Goal: Task Accomplishment & Management: Complete application form

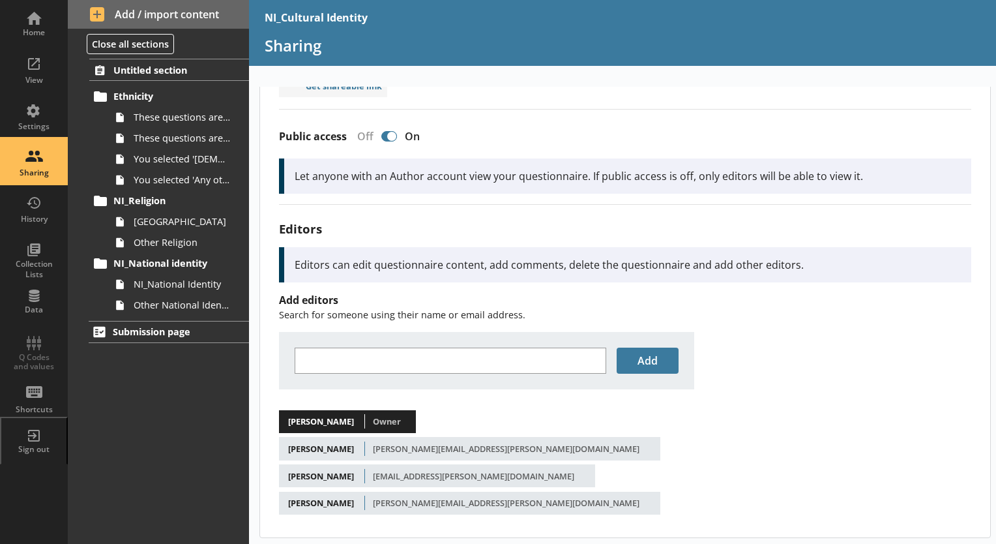
scroll to position [83, 0]
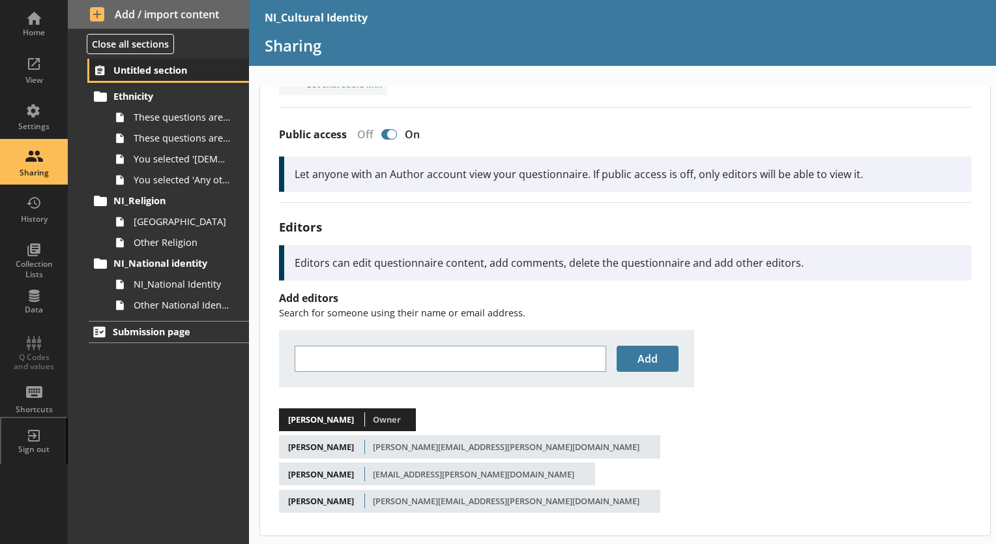
click at [190, 76] on link "Untitled section" at bounding box center [169, 70] width 160 height 22
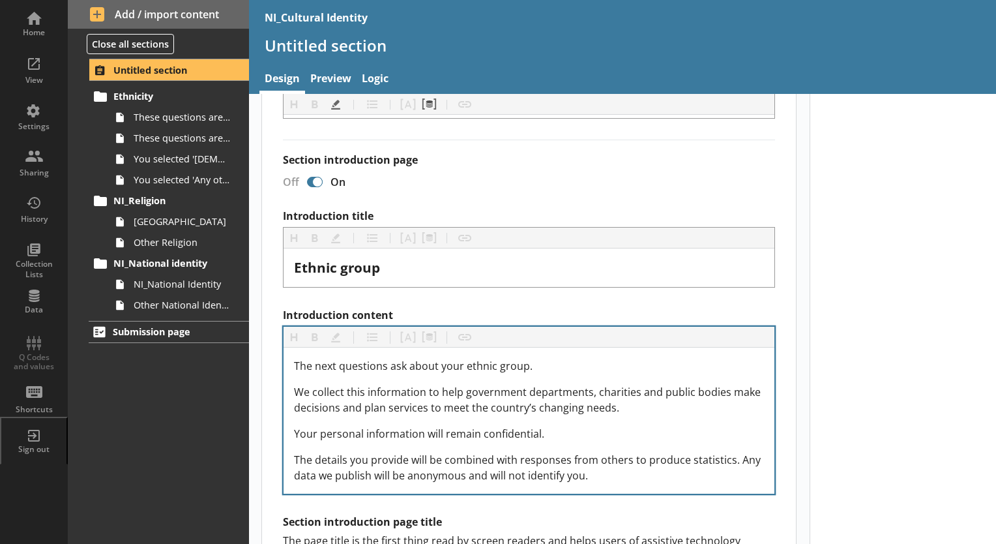
scroll to position [196, 0]
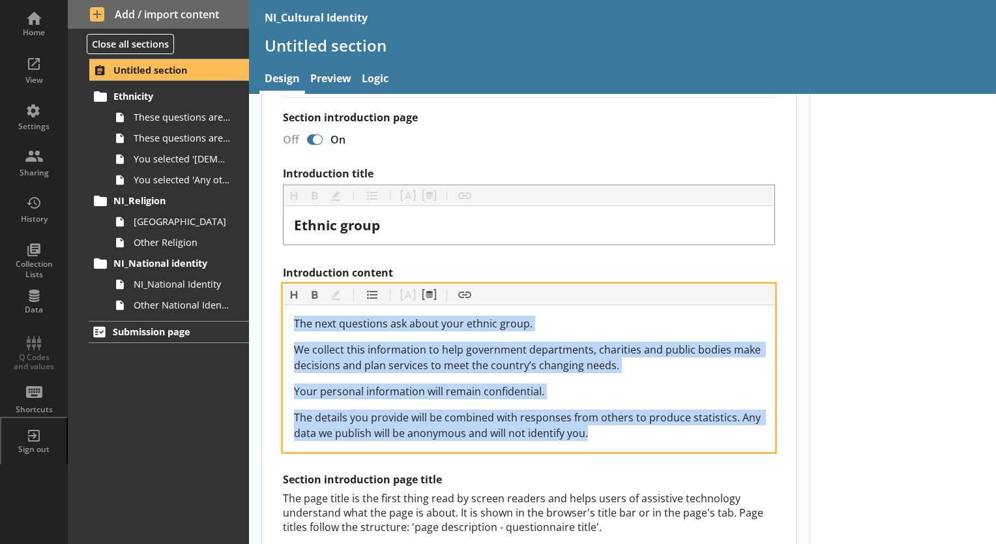
drag, startPoint x: 540, startPoint y: 420, endPoint x: 256, endPoint y: 315, distance: 303.3
click at [256, 315] on main "Short code 24 Move icon-copy Duplicate icon-delete Created with Sketch. Delete …" at bounding box center [529, 363] width 561 height 905
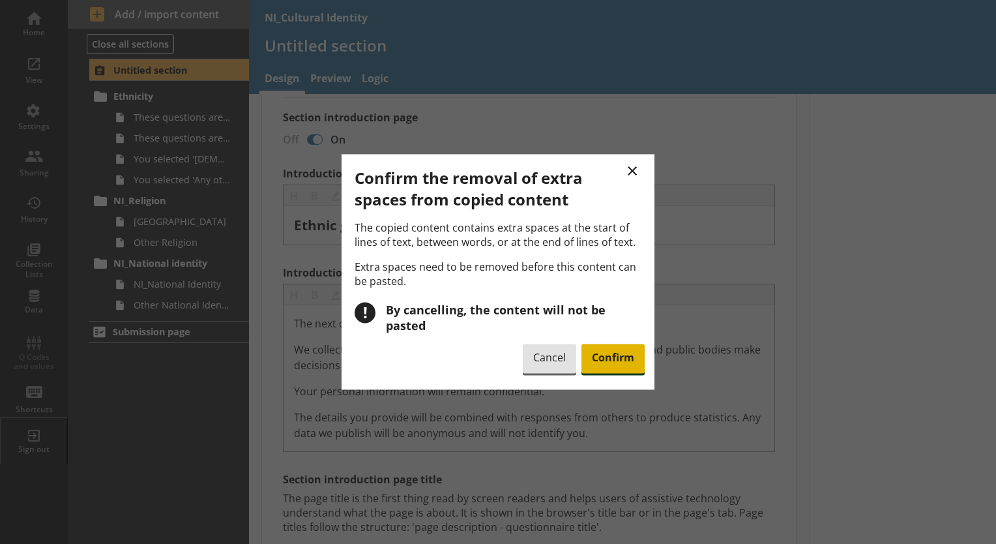
click at [624, 345] on span "Confirm" at bounding box center [612, 359] width 63 height 30
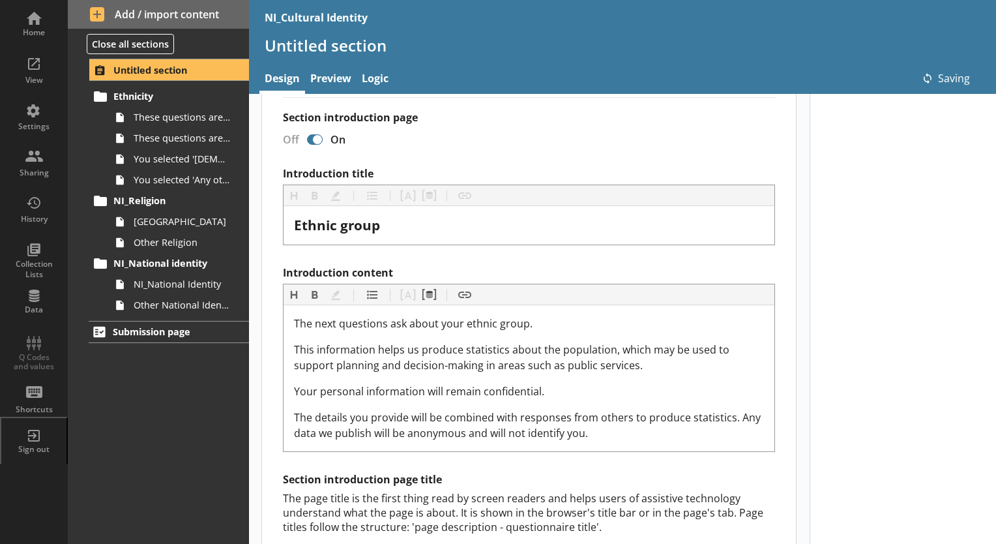
click at [840, 356] on div at bounding box center [903, 394] width 187 height 993
click at [333, 81] on link "Preview" at bounding box center [330, 80] width 51 height 28
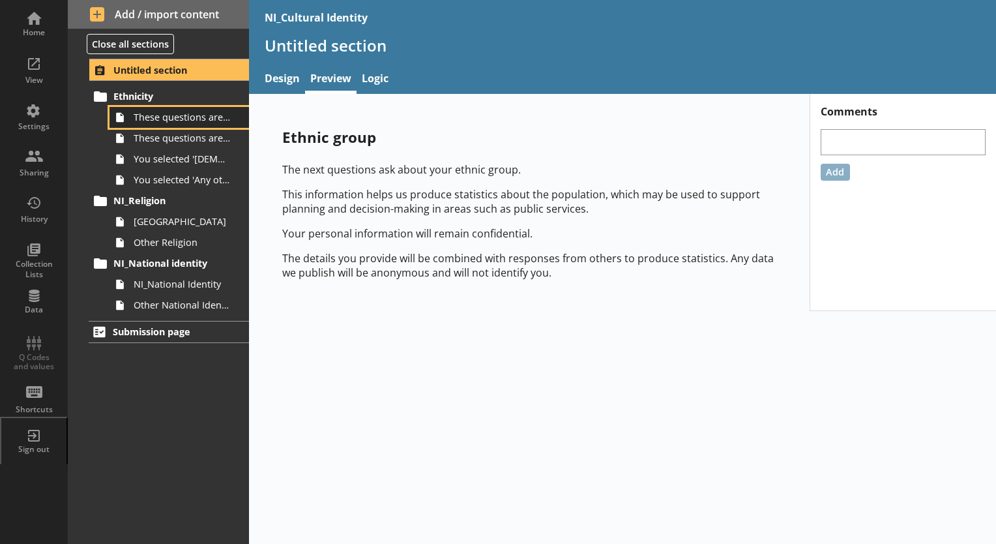
click at [181, 119] on span "These questions are about your ethnic group,1 of 2." at bounding box center [183, 117] width 98 height 12
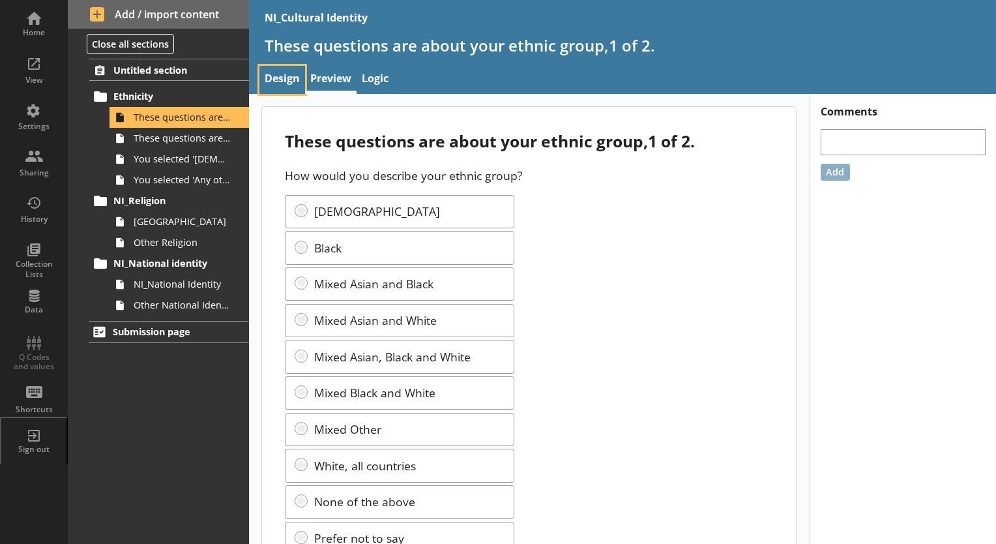
click at [289, 78] on link "Design" at bounding box center [282, 80] width 46 height 28
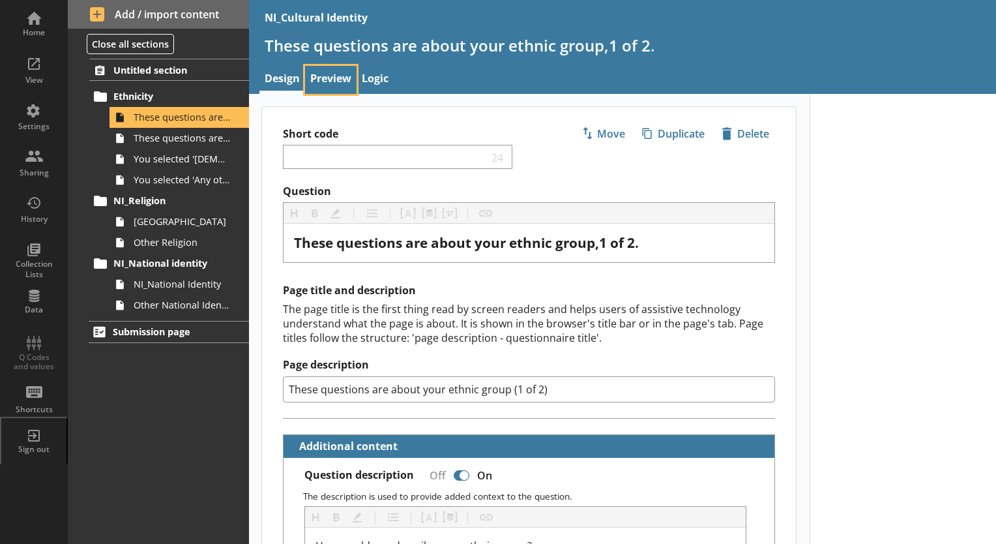
click at [332, 81] on link "Preview" at bounding box center [330, 80] width 51 height 28
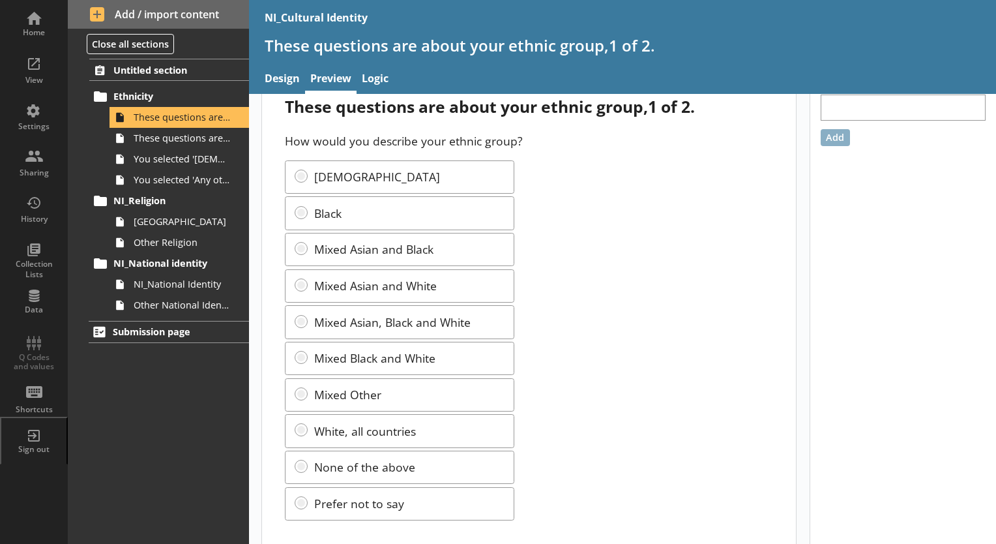
scroll to position [53, 0]
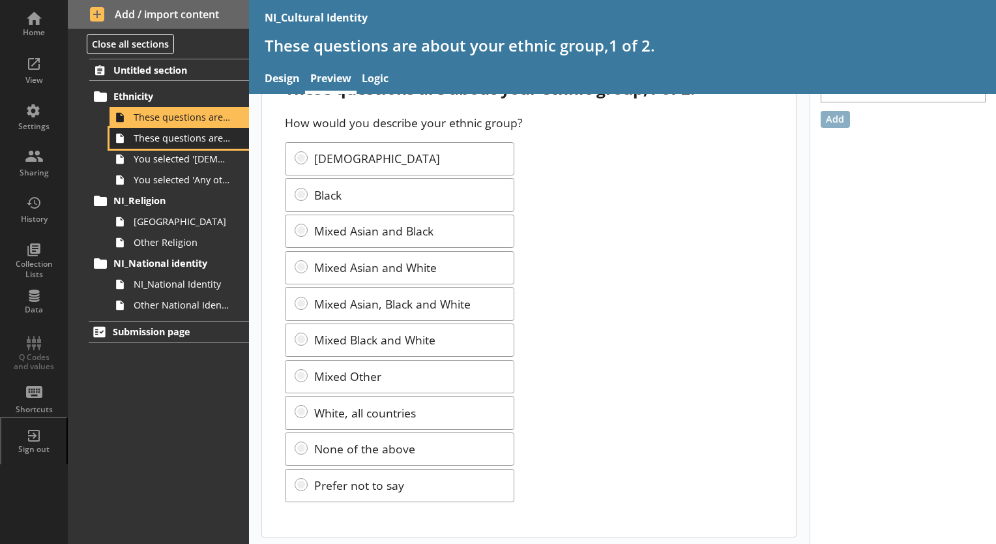
click at [201, 138] on span "These questions are about your ethnic group, 2 of 2." at bounding box center [183, 138] width 98 height 12
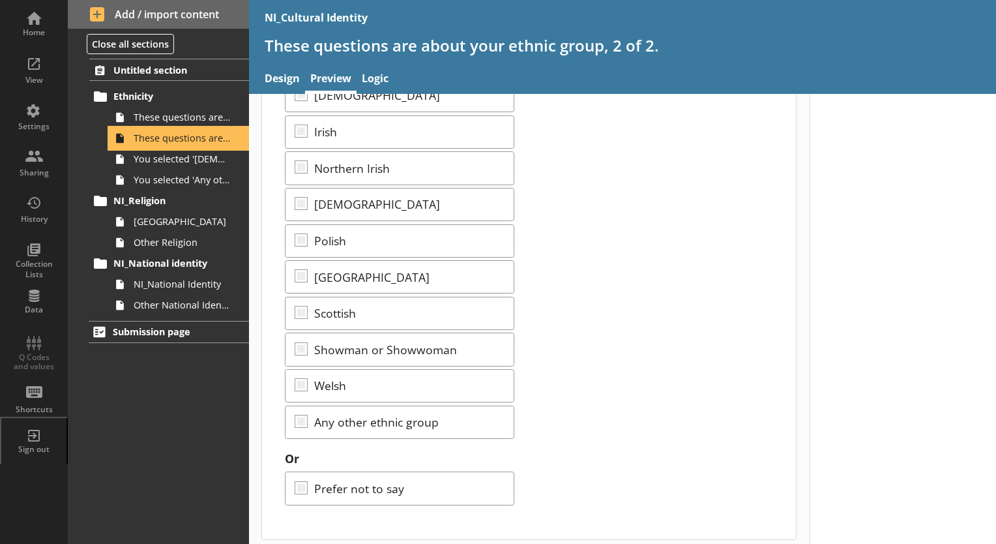
scroll to position [501, 0]
click at [279, 83] on link "Design" at bounding box center [282, 80] width 46 height 28
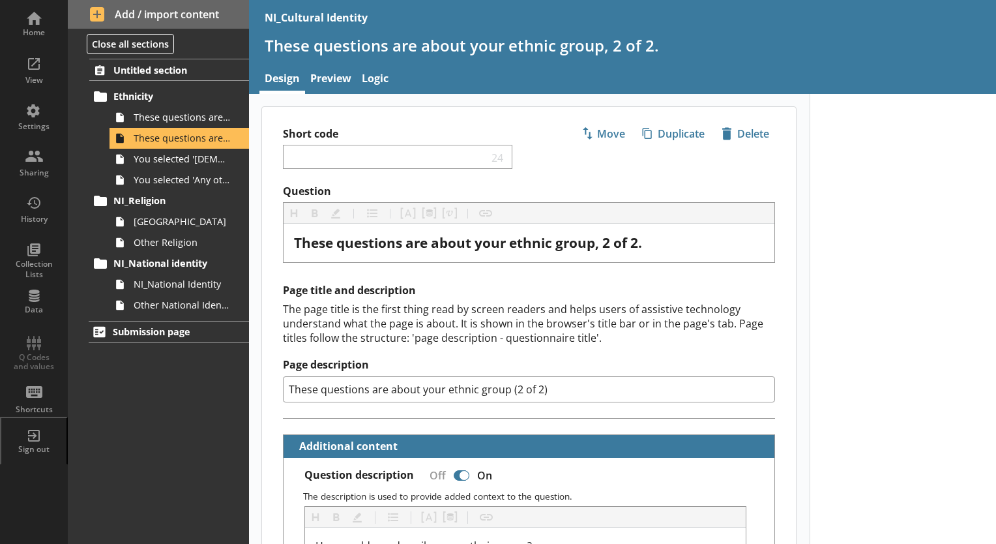
type textarea "x"
click at [161, 27] on button "Add / import content" at bounding box center [158, 14] width 181 height 29
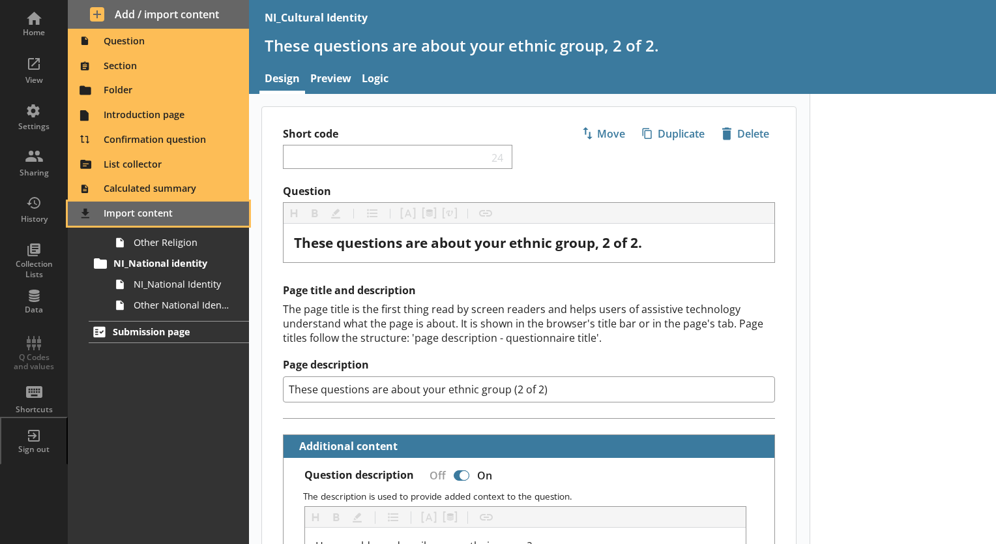
click at [147, 201] on button "Import content" at bounding box center [158, 213] width 181 height 25
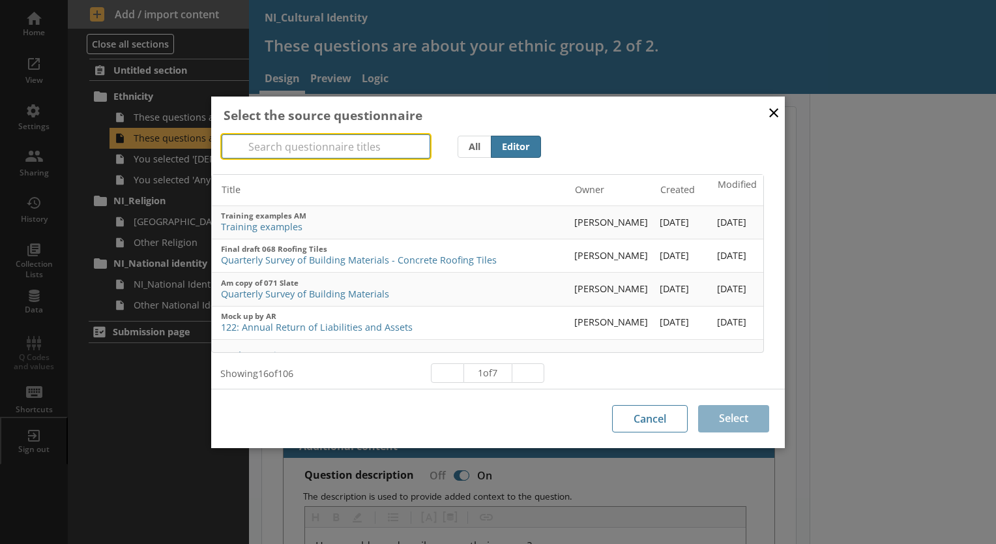
click at [337, 149] on input "Search" at bounding box center [326, 146] width 209 height 24
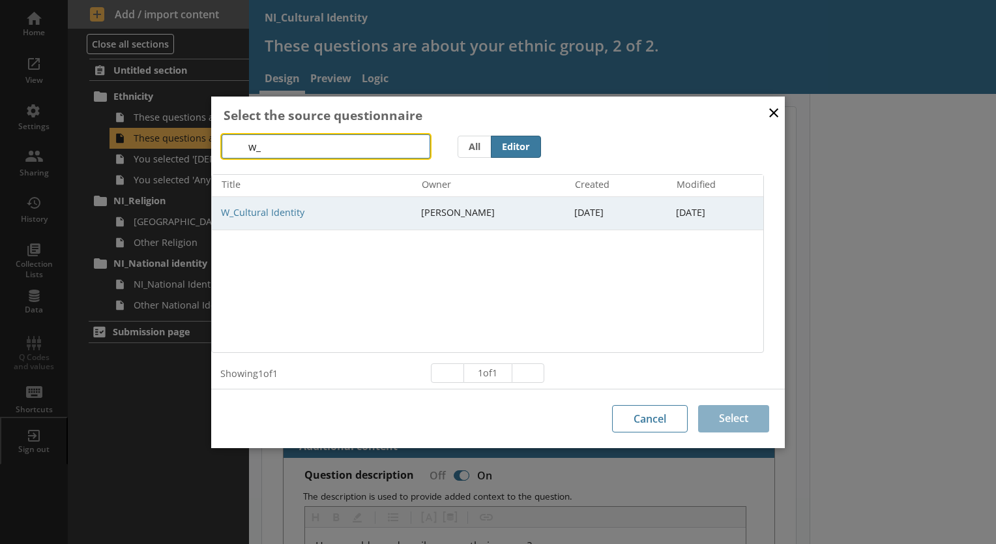
type input "w_"
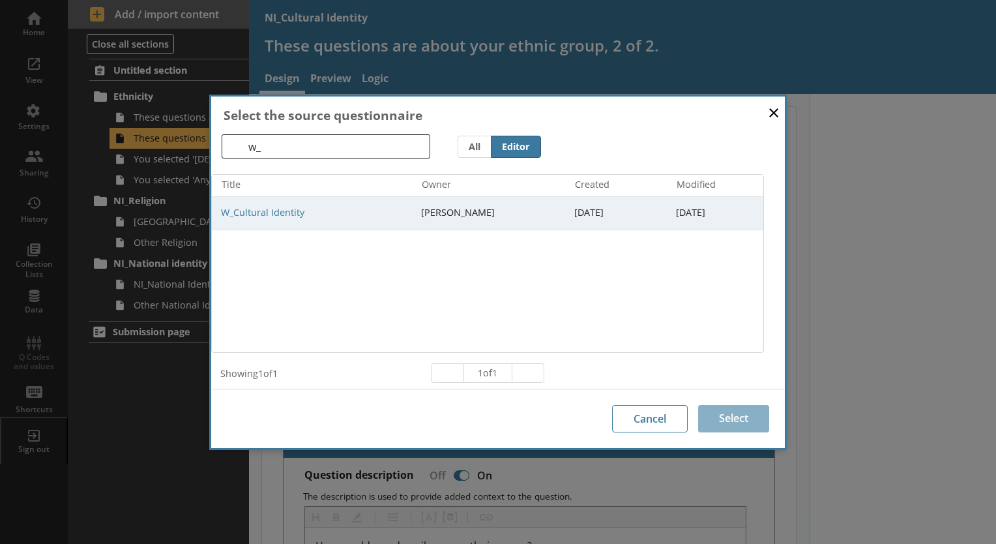
click at [271, 224] on td "W_Cultural Identity" at bounding box center [314, 212] width 204 height 33
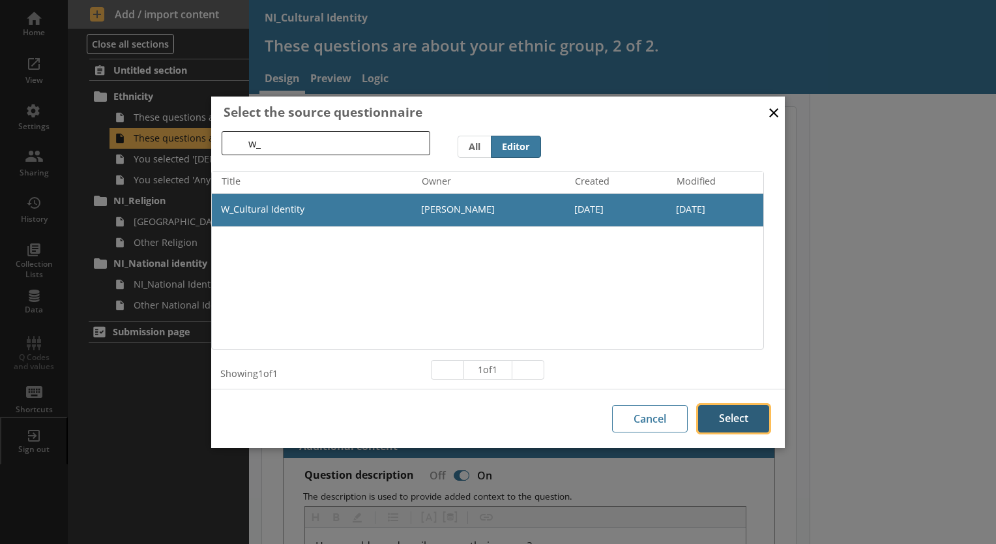
click at [710, 423] on button "Select" at bounding box center [733, 418] width 71 height 27
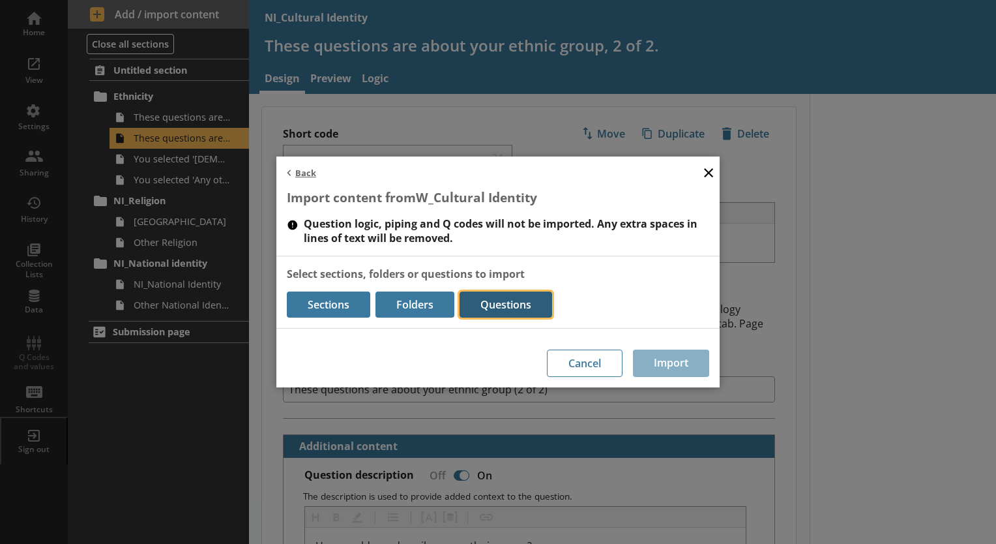
click at [465, 302] on button "Questions" at bounding box center [506, 304] width 93 height 26
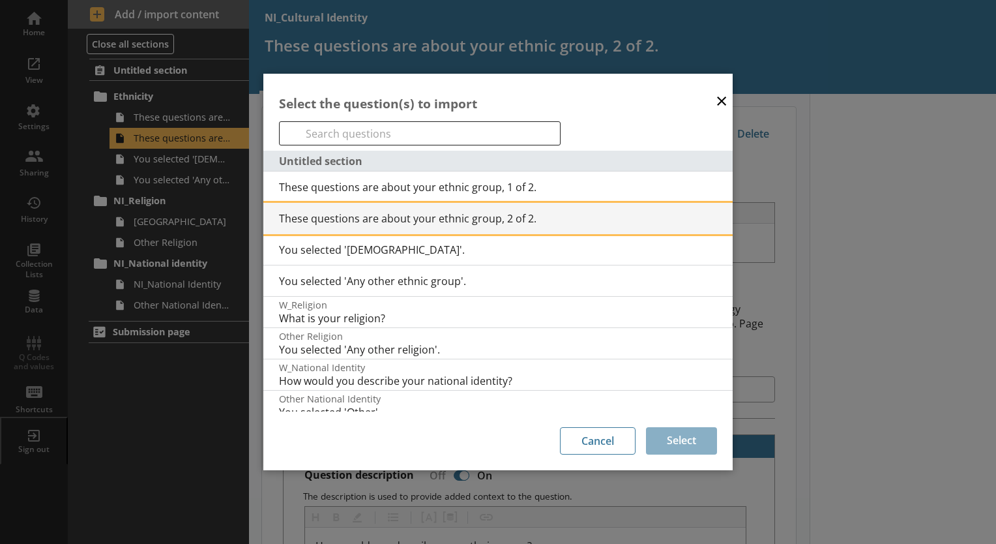
click at [409, 227] on div "These questions are about your ethnic group, 2 of 2." at bounding box center [497, 218] width 469 height 31
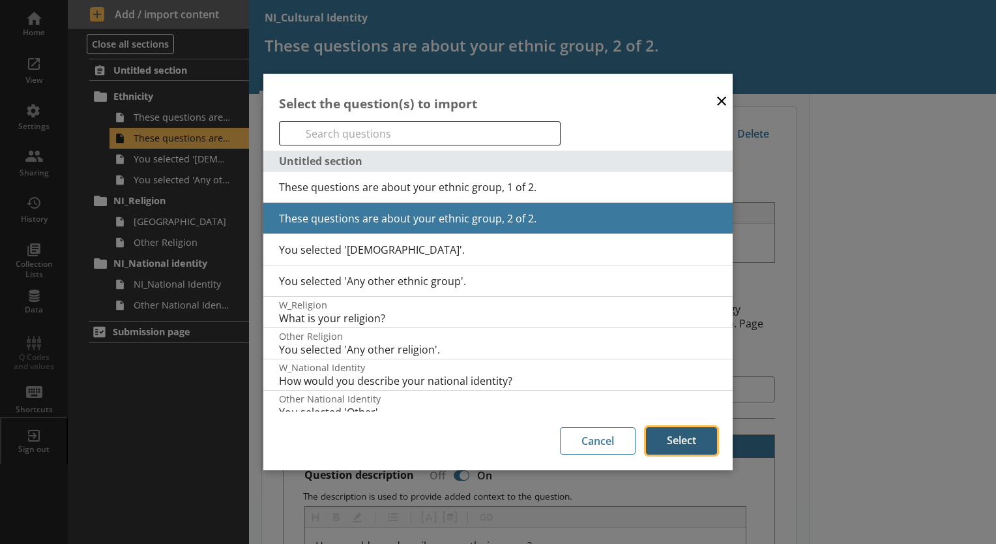
click at [681, 451] on button "Select" at bounding box center [681, 440] width 71 height 27
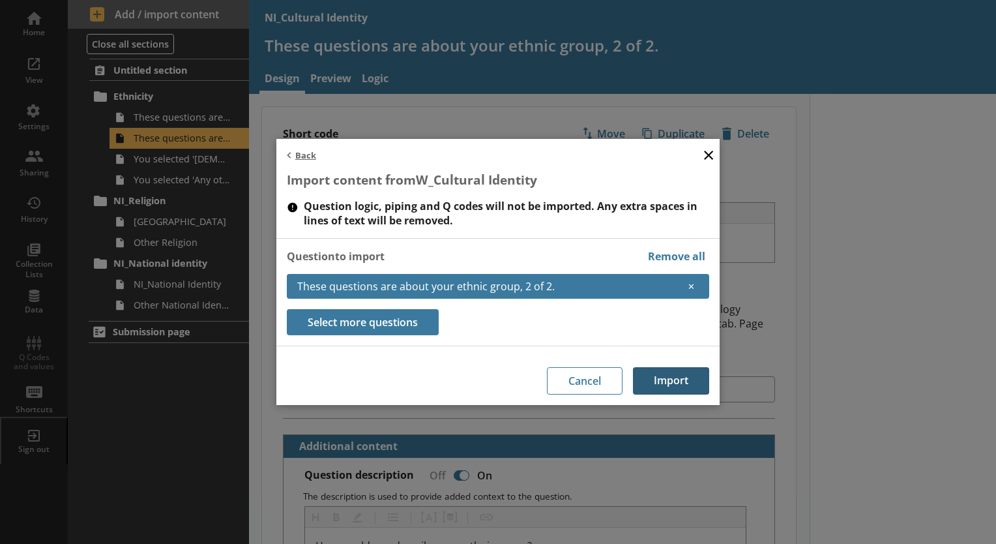
click at [653, 377] on button "Import" at bounding box center [671, 380] width 76 height 27
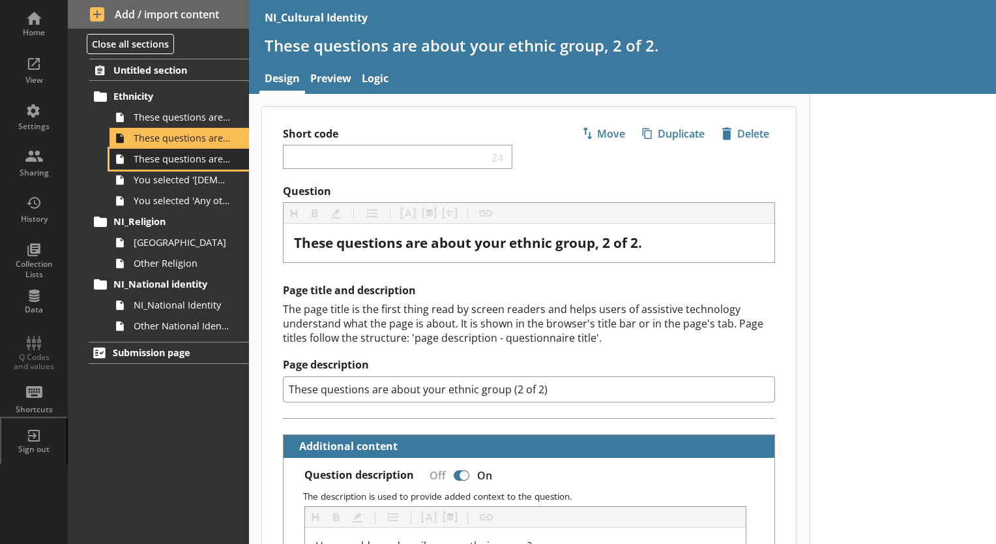
click at [193, 160] on span "These questions are about your ethnic group, 2 of 2." at bounding box center [183, 159] width 98 height 12
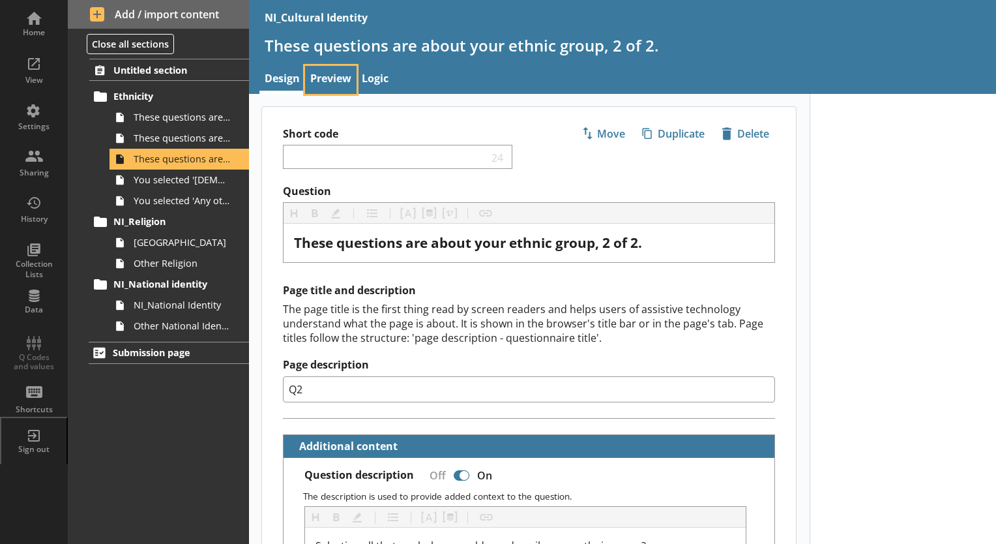
click at [328, 72] on link "Preview" at bounding box center [330, 80] width 51 height 28
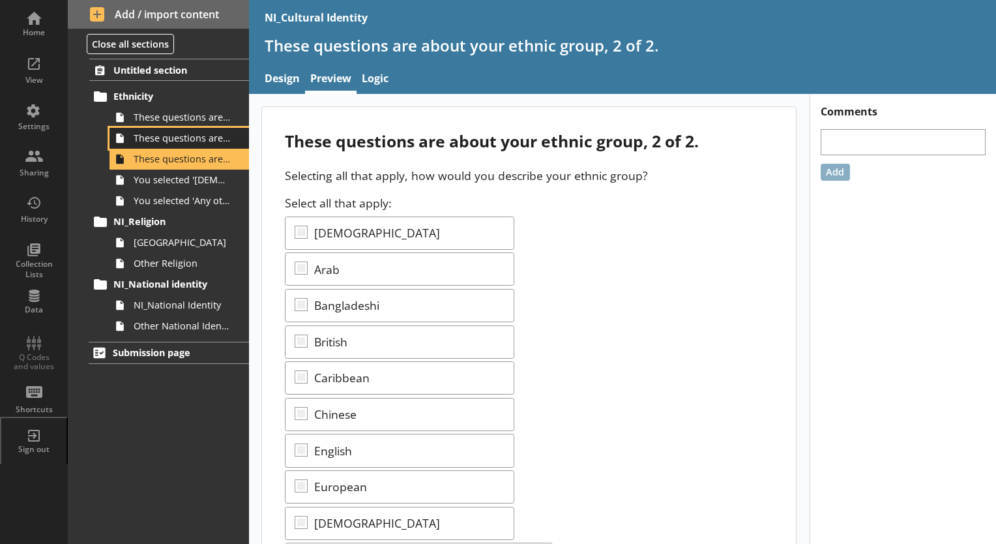
click at [193, 140] on span "These questions are about your ethnic group, 2 of 2." at bounding box center [183, 138] width 98 height 12
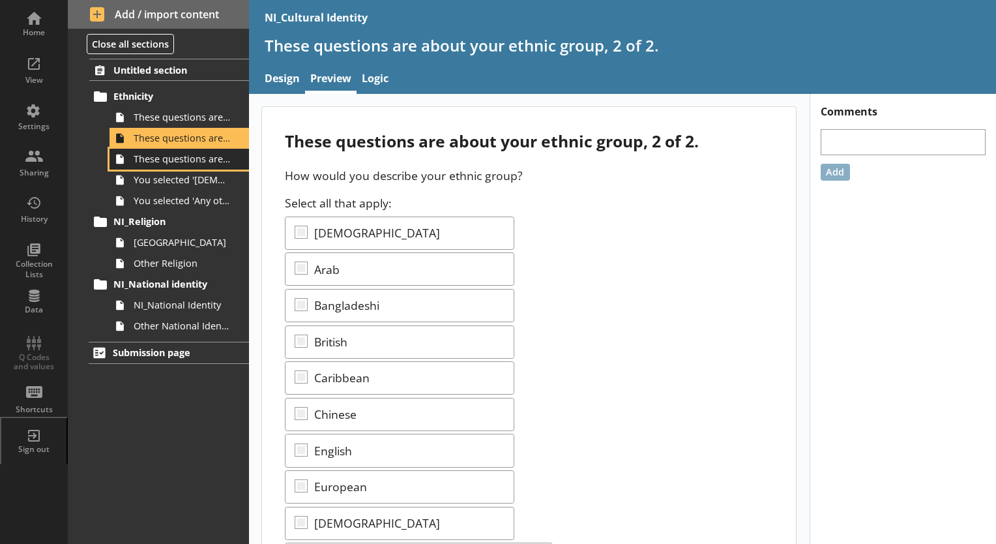
click at [188, 163] on span "These questions are about your ethnic group, 2 of 2." at bounding box center [183, 159] width 98 height 12
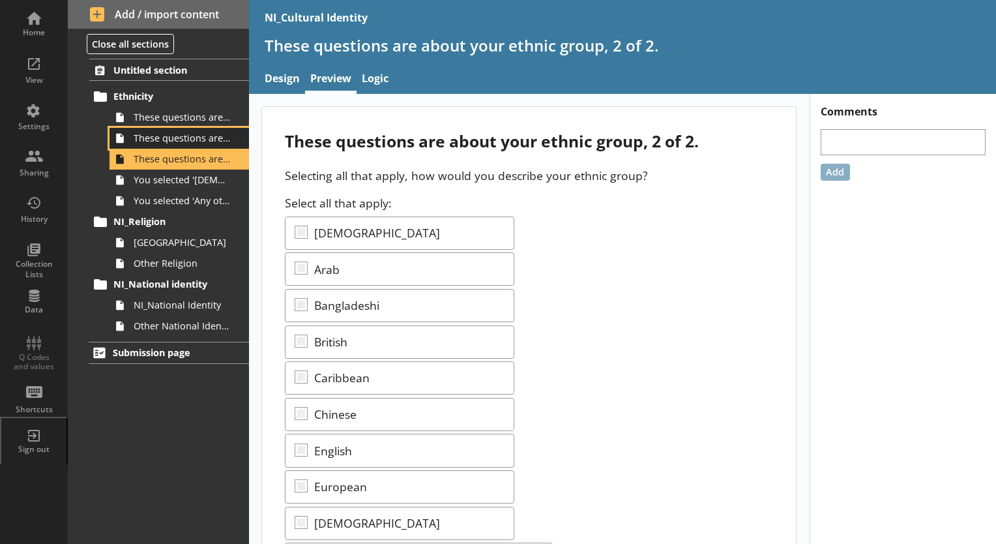
click at [194, 141] on span "These questions are about your ethnic group, 2 of 2." at bounding box center [183, 138] width 98 height 12
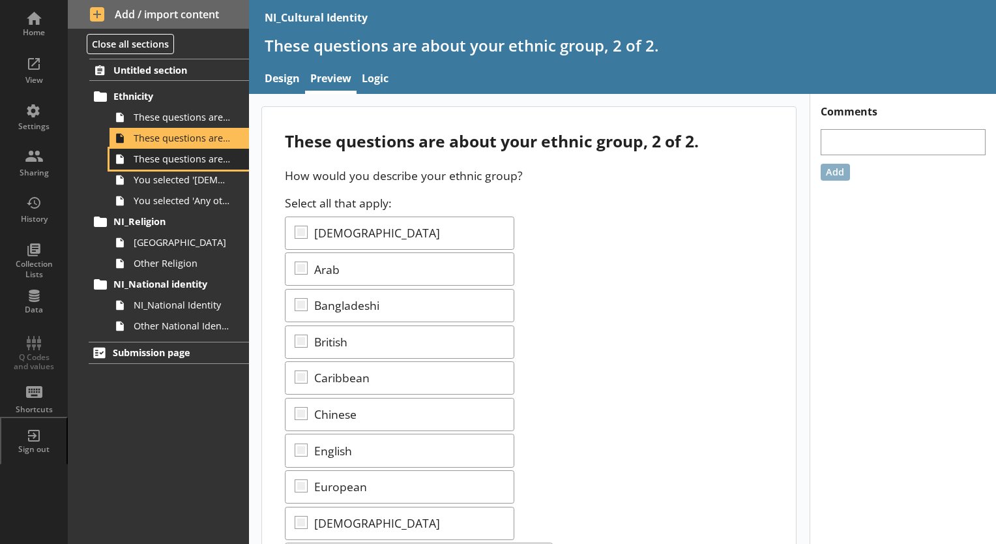
click at [172, 155] on span "These questions are about your ethnic group, 2 of 2." at bounding box center [183, 159] width 98 height 12
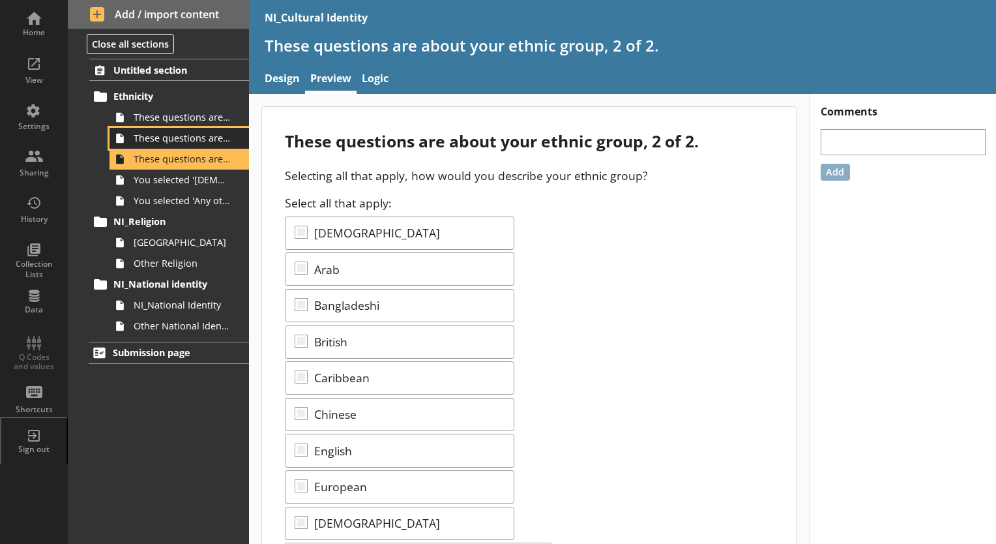
click at [186, 143] on span "These questions are about your ethnic group, 2 of 2." at bounding box center [183, 138] width 98 height 12
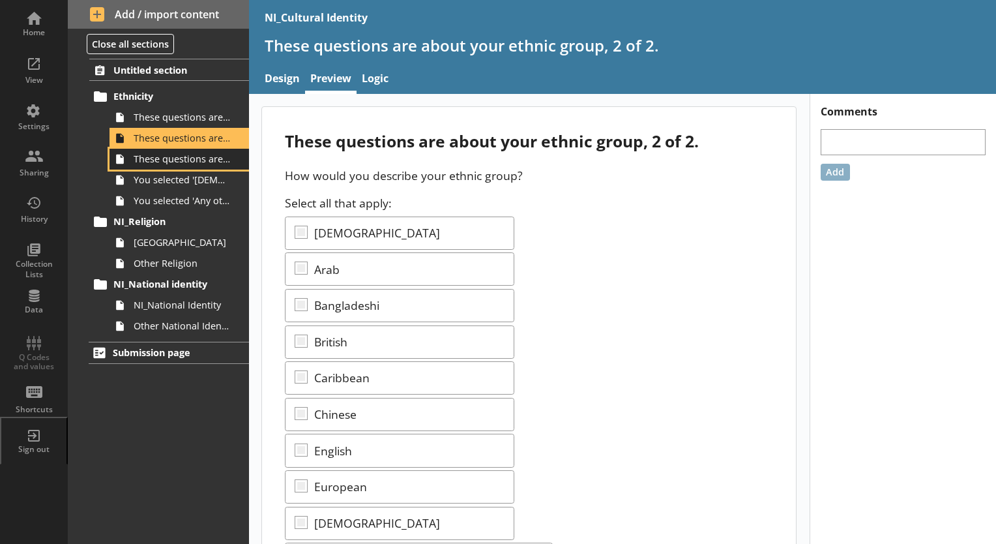
click at [186, 155] on span "These questions are about your ethnic group, 2 of 2." at bounding box center [183, 159] width 98 height 12
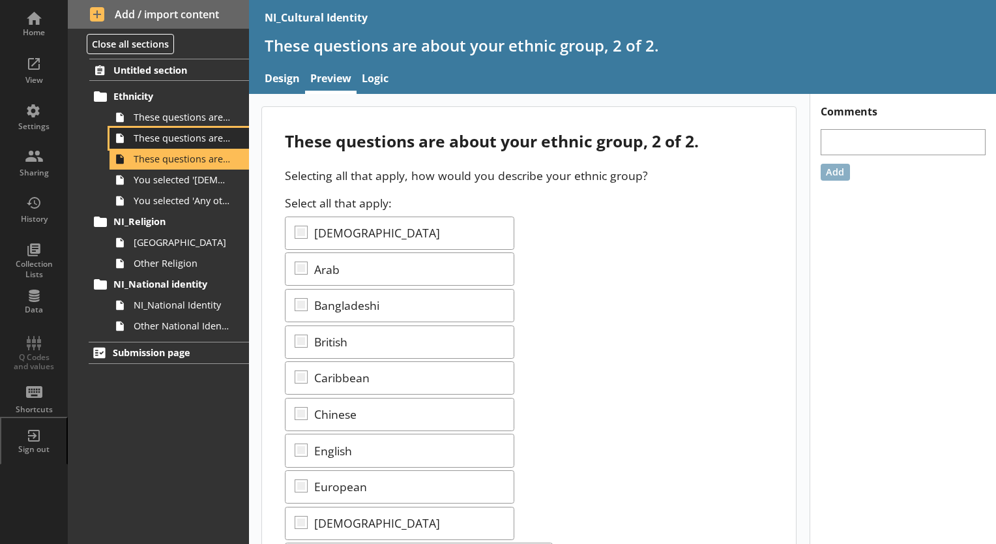
click at [196, 142] on span "These questions are about your ethnic group, 2 of 2." at bounding box center [183, 138] width 98 height 12
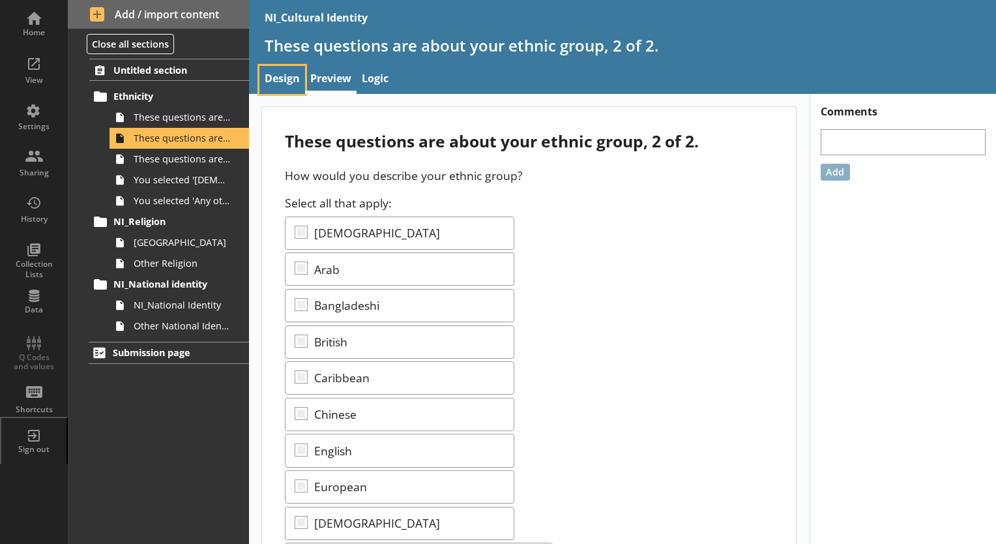
click at [280, 78] on link "Design" at bounding box center [282, 80] width 46 height 28
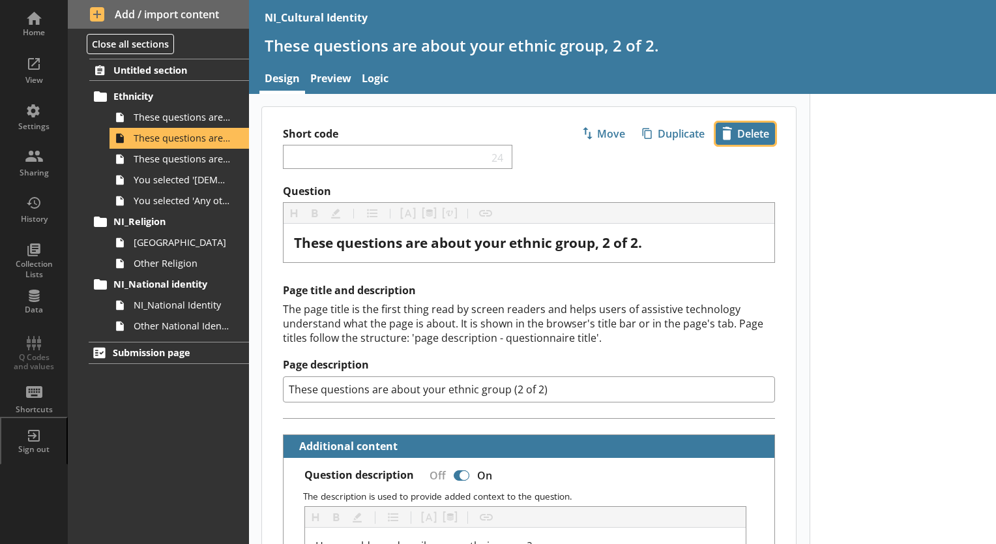
click at [743, 141] on span "icon-delete Created with Sketch. [GEOGRAPHIC_DATA]" at bounding box center [745, 133] width 58 height 21
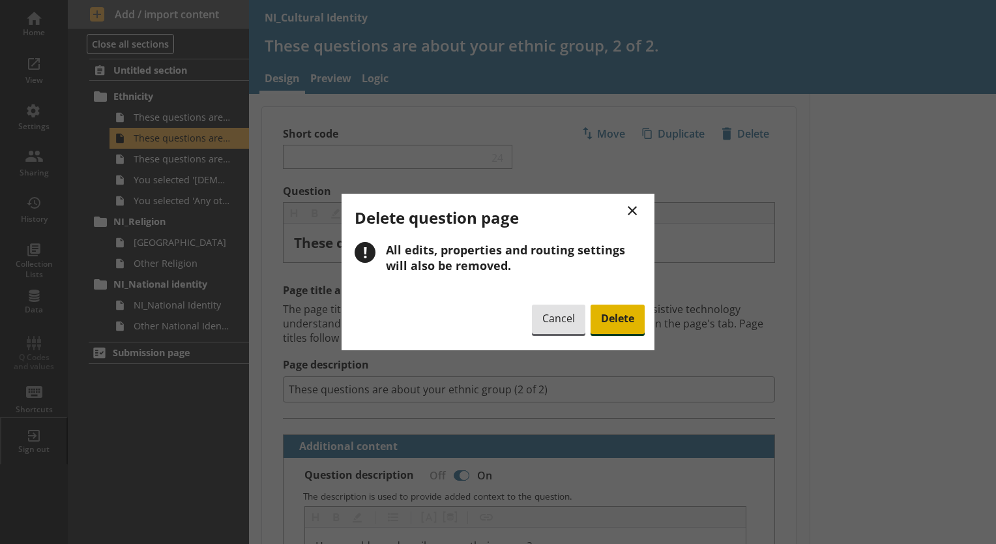
click at [623, 314] on span "Delete" at bounding box center [618, 319] width 54 height 30
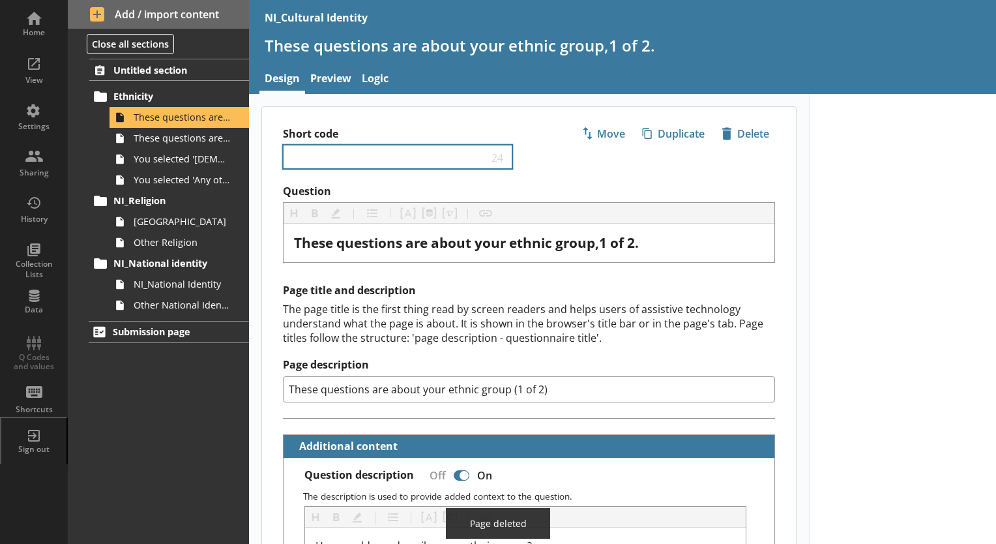
type textarea "x"
click at [342, 81] on link "Preview" at bounding box center [330, 80] width 51 height 28
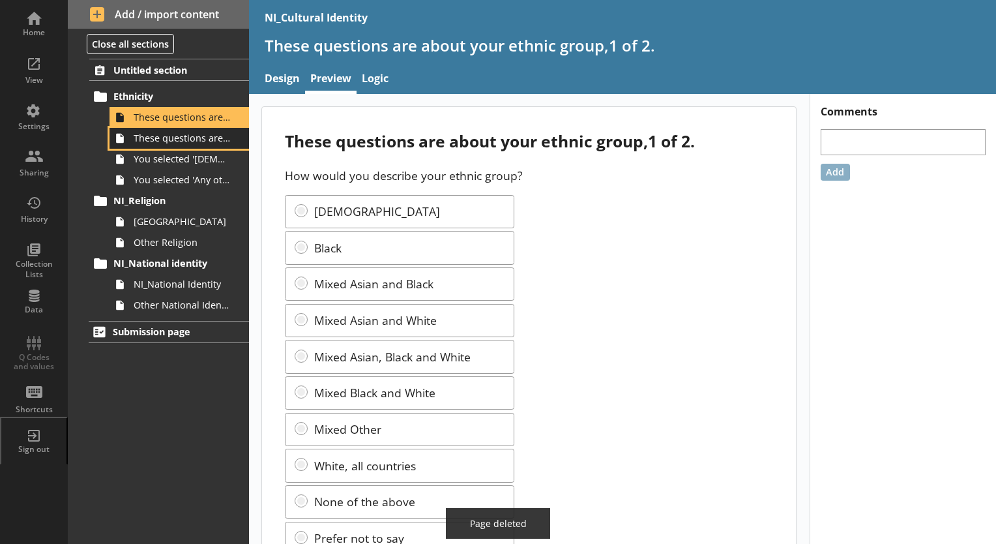
click at [196, 132] on span "These questions are about your ethnic group, 2 of 2." at bounding box center [183, 138] width 98 height 12
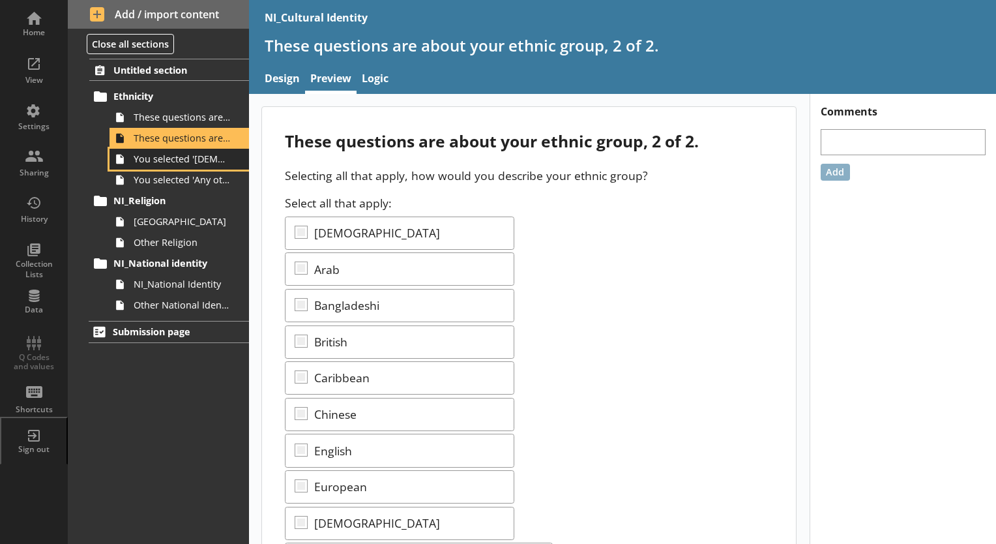
click at [184, 158] on span "You selected '[DEMOGRAPHIC_DATA]'." at bounding box center [183, 159] width 98 height 12
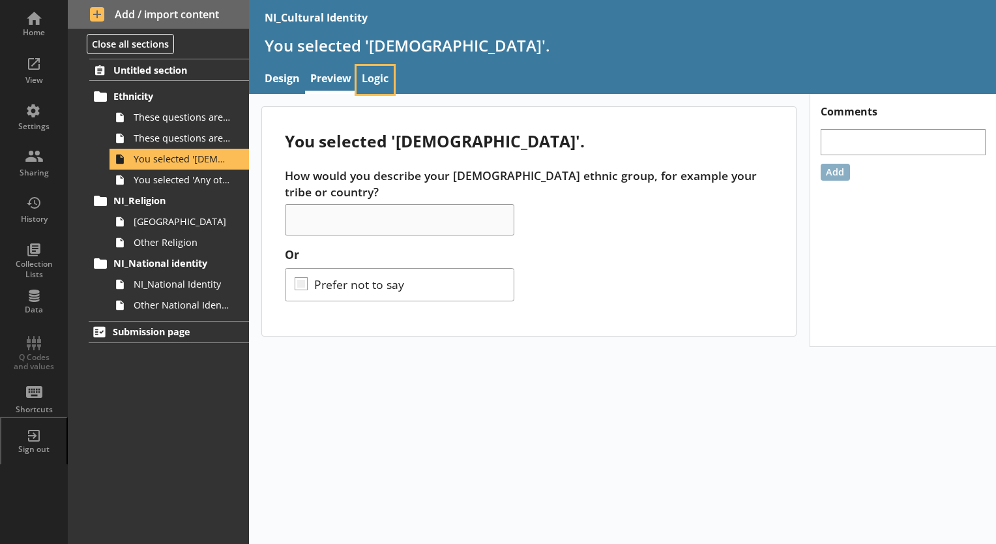
click at [383, 87] on link "Logic" at bounding box center [375, 80] width 37 height 28
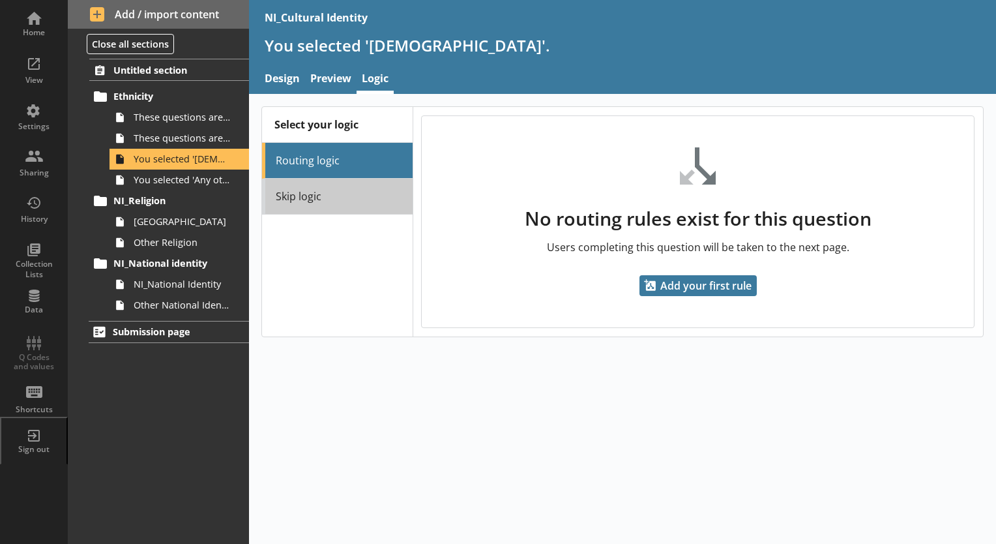
click at [338, 193] on link "Skip logic" at bounding box center [337, 197] width 150 height 36
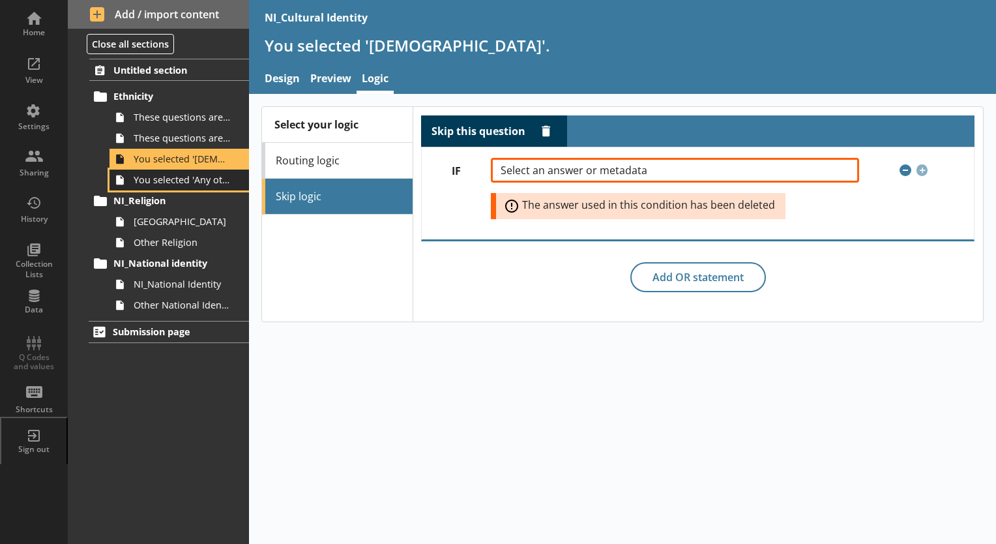
click at [148, 180] on span "You selected 'Any other ethnic group'." at bounding box center [183, 179] width 98 height 12
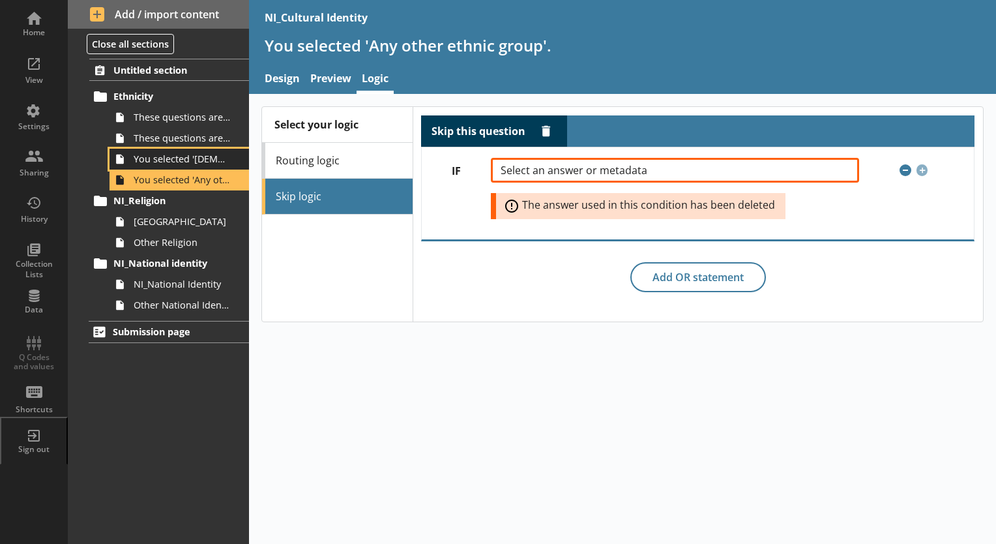
click at [211, 160] on span "You selected '[DEMOGRAPHIC_DATA]'." at bounding box center [183, 159] width 98 height 12
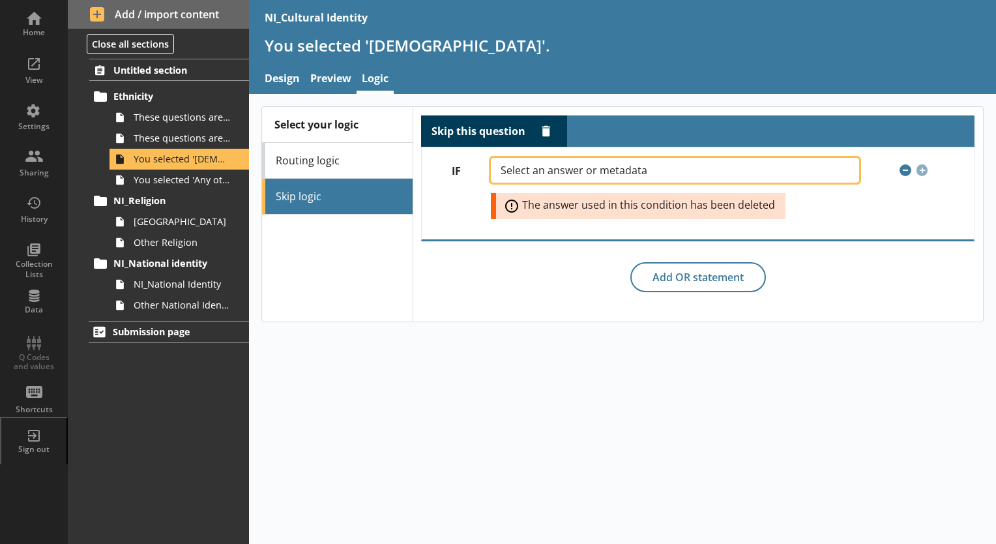
click at [506, 165] on span "Select an answer or metadata" at bounding box center [585, 170] width 168 height 10
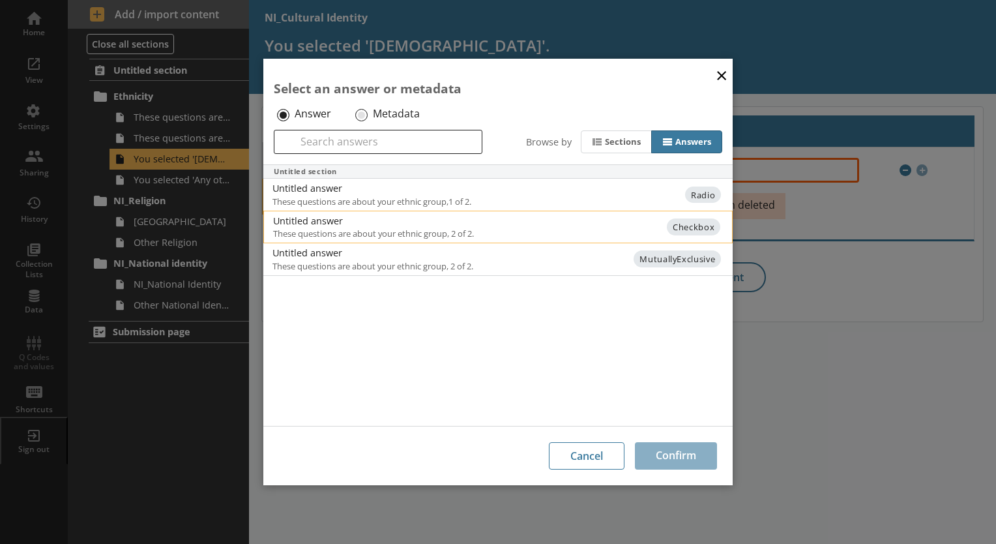
click at [419, 231] on span "These questions are about your ethnic group, 2 of 2." at bounding box center [391, 233] width 237 height 12
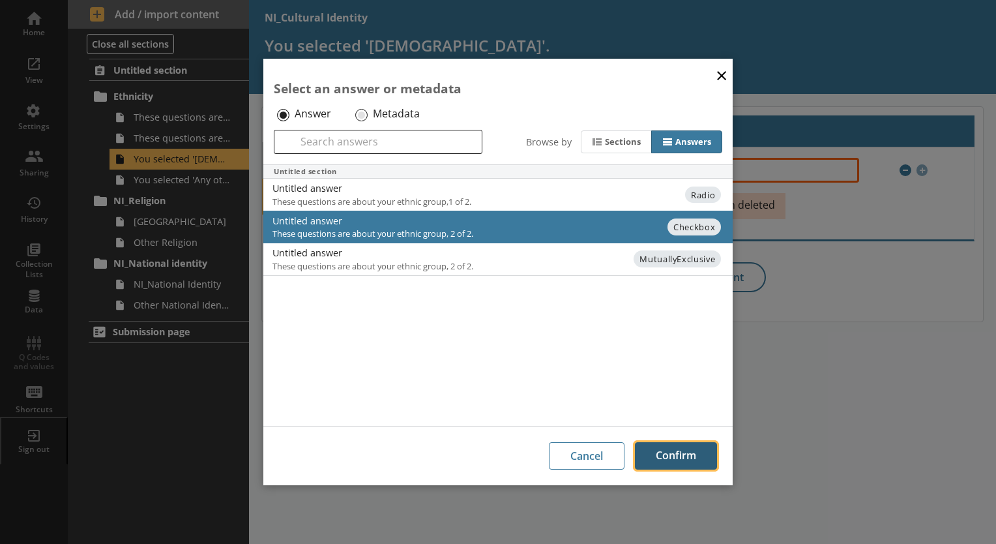
click at [678, 458] on button "Confirm" at bounding box center [676, 455] width 82 height 27
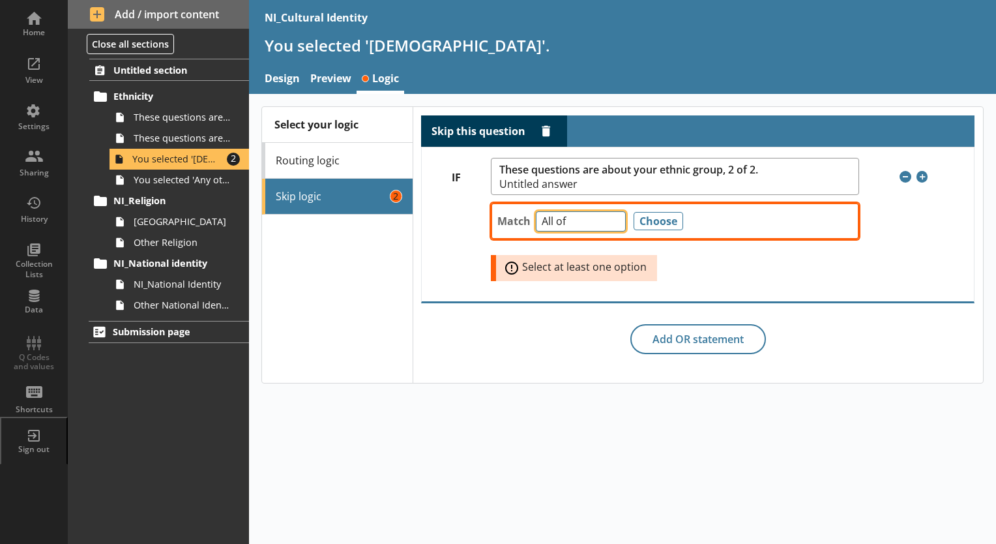
click at [595, 218] on select "Any of Not any of All of Count of Unanswered" at bounding box center [581, 221] width 90 height 20
select select "NotAnyOf"
click at [536, 211] on select "Any of Not any of All of Count of Unanswered" at bounding box center [581, 221] width 90 height 20
click at [656, 237] on div "Match Any of Not any of All of Count of Unanswered Choose Error: Select at leas…" at bounding box center [675, 238] width 368 height 86
click at [654, 230] on div "Match Any of Not any of All of Count of Unanswered Choose" at bounding box center [675, 221] width 368 height 37
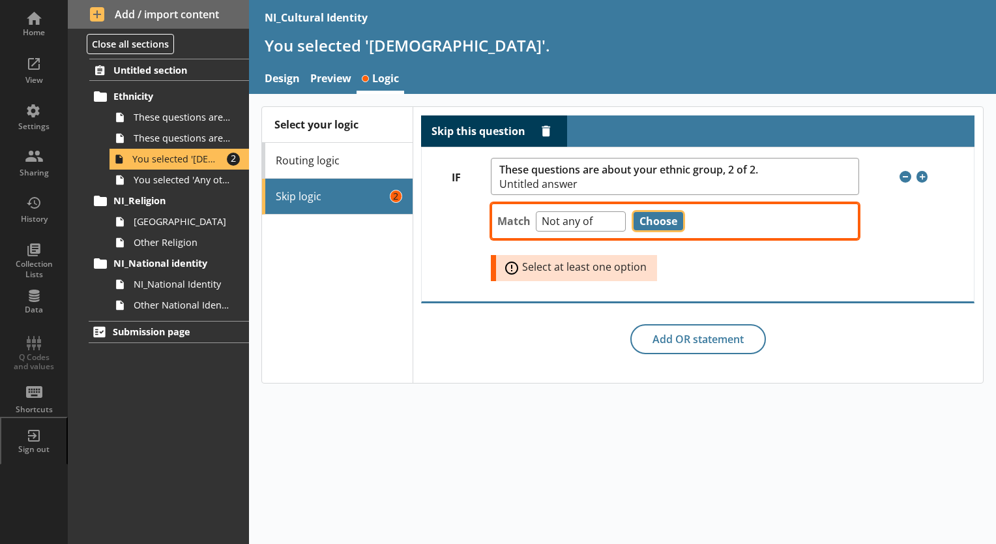
click at [654, 219] on button "Choose" at bounding box center [659, 221] width 50 height 18
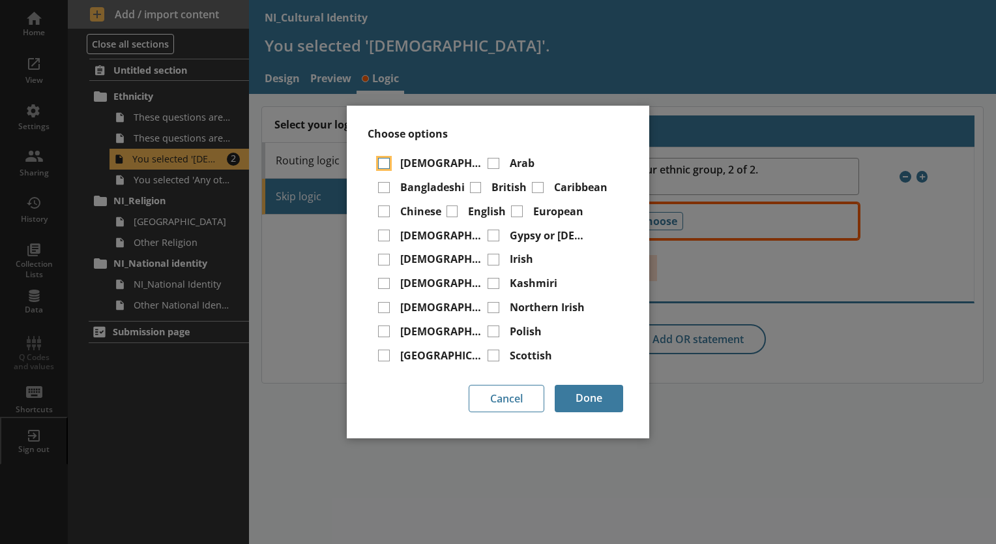
click at [380, 166] on input "[DEMOGRAPHIC_DATA]" at bounding box center [384, 164] width 12 height 12
checkbox input "true"
click at [579, 400] on button "Done" at bounding box center [589, 398] width 68 height 27
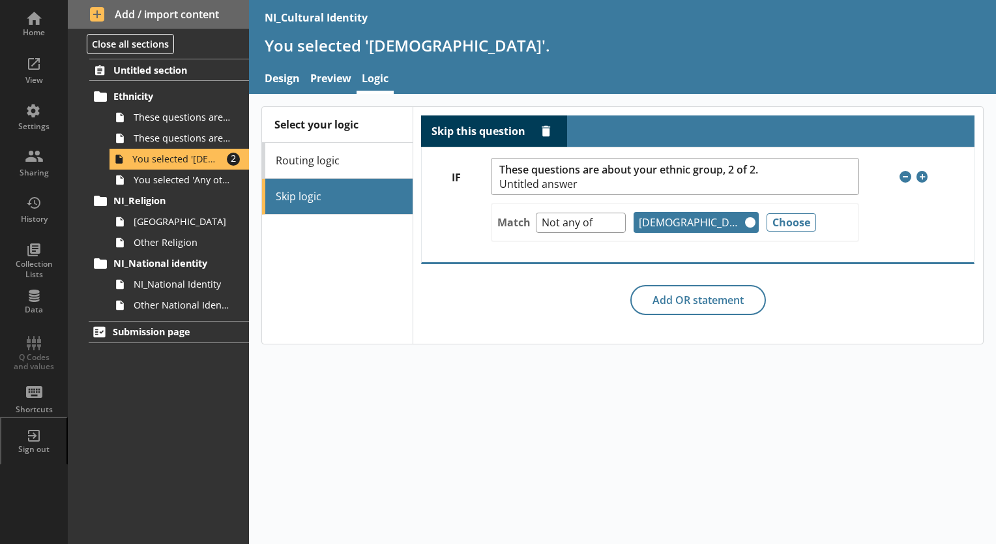
click at [548, 347] on div "Select your logic Routing logic Skip logic Skip this question Delete rule IF Th…" at bounding box center [622, 224] width 747 height 261
click at [169, 177] on span "You selected 'Any other ethnic group'." at bounding box center [183, 179] width 98 height 12
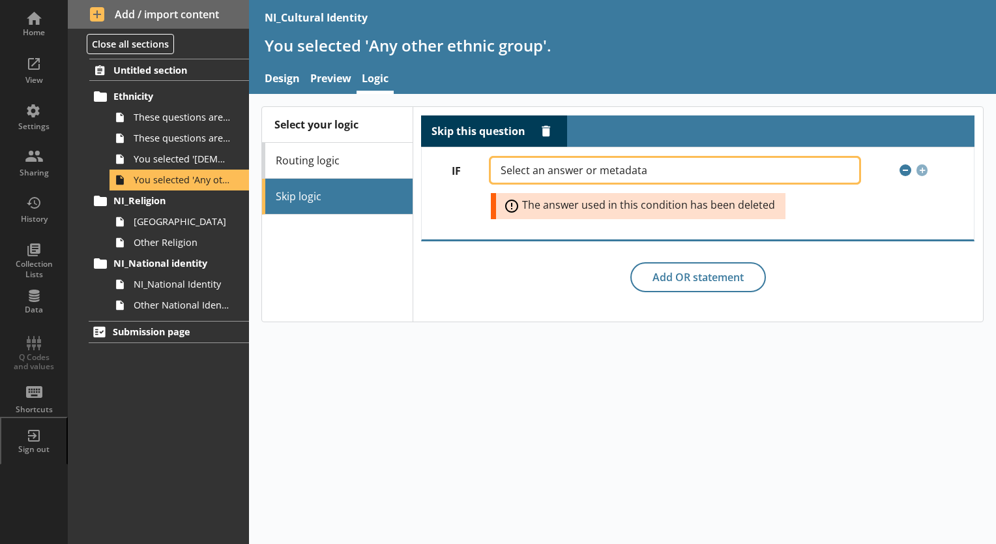
click at [621, 166] on span "Select an answer or metadata" at bounding box center [585, 170] width 168 height 10
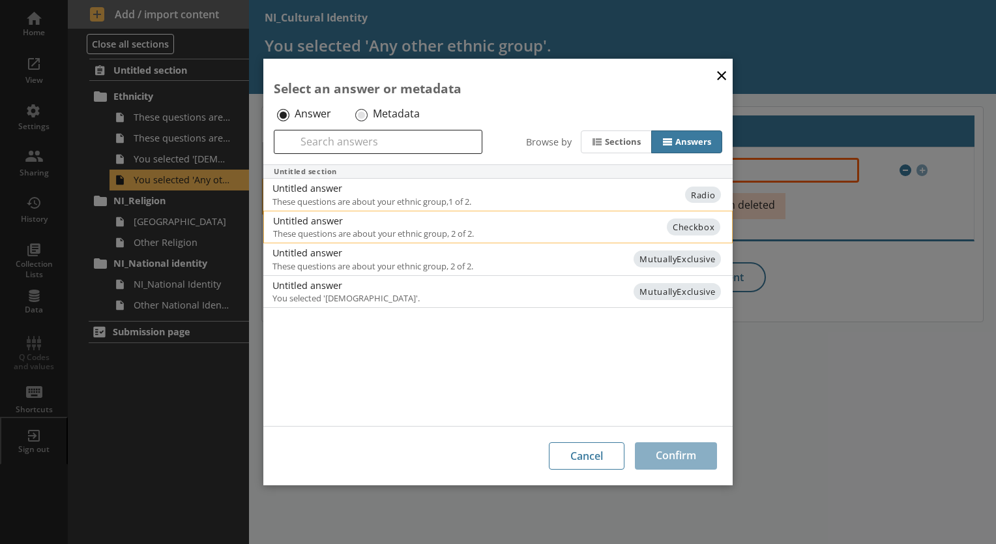
click at [435, 231] on span "These questions are about your ethnic group, 2 of 2." at bounding box center [391, 233] width 237 height 12
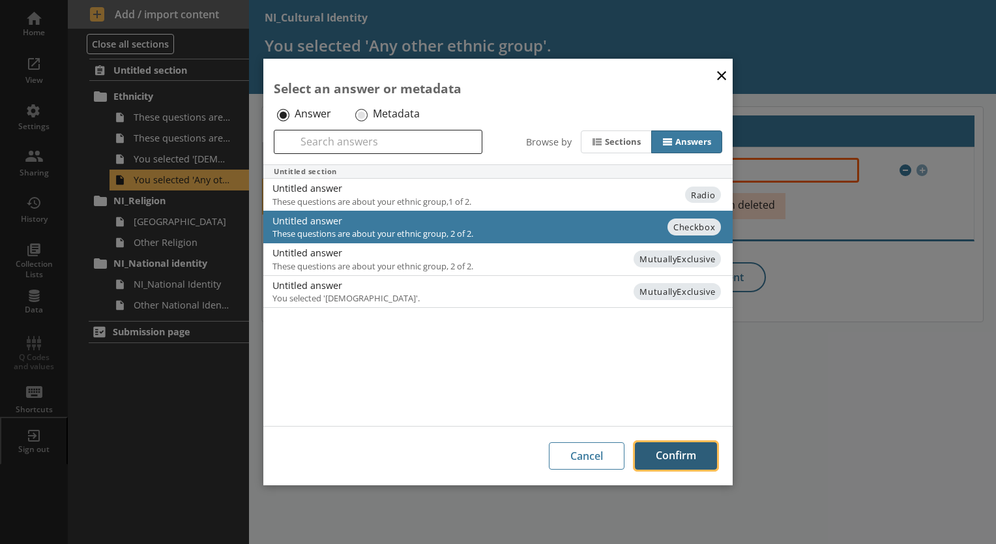
click at [657, 458] on button "Confirm" at bounding box center [676, 455] width 82 height 27
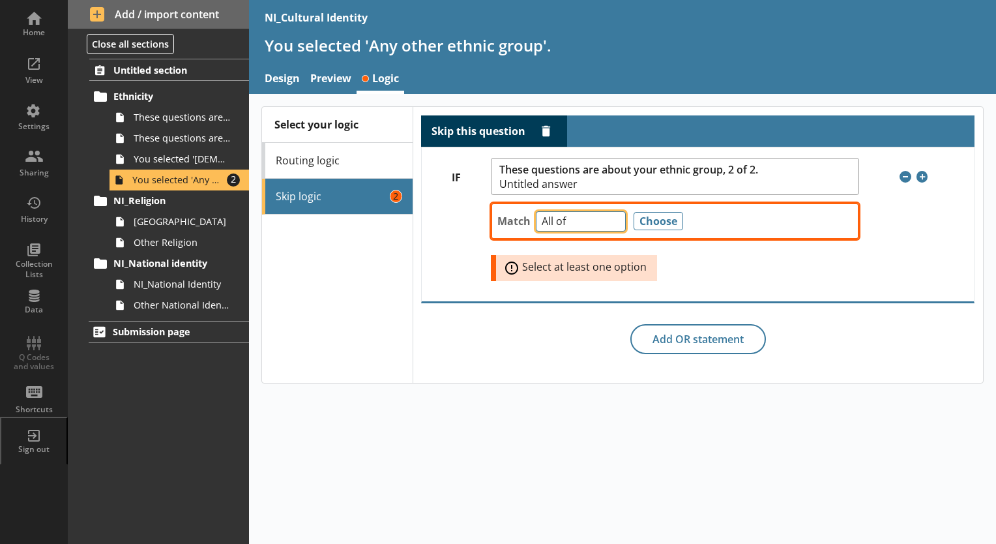
click at [557, 224] on select "Any of Not any of All of Count of Unanswered" at bounding box center [581, 221] width 90 height 20
select select "NotAnyOf"
click at [536, 211] on select "Any of Not any of All of Count of Unanswered" at bounding box center [581, 221] width 90 height 20
click at [641, 233] on div "Match Any of Not any of All of Count of Unanswered Choose" at bounding box center [675, 221] width 368 height 37
click at [657, 222] on button "Choose" at bounding box center [659, 221] width 50 height 18
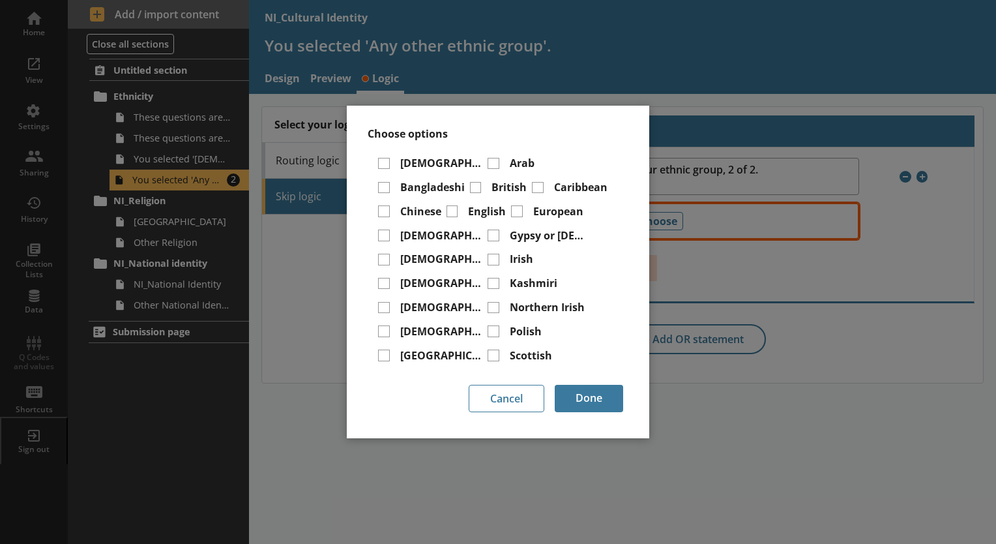
click at [437, 398] on input "Any other ethnic group" at bounding box center [443, 404] width 12 height 12
checkbox input "true"
click at [572, 392] on button "Done" at bounding box center [589, 398] width 68 height 27
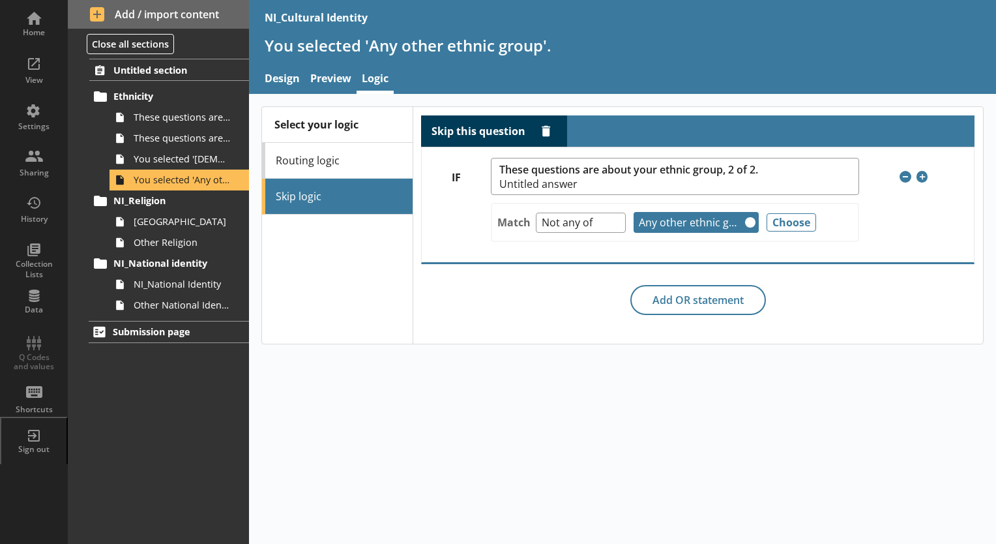
click at [420, 328] on div "Skip this question Delete rule IF These questions are about your ethnic group, …" at bounding box center [698, 225] width 570 height 237
click at [220, 164] on link "You selected '[DEMOGRAPHIC_DATA]'." at bounding box center [179, 159] width 139 height 21
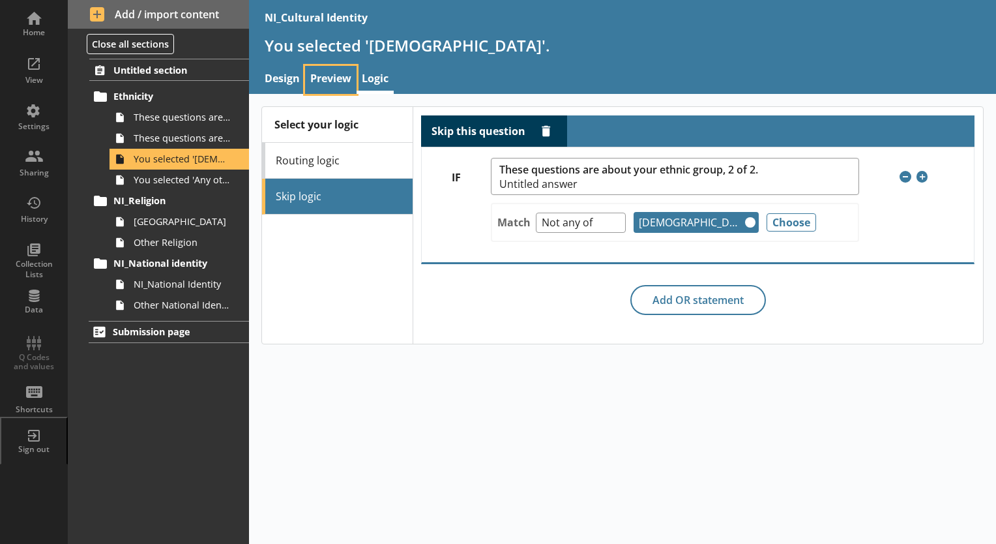
click at [334, 76] on link "Preview" at bounding box center [330, 80] width 51 height 28
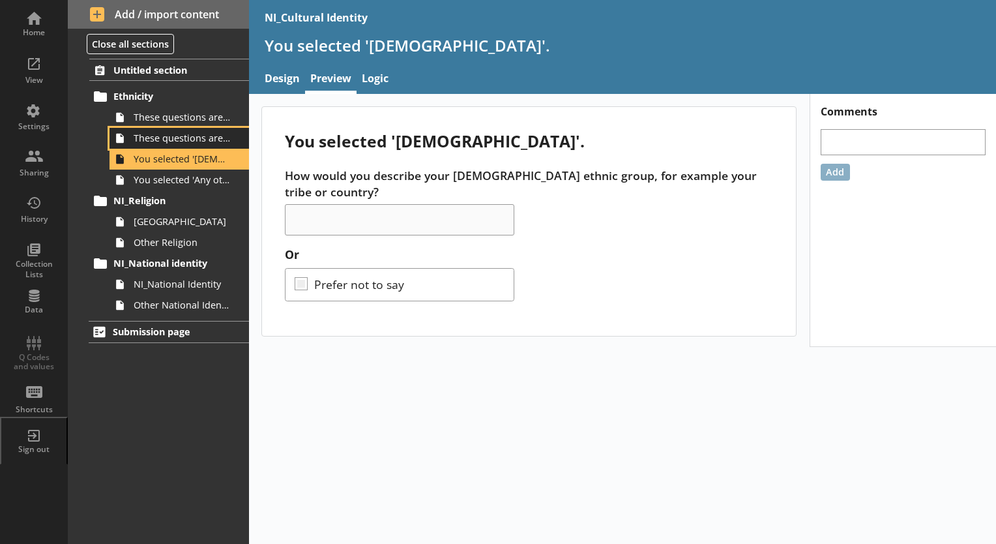
click at [202, 130] on link "These questions are about your ethnic group, 2 of 2." at bounding box center [179, 138] width 139 height 21
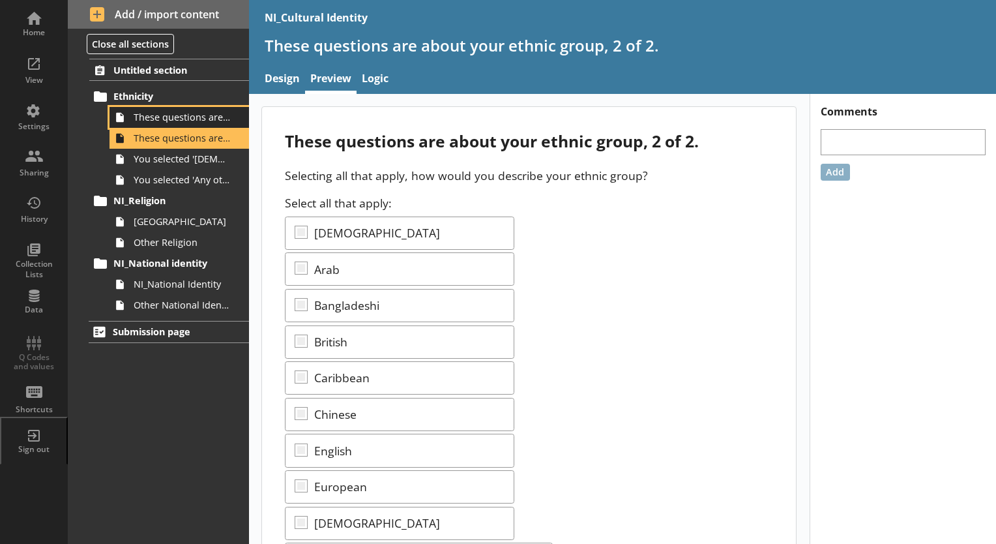
click at [196, 121] on span "These questions are about your ethnic group,1 of 2." at bounding box center [183, 117] width 98 height 12
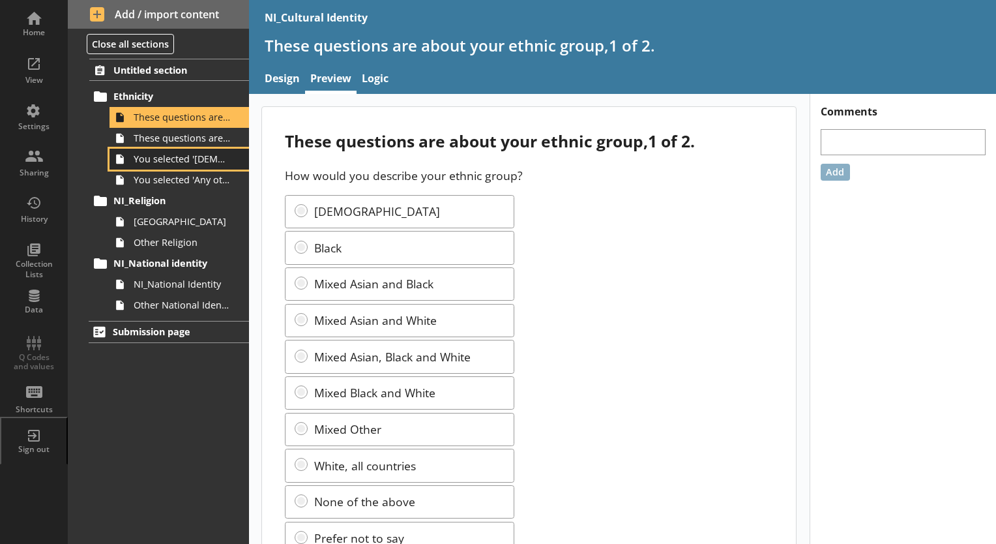
click at [179, 162] on span "You selected '[DEMOGRAPHIC_DATA]'." at bounding box center [183, 159] width 98 height 12
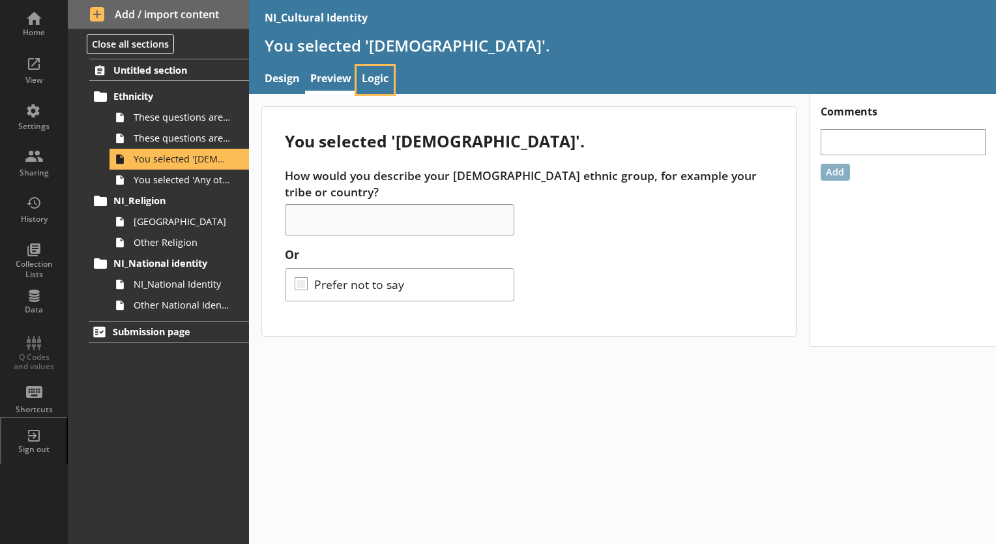
click at [378, 72] on link "Logic" at bounding box center [375, 80] width 37 height 28
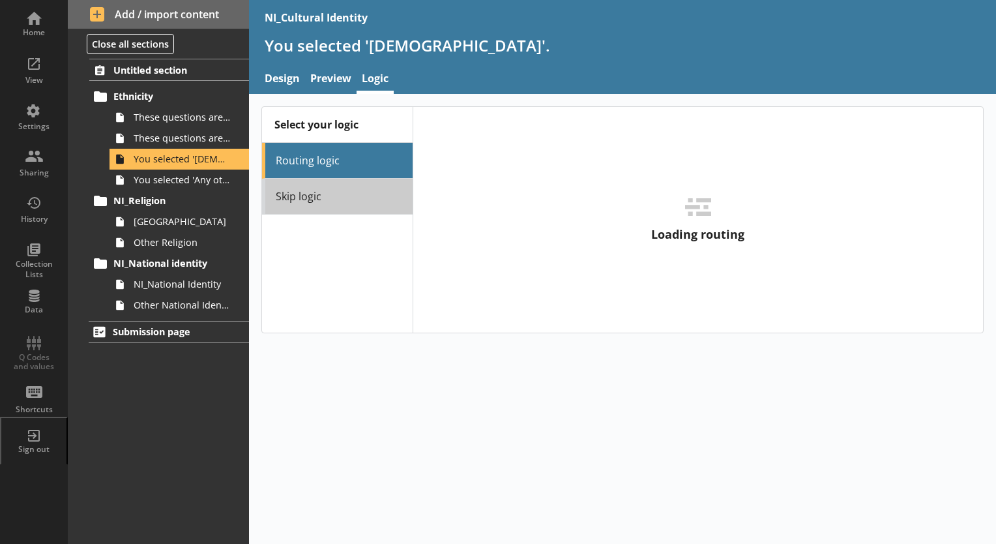
click at [304, 181] on link "Skip logic" at bounding box center [337, 197] width 150 height 36
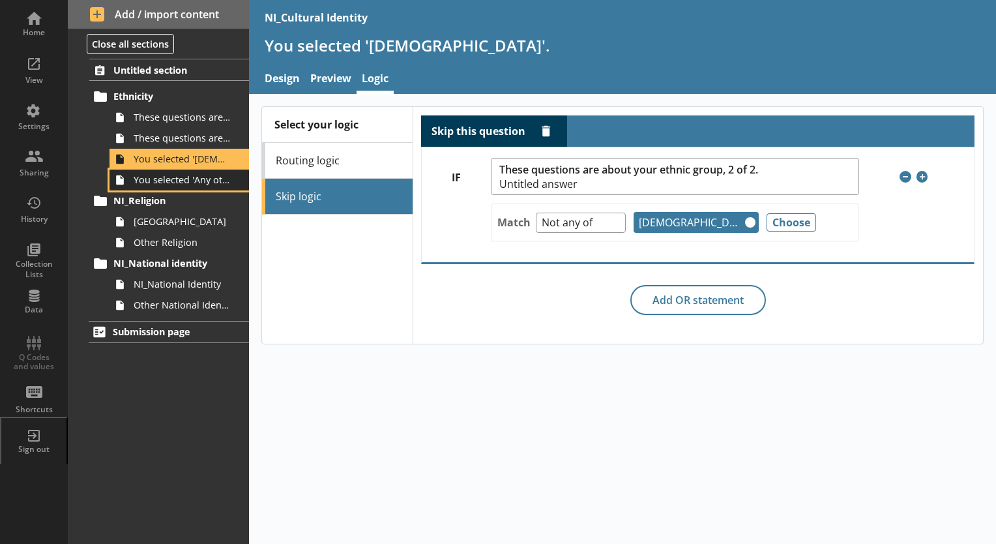
click at [217, 188] on link "You selected 'Any other ethnic group'." at bounding box center [179, 179] width 139 height 21
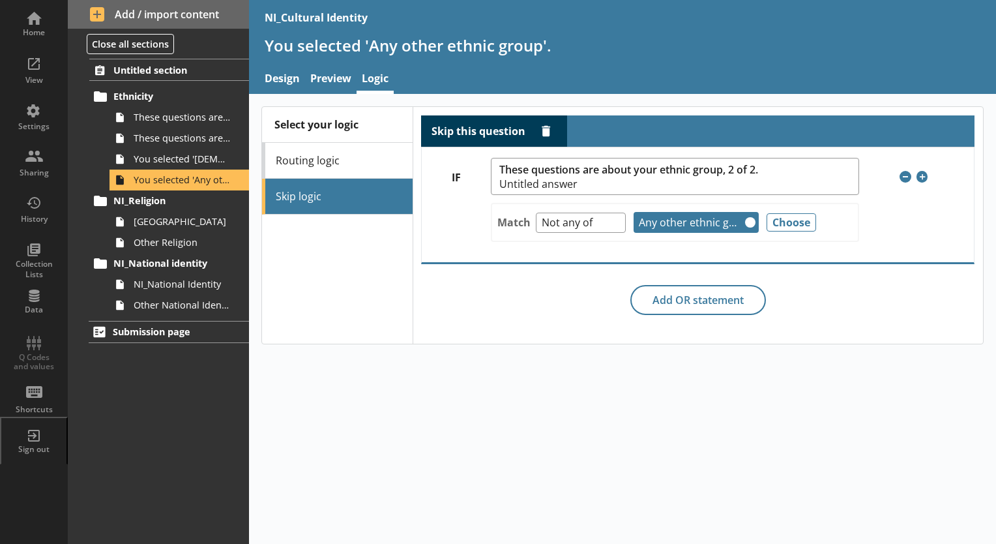
click at [381, 322] on div "Select your logic Routing logic Skip logic" at bounding box center [337, 225] width 150 height 237
click at [177, 77] on link "Untitled section" at bounding box center [169, 70] width 160 height 22
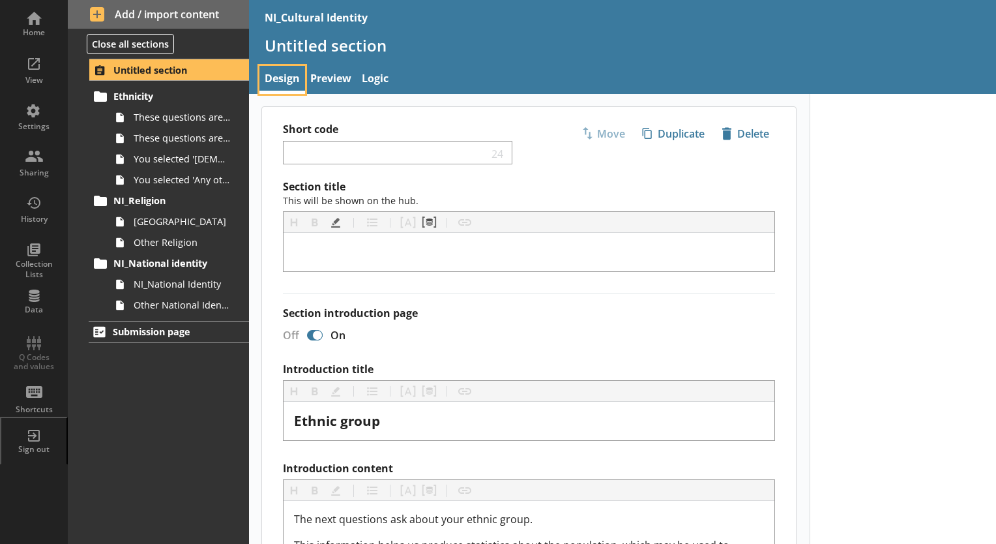
click at [295, 72] on link "Design" at bounding box center [282, 80] width 46 height 28
click at [330, 72] on link "Preview" at bounding box center [330, 80] width 51 height 28
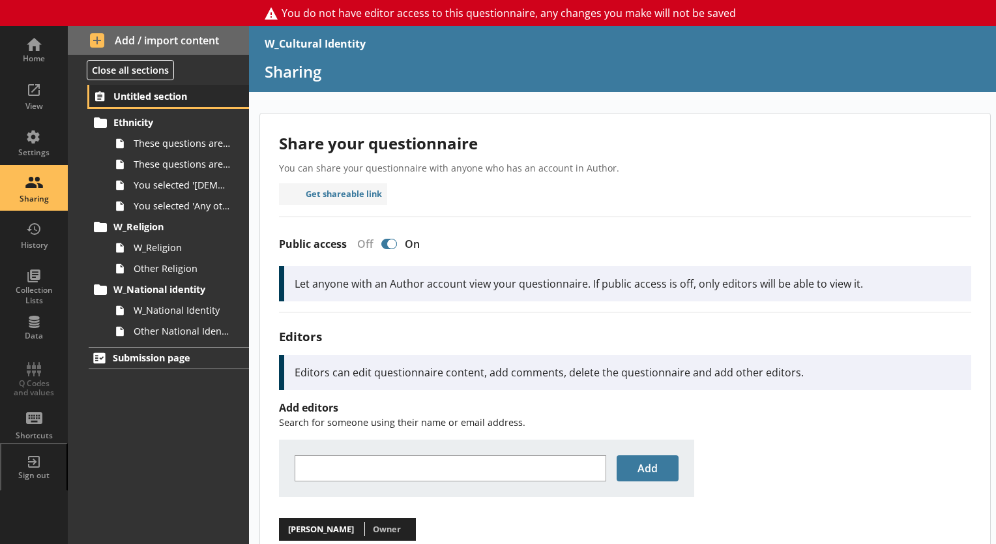
click at [159, 99] on span "Untitled section" at bounding box center [169, 96] width 113 height 12
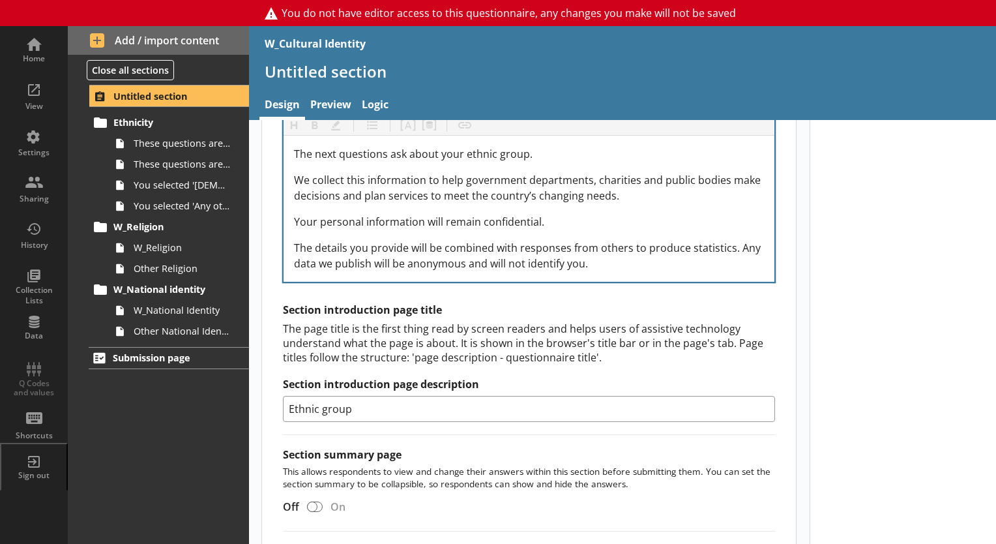
scroll to position [326, 0]
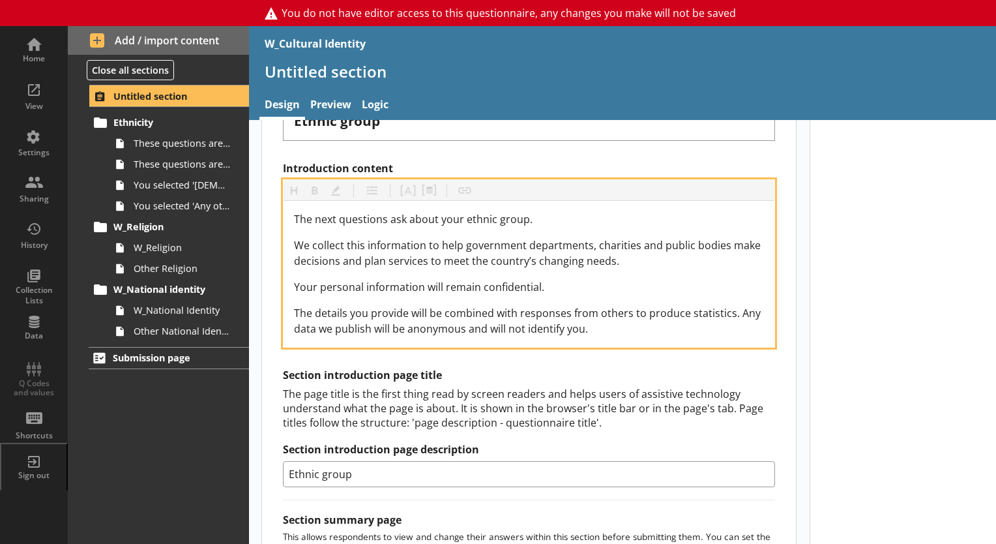
click at [615, 263] on div "The next questions ask about your ethnic group. We collect this information to …" at bounding box center [529, 273] width 470 height 125
click at [611, 326] on div "The details you provide will be combined with responses from others to produce …" at bounding box center [529, 320] width 470 height 31
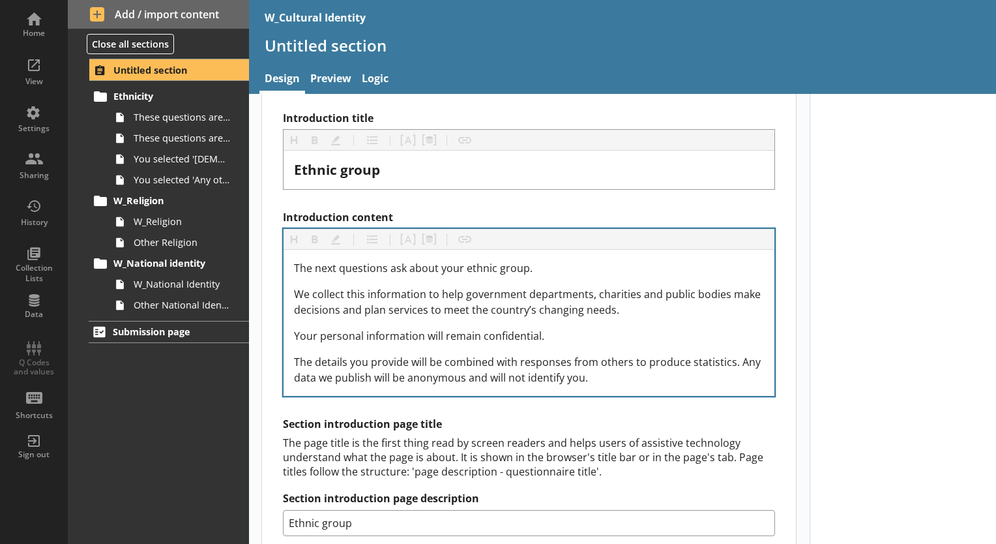
scroll to position [261, 0]
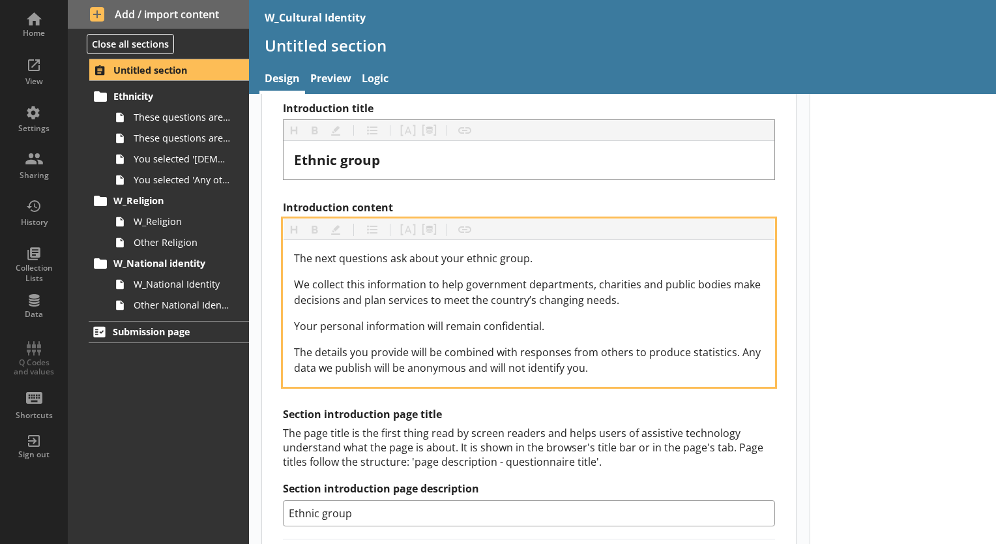
click at [621, 369] on div "The details you provide will be combined with responses from others to produce …" at bounding box center [529, 359] width 470 height 31
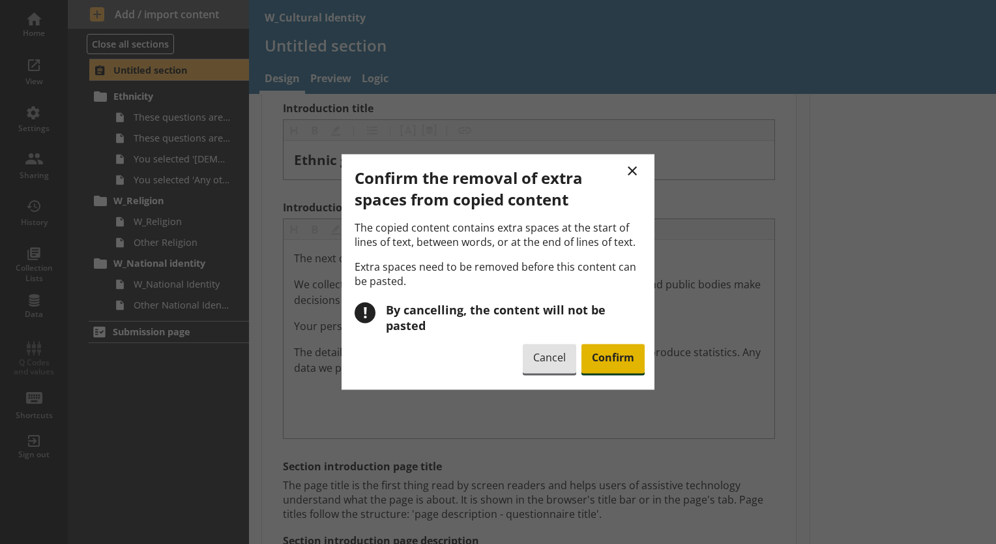
click at [595, 353] on span "Confirm" at bounding box center [612, 359] width 63 height 30
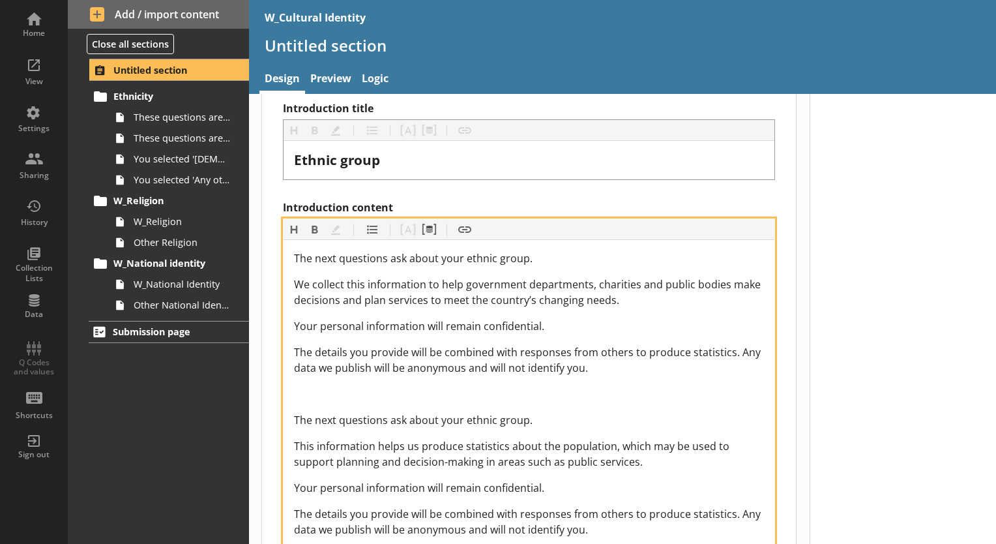
scroll to position [326, 0]
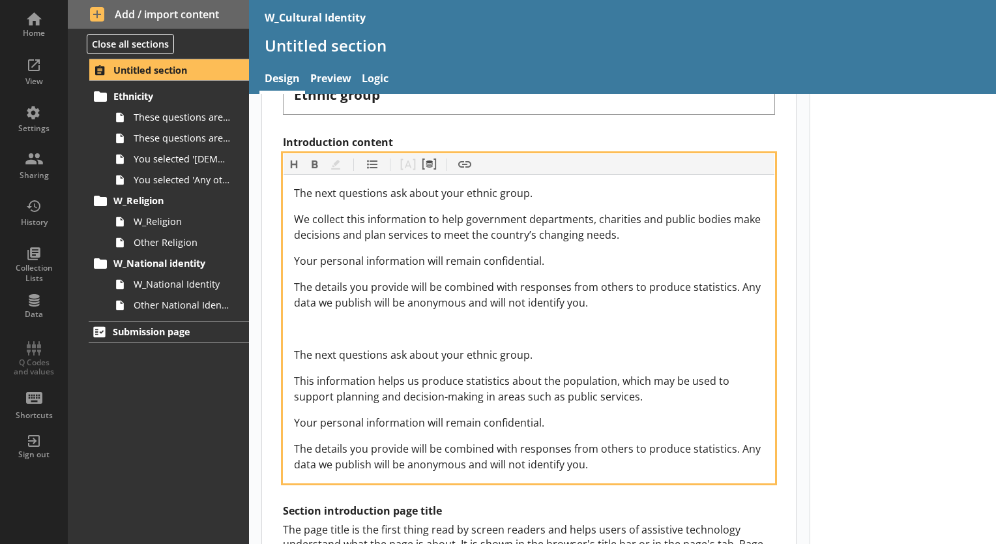
click at [380, 335] on div "The next questions ask about your ethnic group. We collect this information to …" at bounding box center [529, 328] width 470 height 287
click at [362, 331] on div "Introduction content" at bounding box center [529, 329] width 470 height 16
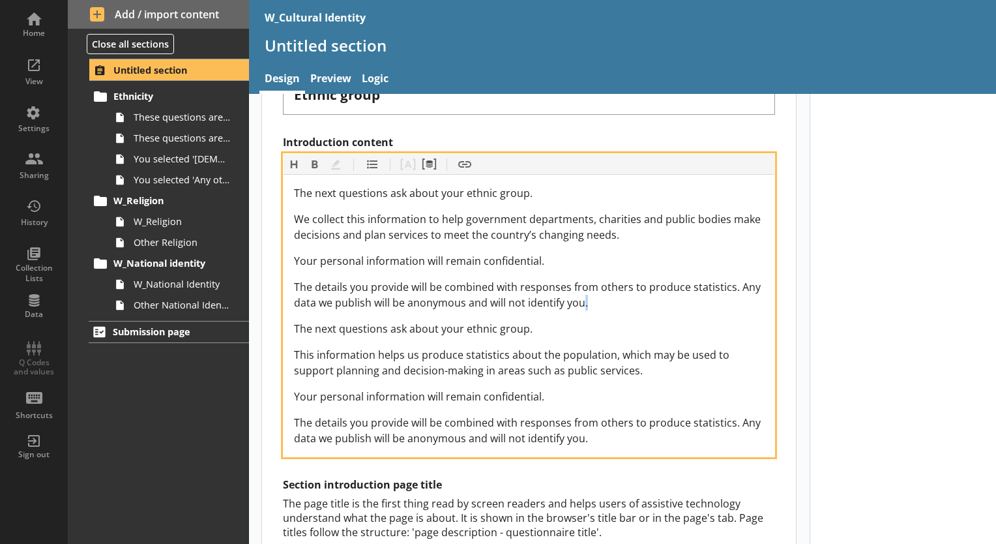
drag, startPoint x: 602, startPoint y: 304, endPoint x: 584, endPoint y: 301, distance: 17.9
click at [584, 301] on div "The details you provide will be combined with responses from others to produce …" at bounding box center [529, 294] width 470 height 31
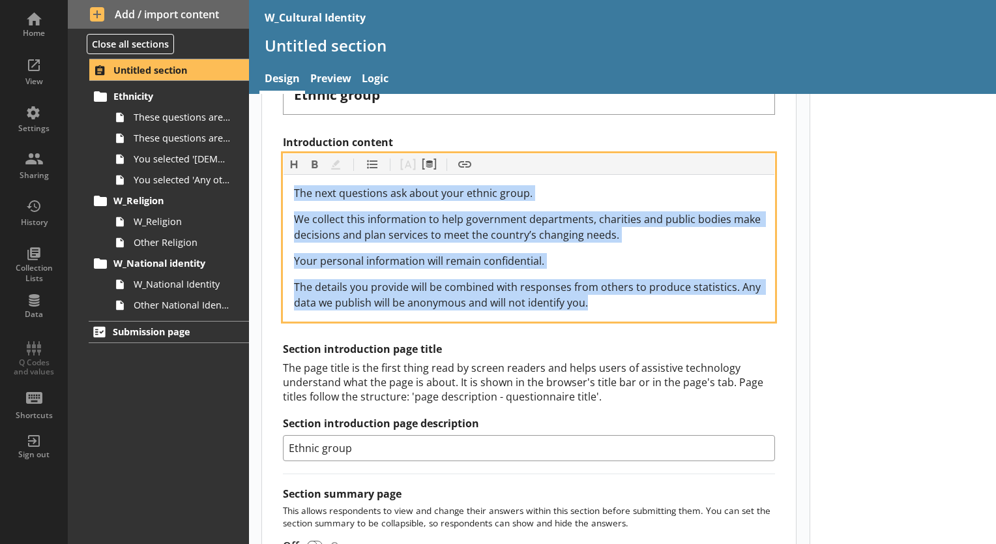
drag, startPoint x: 617, startPoint y: 306, endPoint x: 261, endPoint y: 160, distance: 385.3
click at [262, 160] on div "Section title This will be shown on the hub. Heading Heading Bold Bold Highligh…" at bounding box center [529, 269] width 534 height 831
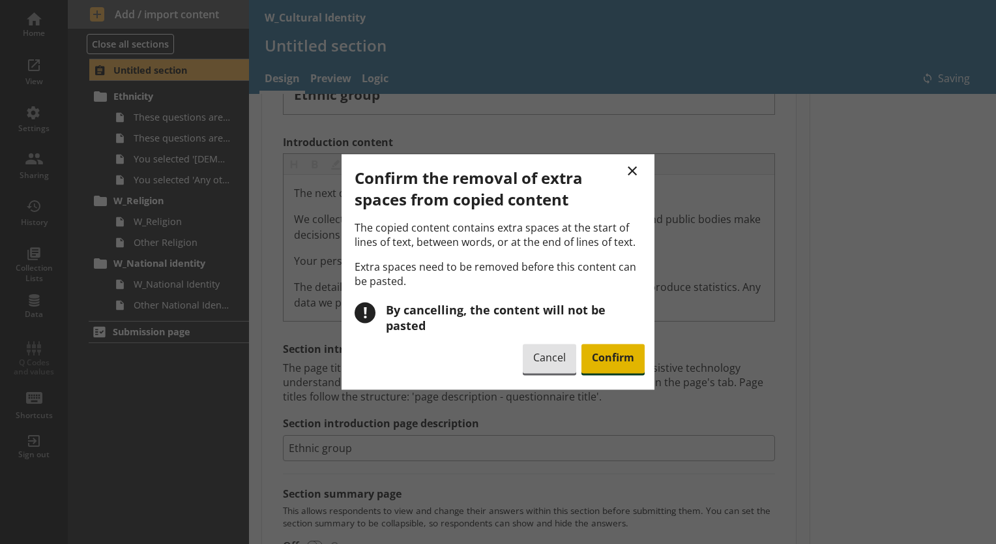
click at [630, 348] on span "Confirm" at bounding box center [612, 359] width 63 height 30
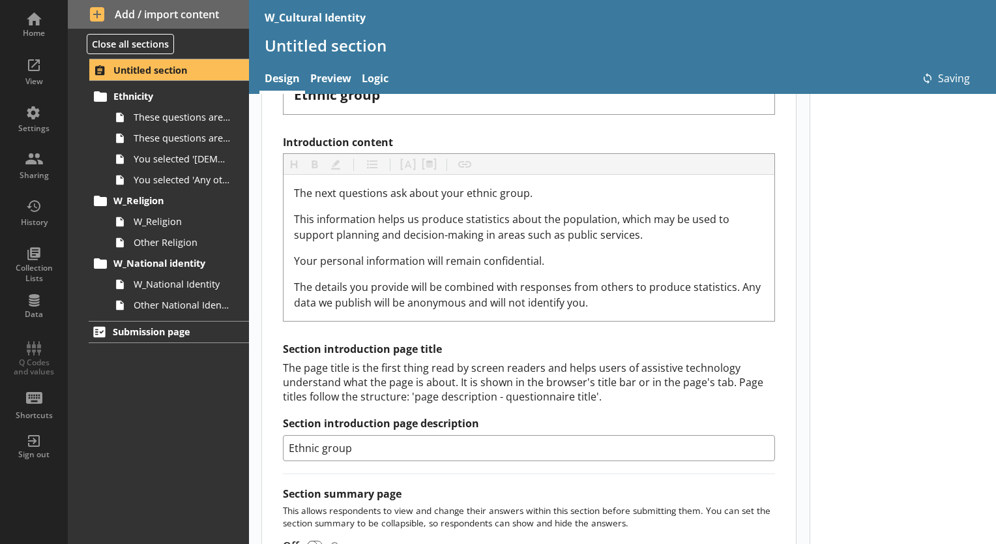
click at [840, 295] on div at bounding box center [903, 264] width 187 height 993
click at [340, 79] on link "Preview" at bounding box center [330, 80] width 51 height 28
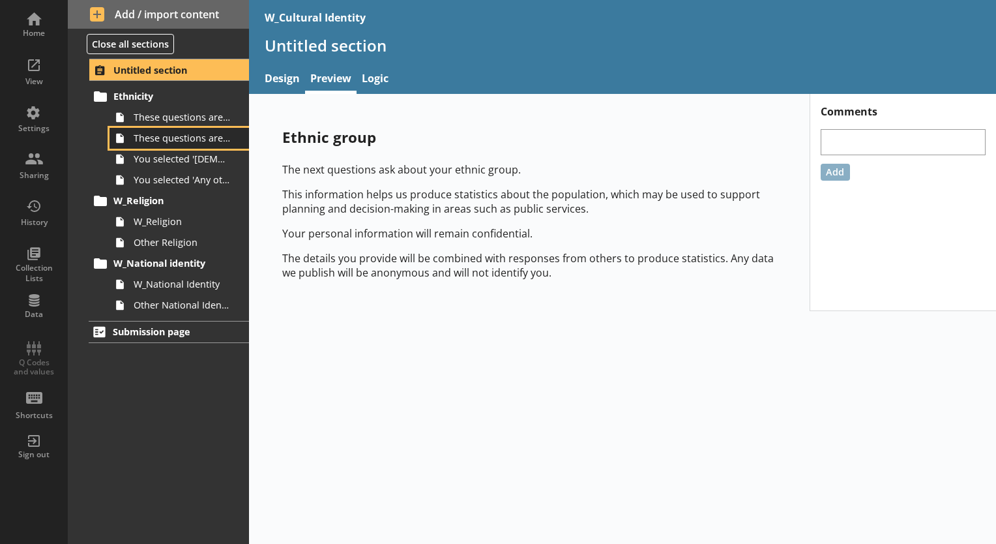
click at [169, 143] on span "These questions are about your ethnic group, 2 of 2." at bounding box center [183, 138] width 98 height 12
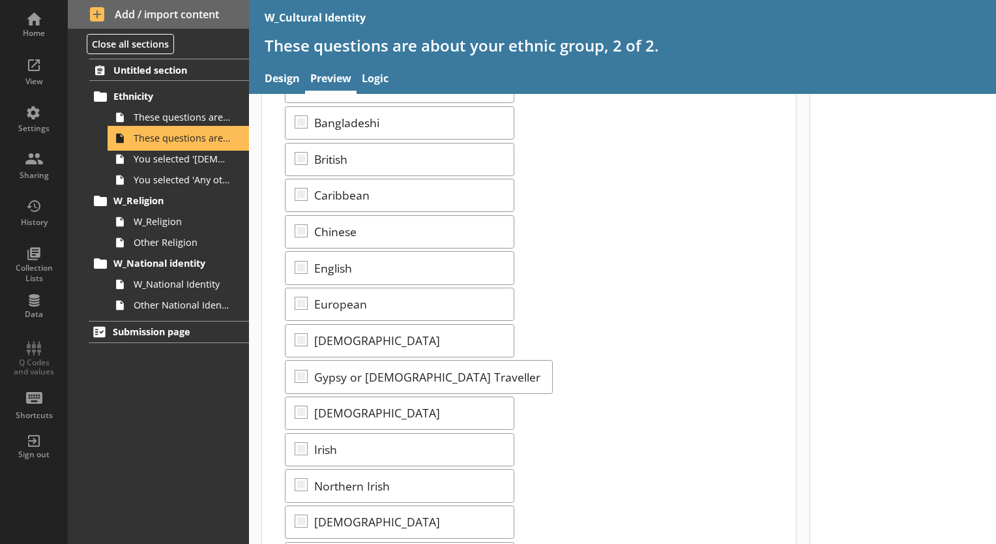
scroll to position [65, 0]
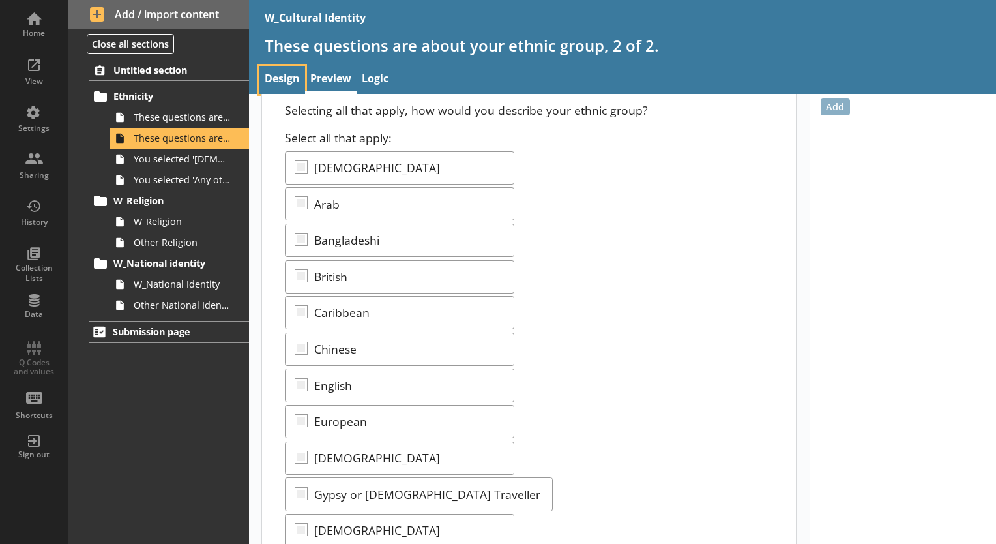
click at [297, 81] on link "Design" at bounding box center [282, 80] width 46 height 28
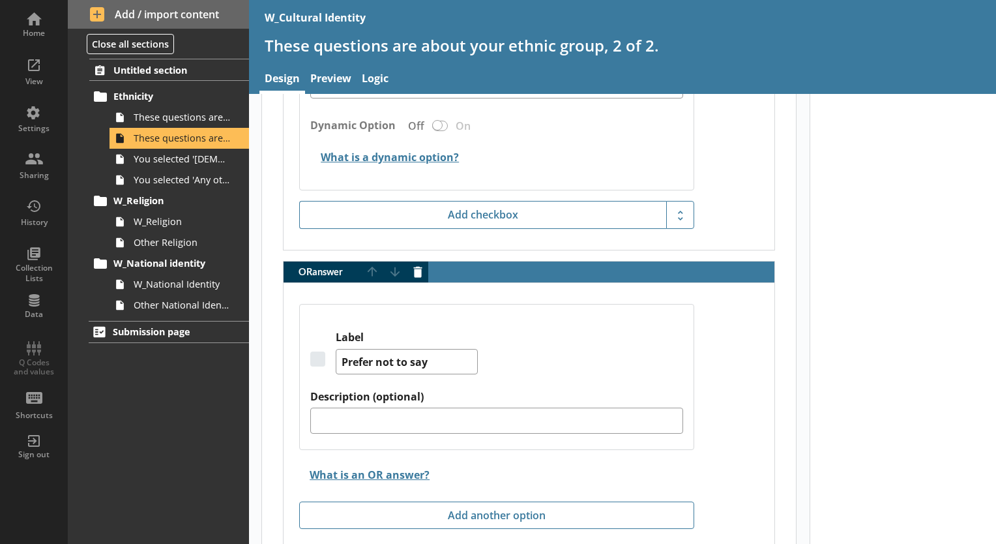
scroll to position [5330, 0]
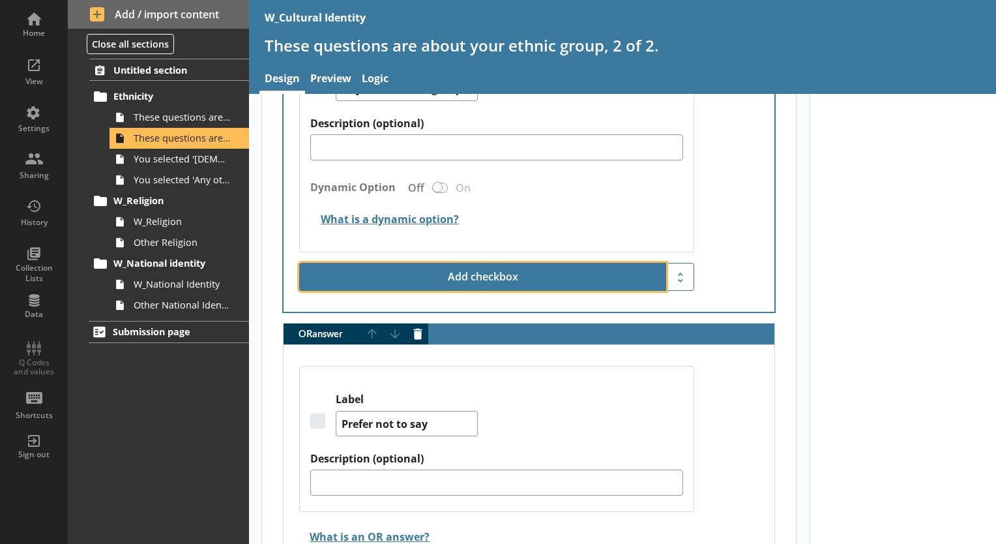
click at [471, 263] on button "Add checkbox" at bounding box center [482, 277] width 367 height 29
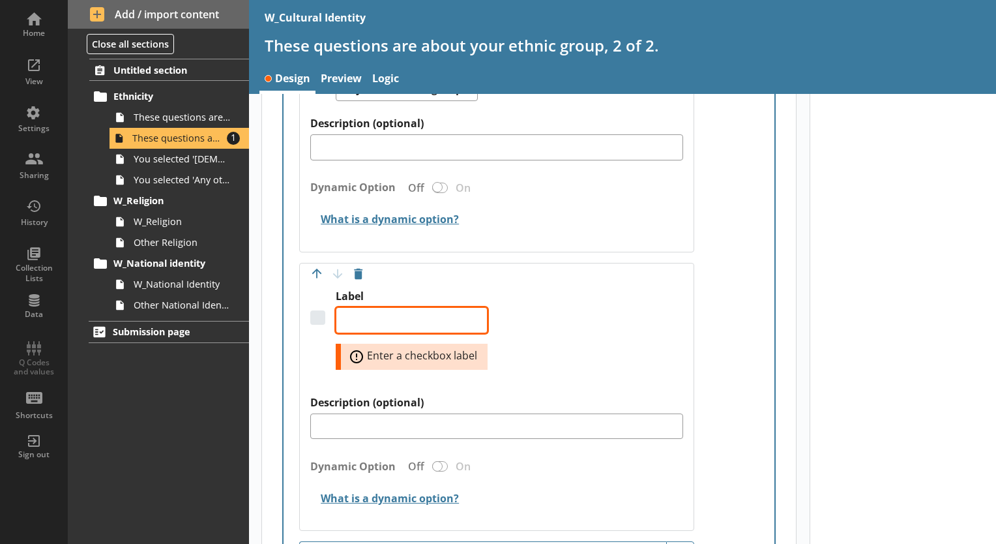
click at [426, 317] on textarea "Label" at bounding box center [412, 320] width 152 height 26
type textarea "x"
type textarea "K"
type textarea "x"
type textarea "K"
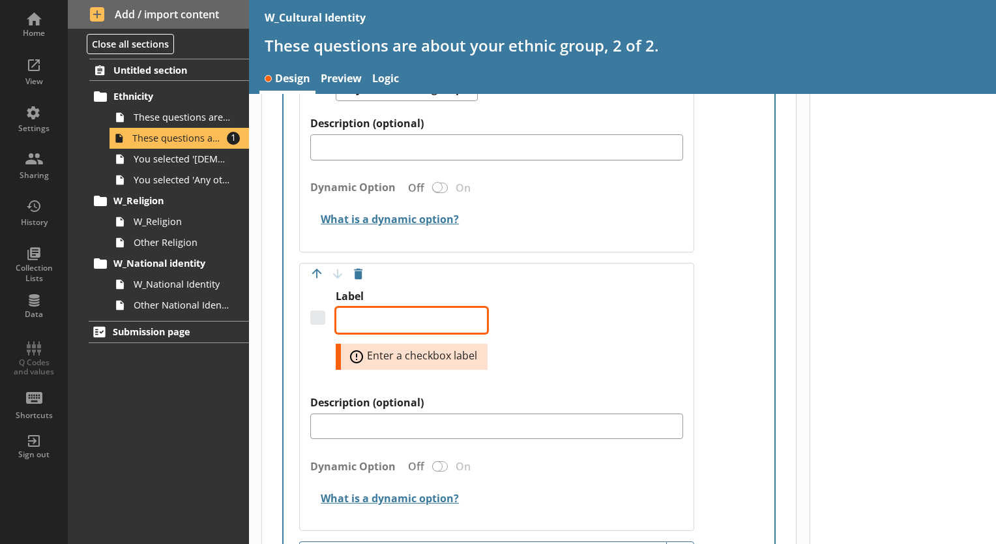
type textarea "x"
type textarea "J"
type textarea "x"
type textarea "Je"
type textarea "x"
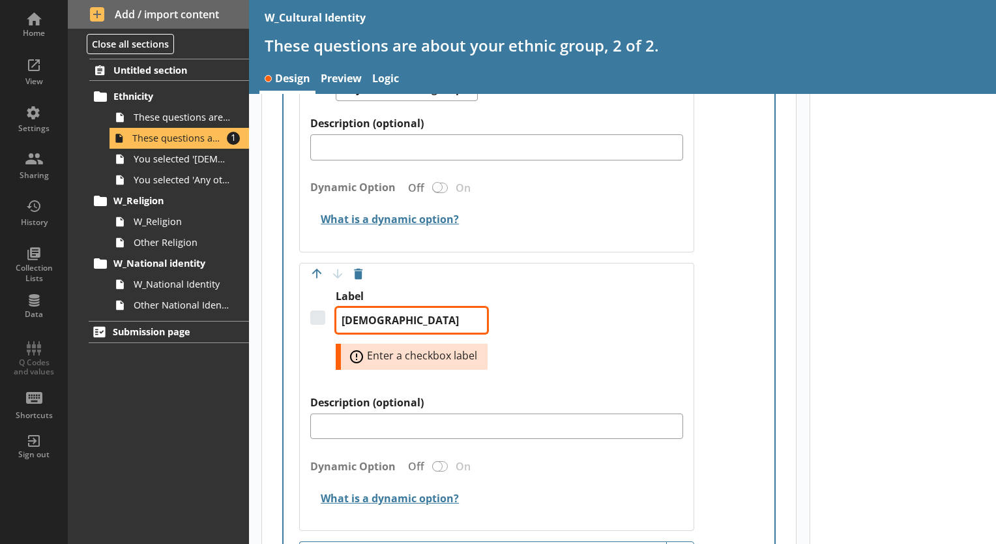
type textarea "Jewi"
type textarea "x"
type textarea "[DEMOGRAPHIC_DATA]"
type textarea "x"
type textarea "[DEMOGRAPHIC_DATA]"
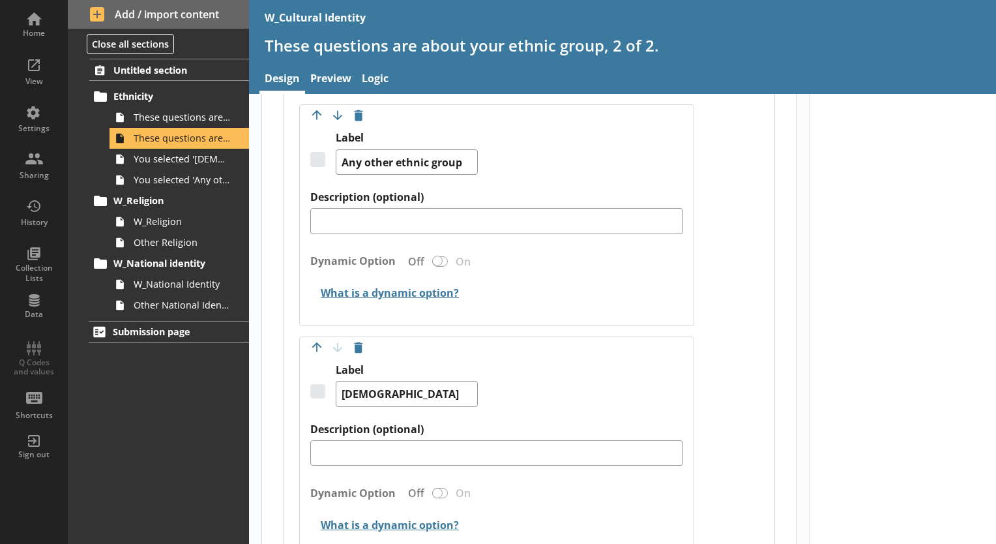
scroll to position [5233, 0]
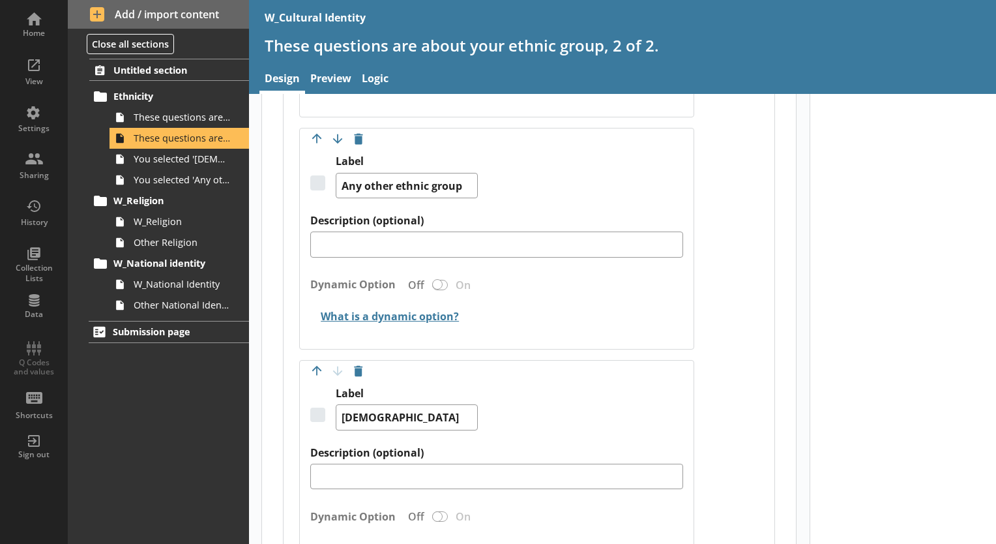
click at [313, 372] on div "Move answer up Move answer down Delete option Label Jewish Description (optiona…" at bounding box center [496, 471] width 395 height 222
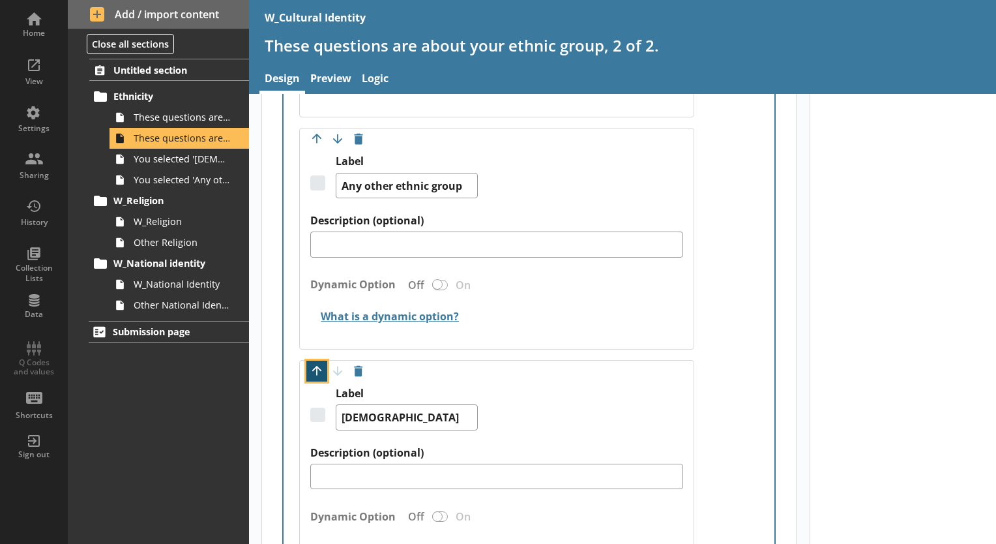
click at [313, 360] on button "Move option up" at bounding box center [316, 370] width 21 height 21
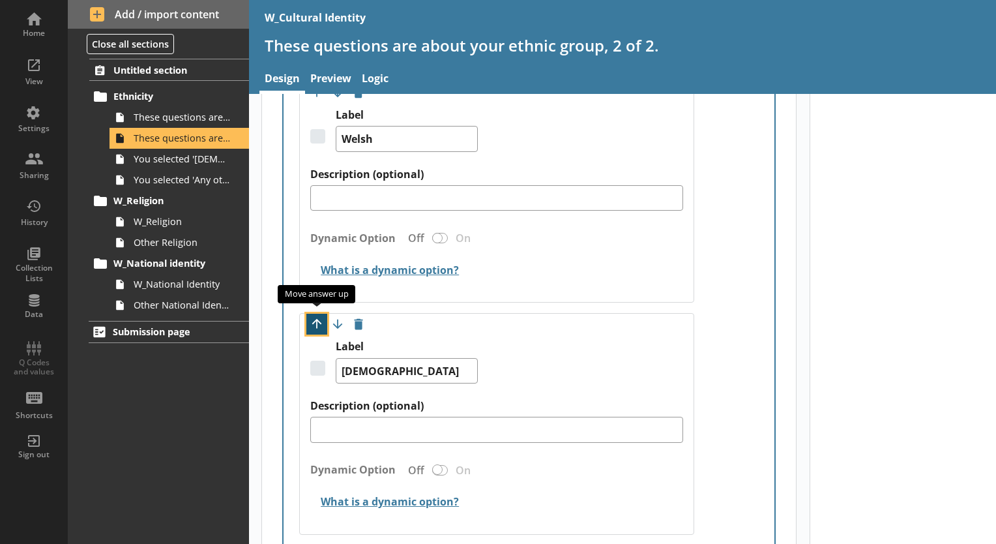
click at [317, 319] on button "Move option up" at bounding box center [316, 324] width 21 height 21
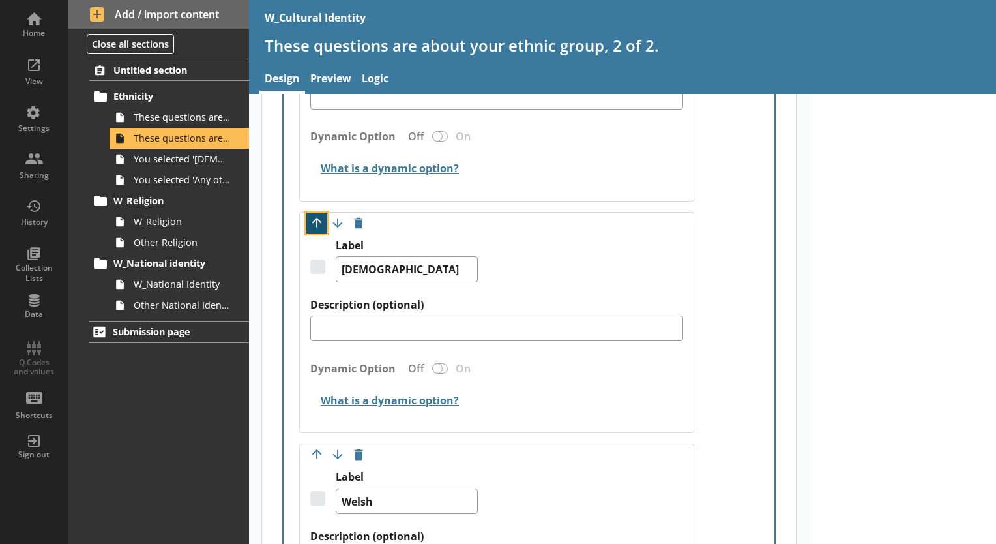
scroll to position [4827, 0]
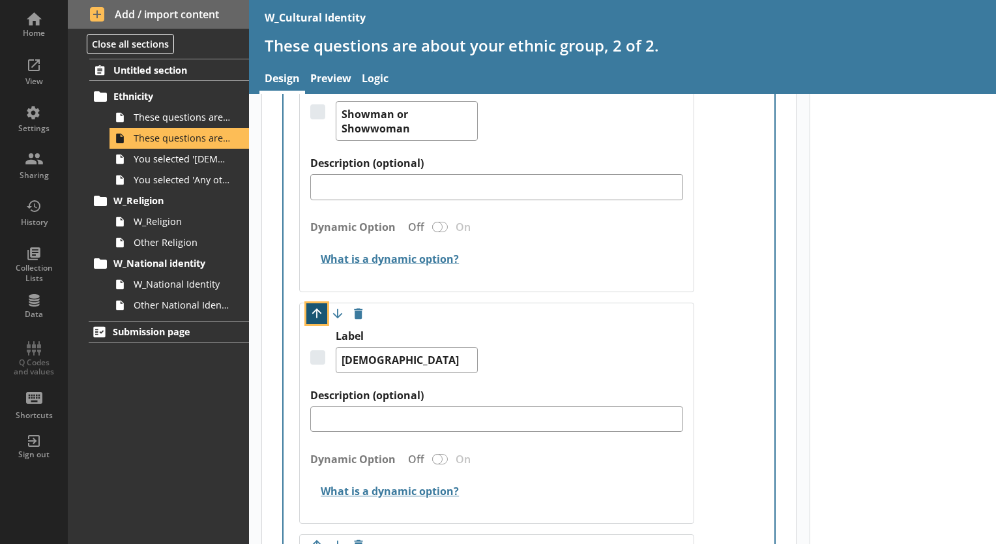
click at [314, 309] on button "Move option up" at bounding box center [316, 313] width 21 height 21
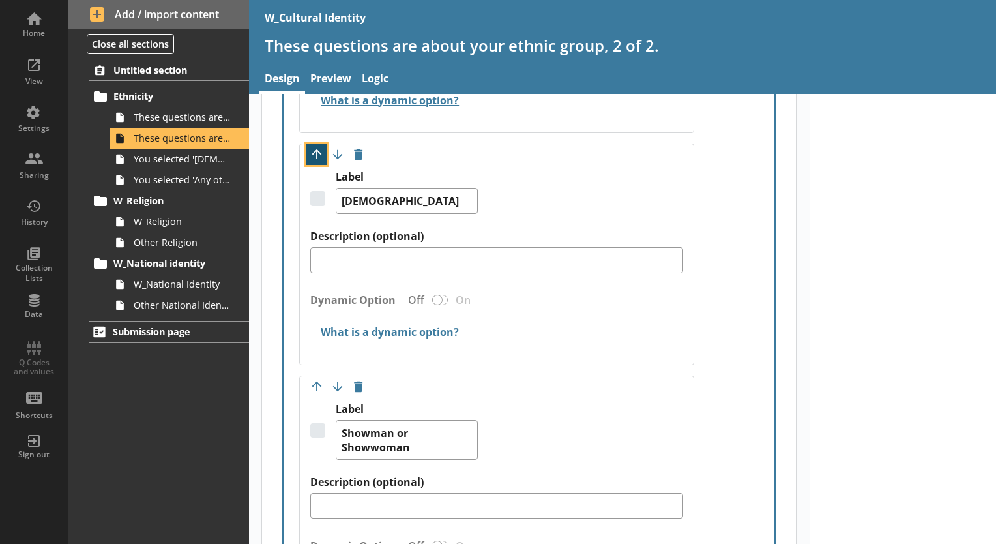
scroll to position [4670, 0]
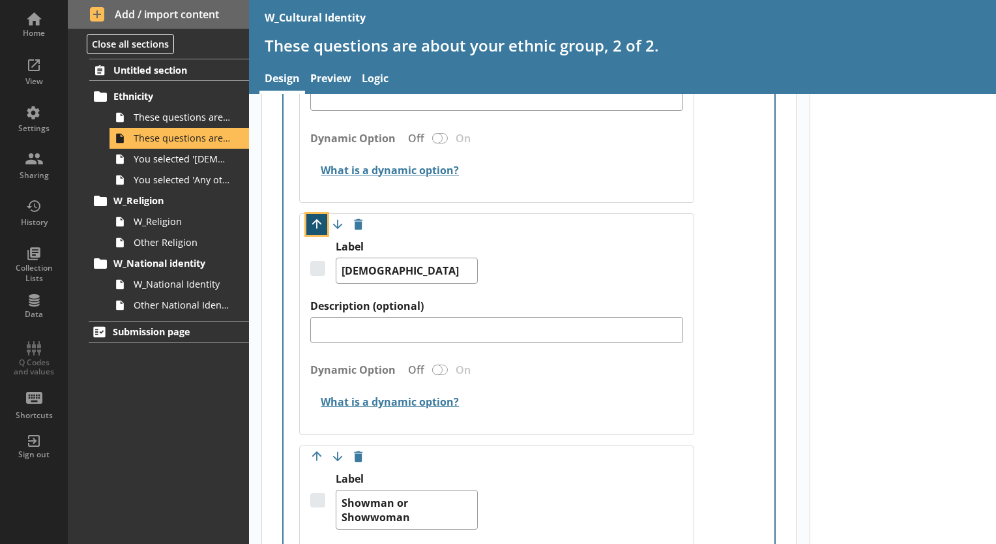
click at [314, 217] on button "Move option up" at bounding box center [316, 224] width 21 height 21
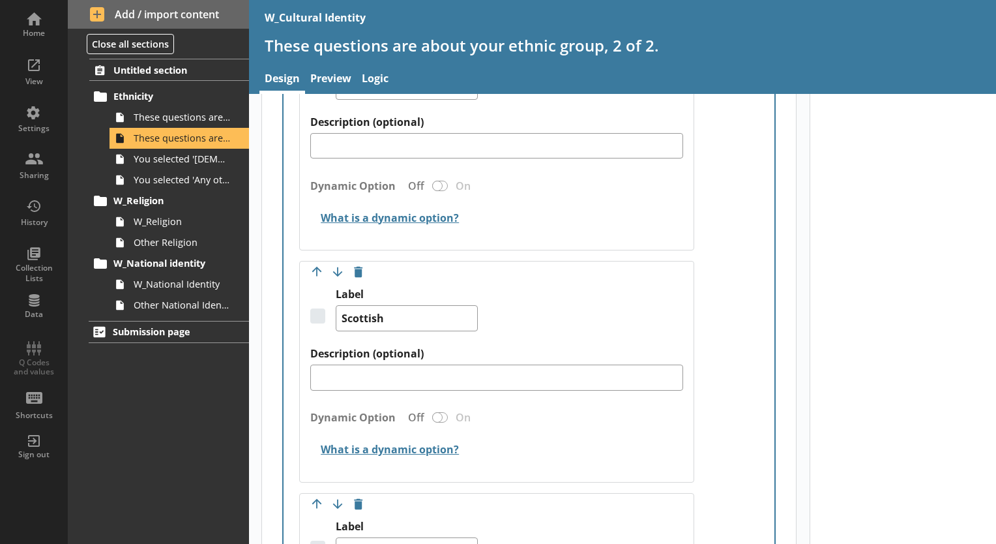
scroll to position [4524, 0]
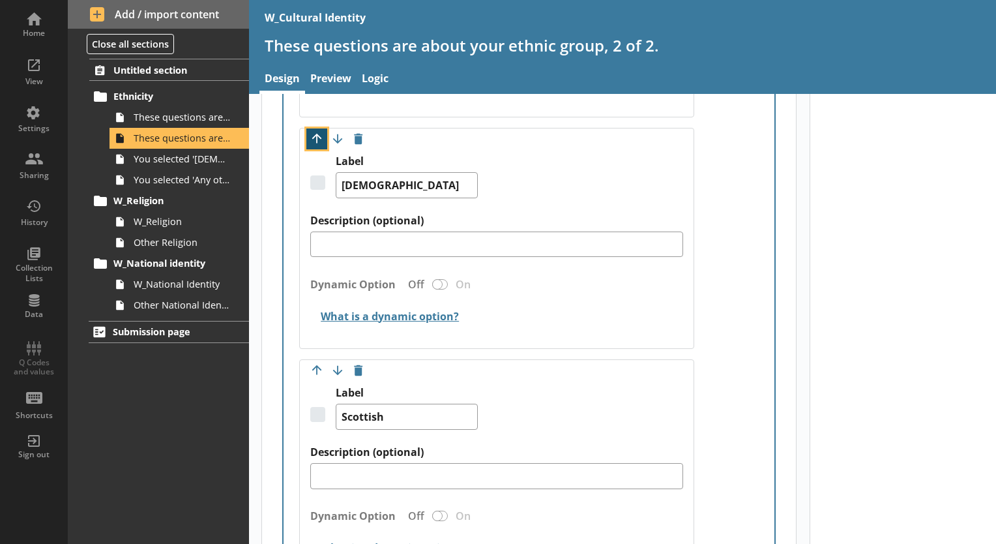
click at [317, 129] on button "Move option up" at bounding box center [316, 138] width 21 height 21
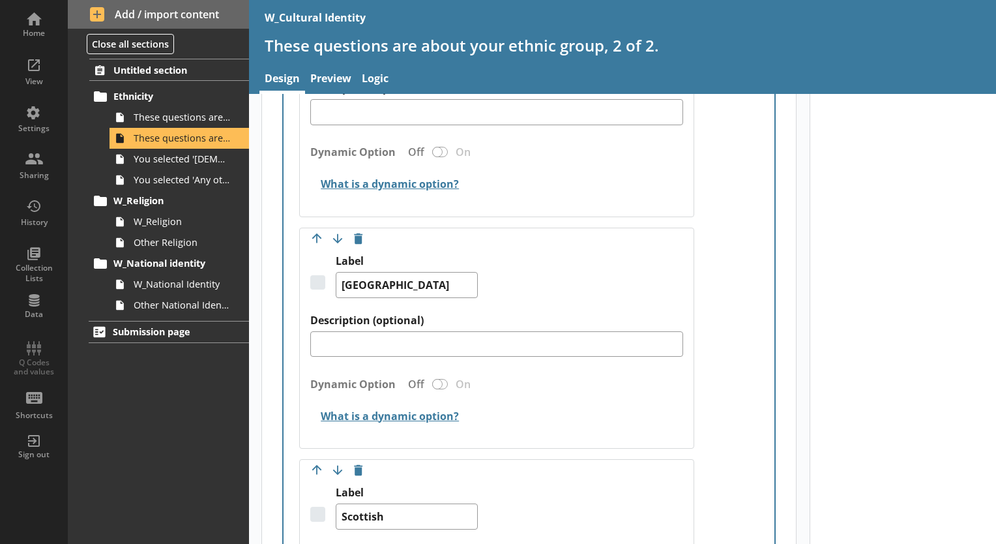
scroll to position [4313, 0]
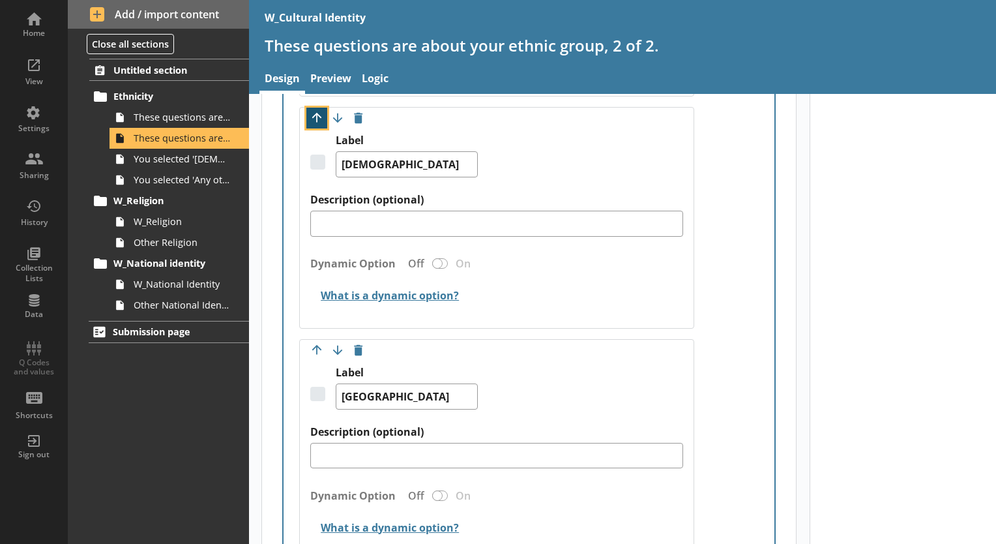
click at [315, 113] on button "Move option up" at bounding box center [316, 118] width 21 height 21
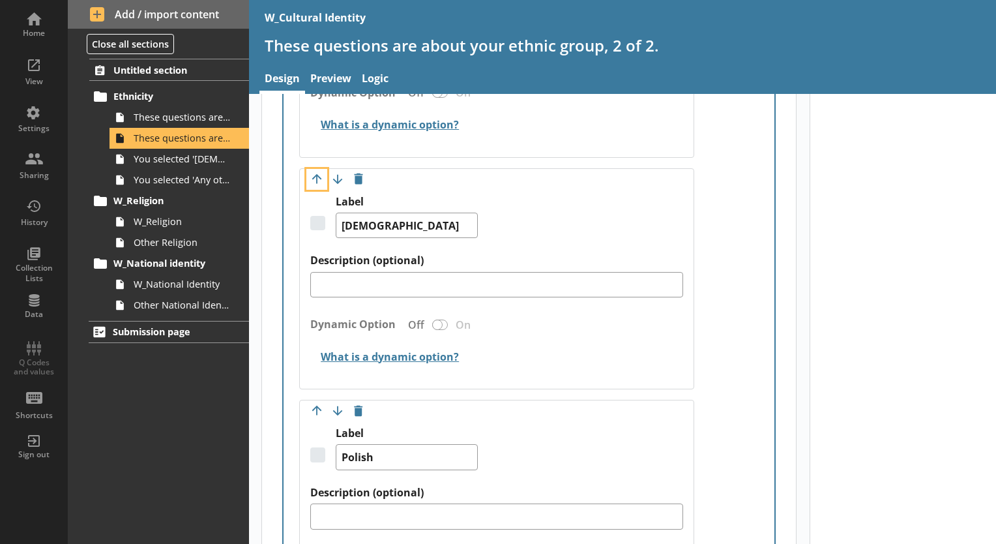
scroll to position [4018, 0]
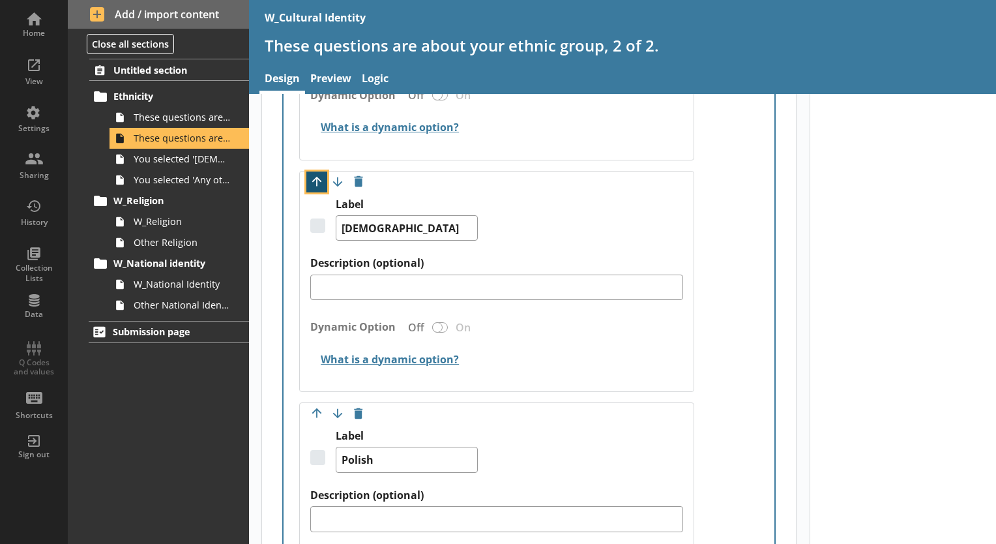
click at [314, 172] on button "Move option up" at bounding box center [316, 181] width 21 height 21
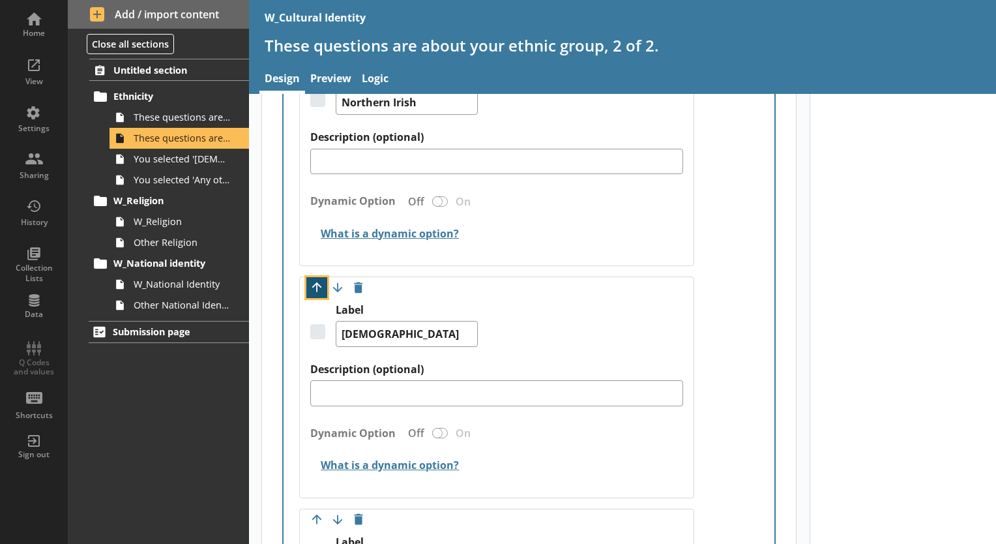
click at [312, 286] on button "Move option up" at bounding box center [316, 287] width 21 height 21
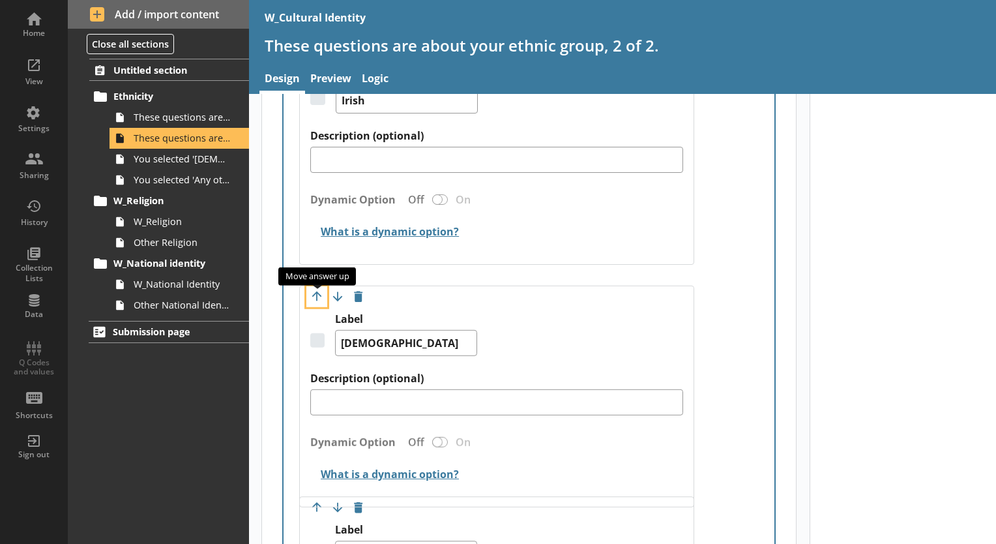
click at [311, 286] on button "Move option up" at bounding box center [316, 296] width 21 height 21
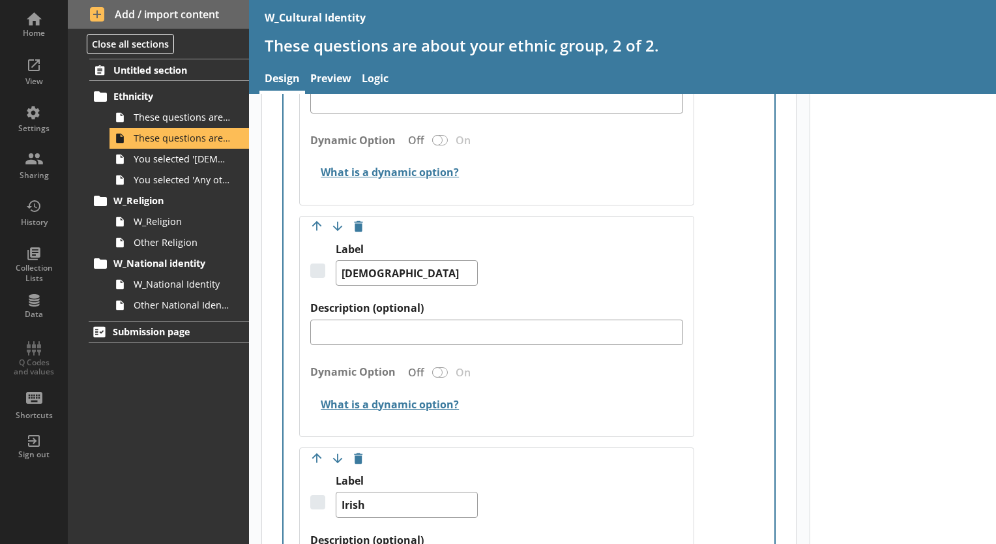
scroll to position [3098, 0]
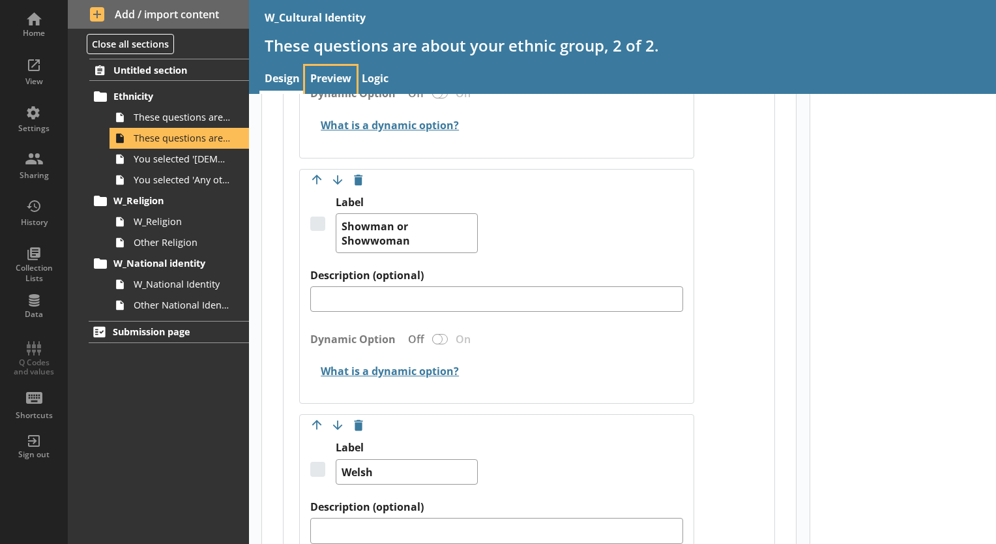
scroll to position [4946, 0]
click at [317, 83] on link "Preview" at bounding box center [330, 80] width 51 height 28
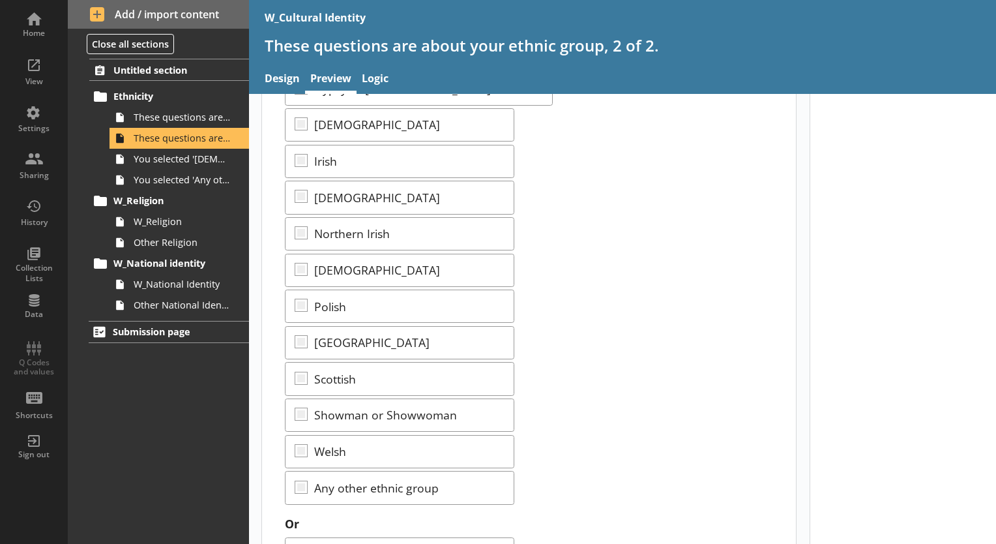
scroll to position [537, 0]
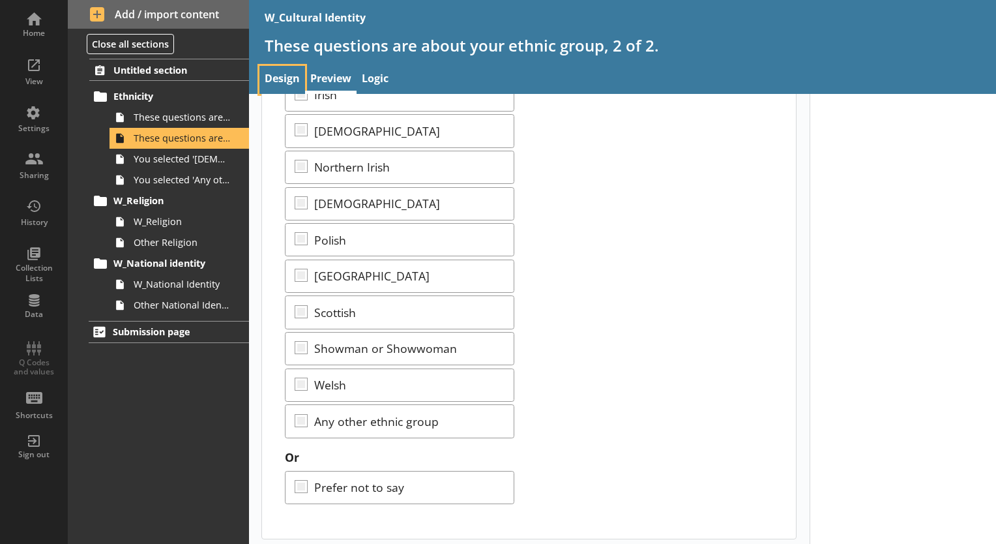
click at [282, 71] on link "Design" at bounding box center [282, 80] width 46 height 28
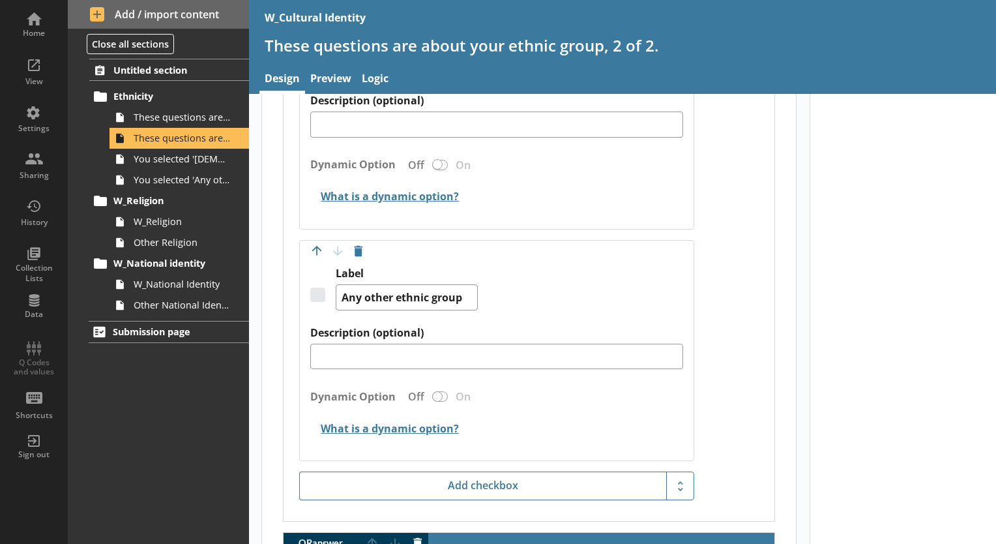
scroll to position [5355, 0]
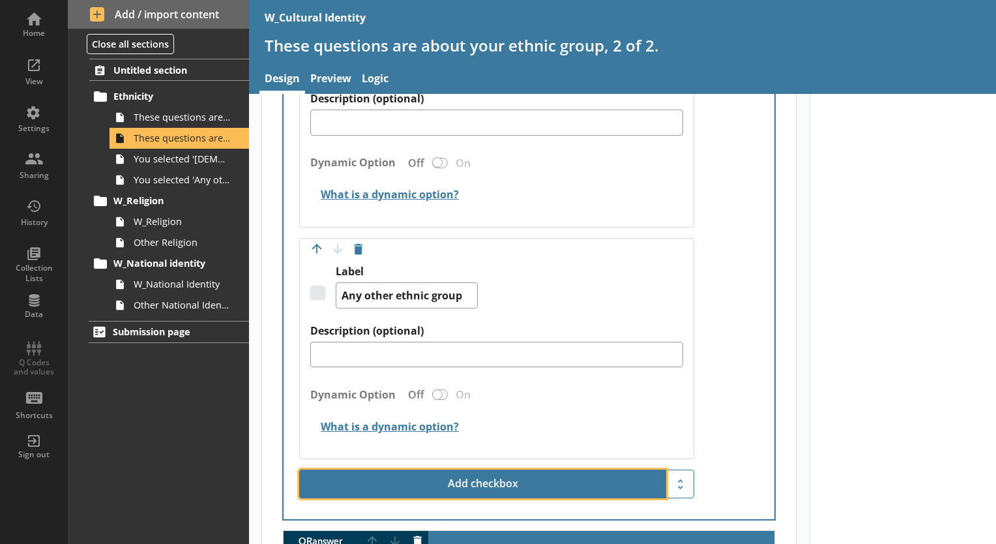
click at [464, 480] on button "Add checkbox" at bounding box center [482, 483] width 367 height 29
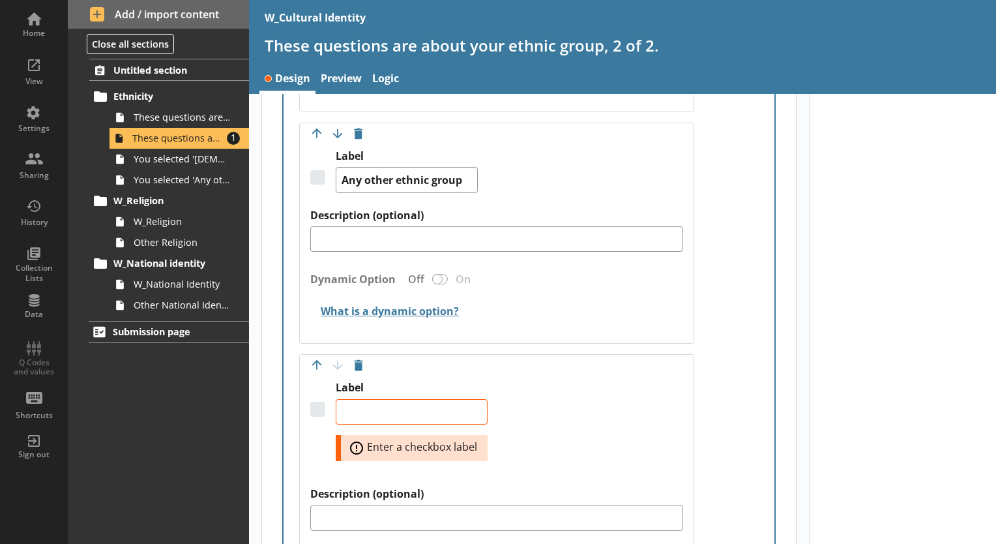
scroll to position [5473, 0]
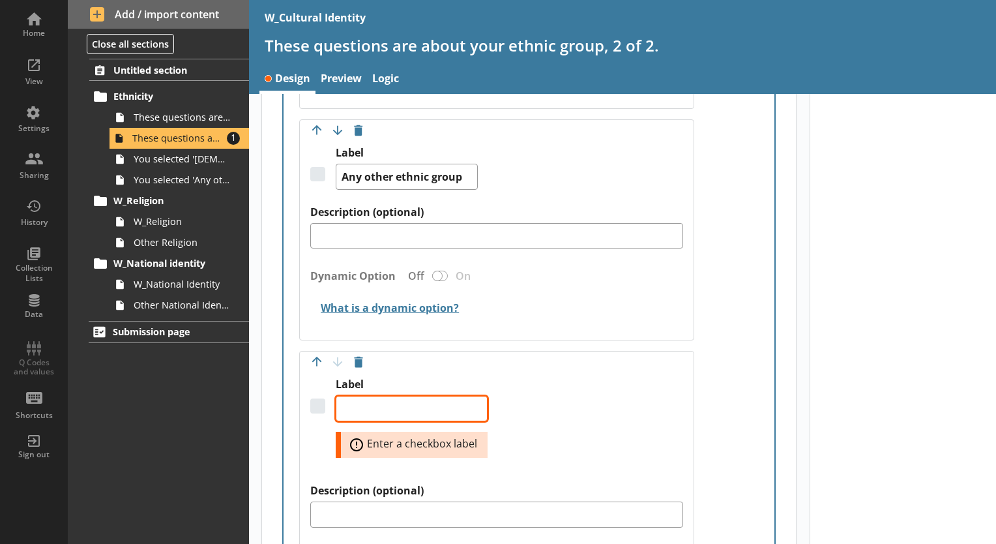
click at [436, 402] on textarea "Label" at bounding box center [412, 409] width 152 height 26
type textarea "x"
type textarea "K"
type textarea "x"
type textarea "Ka"
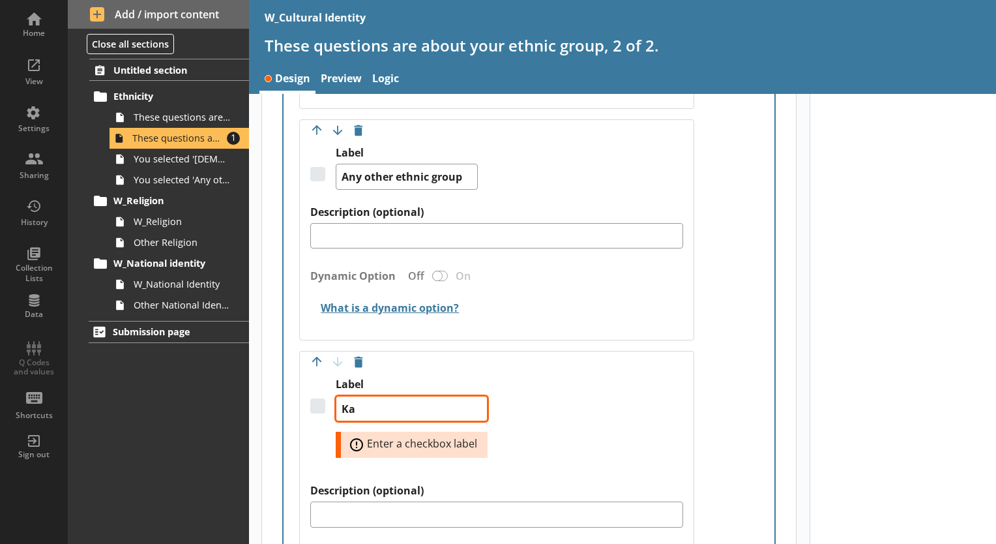
type textarea "x"
type textarea "Kas"
type textarea "x"
type textarea "Kash"
type textarea "x"
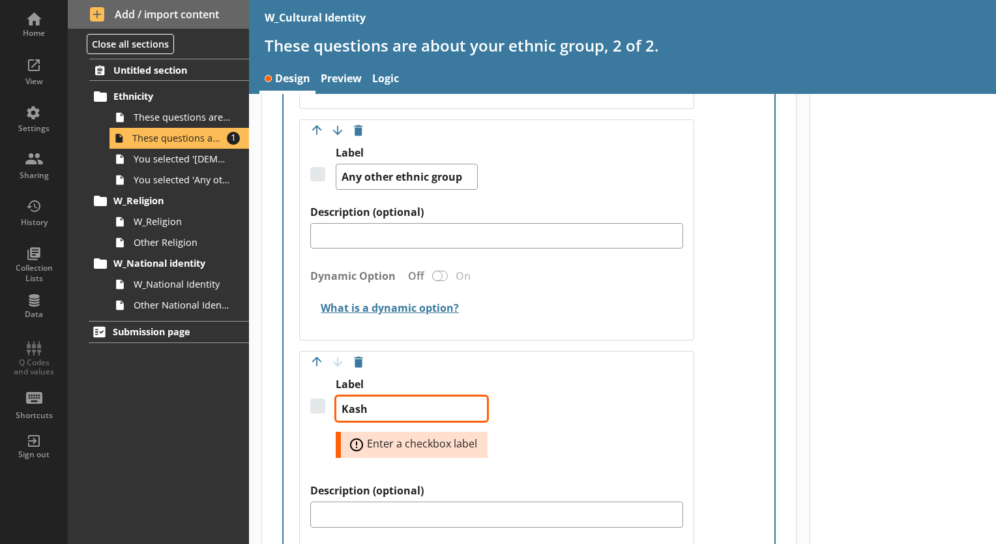
type textarea "Kashm"
type textarea "x"
type textarea "Kashmi"
type textarea "x"
type textarea "Kashmir"
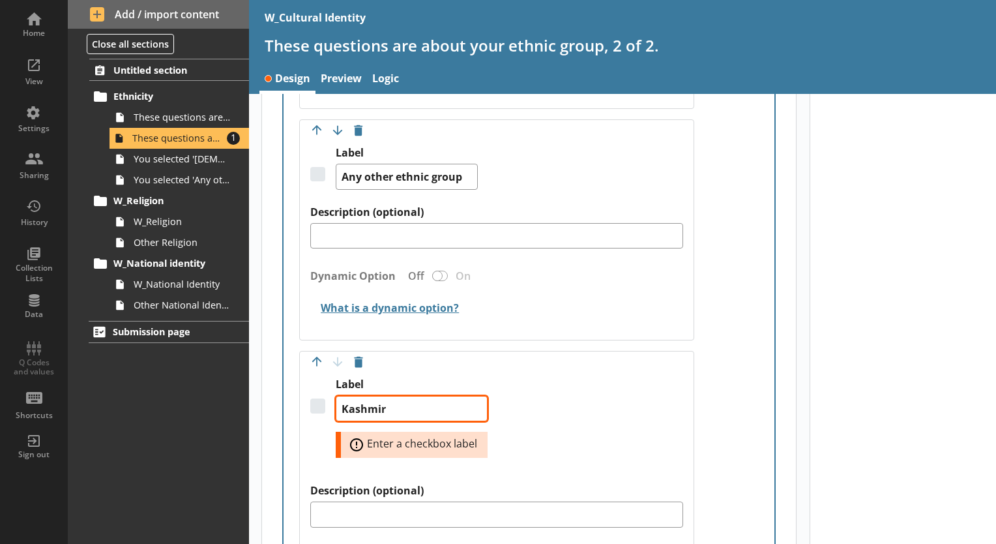
type textarea "x"
type textarea "Kashmiri"
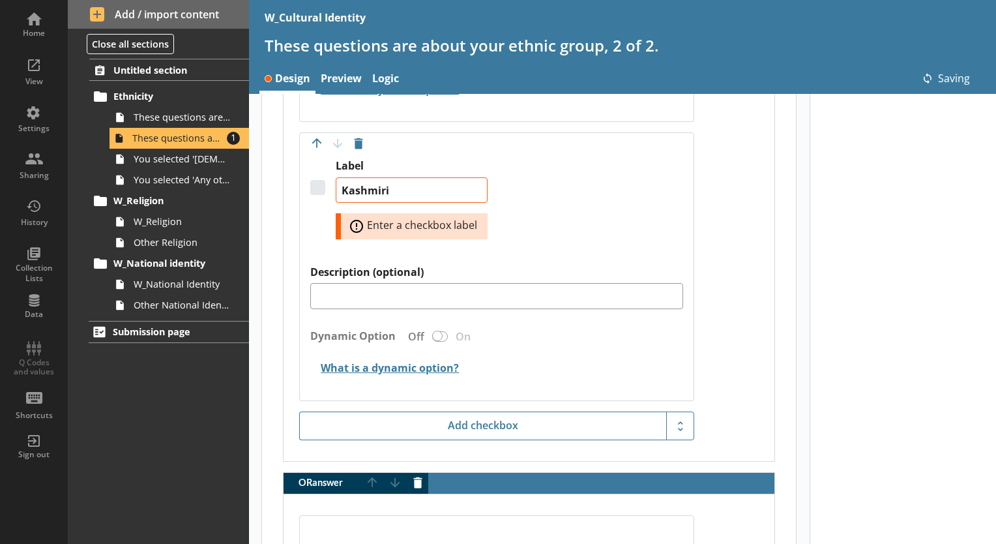
scroll to position [5702, 0]
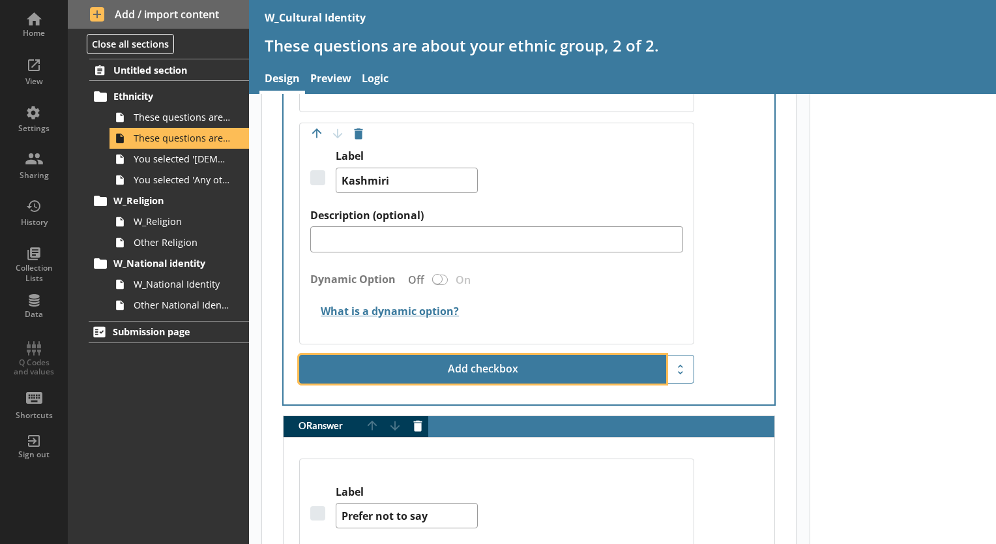
click at [464, 368] on button "Add checkbox" at bounding box center [482, 369] width 367 height 29
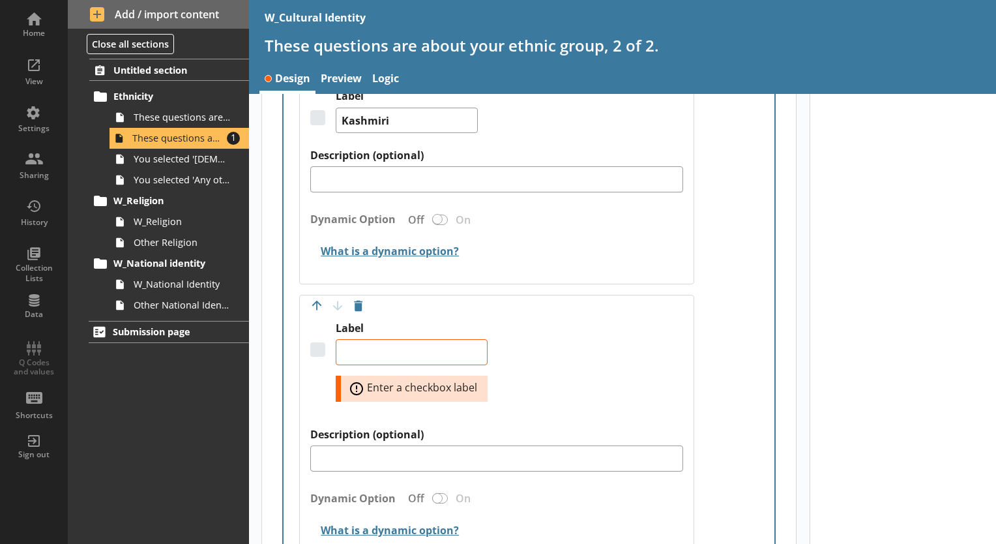
scroll to position [5763, 0]
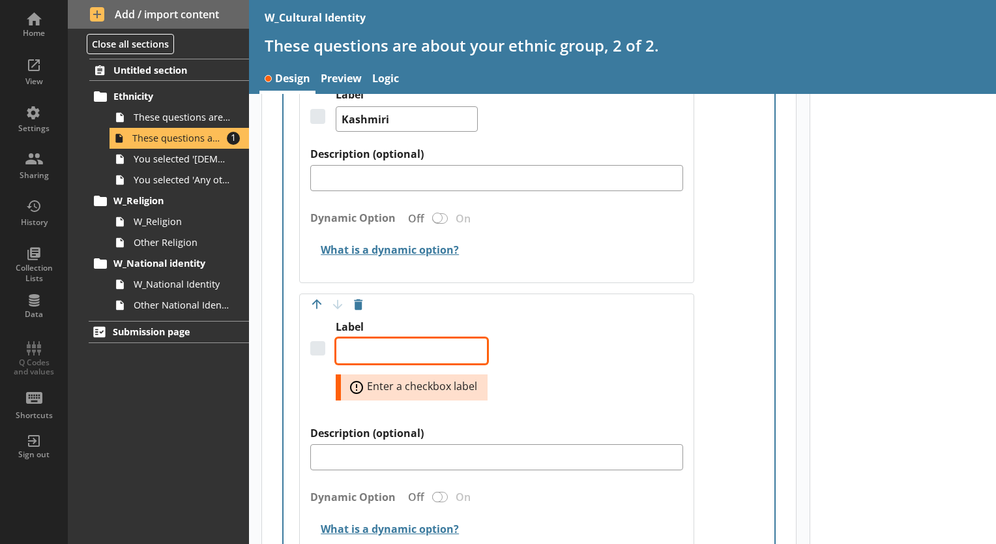
click at [374, 339] on textarea "Label" at bounding box center [412, 351] width 152 height 26
type textarea "x"
type textarea "K"
type textarea "x"
type textarea "Ko"
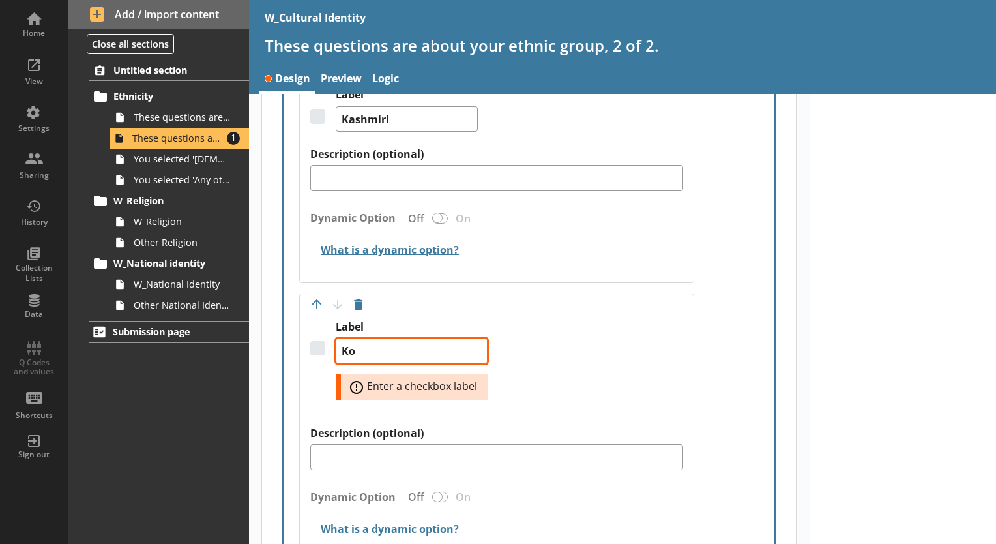
type textarea "x"
type textarea "Kor"
type textarea "x"
type textarea "Kore"
type textarea "x"
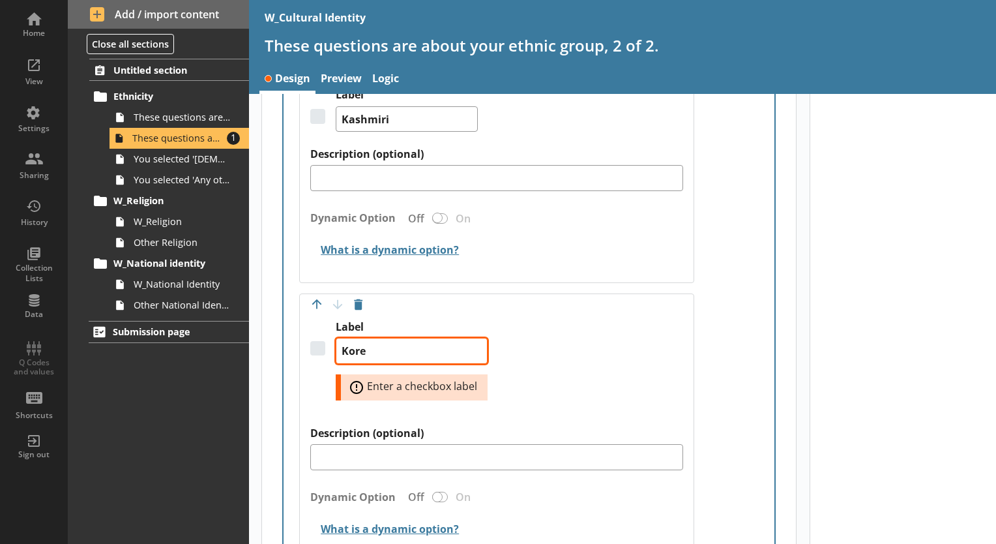
type textarea "Korea"
type textarea "x"
type textarea "[DEMOGRAPHIC_DATA]"
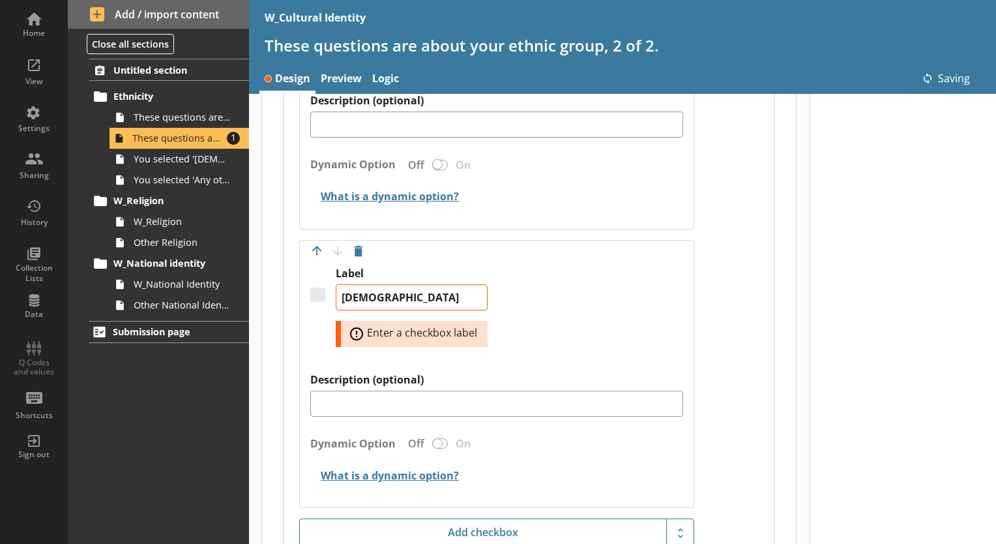
type textarea "x"
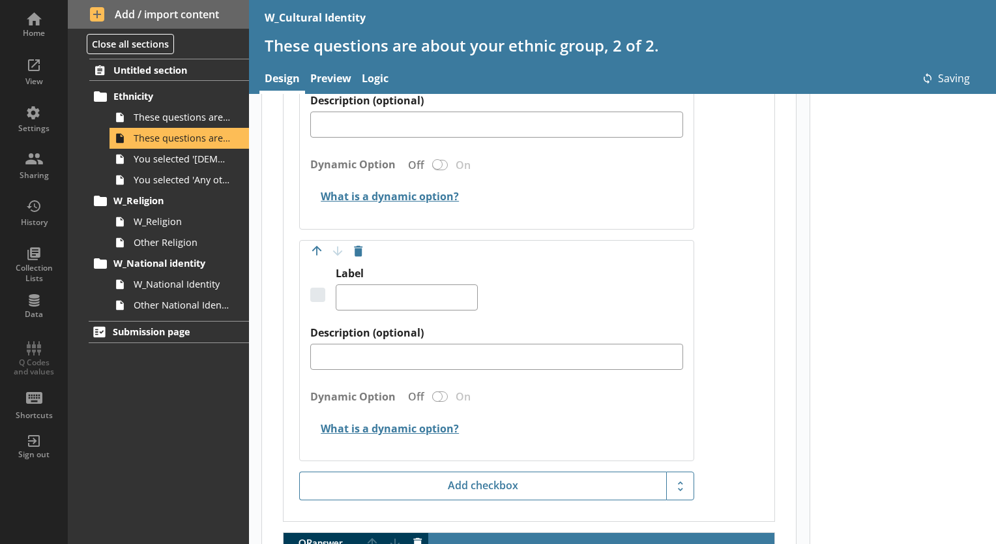
type textarea "x"
type textarea "[DEMOGRAPHIC_DATA]"
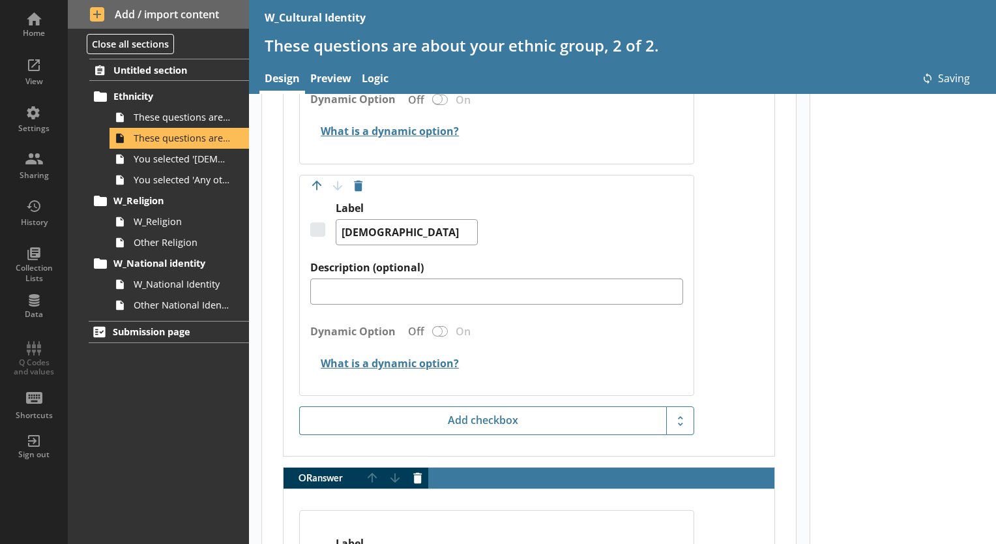
scroll to position [5889, 0]
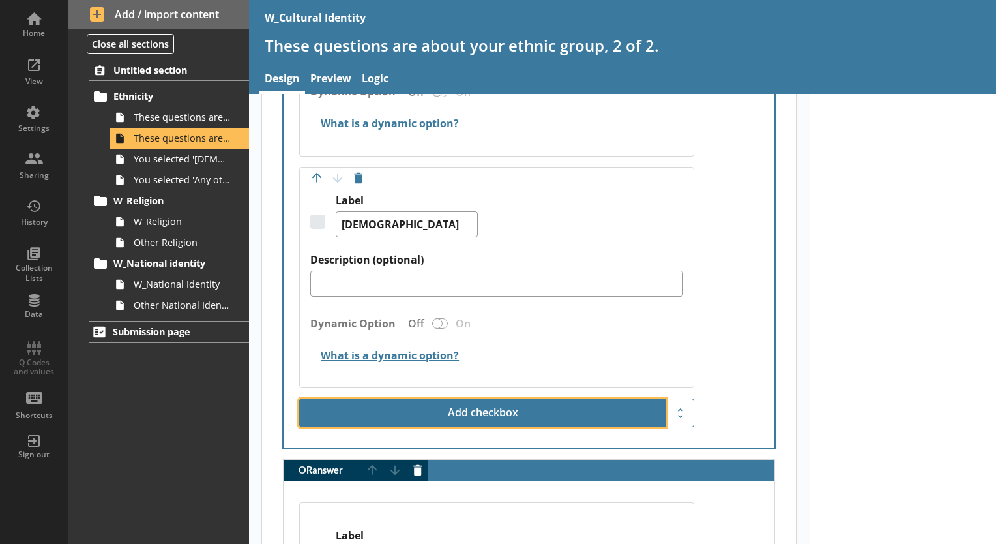
click at [456, 398] on button "Add checkbox" at bounding box center [482, 412] width 367 height 29
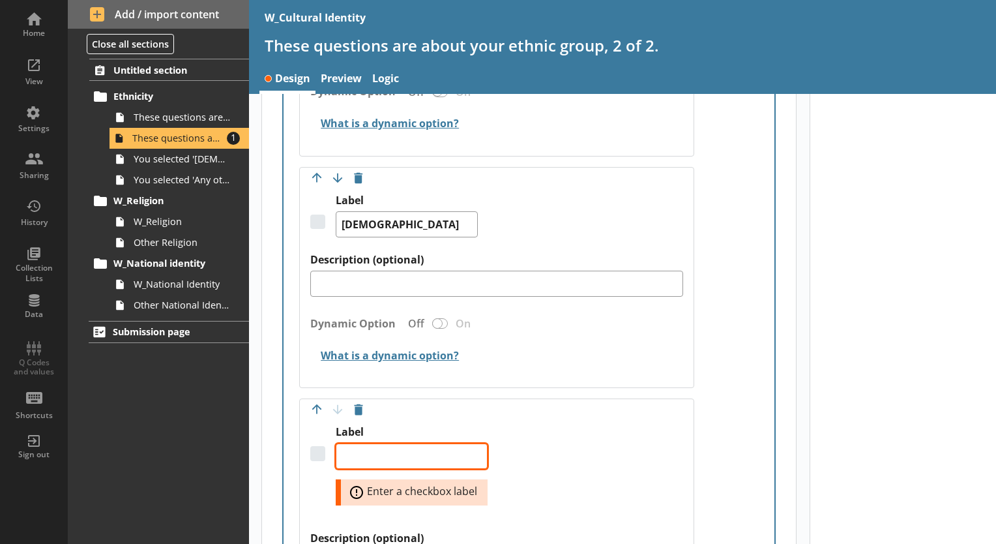
click at [372, 443] on textarea "Label" at bounding box center [412, 456] width 152 height 26
type textarea "x"
type textarea "S"
type textarea "x"
type textarea "Si"
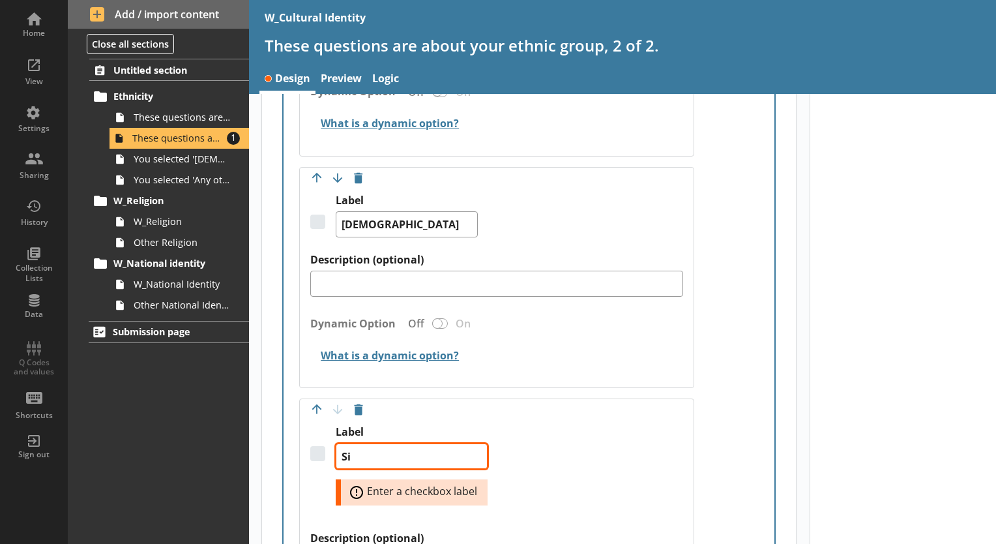
type textarea "x"
type textarea "Sik"
type textarea "x"
type textarea "[DEMOGRAPHIC_DATA]"
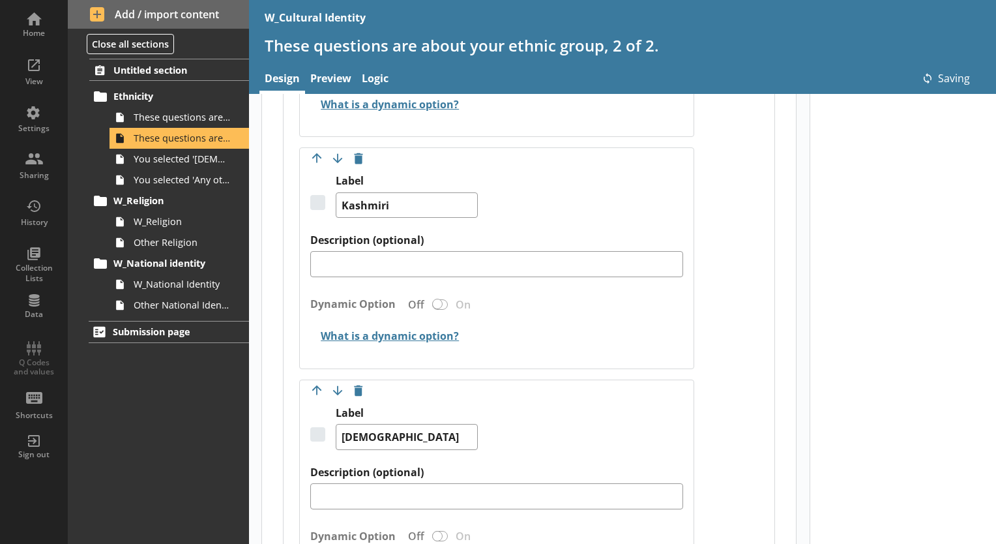
scroll to position [5572, 0]
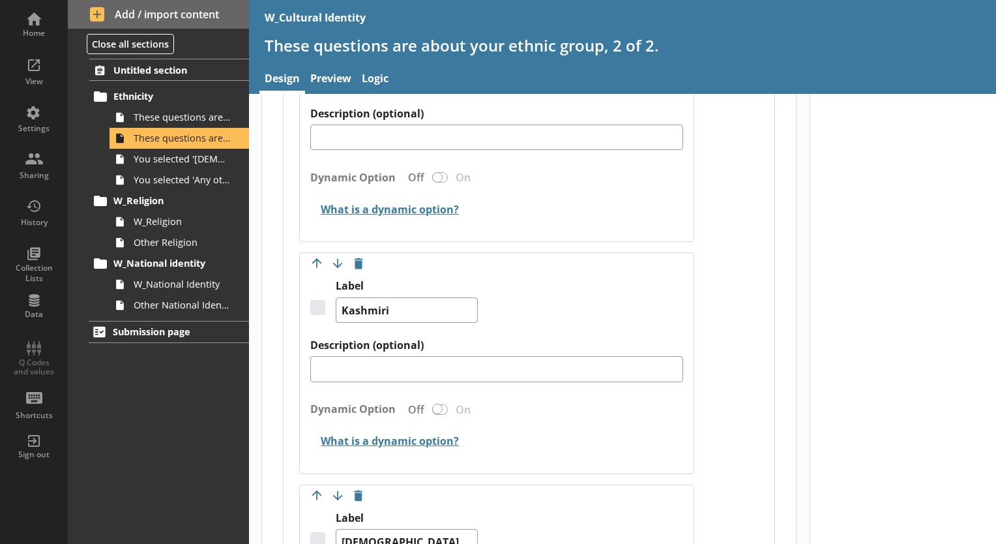
click at [304, 255] on div "Move answer up Move answer down Delete option Label Kashmiri Description (optio…" at bounding box center [496, 363] width 395 height 222
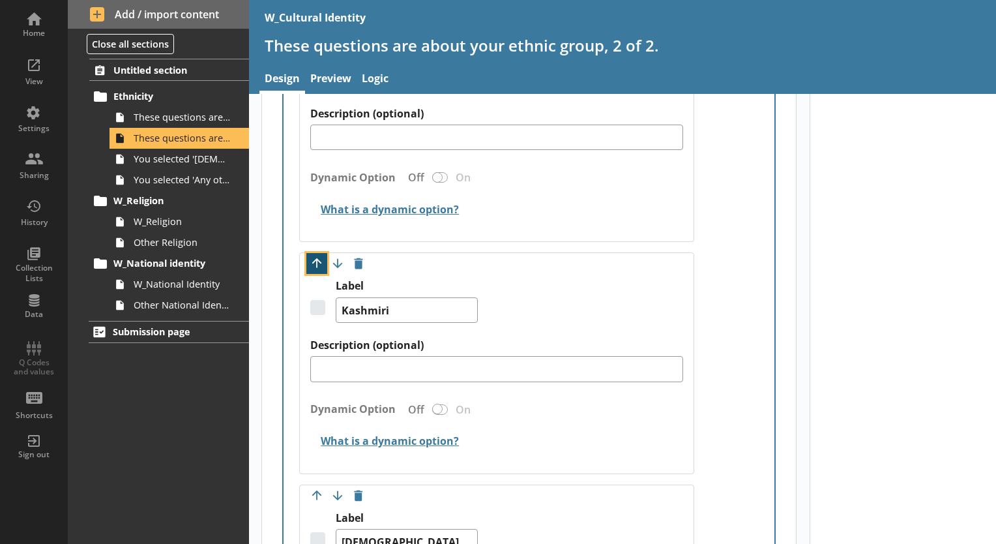
click at [310, 253] on button "Move option up" at bounding box center [316, 263] width 21 height 21
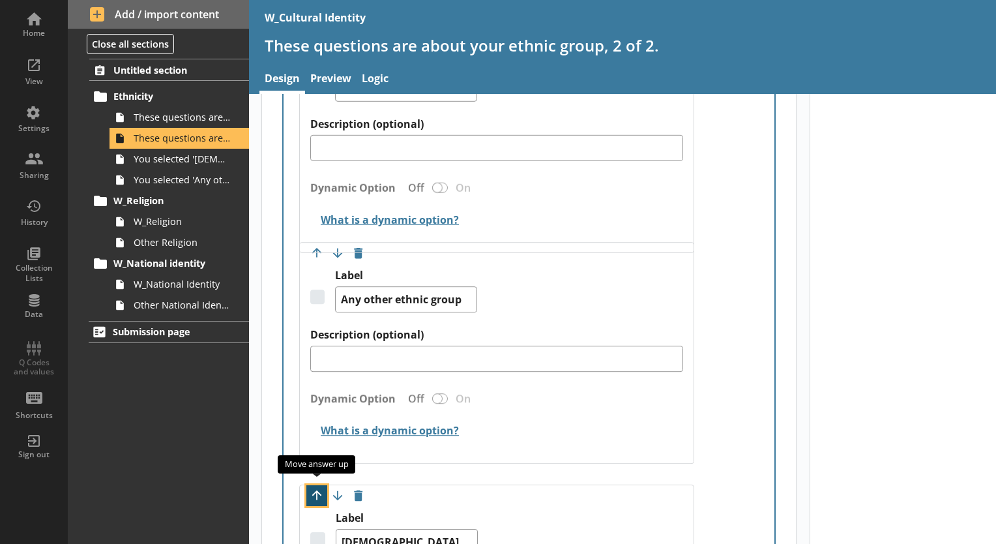
click at [322, 485] on button "Move option up" at bounding box center [316, 495] width 21 height 21
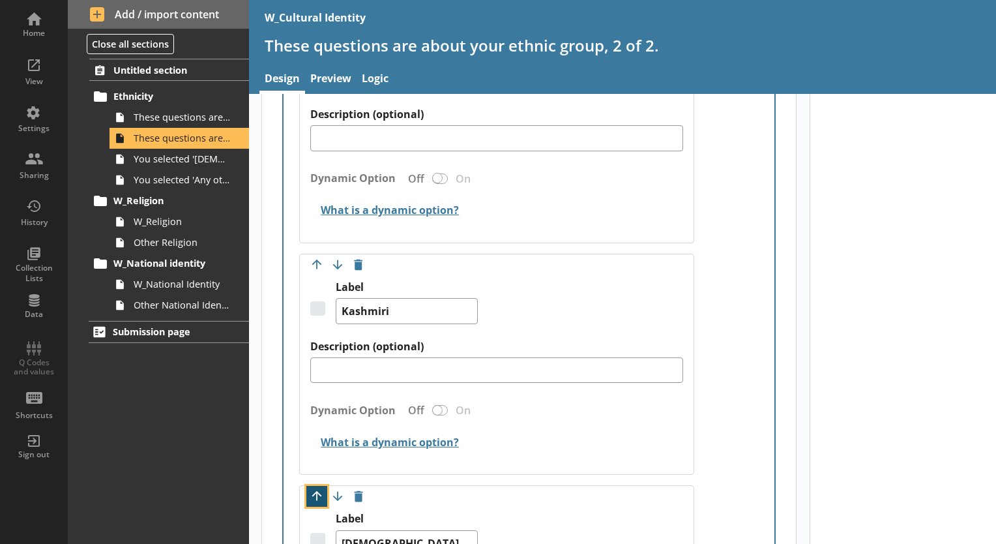
scroll to position [5337, 0]
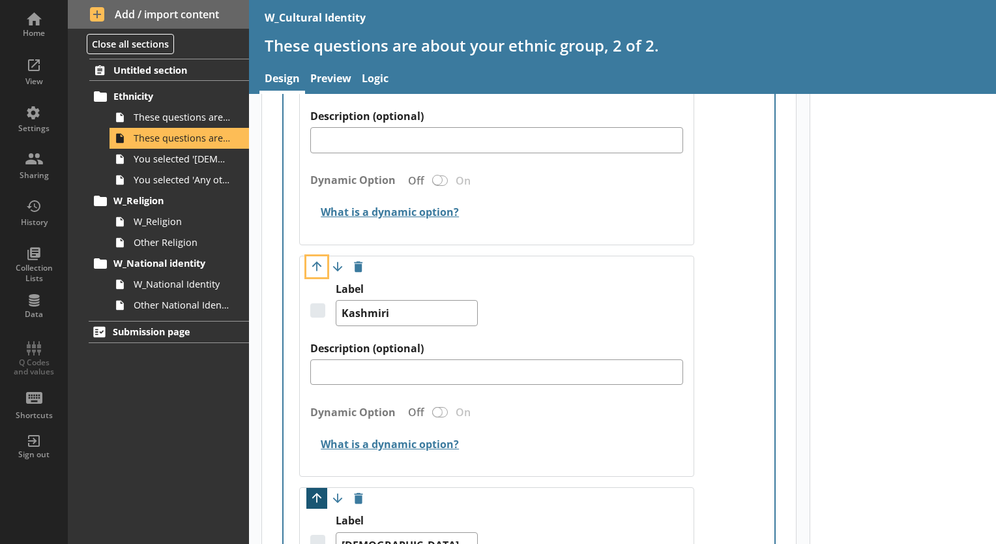
click at [318, 256] on button "Move option up" at bounding box center [316, 266] width 21 height 21
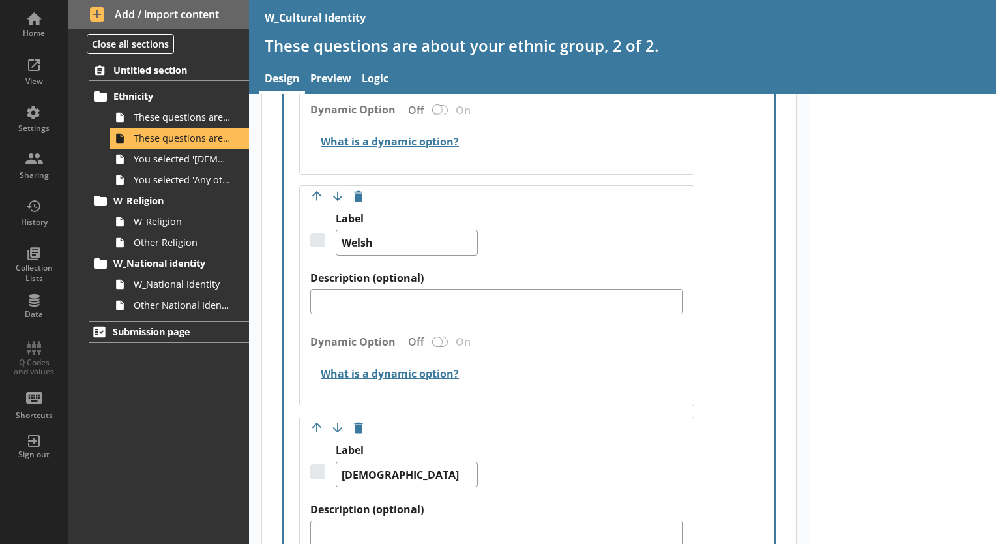
scroll to position [5413, 0]
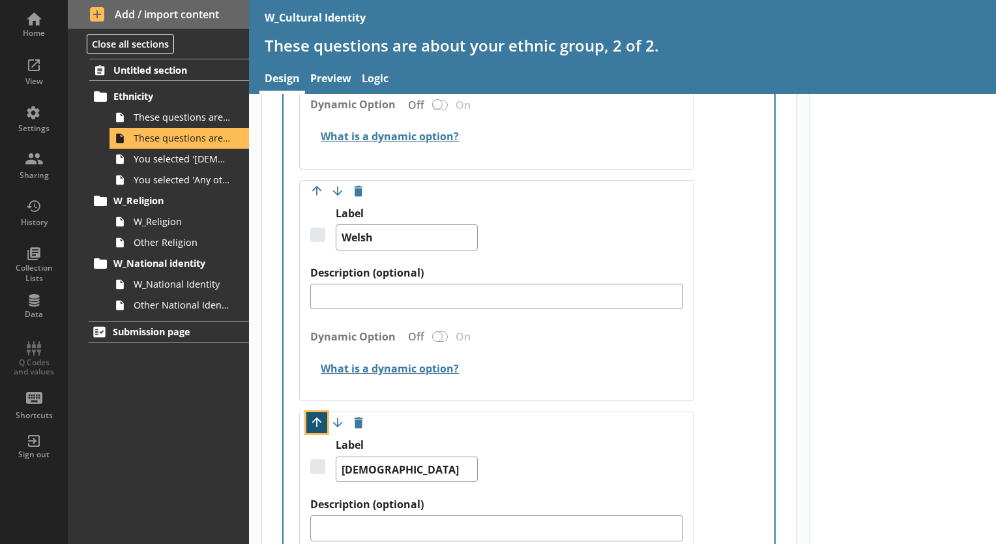
click at [316, 416] on button "Move option up" at bounding box center [316, 422] width 21 height 21
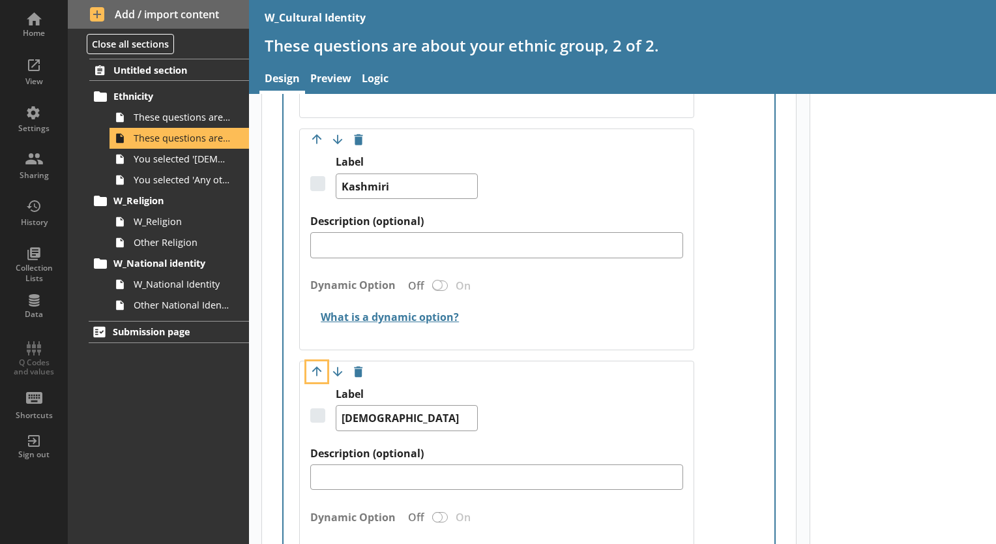
scroll to position [5231, 0]
click at [310, 132] on button "Move option up" at bounding box center [316, 140] width 21 height 21
click at [314, 366] on button "Move option up" at bounding box center [316, 372] width 21 height 21
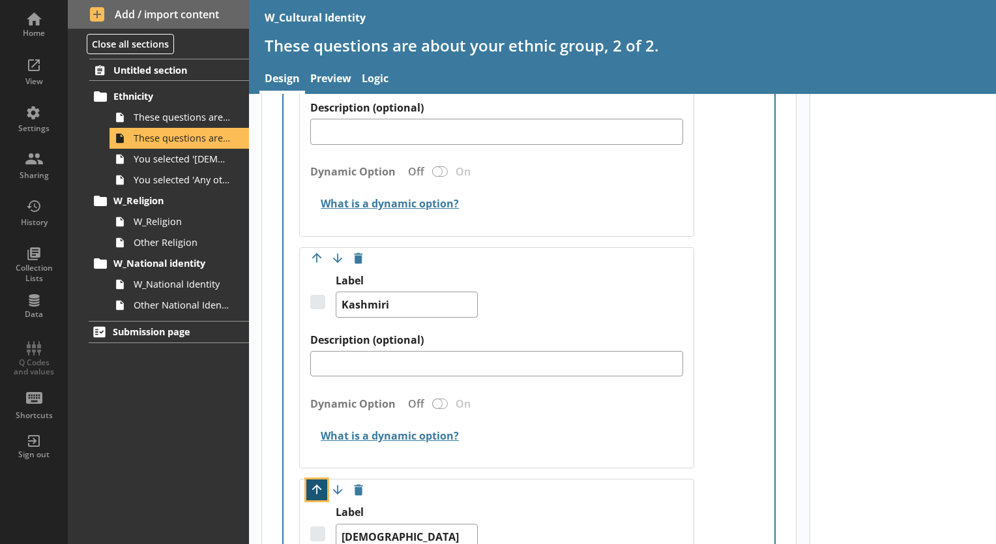
scroll to position [4860, 0]
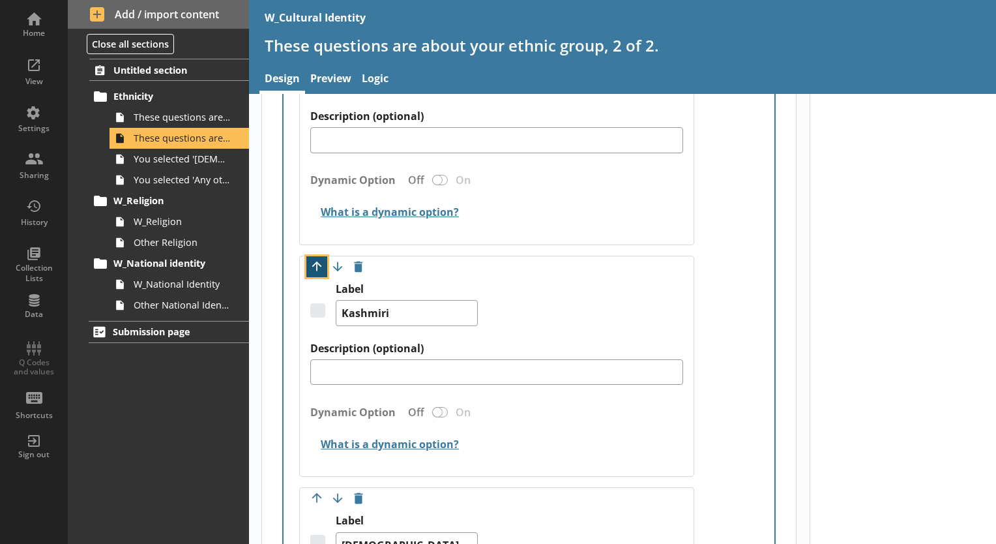
click at [315, 256] on button "Move option up" at bounding box center [316, 266] width 21 height 21
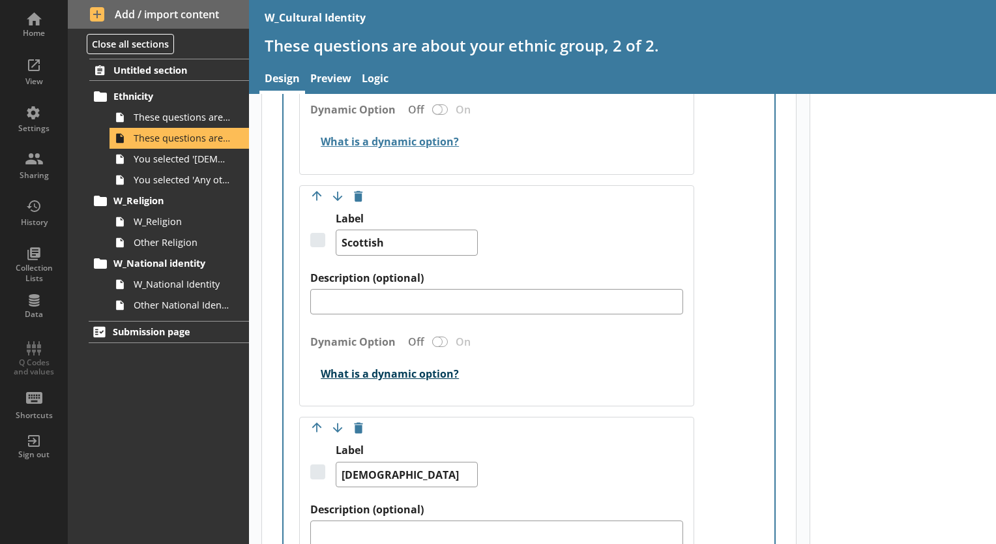
scroll to position [4935, 0]
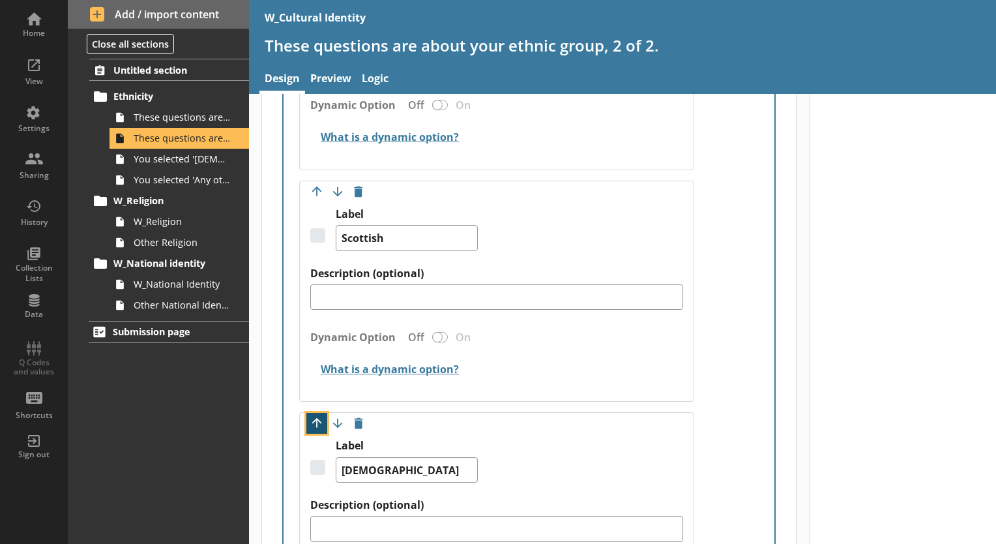
click at [316, 413] on button "Move option up" at bounding box center [316, 423] width 21 height 21
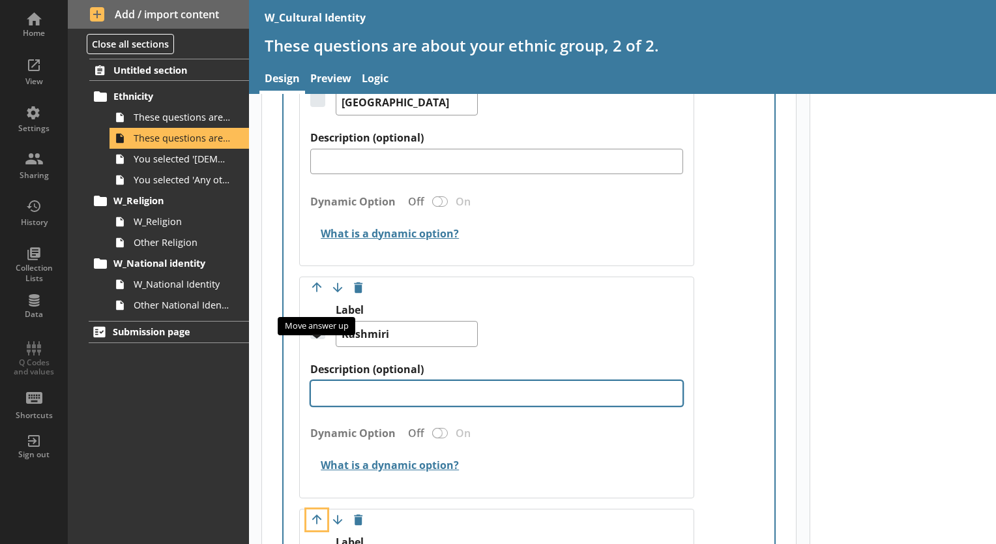
scroll to position [4605, 0]
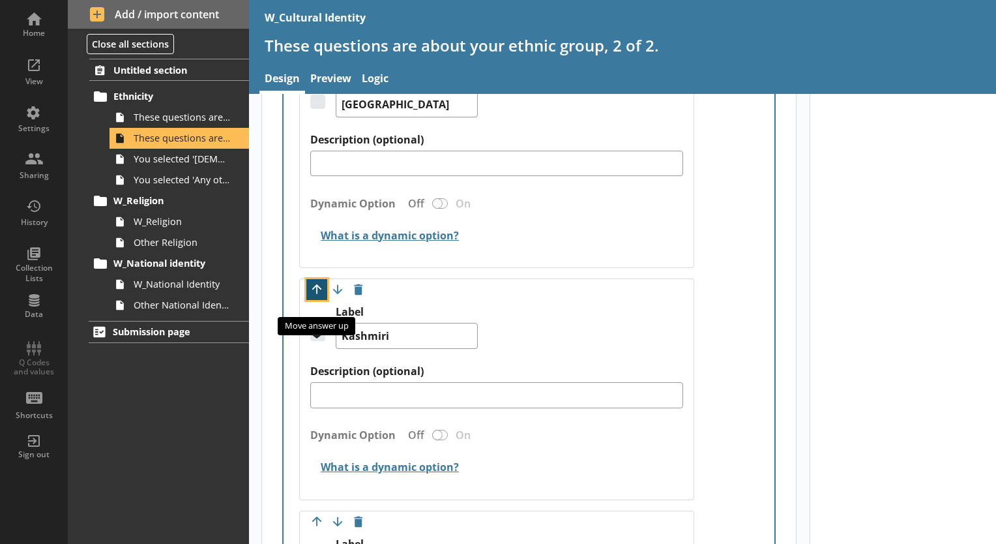
click at [321, 279] on button "Move option up" at bounding box center [316, 289] width 21 height 21
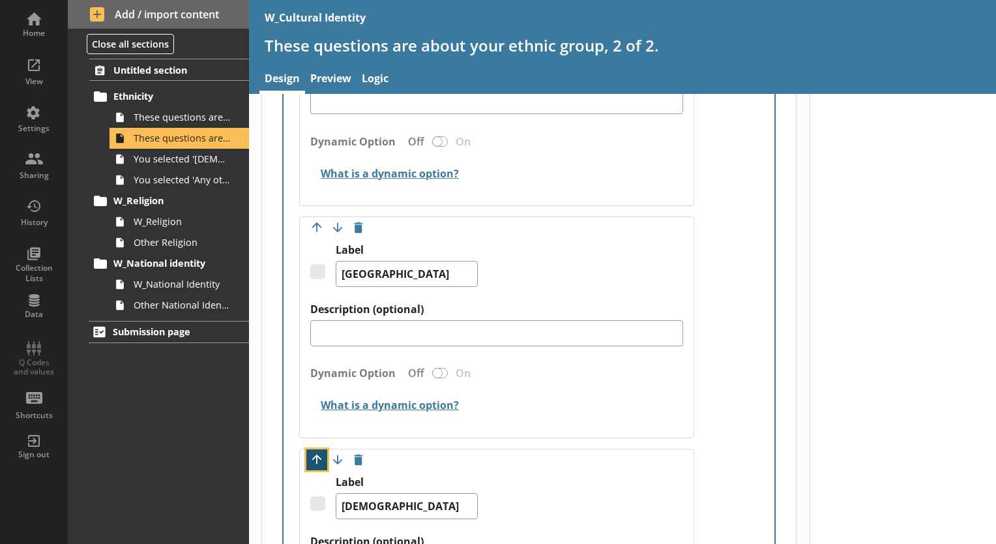
click at [319, 449] on button "Move option up" at bounding box center [316, 459] width 21 height 21
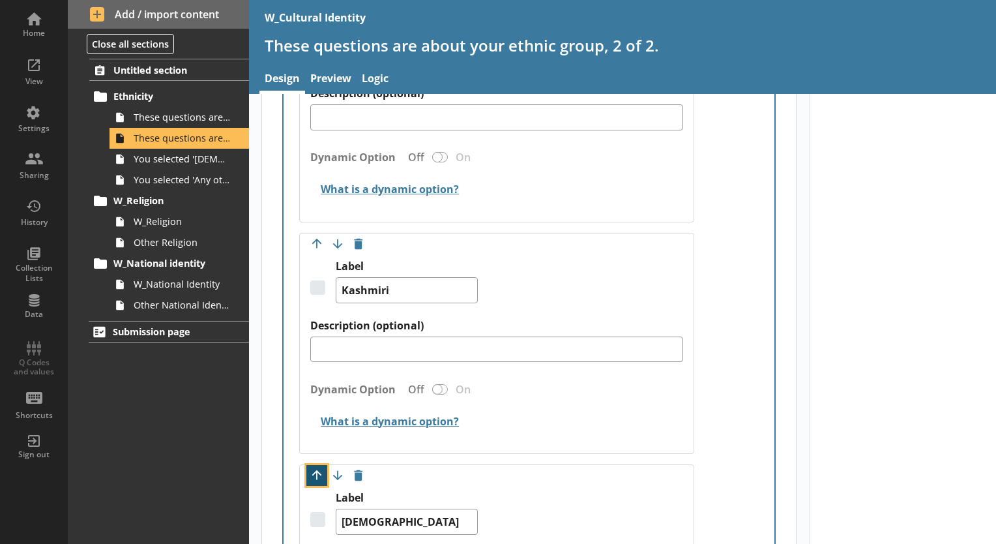
scroll to position [4410, 0]
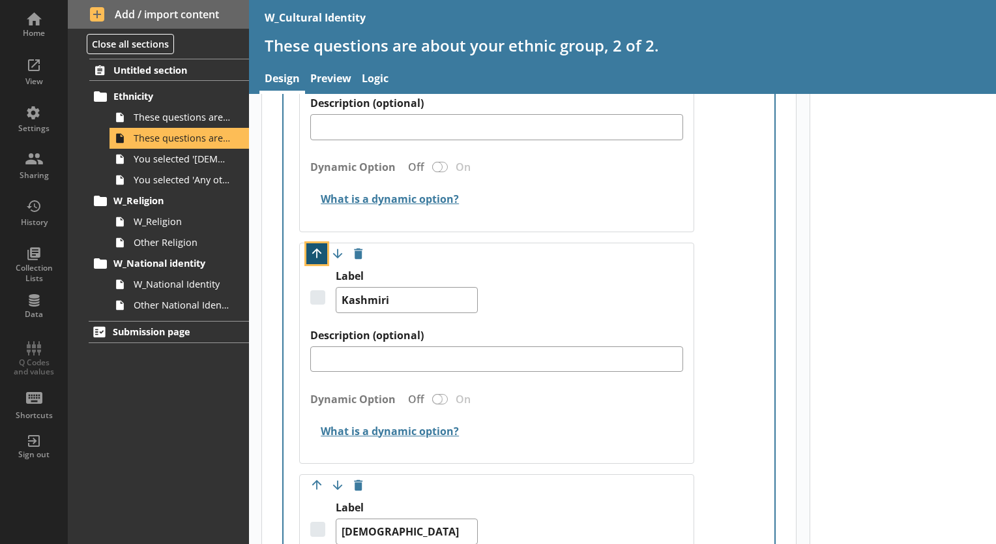
click at [313, 244] on button "Move option up" at bounding box center [316, 253] width 21 height 21
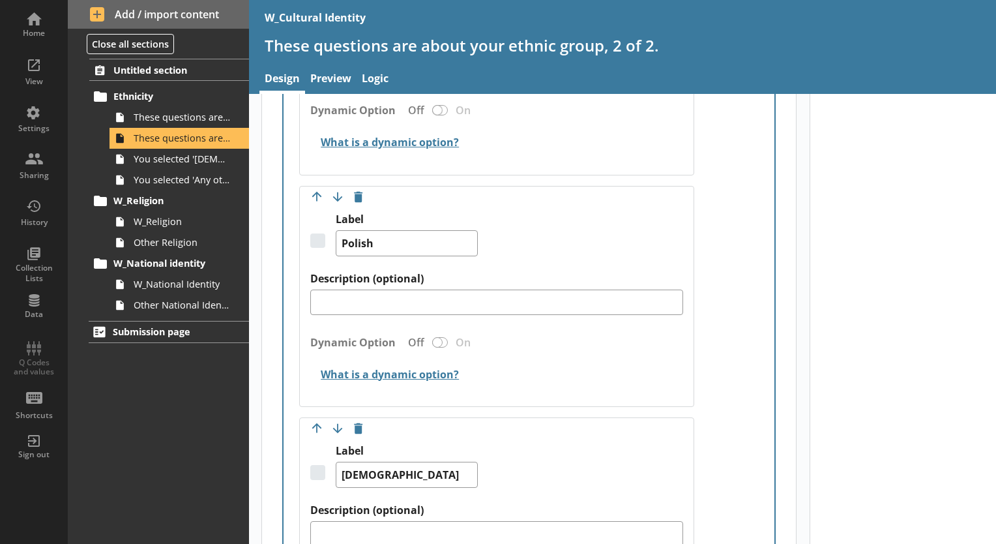
scroll to position [4588, 0]
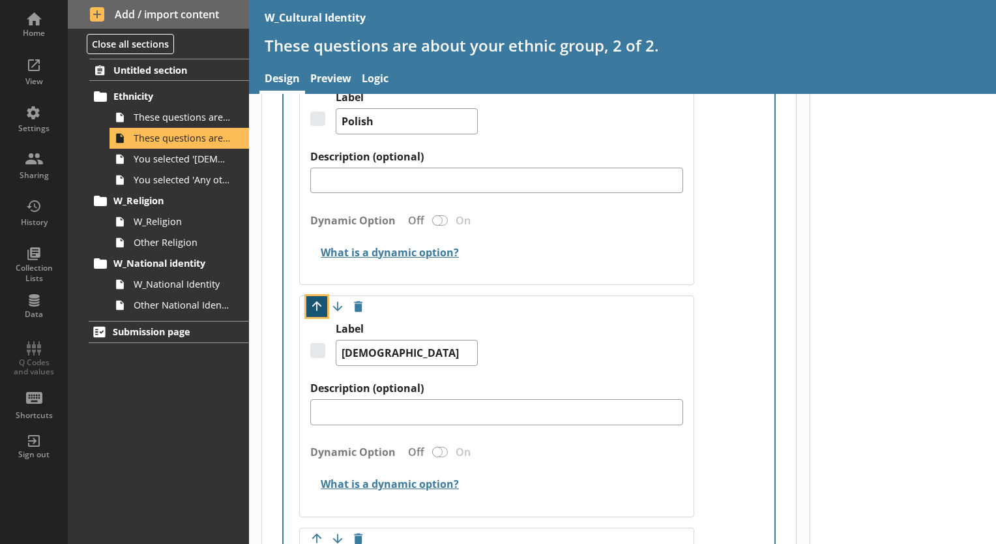
click at [319, 296] on button "Move option up" at bounding box center [316, 306] width 21 height 21
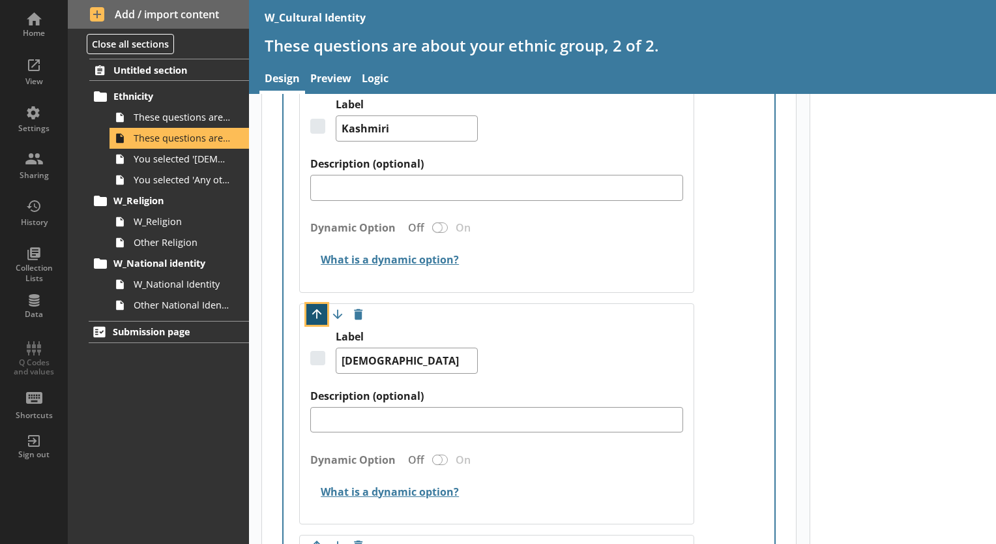
scroll to position [4342, 0]
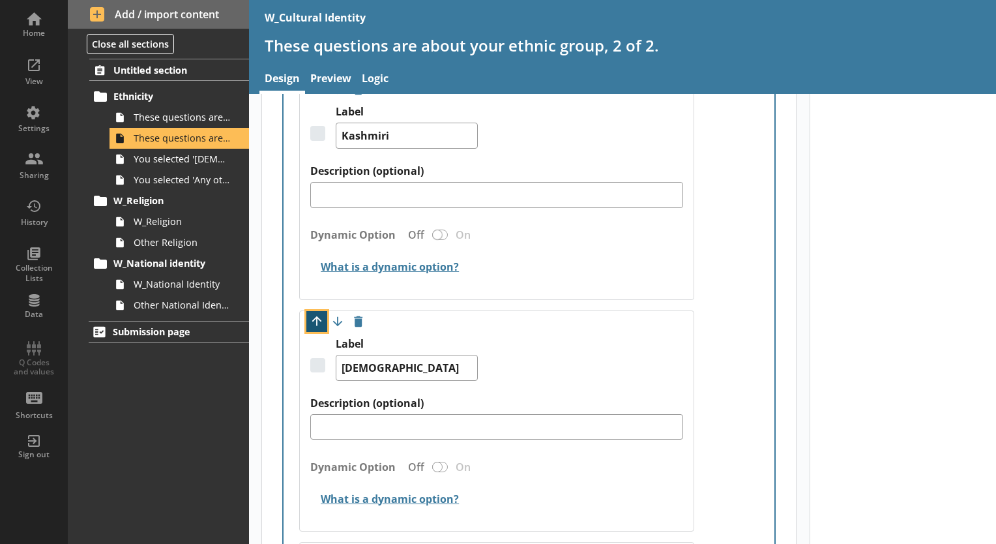
click at [317, 311] on button "Move option up" at bounding box center [316, 321] width 21 height 21
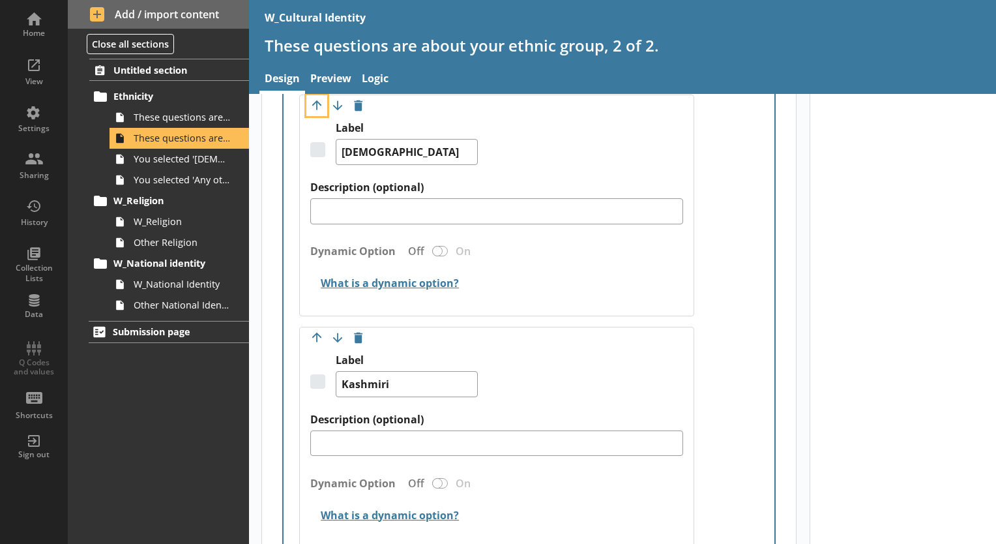
scroll to position [4302, 0]
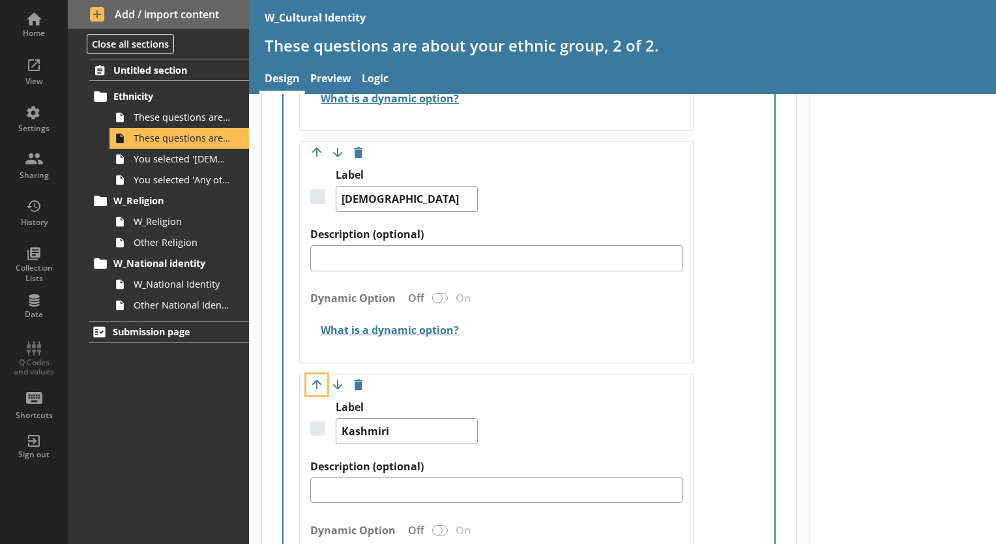
click at [320, 377] on button "Move option up" at bounding box center [316, 384] width 21 height 21
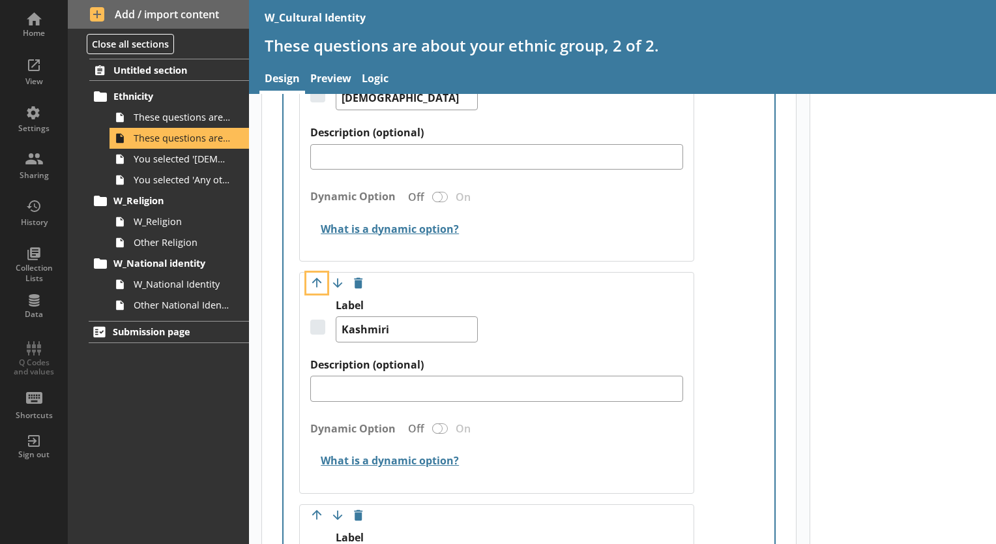
scroll to position [4148, 0]
click at [315, 272] on button "Move option up" at bounding box center [316, 282] width 21 height 21
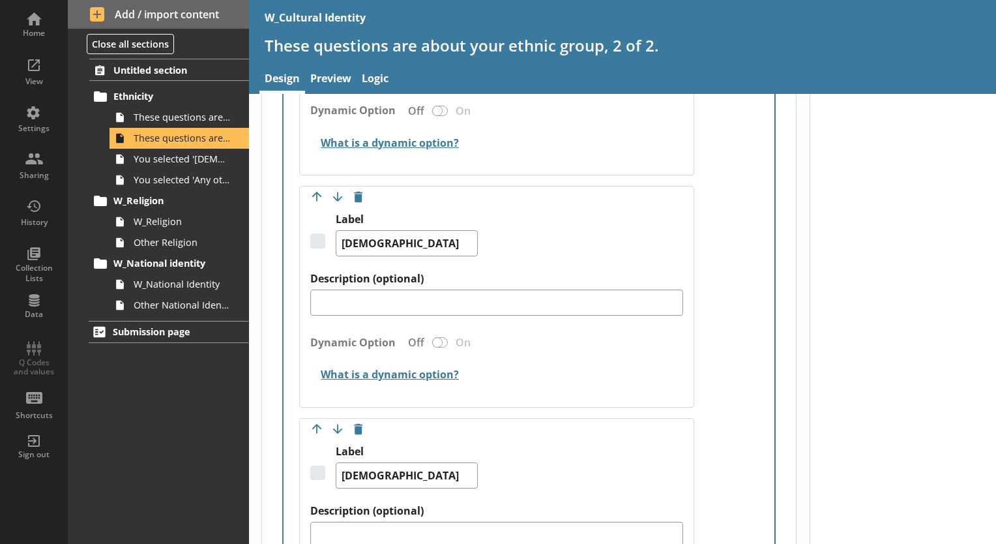
scroll to position [4237, 0]
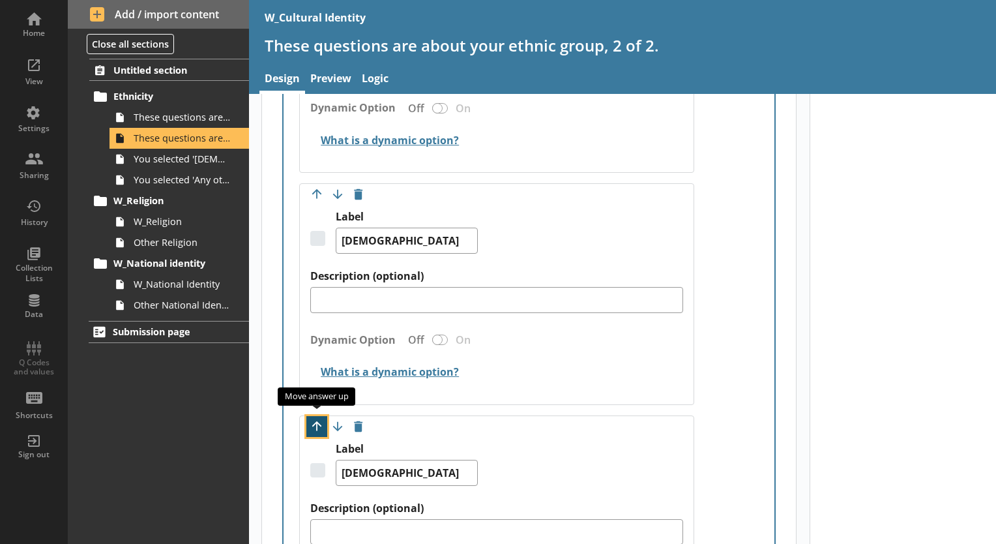
click at [317, 418] on button "Move option up" at bounding box center [316, 426] width 21 height 21
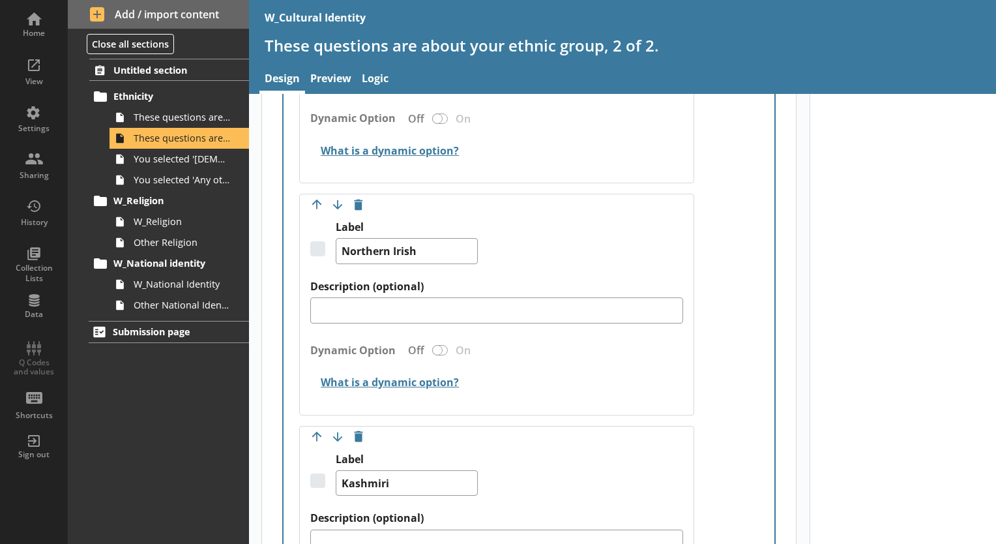
scroll to position [3708, 0]
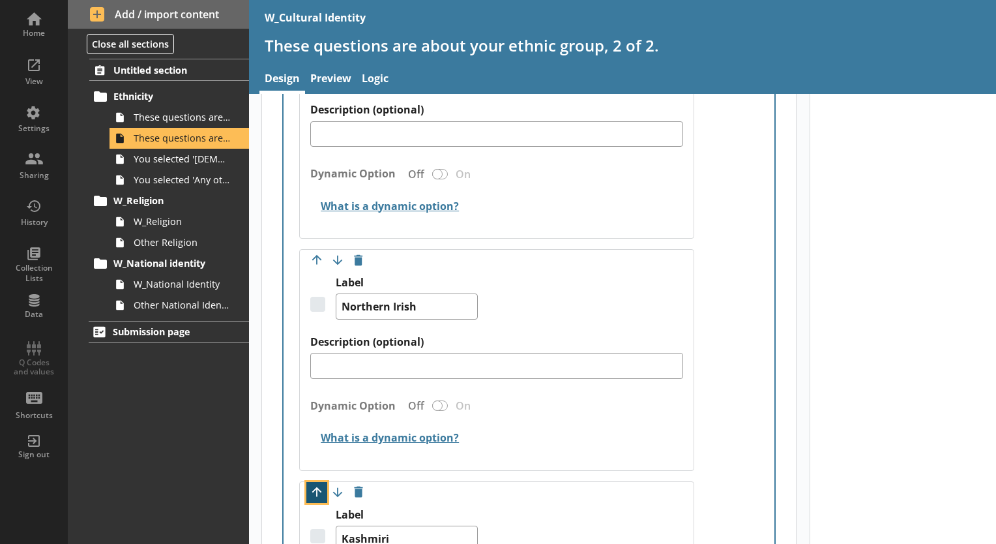
click at [321, 483] on button "Move option up" at bounding box center [316, 492] width 21 height 21
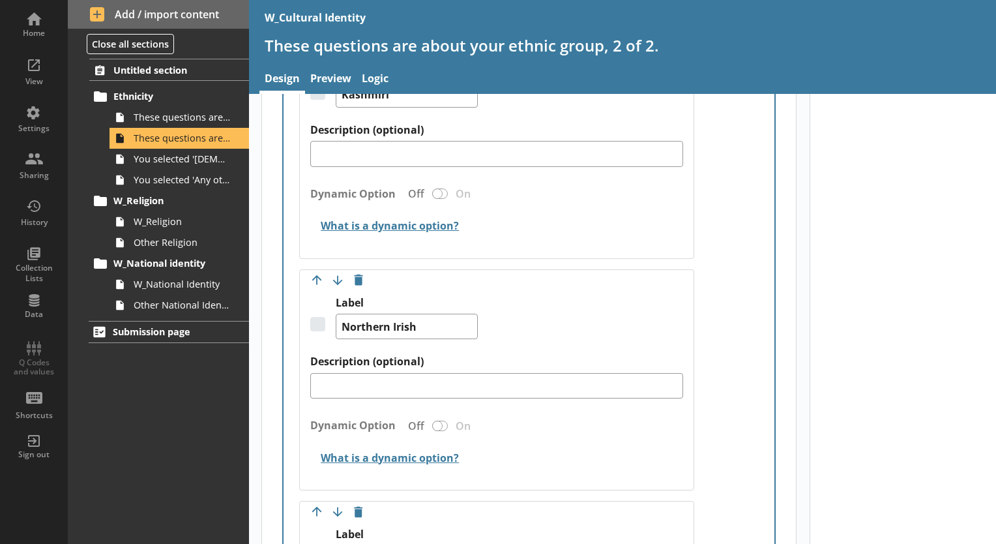
scroll to position [3921, 0]
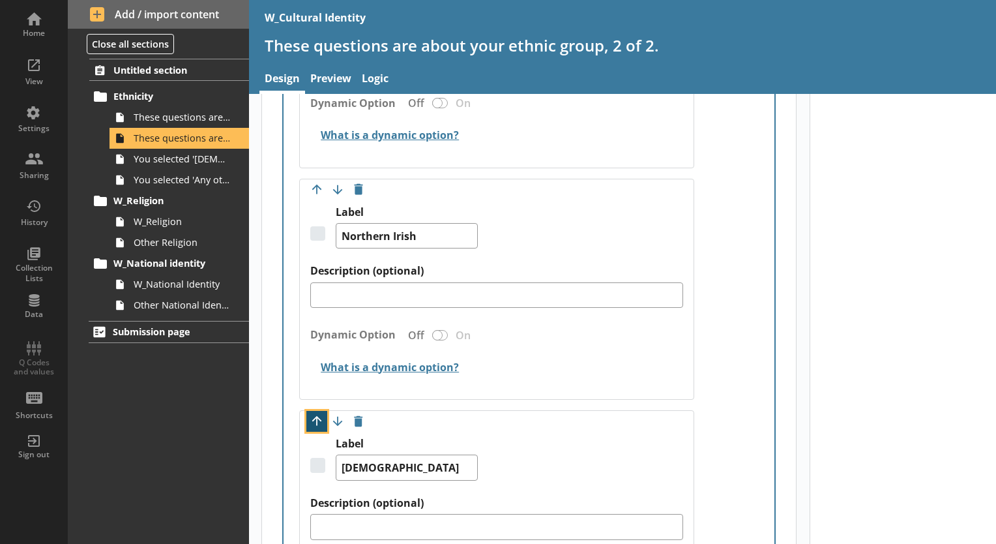
click at [315, 411] on button "Move option up" at bounding box center [316, 421] width 21 height 21
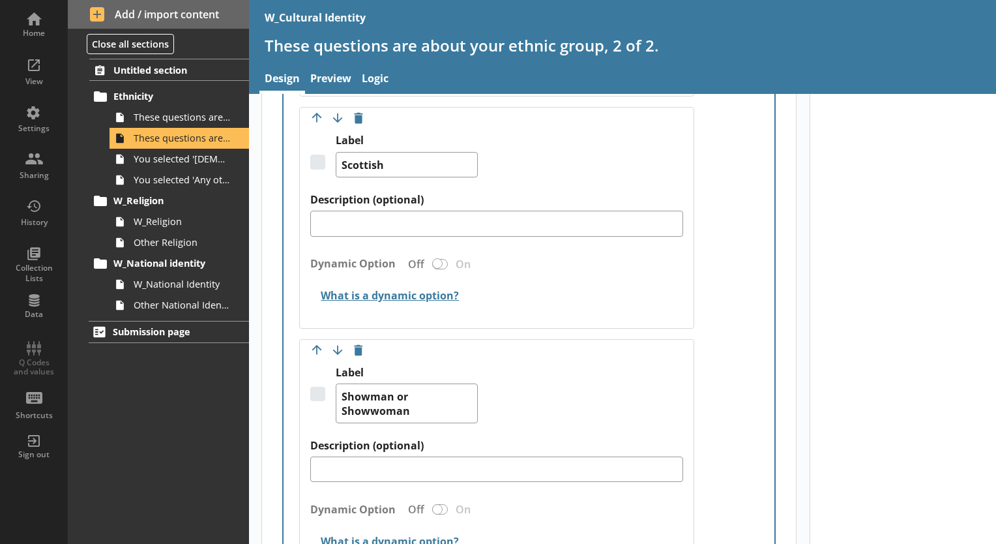
scroll to position [5226, 0]
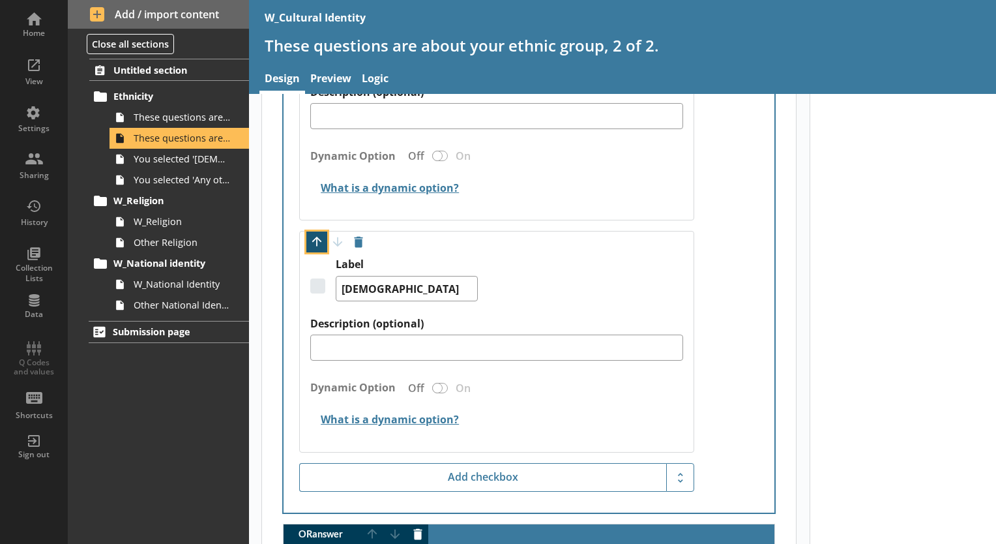
click at [313, 231] on button "Move option up" at bounding box center [316, 241] width 21 height 21
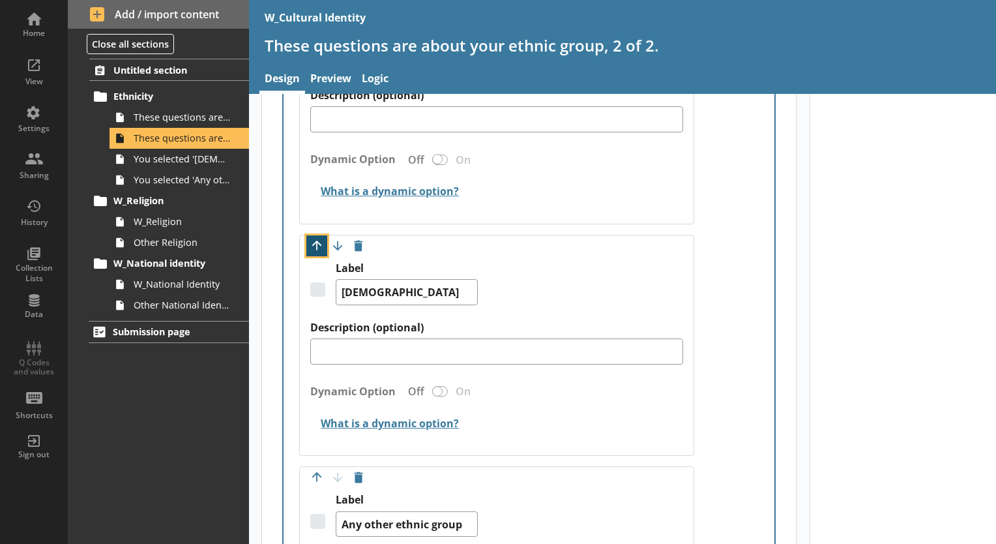
scroll to position [5812, 0]
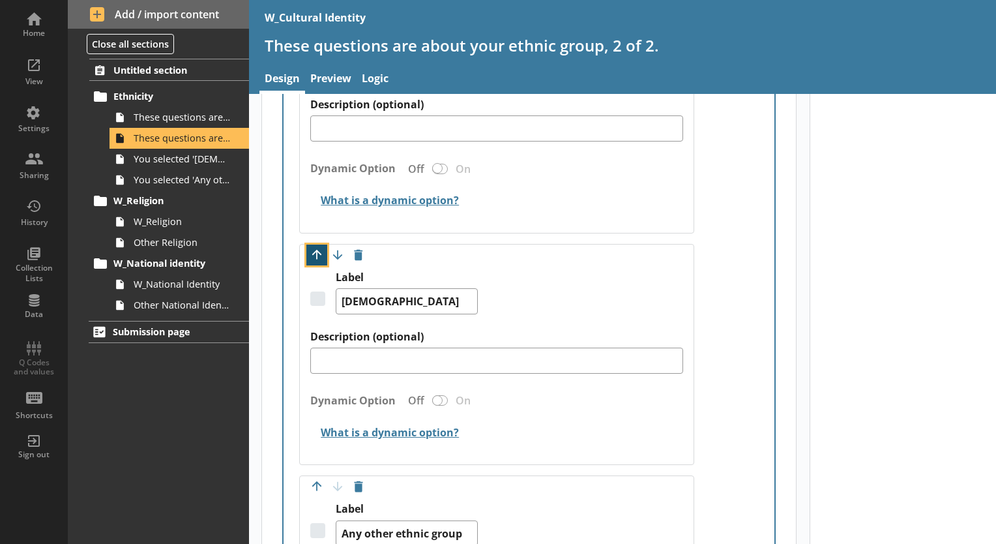
click at [313, 244] on button "Move option up" at bounding box center [316, 254] width 21 height 21
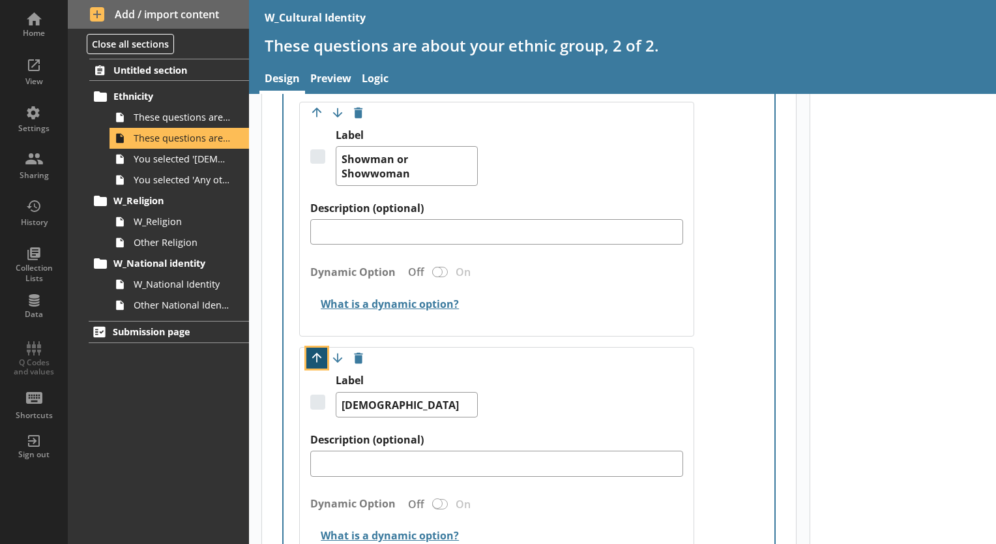
scroll to position [5473, 0]
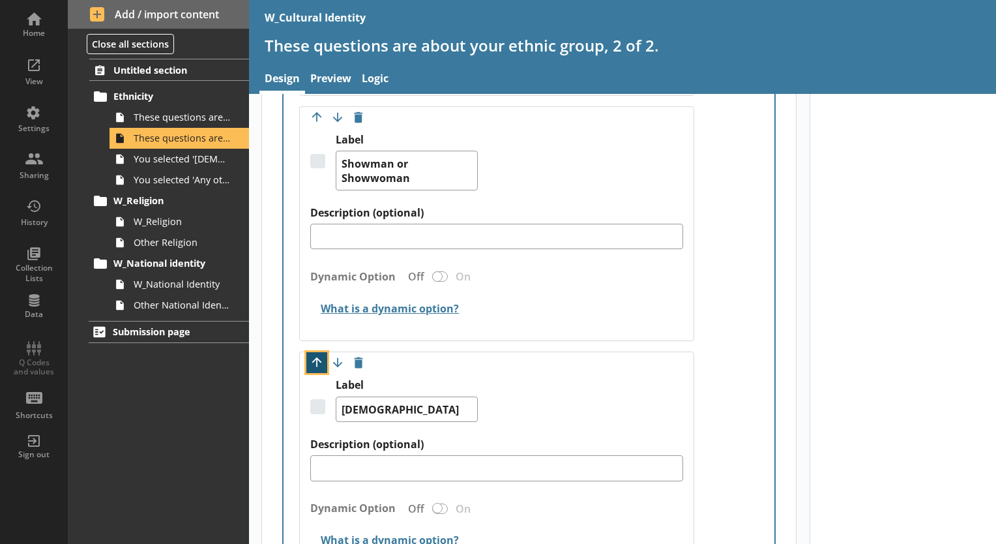
click at [320, 359] on button "Move option up" at bounding box center [316, 362] width 21 height 21
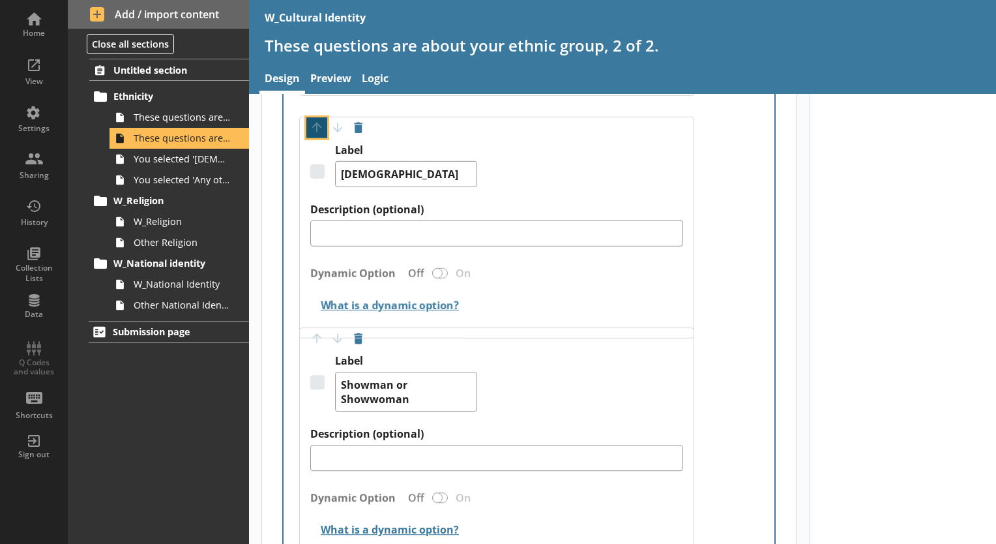
type textarea "x"
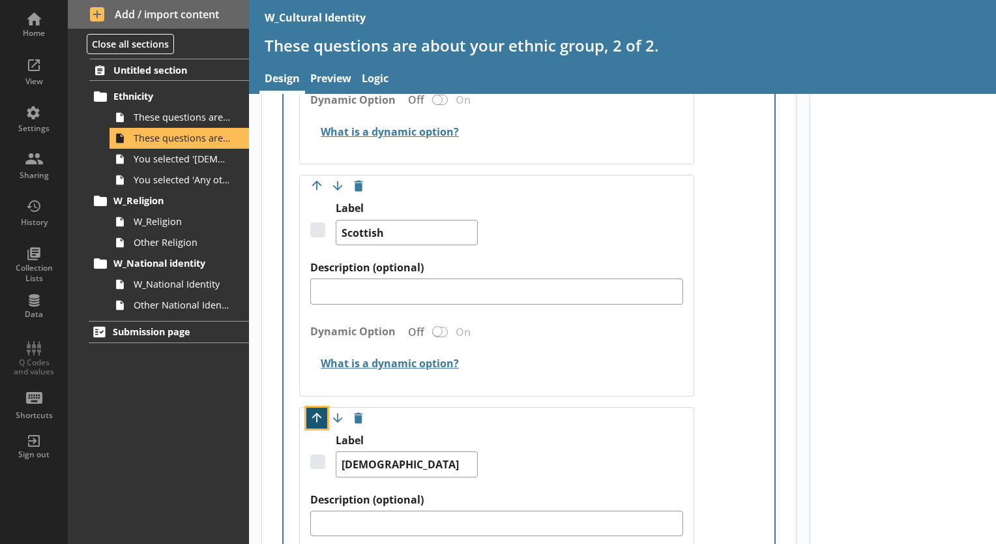
scroll to position [5200, 0]
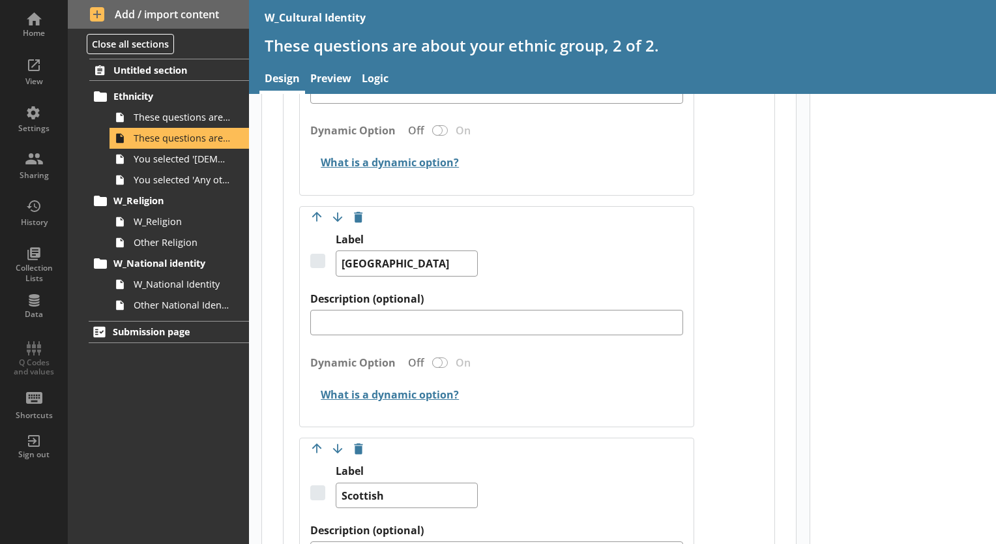
scroll to position [4910, 0]
click at [338, 73] on link "Preview" at bounding box center [330, 80] width 51 height 28
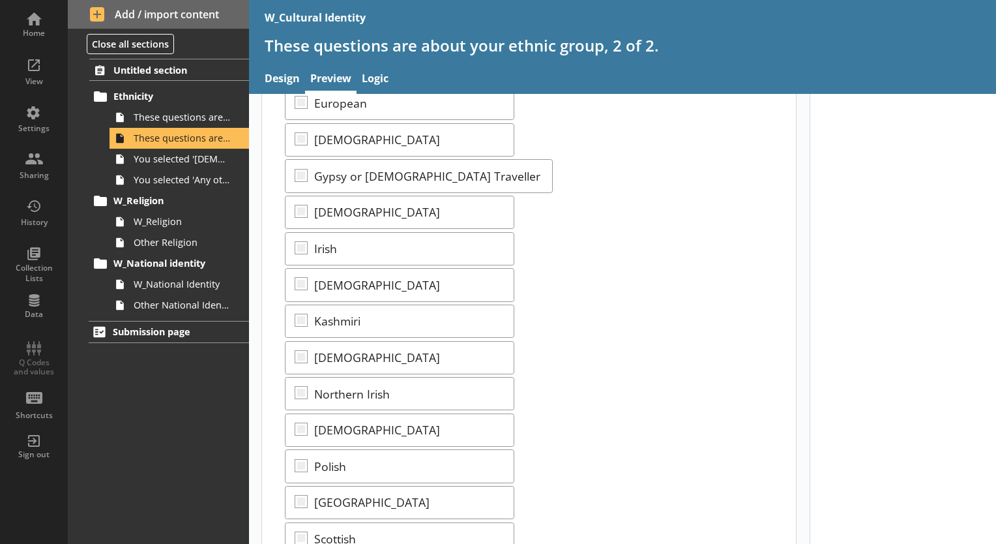
scroll to position [645, 0]
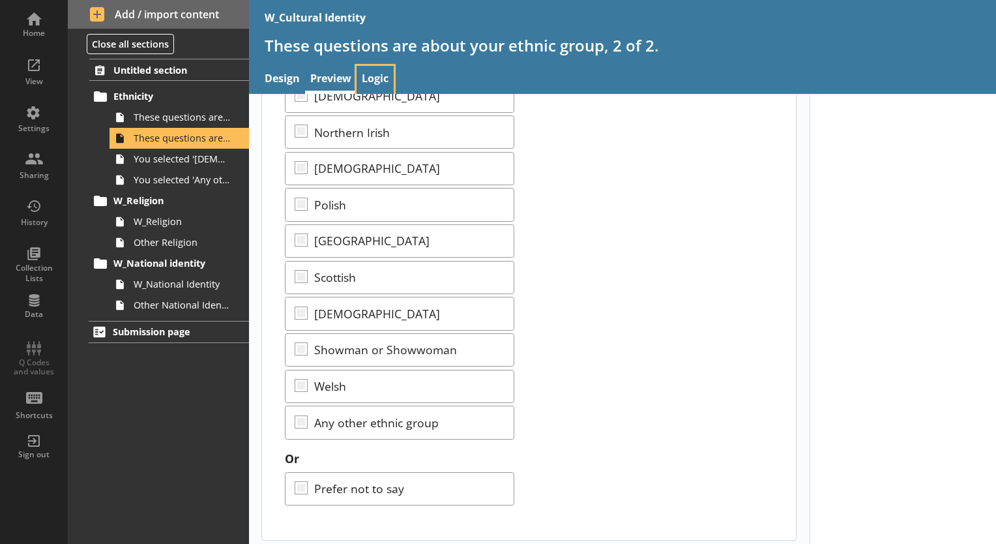
click at [377, 80] on link "Logic" at bounding box center [375, 80] width 37 height 28
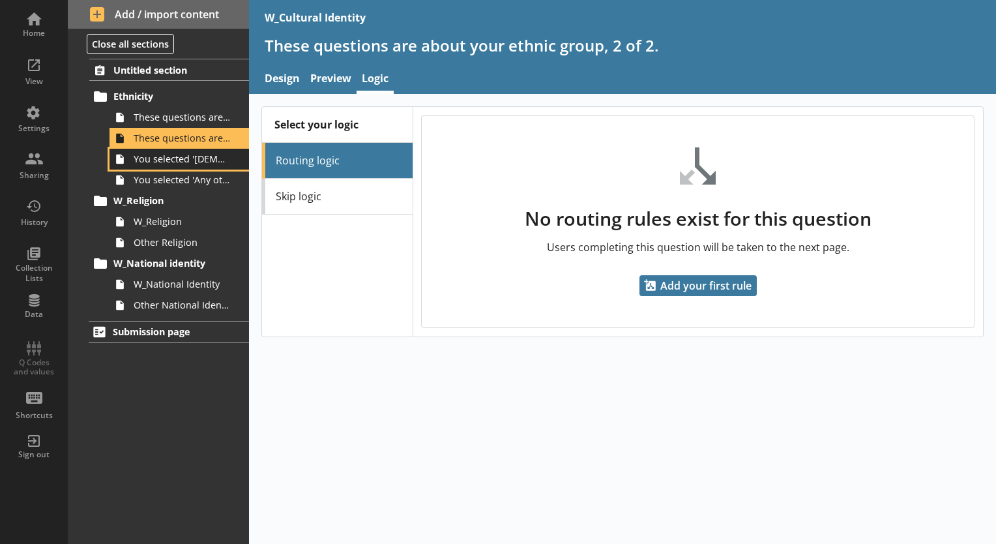
click at [196, 150] on link "You selected '[DEMOGRAPHIC_DATA]'." at bounding box center [179, 159] width 139 height 21
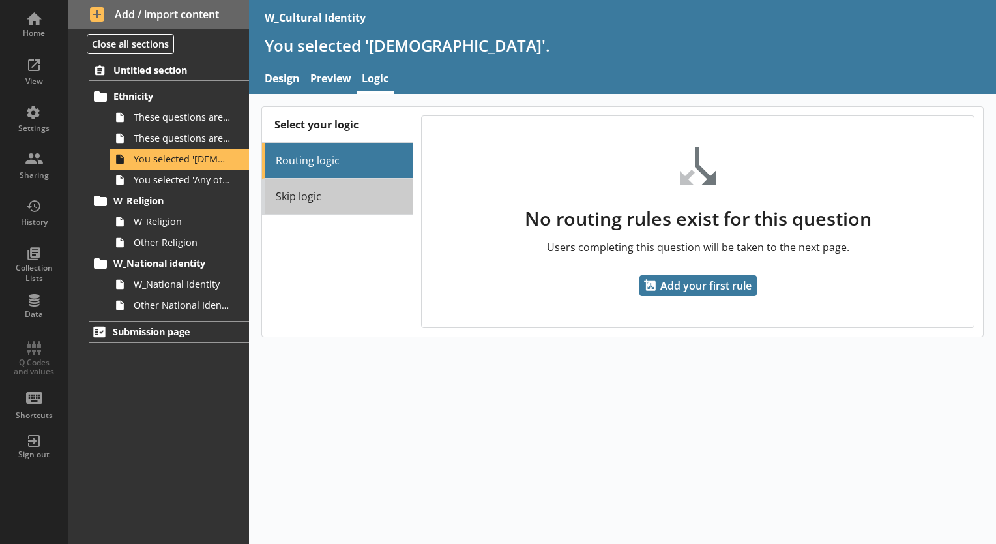
click at [305, 201] on link "Skip logic" at bounding box center [337, 197] width 150 height 36
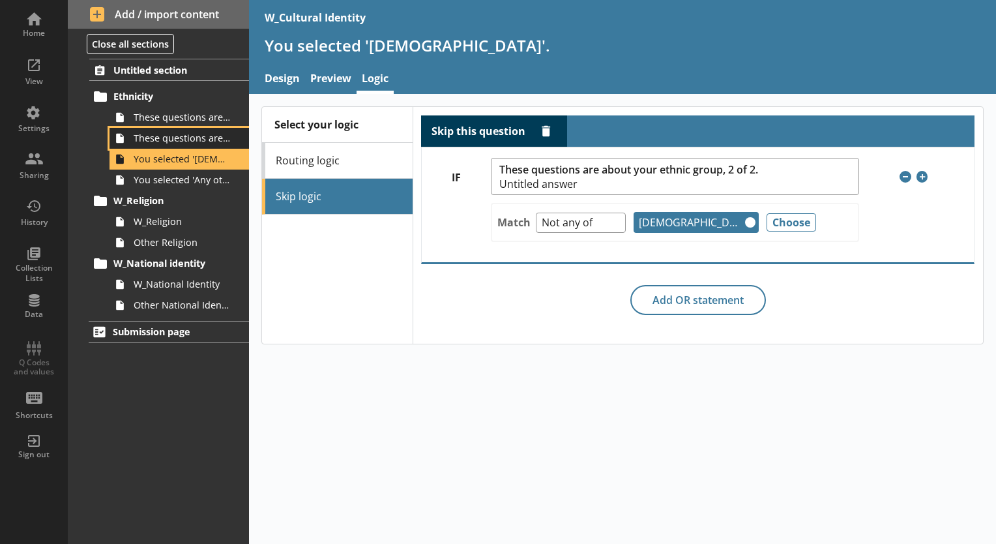
click at [229, 139] on span "These questions are about your ethnic group, 2 of 2." at bounding box center [183, 138] width 98 height 12
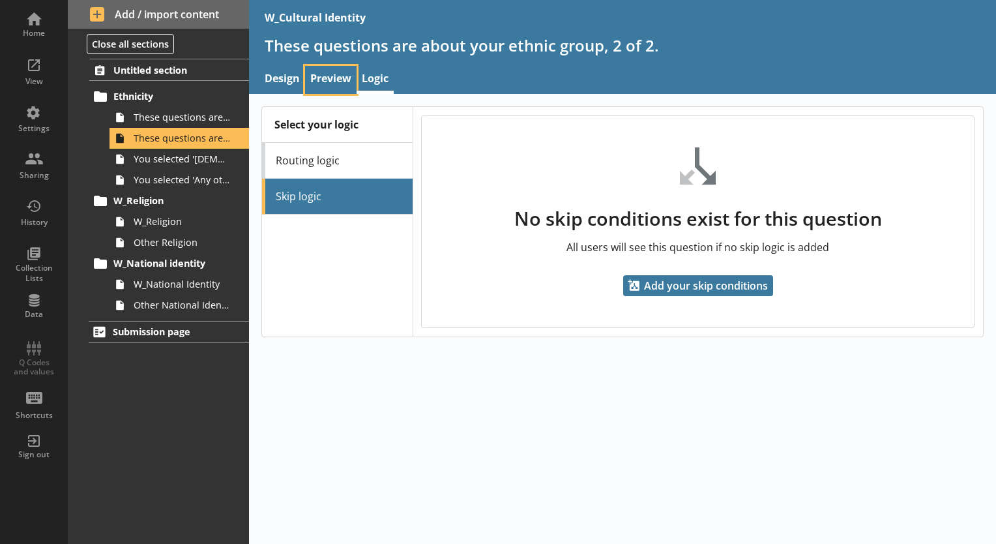
click at [345, 81] on link "Preview" at bounding box center [330, 80] width 51 height 28
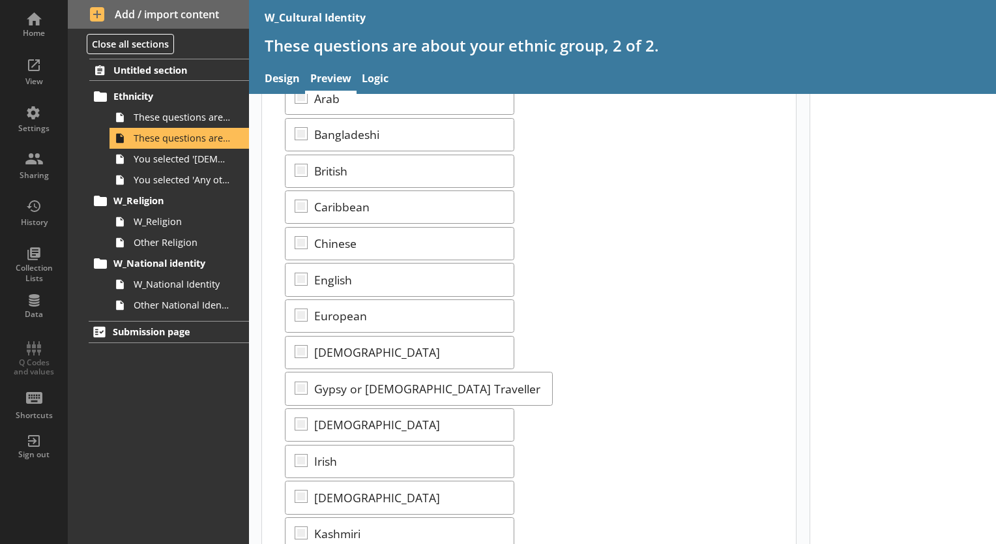
scroll to position [131, 0]
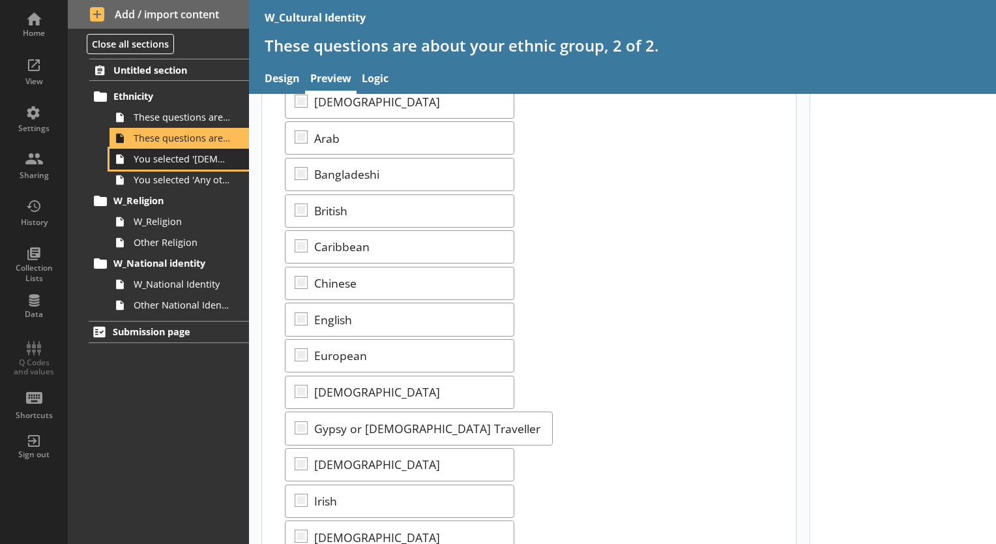
click at [175, 162] on span "You selected '[DEMOGRAPHIC_DATA]'." at bounding box center [183, 159] width 98 height 12
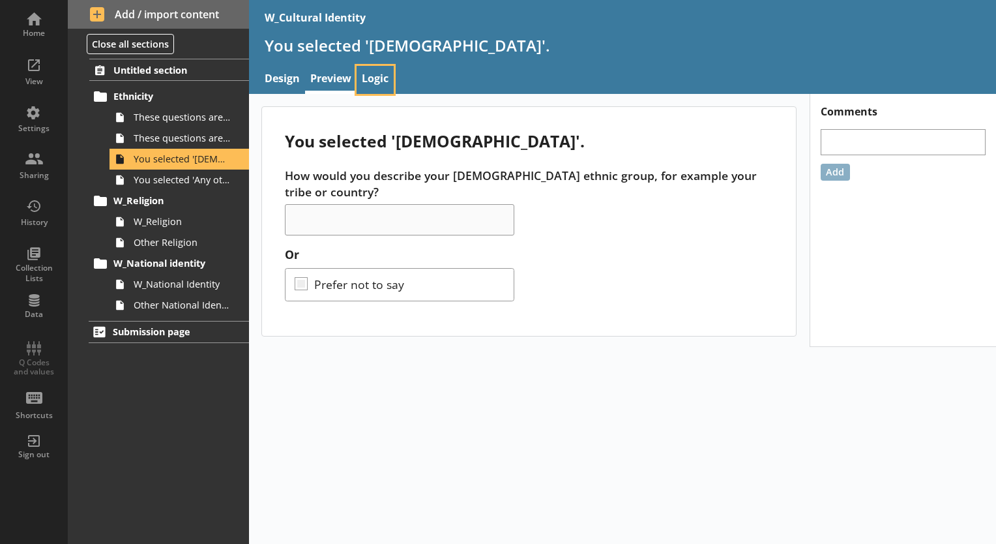
click at [375, 69] on link "Logic" at bounding box center [375, 80] width 37 height 28
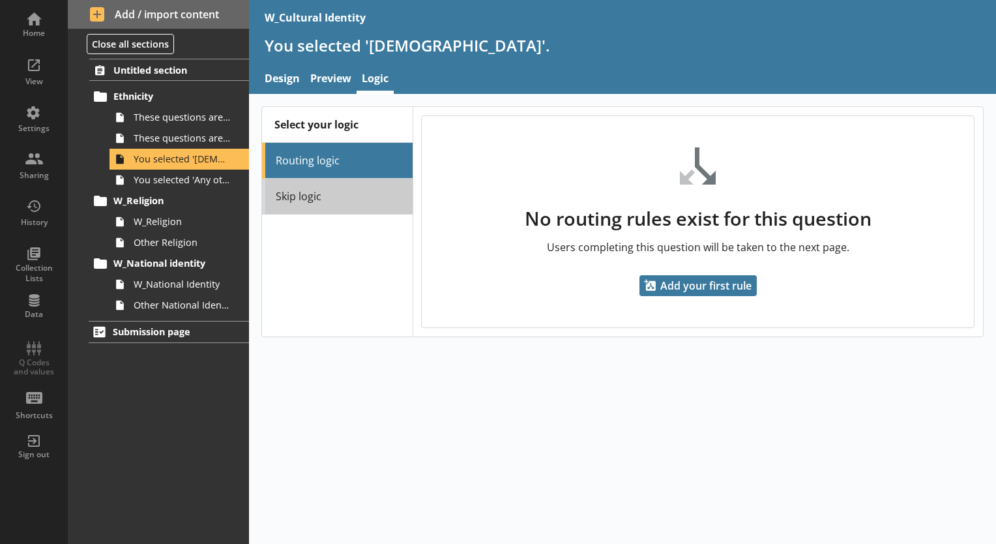
click at [321, 183] on link "Skip logic" at bounding box center [337, 197] width 150 height 36
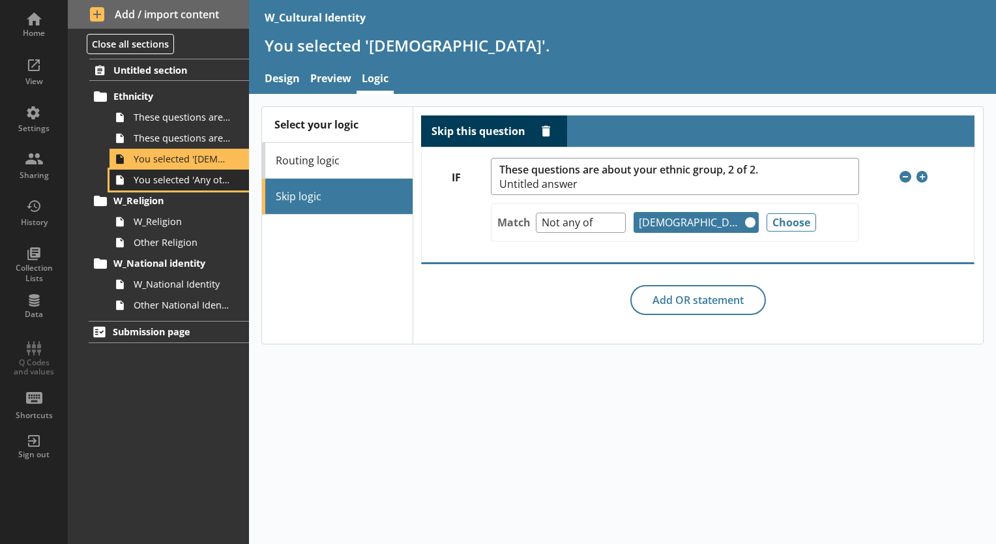
click at [220, 180] on span "You selected 'Any other ethnic group'." at bounding box center [183, 179] width 98 height 12
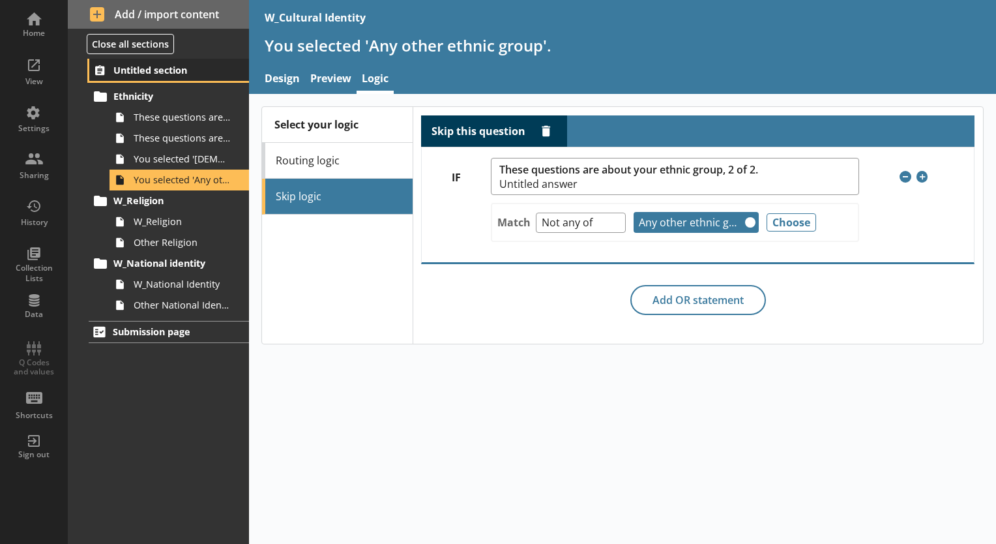
click at [203, 74] on span "Untitled section" at bounding box center [169, 70] width 113 height 12
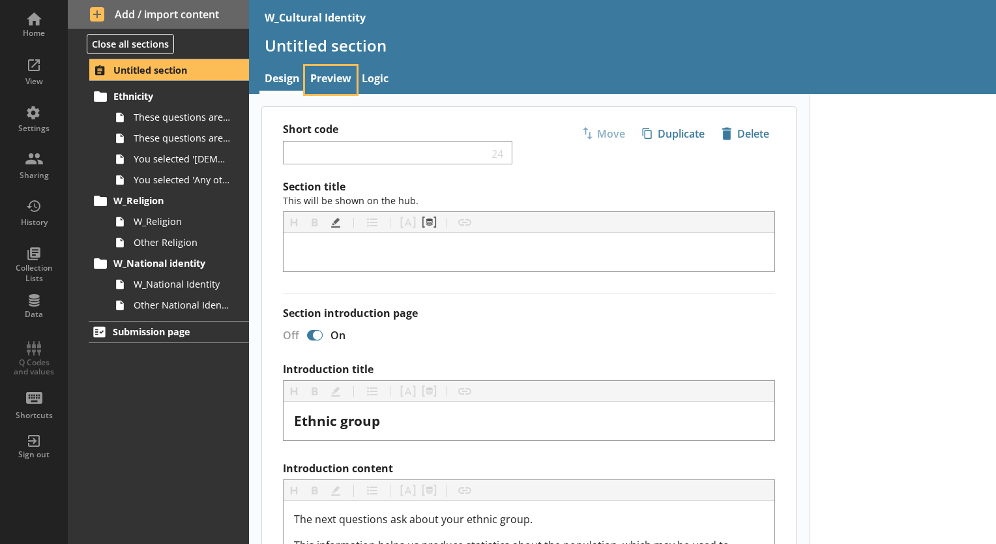
click at [323, 75] on link "Preview" at bounding box center [330, 80] width 51 height 28
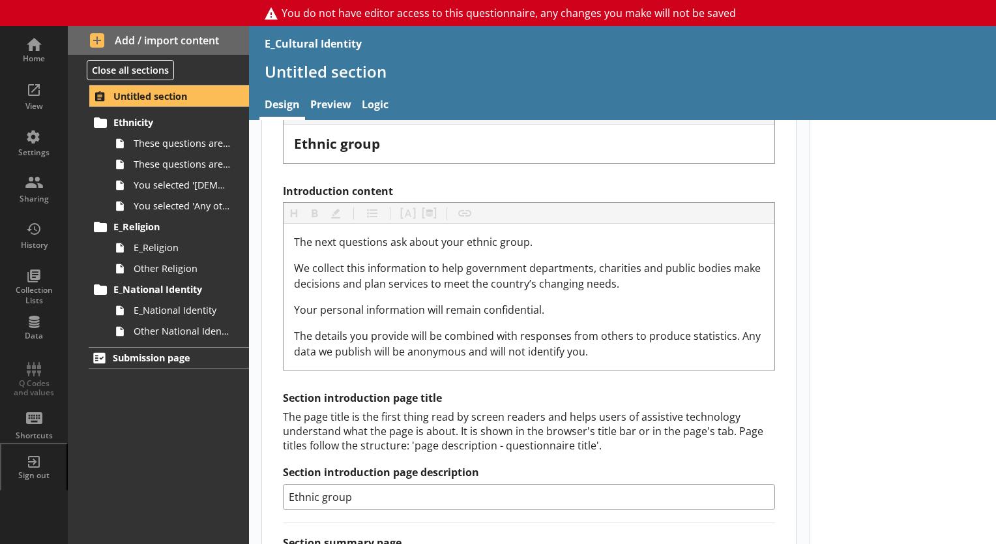
scroll to position [326, 0]
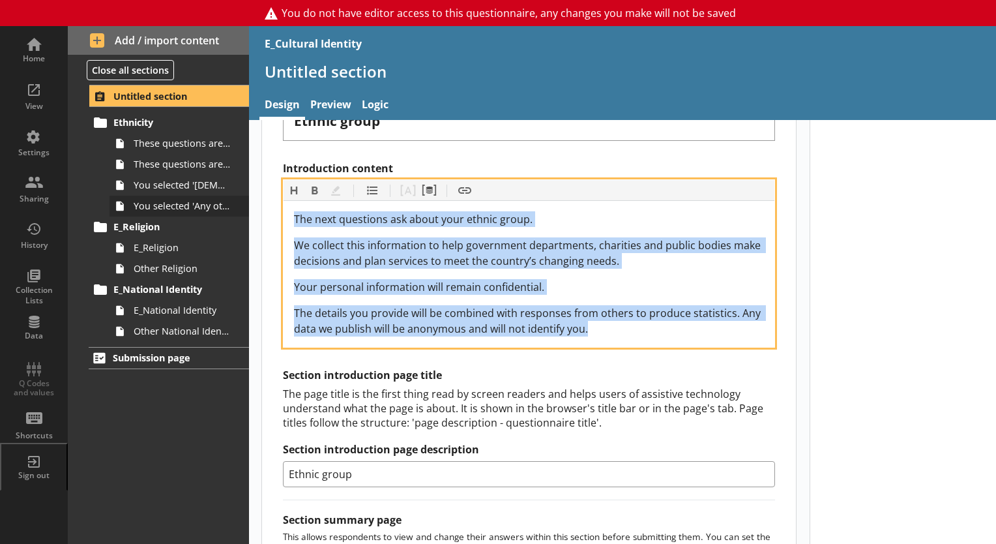
drag, startPoint x: 592, startPoint y: 329, endPoint x: 246, endPoint y: 196, distance: 370.4
click at [246, 196] on div "Home View Settings Sharing History Collection Lists Data Q Codes and values Sho…" at bounding box center [498, 285] width 996 height 518
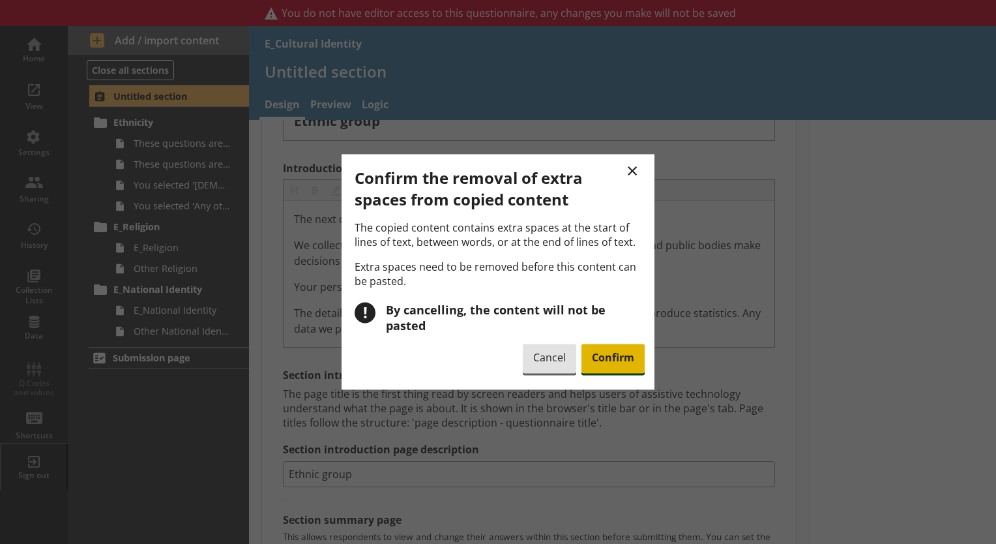
click at [617, 351] on span "Confirm" at bounding box center [612, 359] width 63 height 30
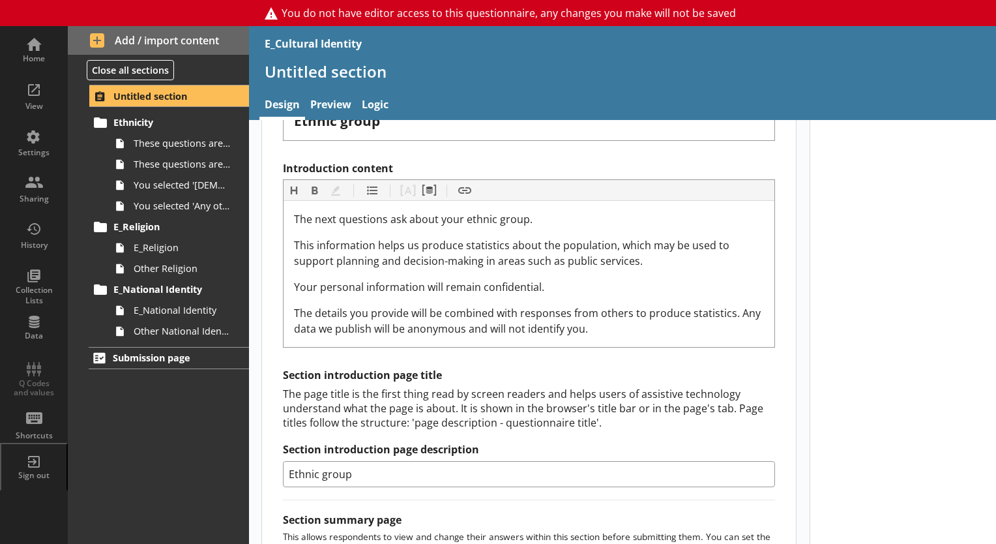
click at [897, 310] on div at bounding box center [903, 290] width 187 height 993
click at [201, 143] on span "These questions are about your ethnic group,1 of 2." at bounding box center [183, 143] width 98 height 12
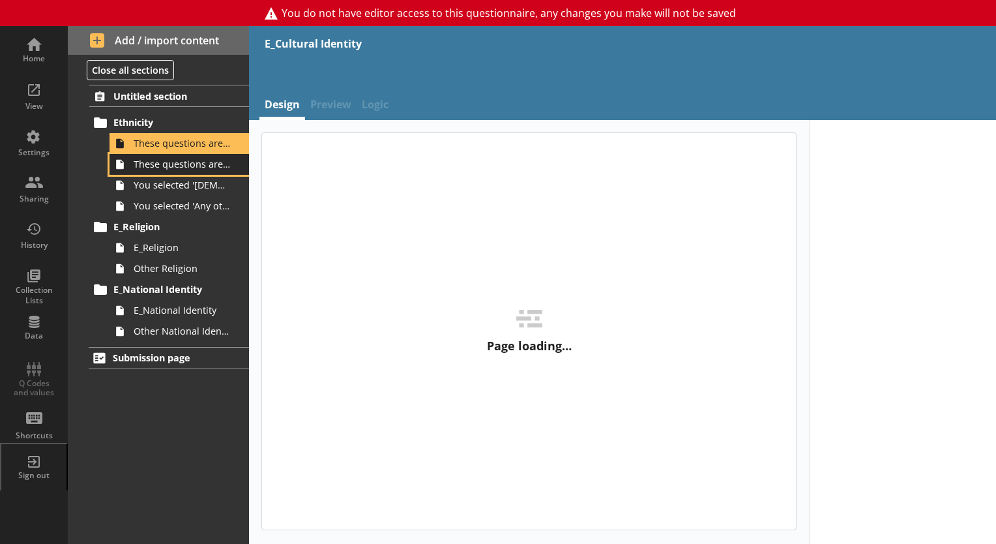
click at [197, 164] on span "These questions are about your ethnic group, 2 of 2." at bounding box center [183, 164] width 98 height 12
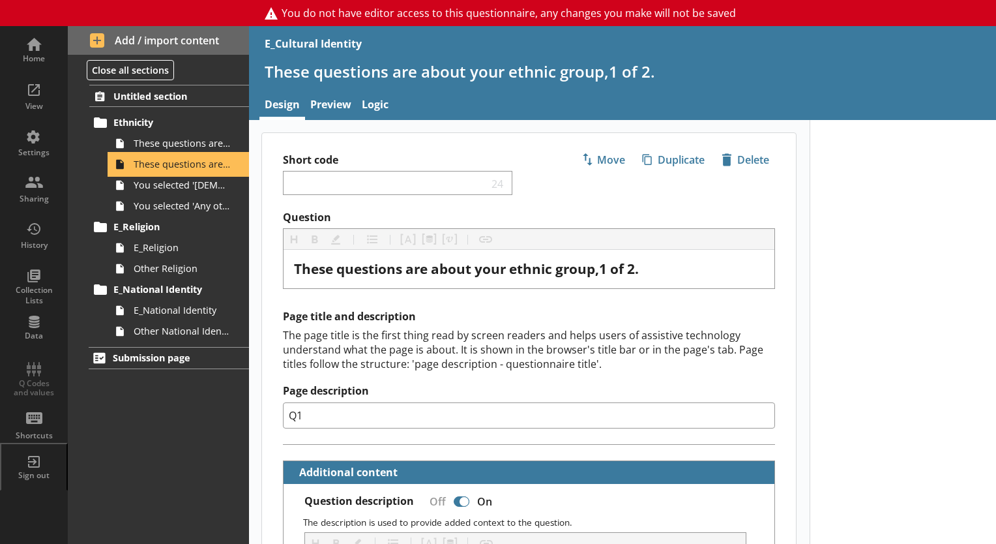
type textarea "x"
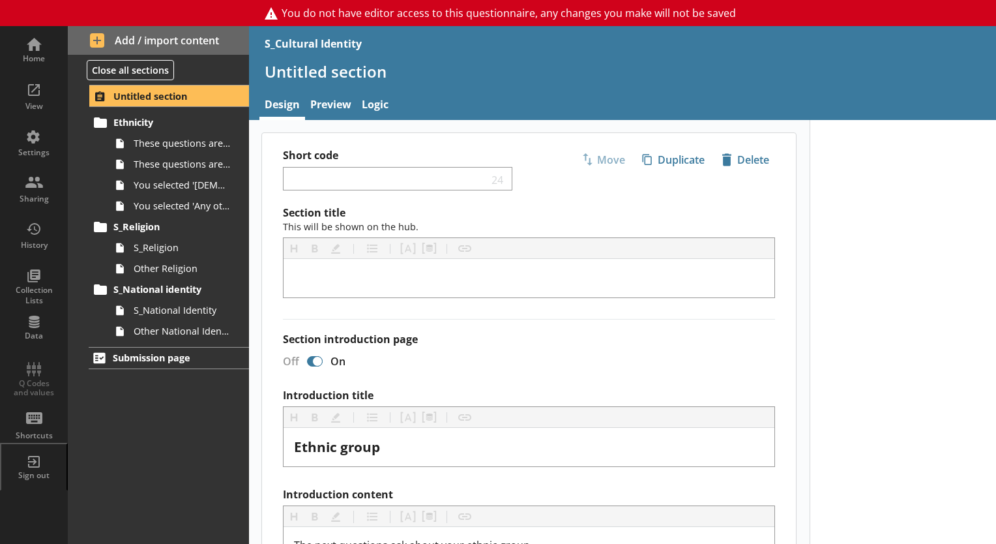
scroll to position [391, 0]
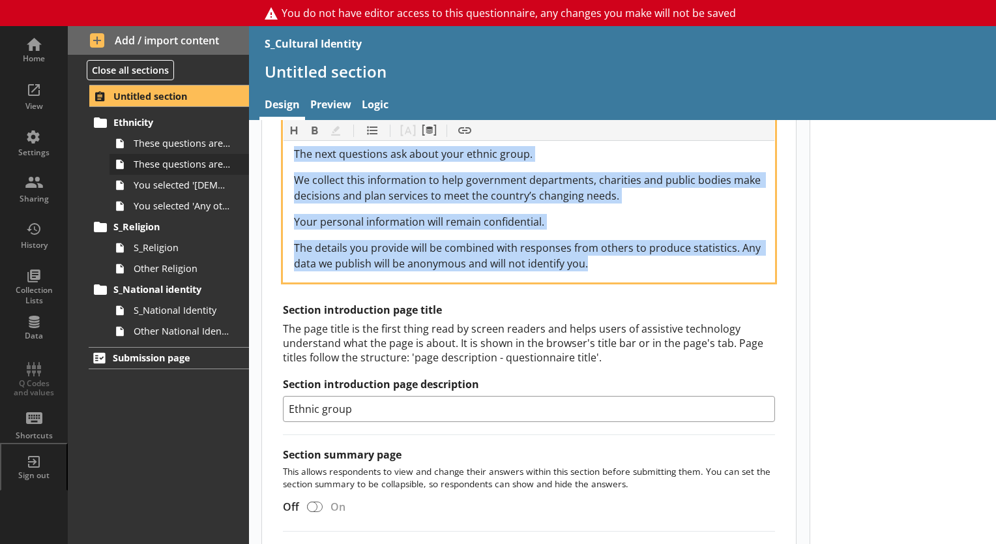
drag, startPoint x: 602, startPoint y: 269, endPoint x: 211, endPoint y: 153, distance: 408.0
click at [211, 153] on div "Home View Settings Sharing History Collection Lists Data Q Codes and values Sho…" at bounding box center [498, 285] width 996 height 518
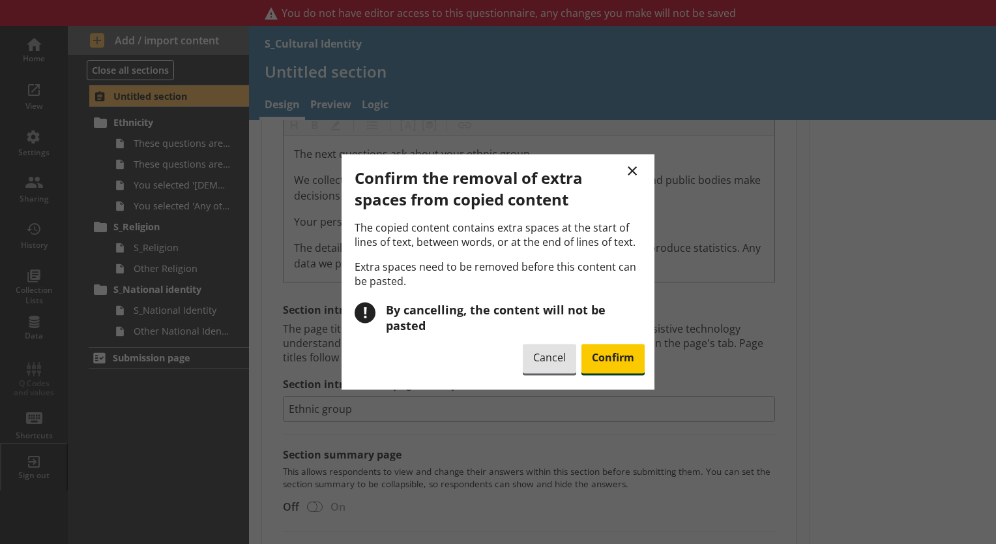
click at [611, 344] on span "Confirm" at bounding box center [612, 359] width 63 height 30
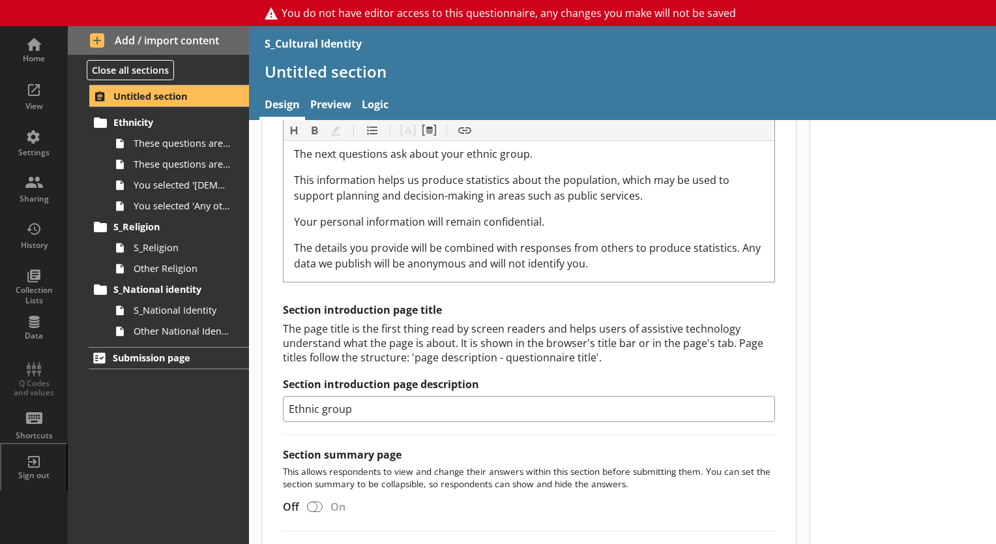
click at [834, 323] on div at bounding box center [903, 225] width 187 height 993
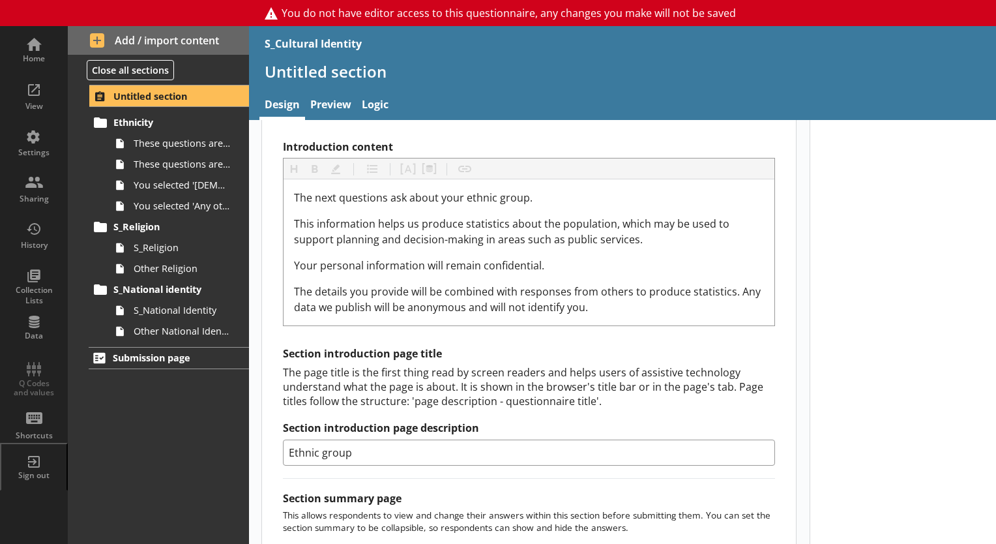
scroll to position [326, 0]
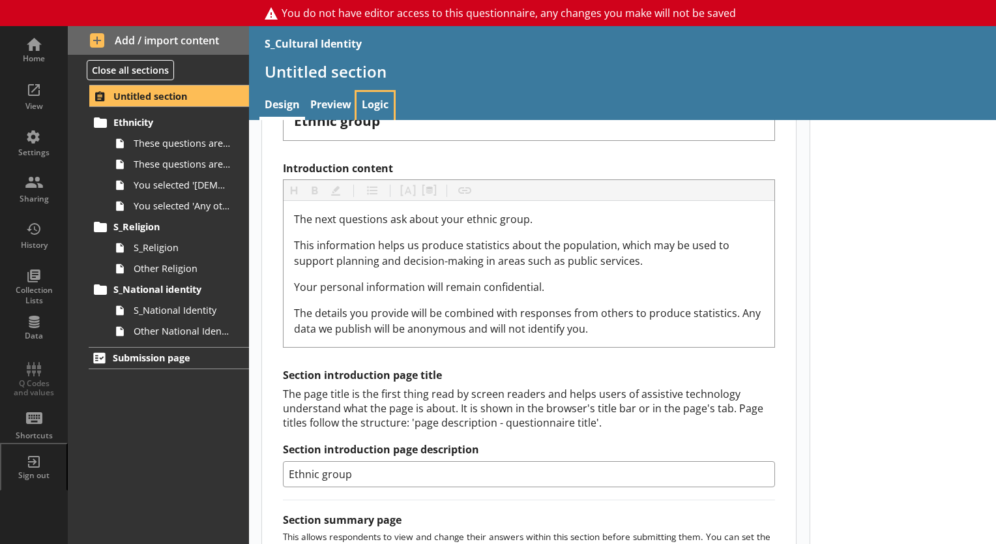
click at [368, 107] on link "Logic" at bounding box center [375, 106] width 37 height 28
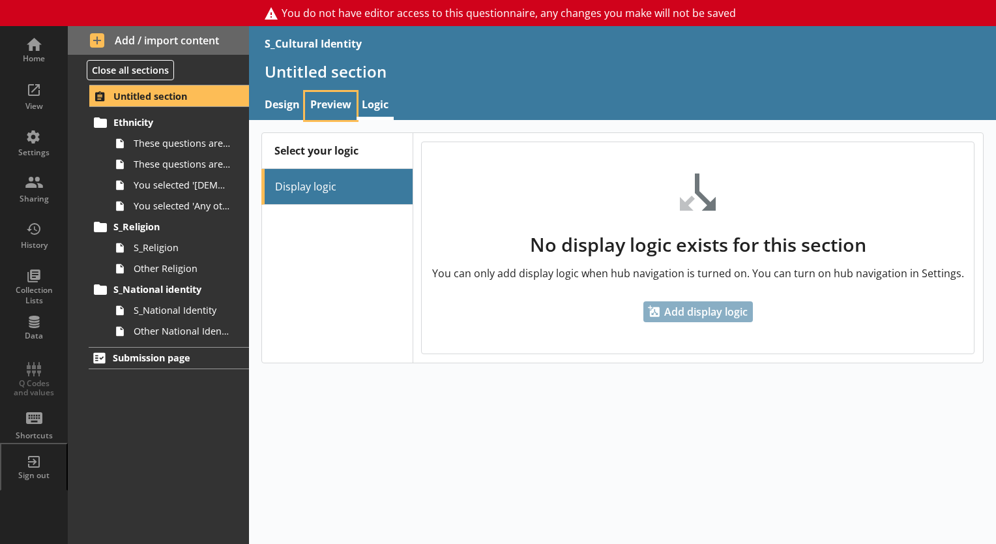
click at [318, 98] on link "Preview" at bounding box center [330, 106] width 51 height 28
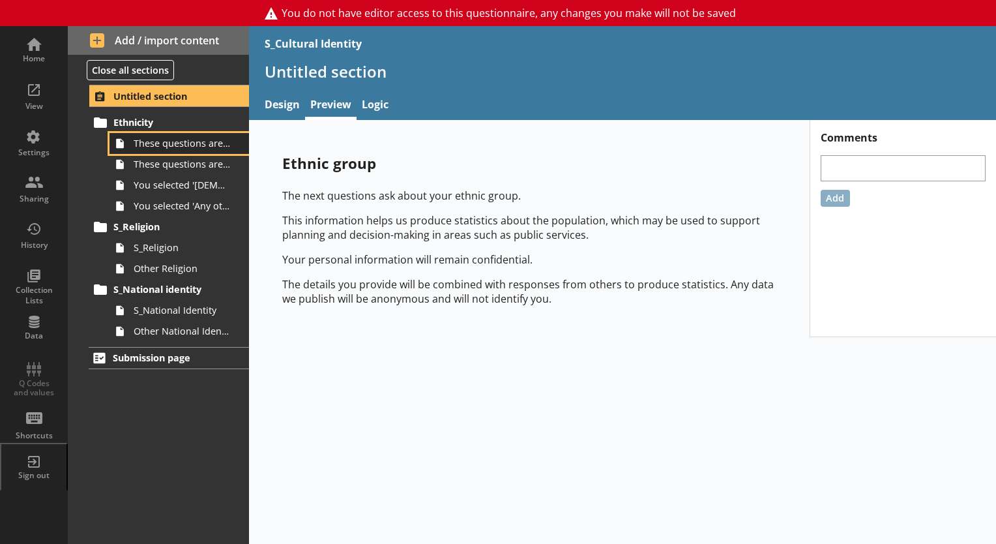
click at [208, 133] on link "These questions are about your ethnic group, 1 of 2." at bounding box center [179, 143] width 139 height 21
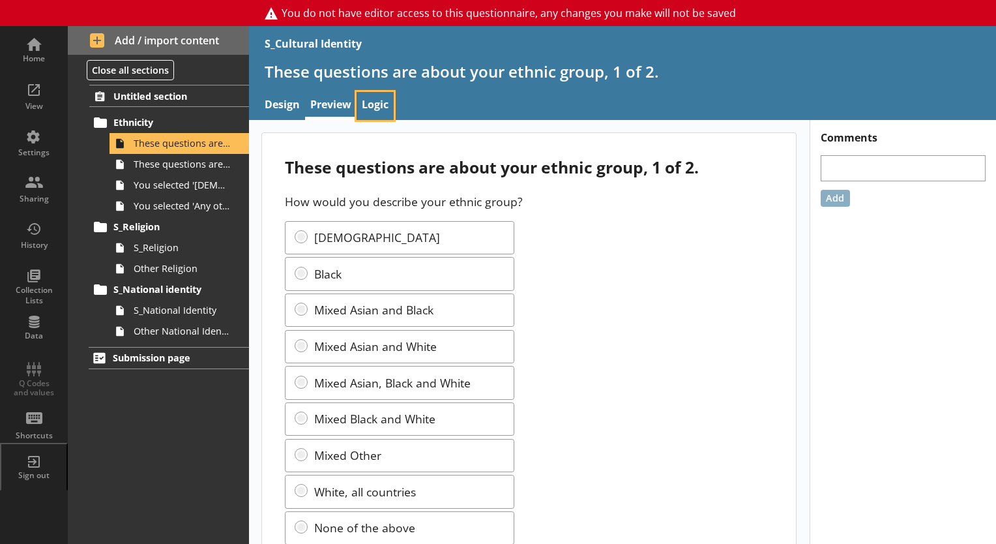
click at [371, 110] on link "Logic" at bounding box center [375, 106] width 37 height 28
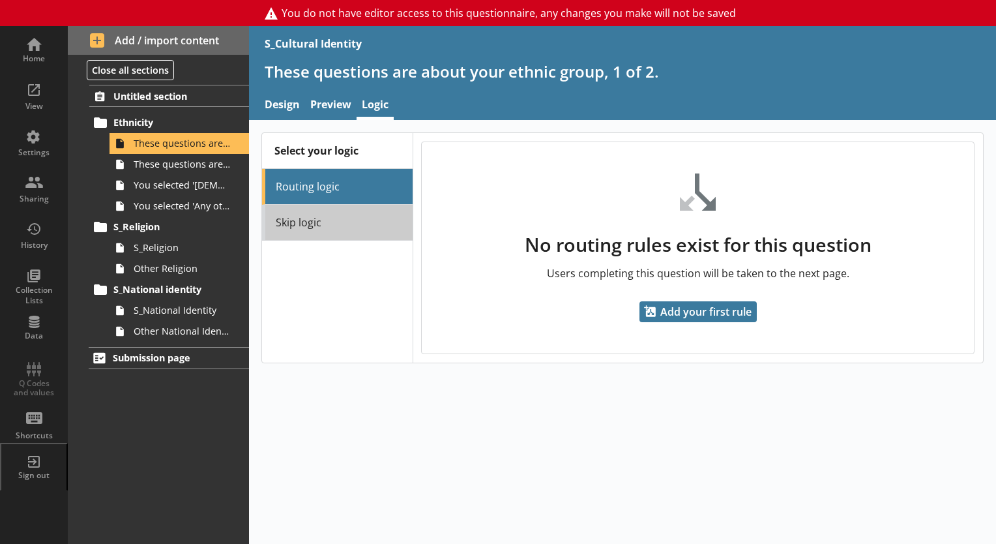
click at [347, 207] on link "Skip logic" at bounding box center [337, 223] width 150 height 36
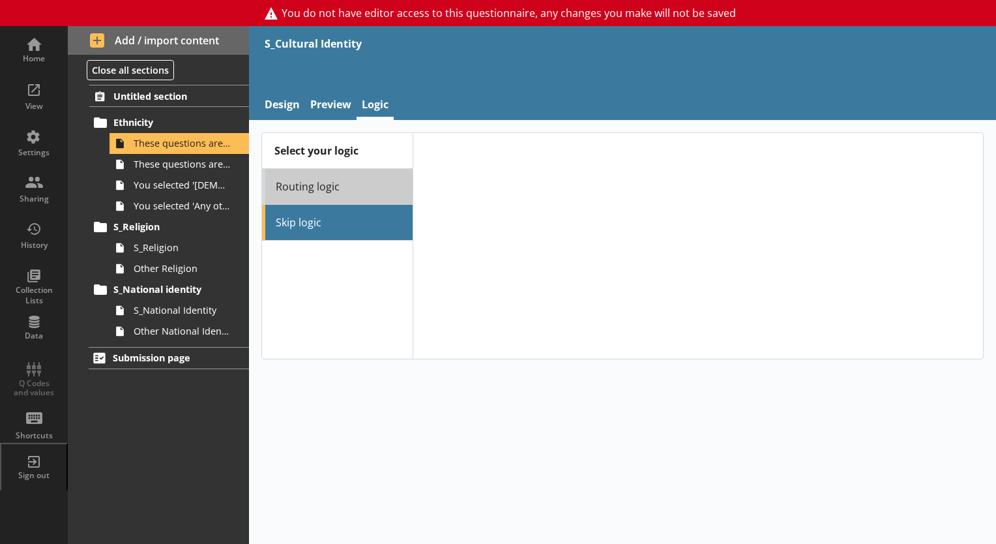
click at [346, 179] on link "Routing logic" at bounding box center [337, 187] width 150 height 36
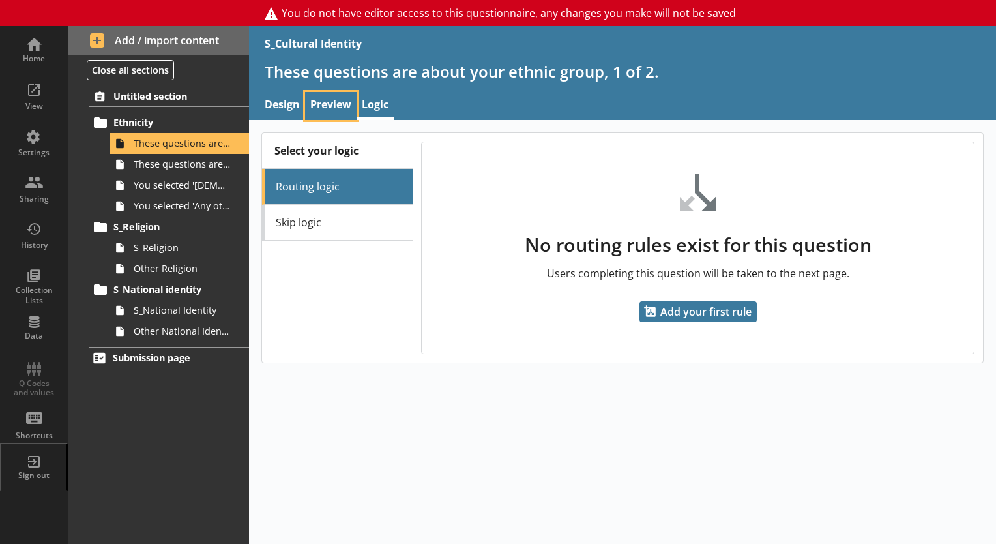
click at [342, 117] on link "Preview" at bounding box center [330, 106] width 51 height 28
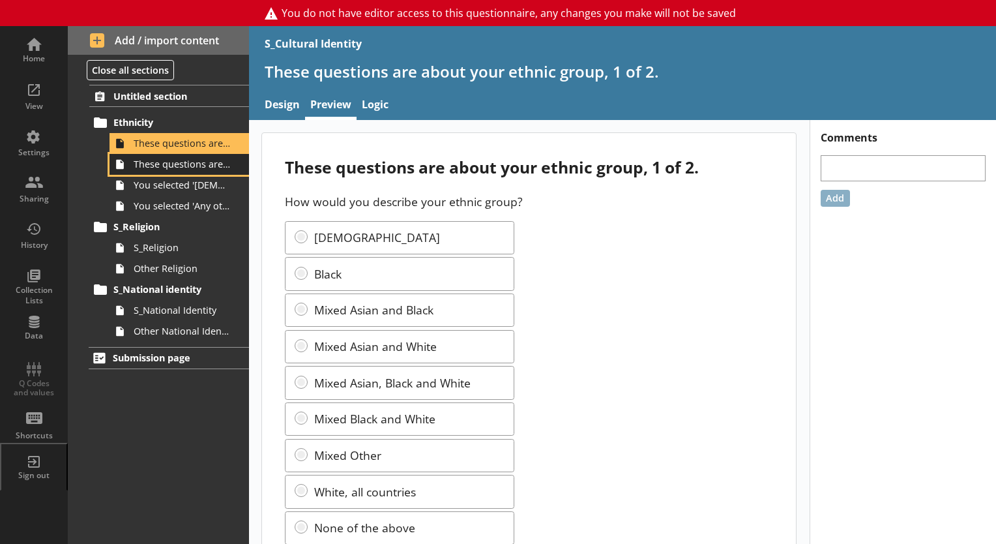
click at [212, 171] on link "These questions are about your ethnic group, 2 of 2." at bounding box center [179, 164] width 139 height 21
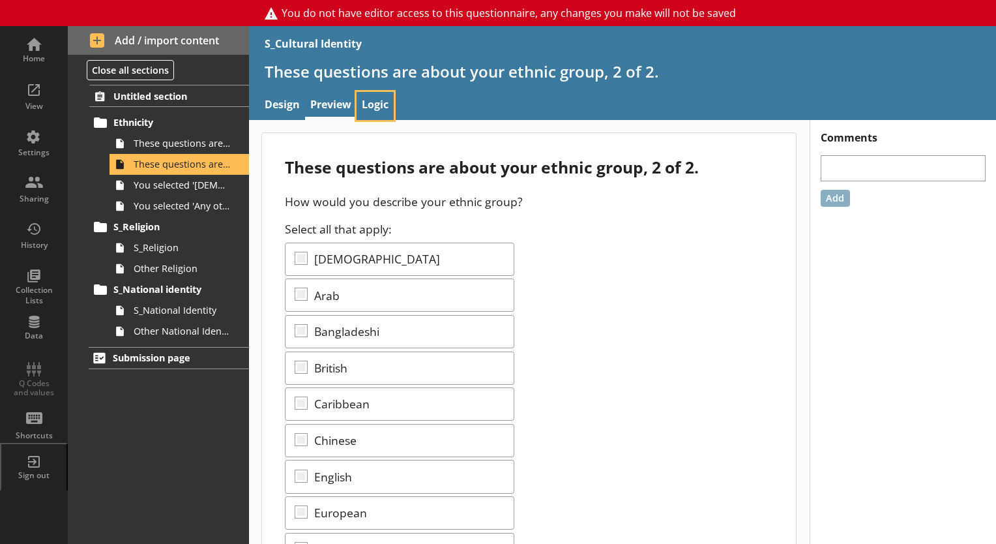
click at [383, 106] on link "Logic" at bounding box center [375, 106] width 37 height 28
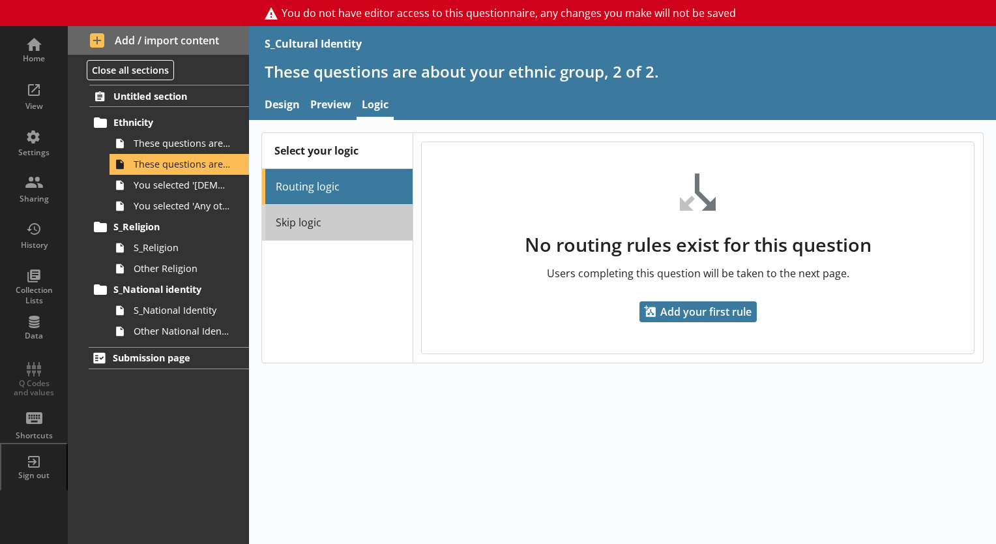
click at [352, 209] on link "Skip logic" at bounding box center [337, 223] width 150 height 36
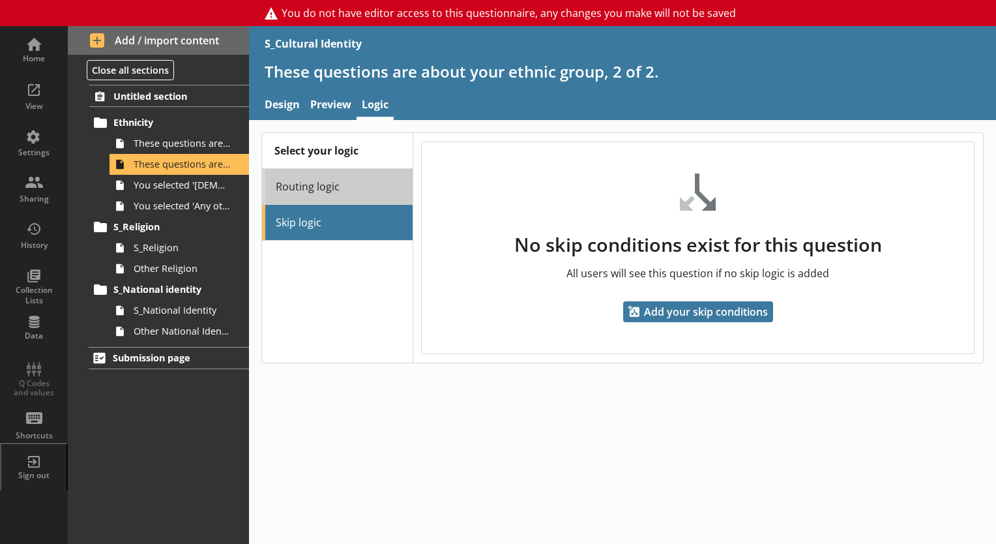
click at [347, 179] on link "Routing logic" at bounding box center [337, 187] width 150 height 36
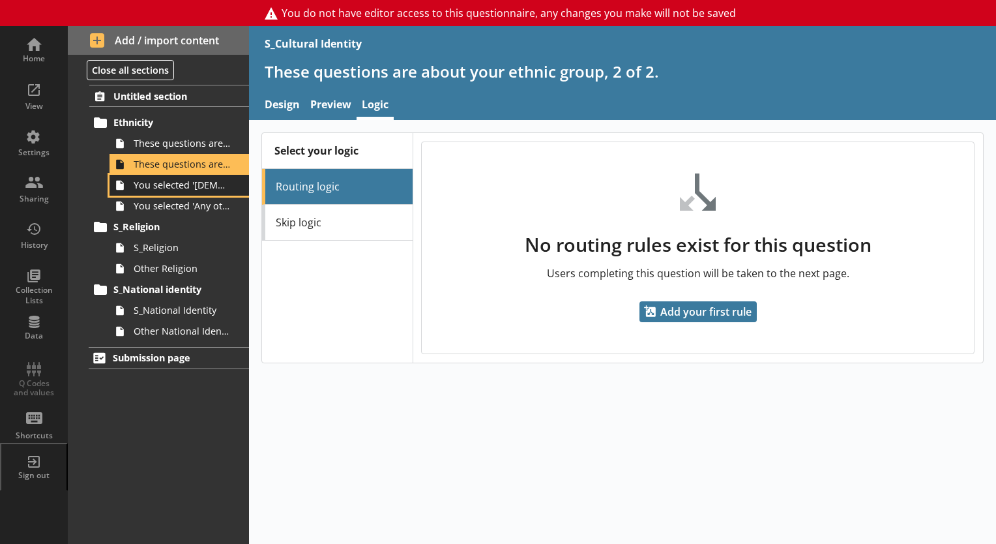
click at [218, 184] on span "You selected '[DEMOGRAPHIC_DATA]'." at bounding box center [183, 185] width 98 height 12
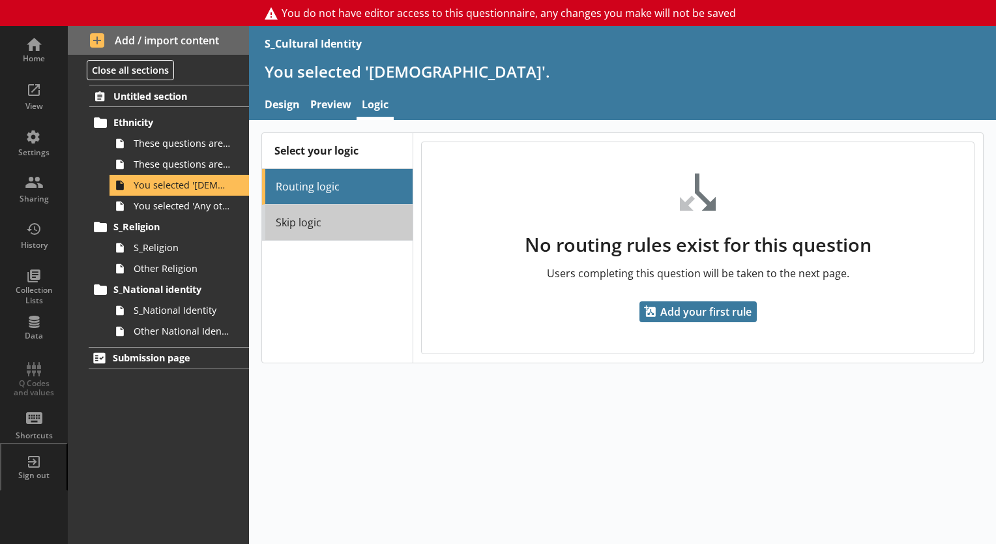
click at [286, 216] on link "Skip logic" at bounding box center [337, 223] width 150 height 36
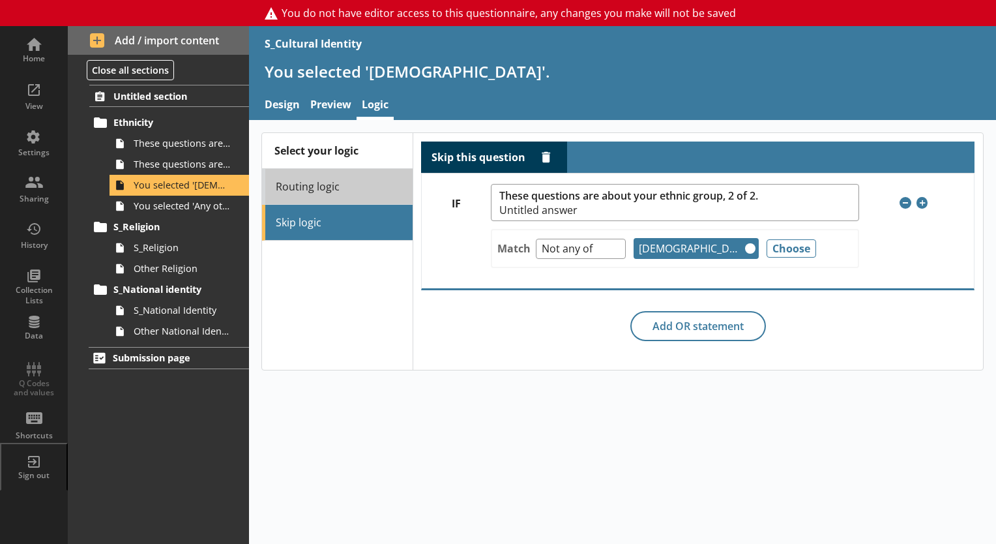
click at [308, 186] on link "Routing logic" at bounding box center [337, 187] width 150 height 36
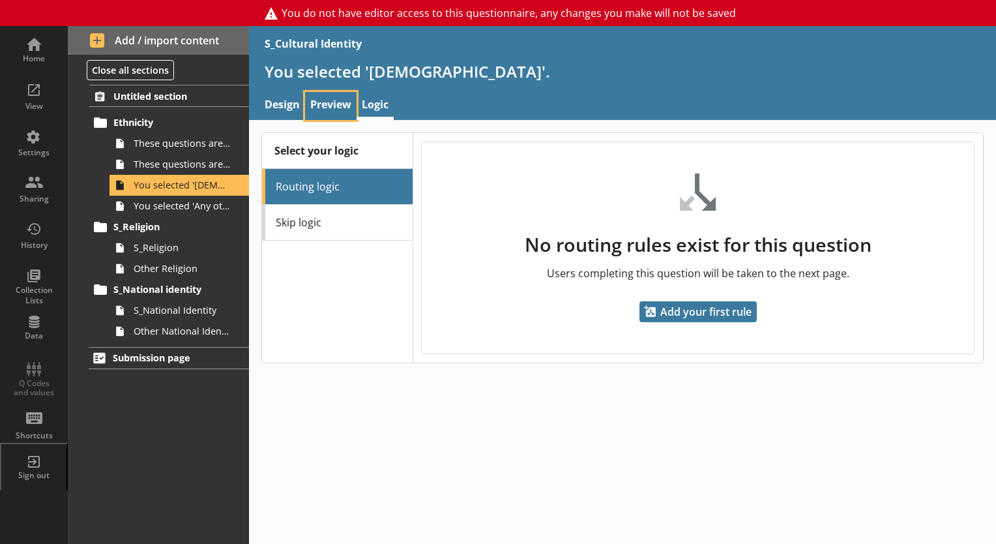
click at [342, 117] on link "Preview" at bounding box center [330, 106] width 51 height 28
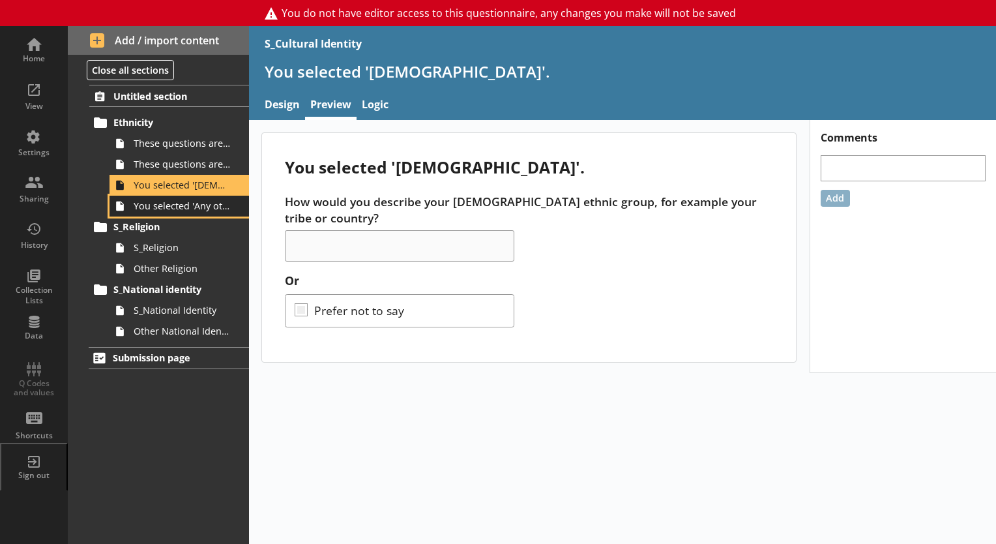
click at [222, 196] on link "You selected 'Any other ethnic group'." at bounding box center [179, 206] width 139 height 21
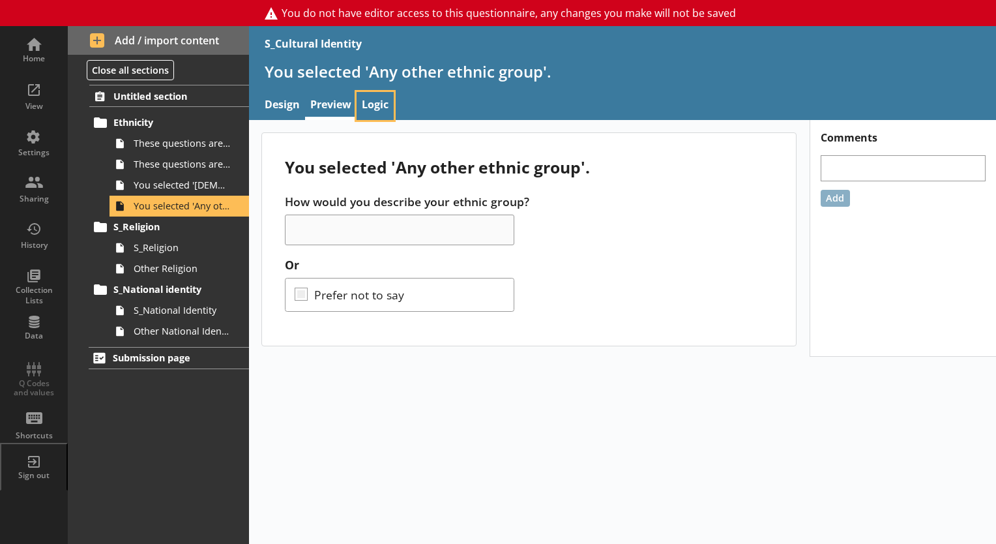
click at [388, 108] on link "Logic" at bounding box center [375, 106] width 37 height 28
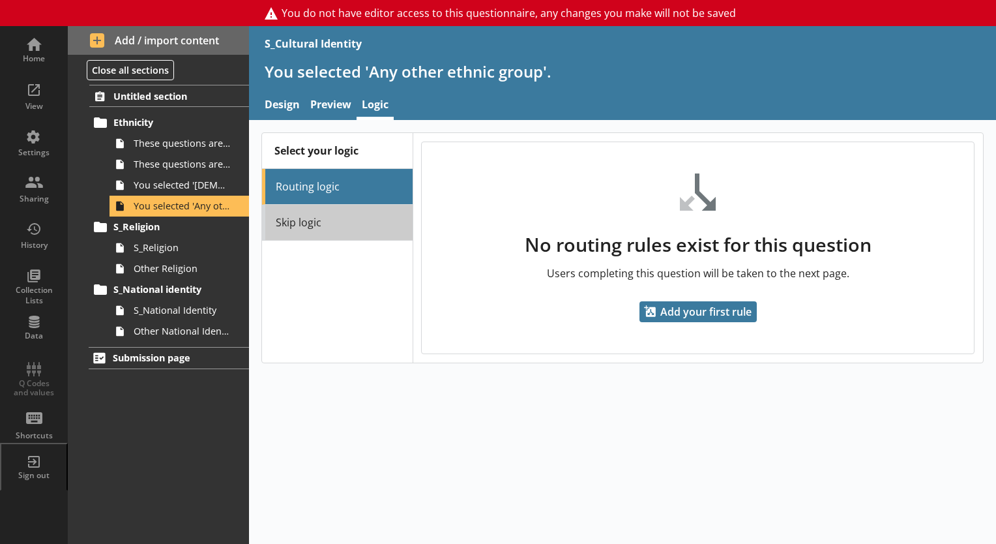
click at [329, 215] on link "Skip logic" at bounding box center [337, 223] width 150 height 36
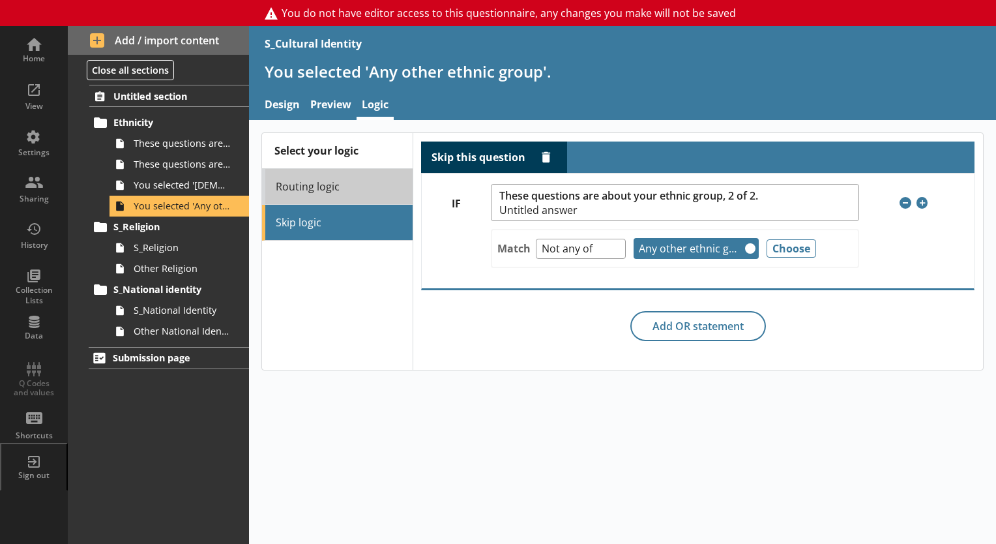
click at [327, 190] on link "Routing logic" at bounding box center [337, 187] width 150 height 36
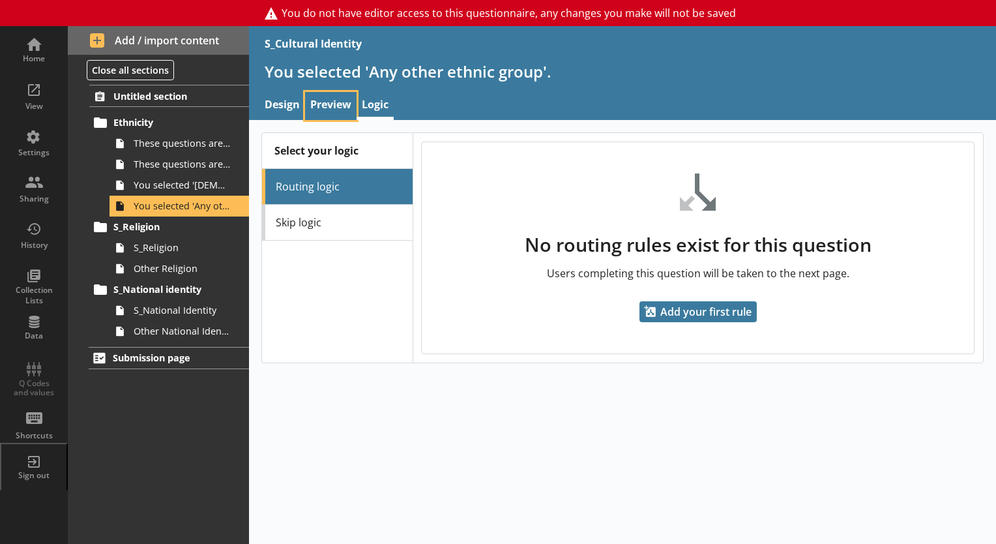
click at [342, 106] on link "Preview" at bounding box center [330, 106] width 51 height 28
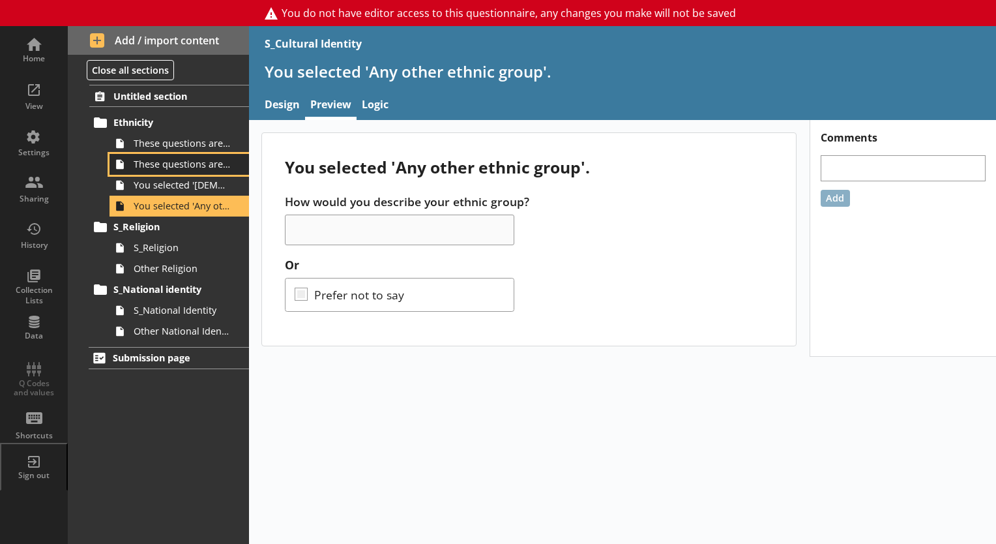
click at [190, 168] on span "These questions are about your ethnic group, 2 of 2." at bounding box center [183, 164] width 98 height 12
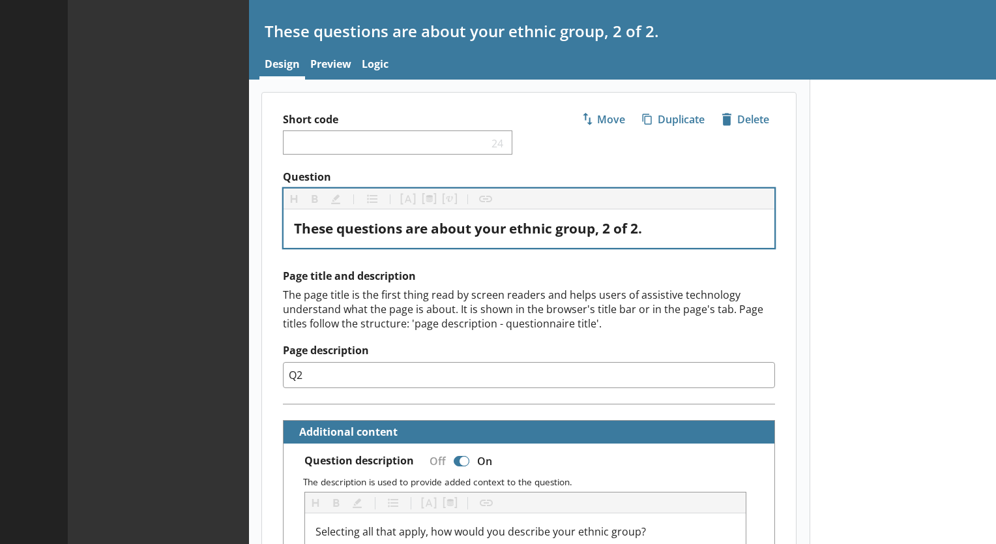
type textarea "x"
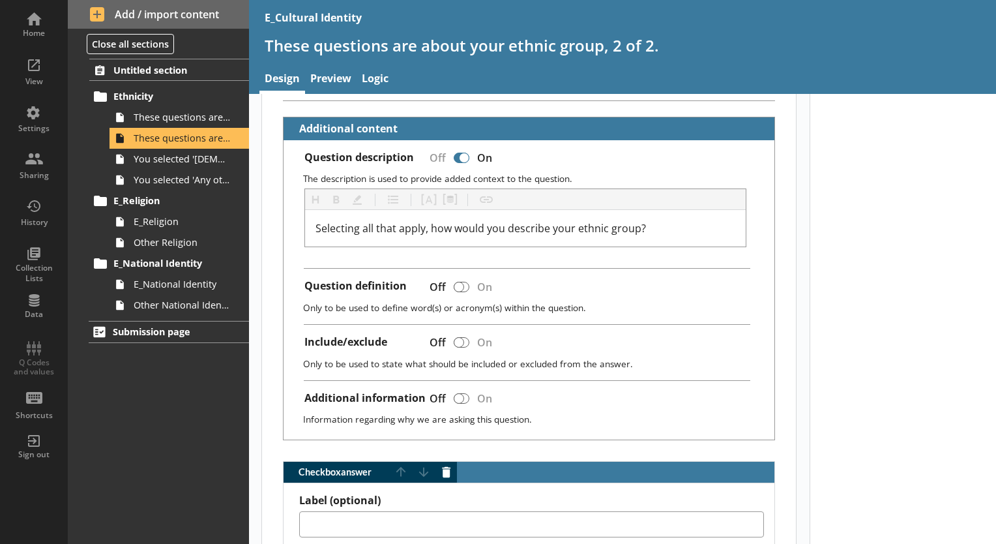
scroll to position [327, 0]
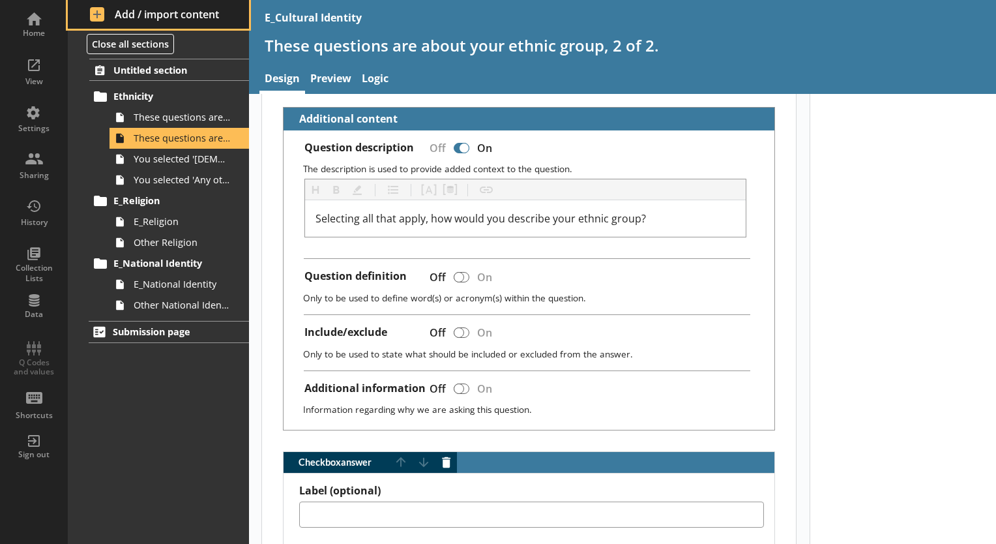
click at [173, 7] on span "Add / import content" at bounding box center [159, 14] width 138 height 14
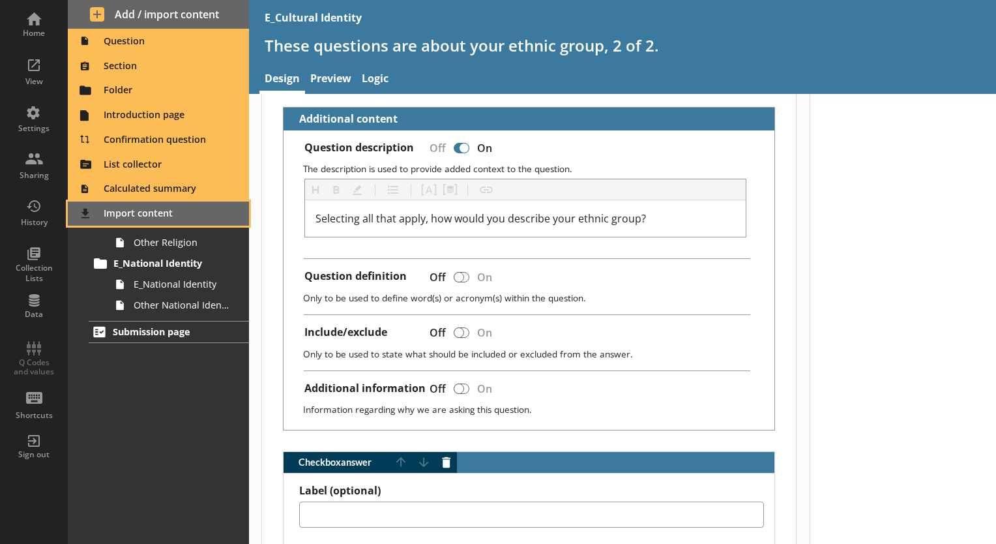
click at [154, 209] on span "Import content" at bounding box center [159, 213] width 166 height 21
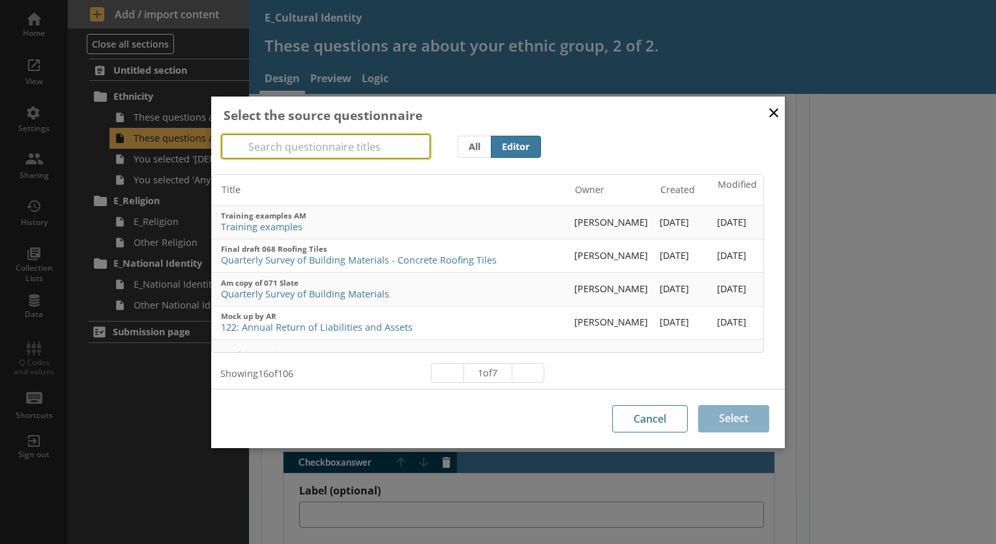
click at [291, 141] on input "Search" at bounding box center [326, 146] width 209 height 24
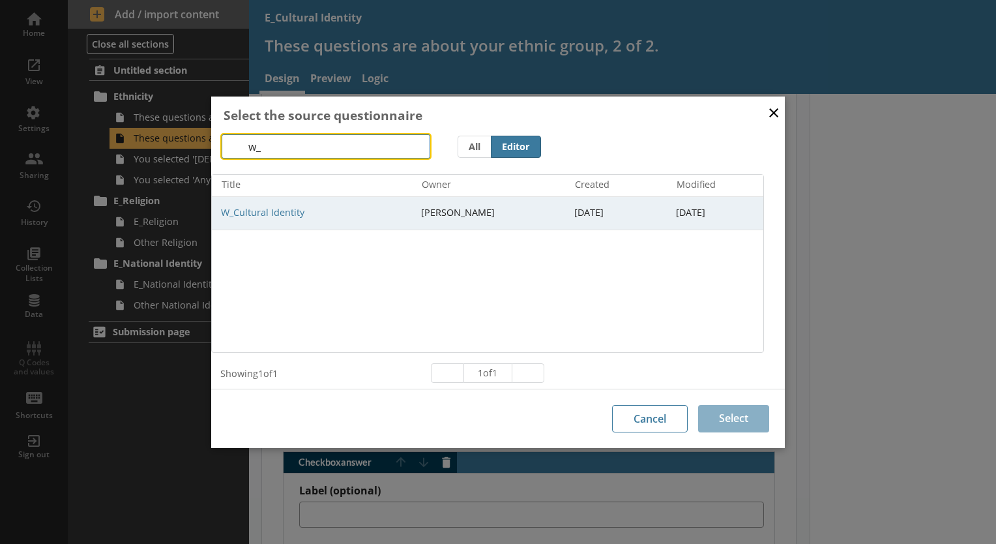
type input "w_"
click at [266, 212] on span "W_Cultural Identity" at bounding box center [316, 213] width 190 height 12
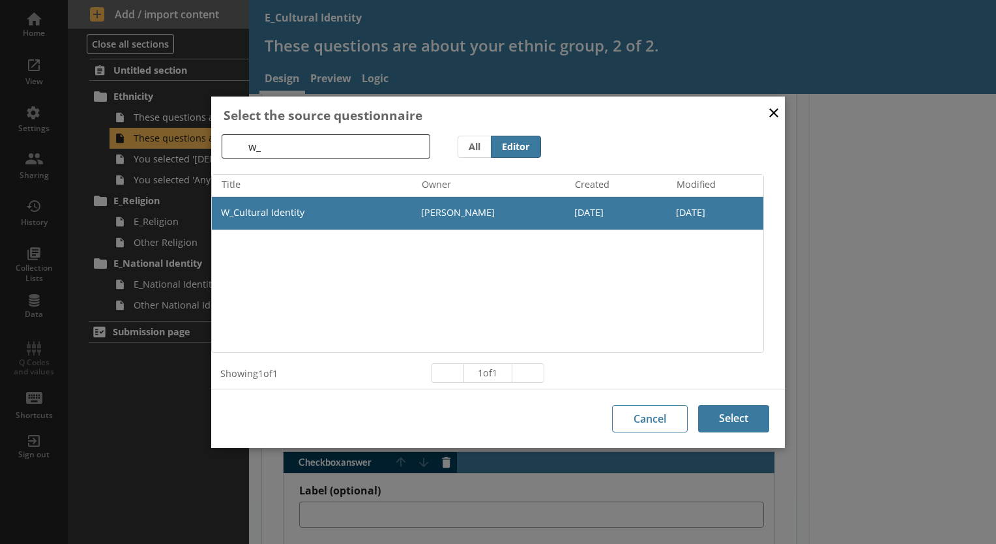
scroll to position [3, 0]
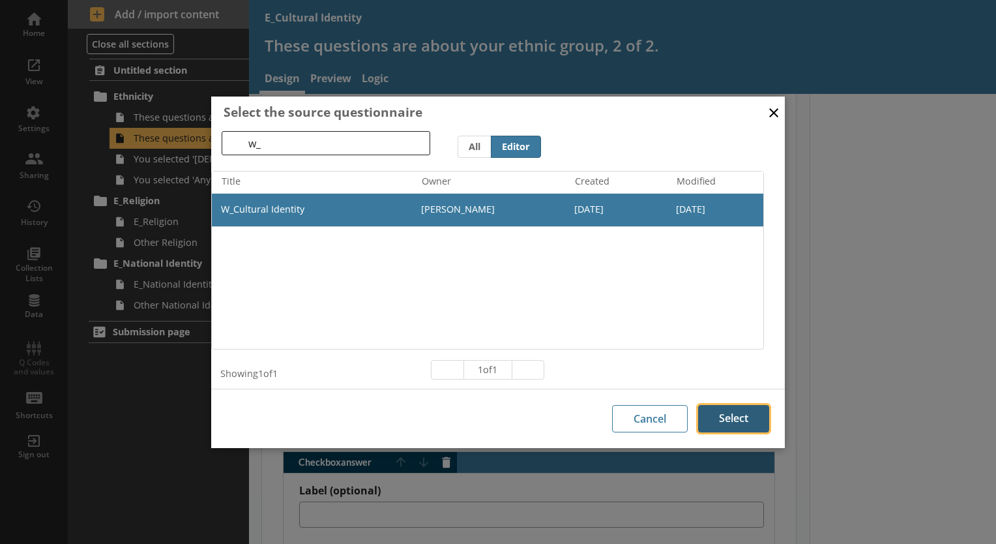
click at [714, 409] on button "Select" at bounding box center [733, 418] width 71 height 27
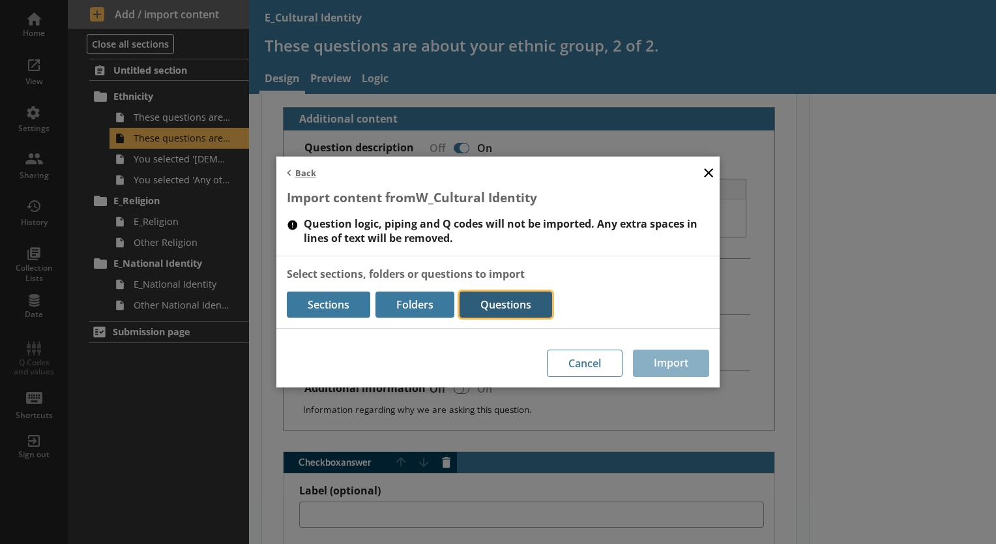
click at [493, 304] on button "Questions" at bounding box center [506, 304] width 93 height 26
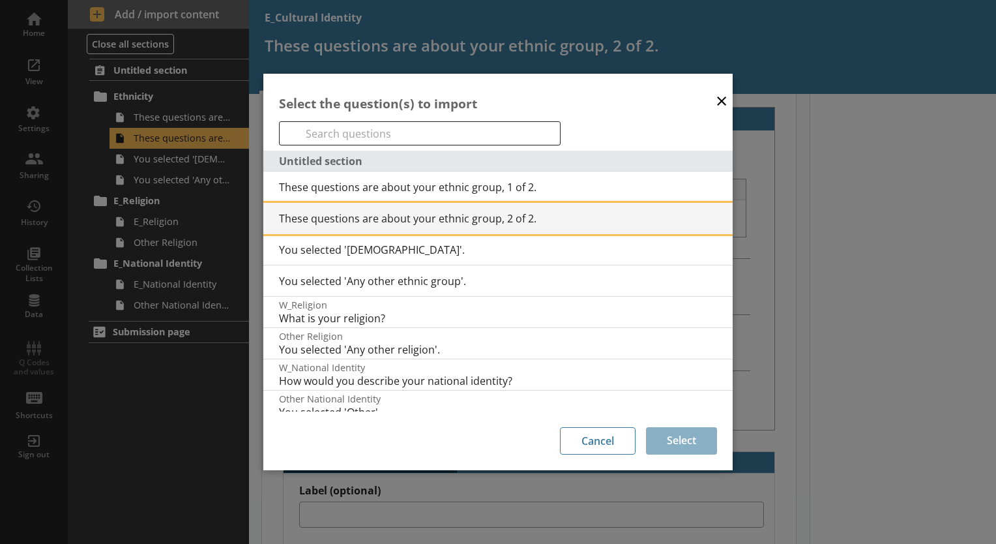
click at [428, 223] on span "These questions are about your ethnic group, 2 of 2." at bounding box center [506, 218] width 454 height 14
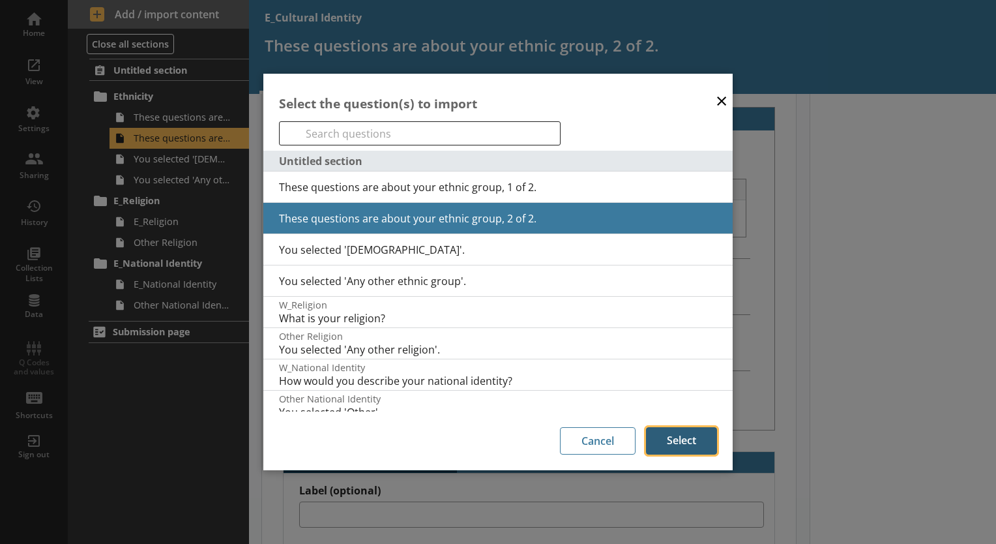
click at [670, 441] on button "Select" at bounding box center [681, 440] width 71 height 27
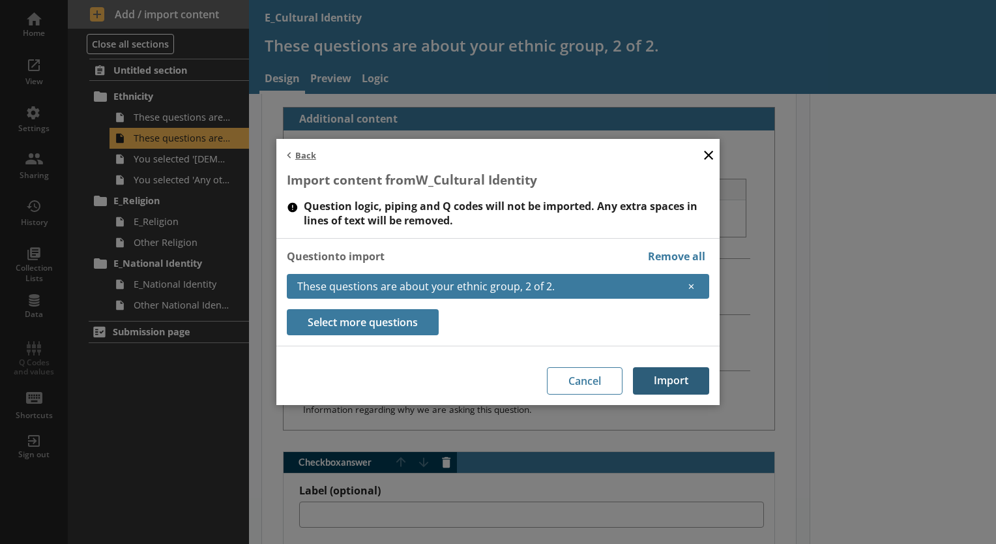
click at [652, 381] on button "Import" at bounding box center [671, 380] width 76 height 27
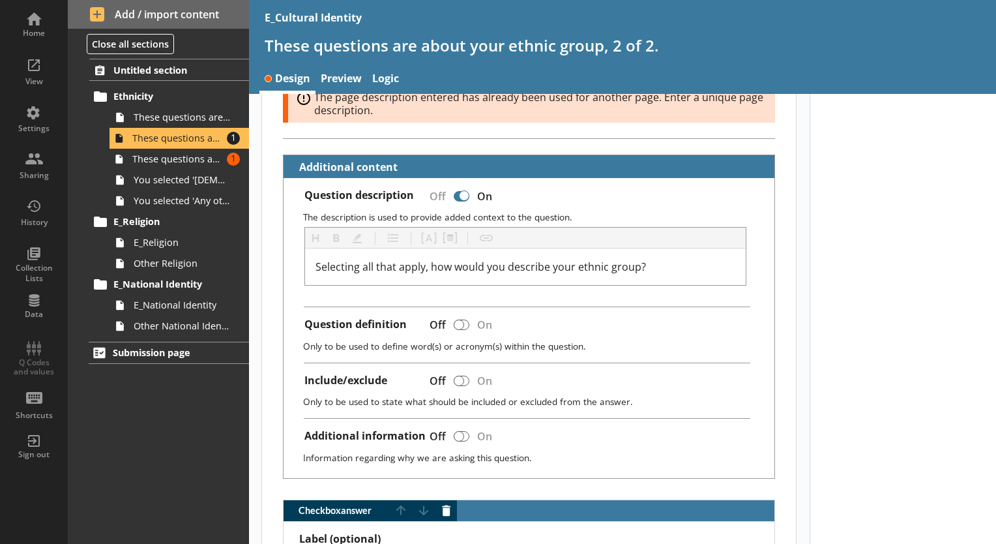
scroll to position [375, 0]
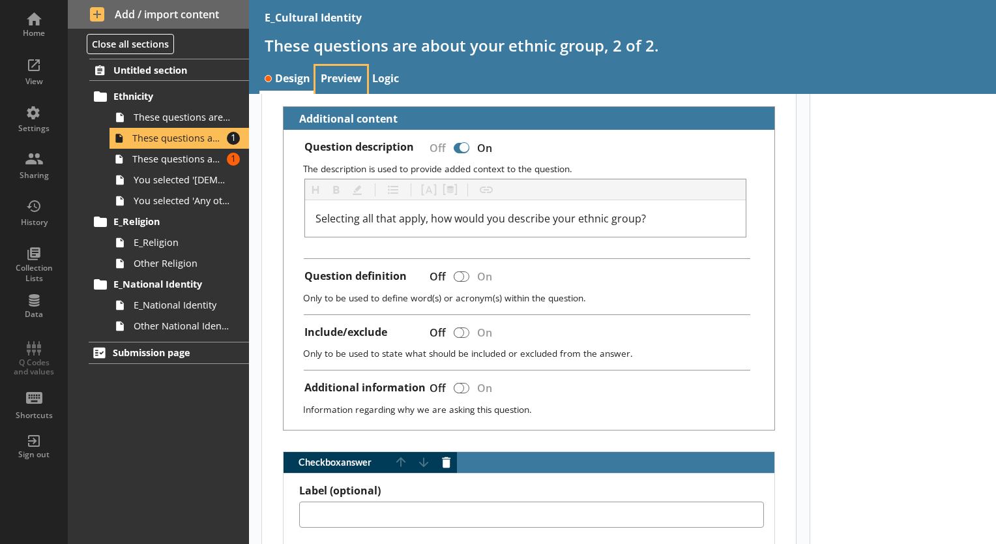
click at [337, 85] on link "Preview" at bounding box center [340, 80] width 51 height 28
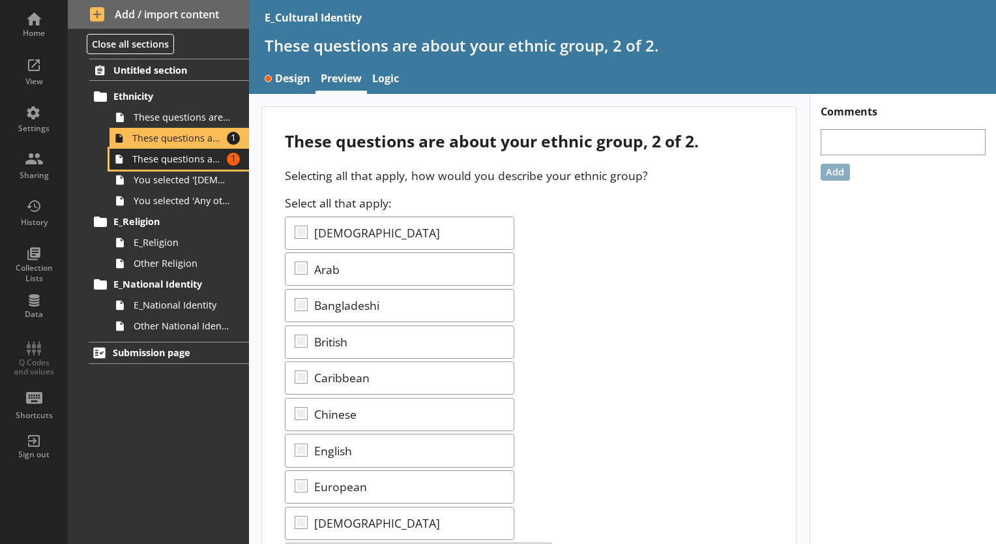
click at [196, 155] on span "These questions are about your ethnic group, 2 of 2." at bounding box center [177, 159] width 90 height 12
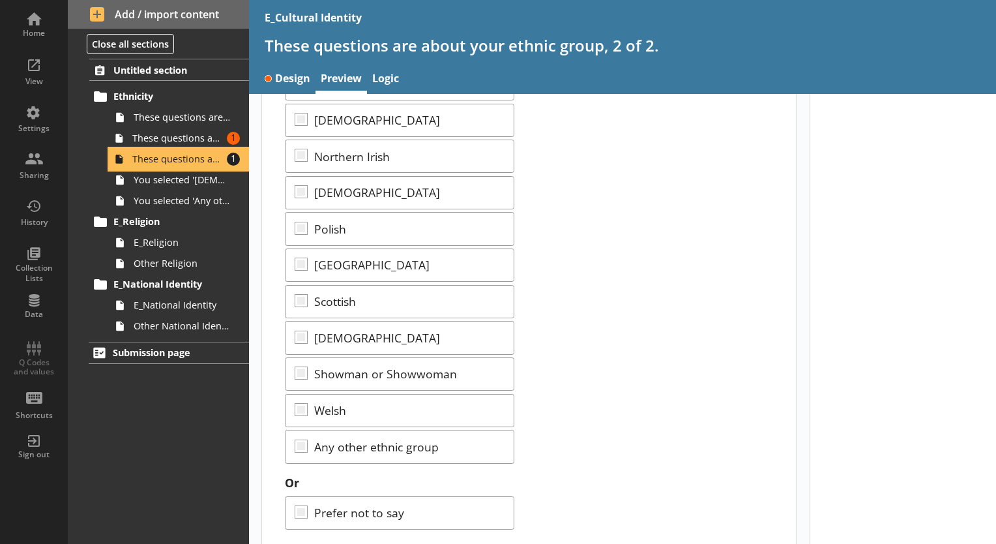
scroll to position [645, 0]
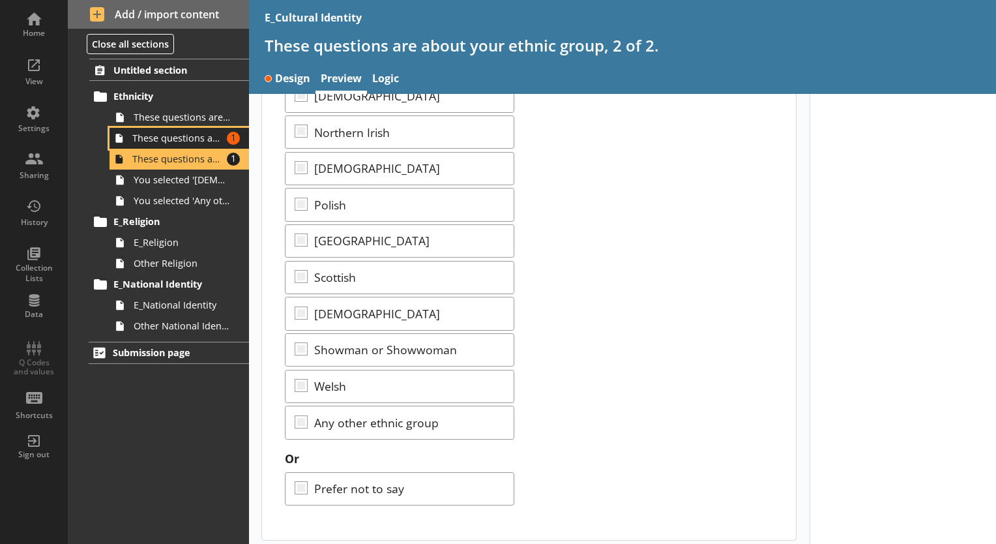
click at [207, 142] on span "These questions are about your ethnic group, 2 of 2." at bounding box center [177, 138] width 90 height 12
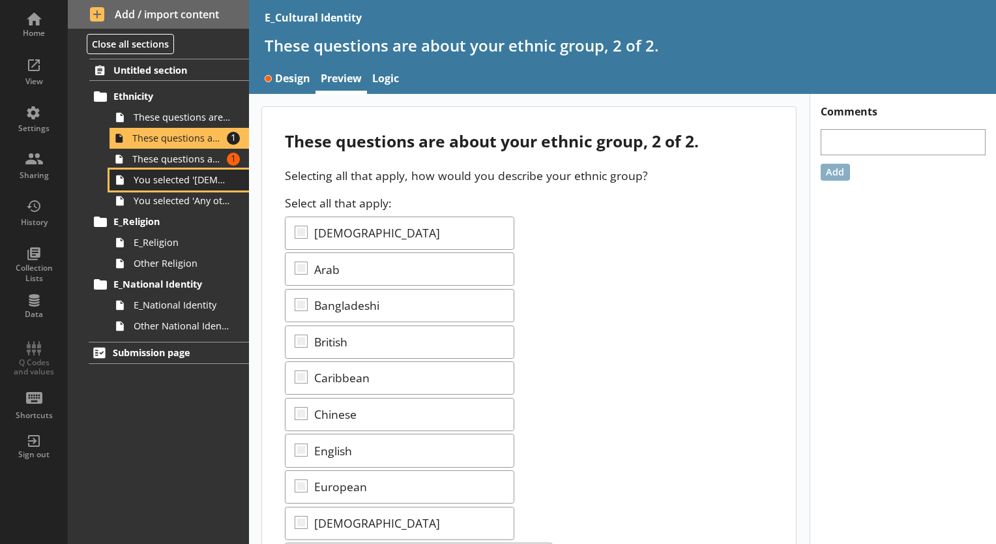
click at [211, 175] on span "You selected '[DEMOGRAPHIC_DATA]'." at bounding box center [183, 179] width 98 height 12
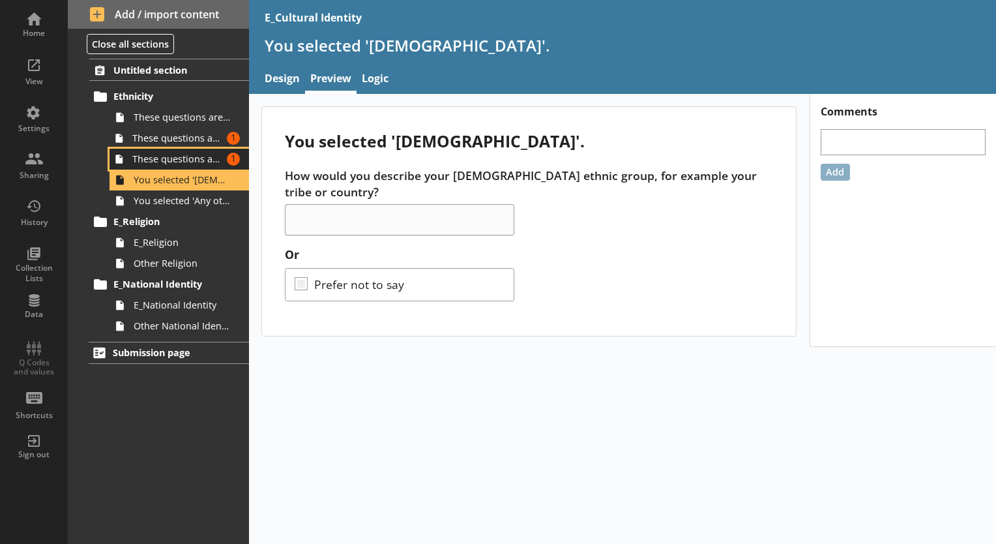
click at [207, 165] on link "These questions are about your ethnic group, 2 of 2. Amount of errors: 1" at bounding box center [179, 159] width 139 height 21
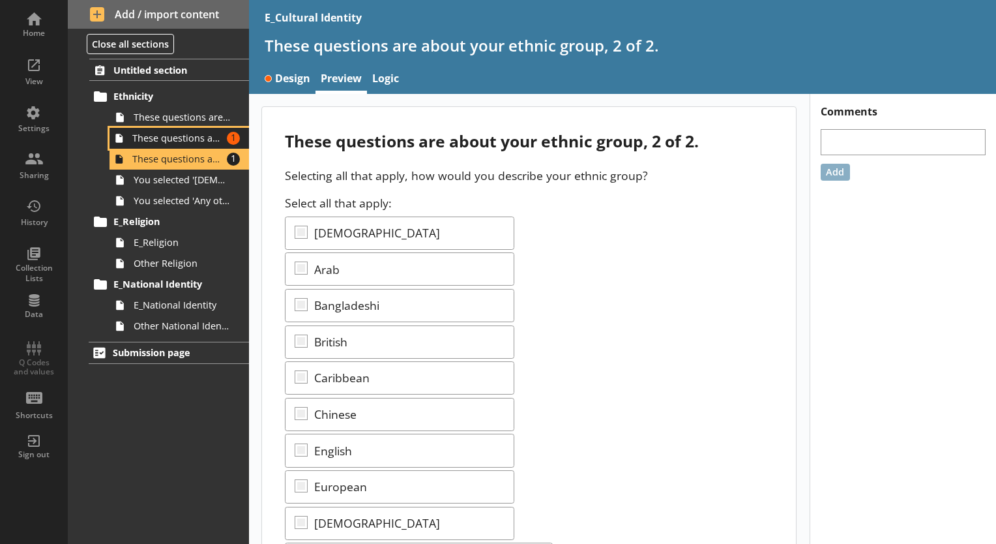
click at [221, 137] on span "These questions are about your ethnic group, 2 of 2." at bounding box center [177, 138] width 90 height 12
click at [219, 162] on span "These questions are about your ethnic group, 2 of 2." at bounding box center [177, 159] width 90 height 12
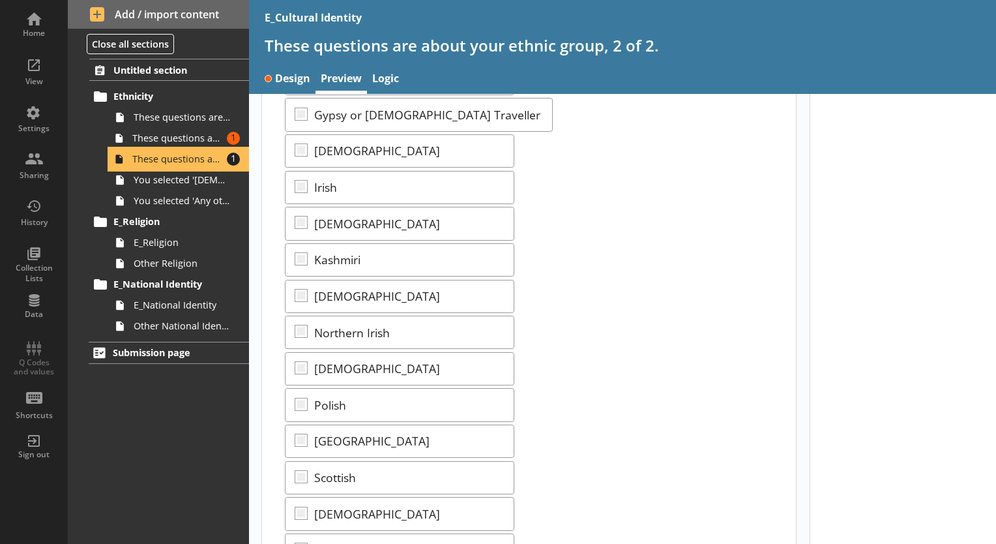
scroll to position [645, 0]
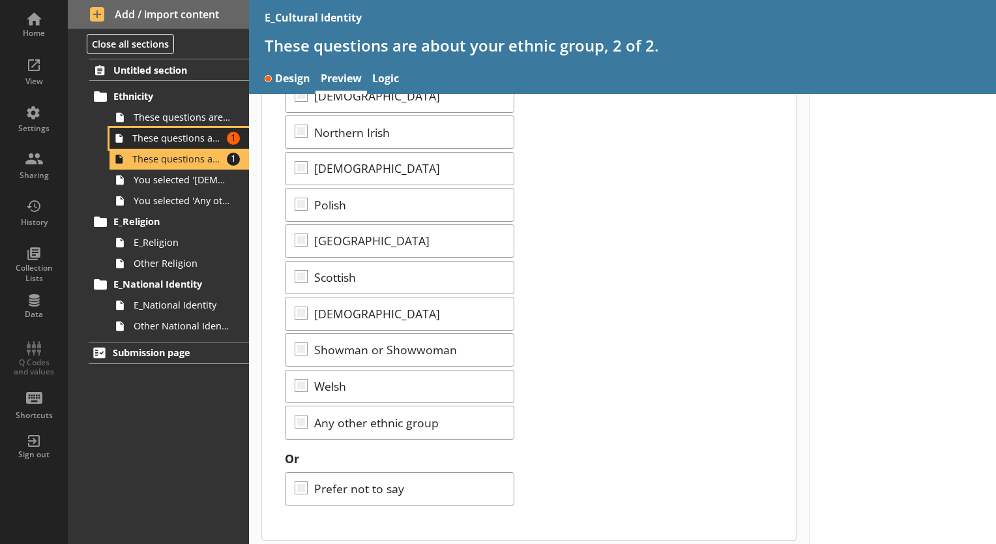
click at [217, 143] on link "These questions are about your ethnic group, 2 of 2. Amount of errors: 1" at bounding box center [179, 138] width 139 height 21
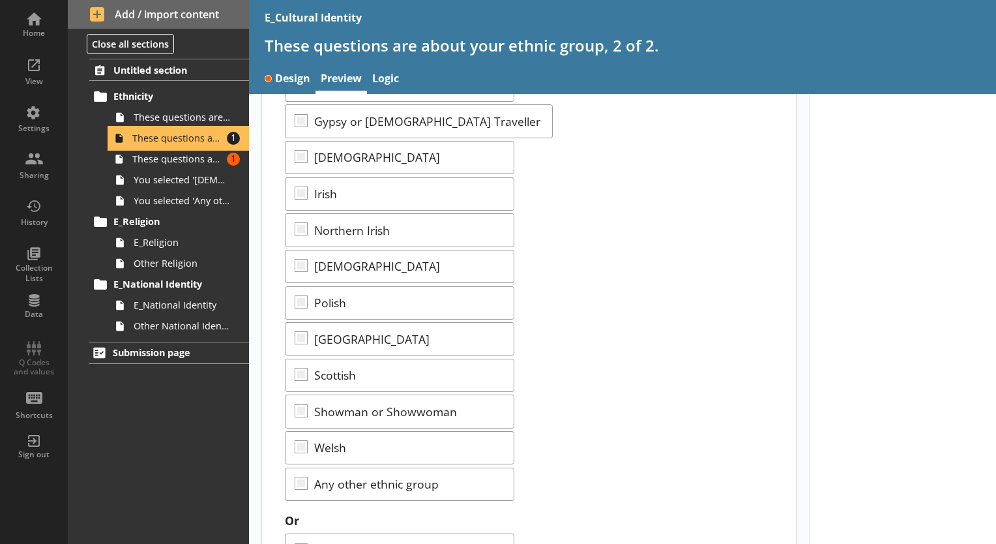
scroll to position [501, 0]
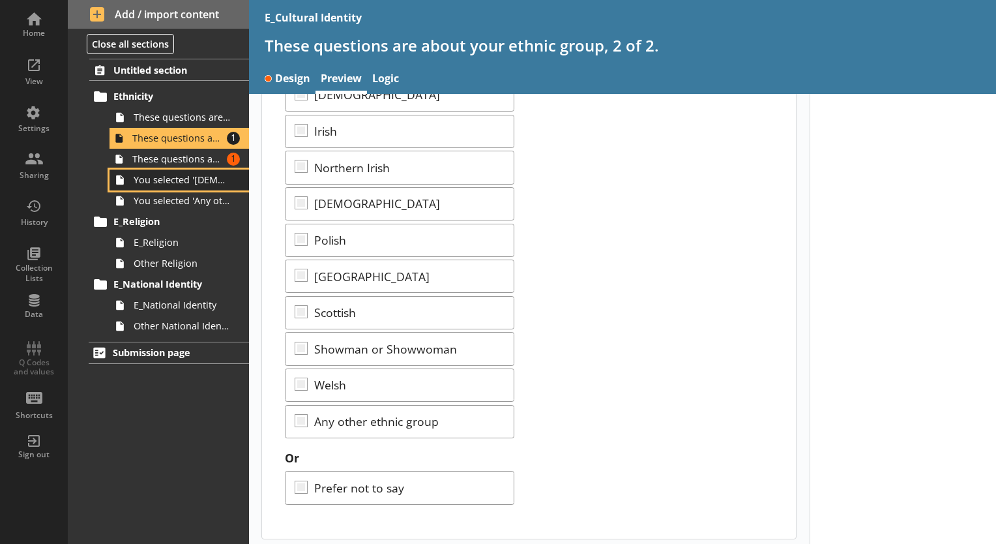
click at [220, 169] on link "You selected '[DEMOGRAPHIC_DATA]'." at bounding box center [179, 179] width 139 height 21
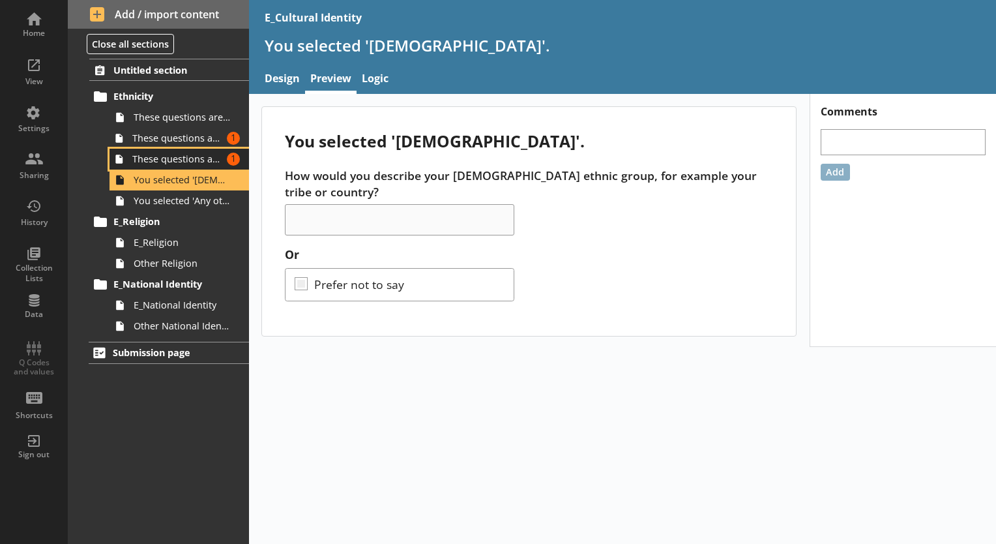
click at [218, 166] on link "These questions are about your ethnic group, 2 of 2. Amount of errors: 1" at bounding box center [179, 159] width 139 height 21
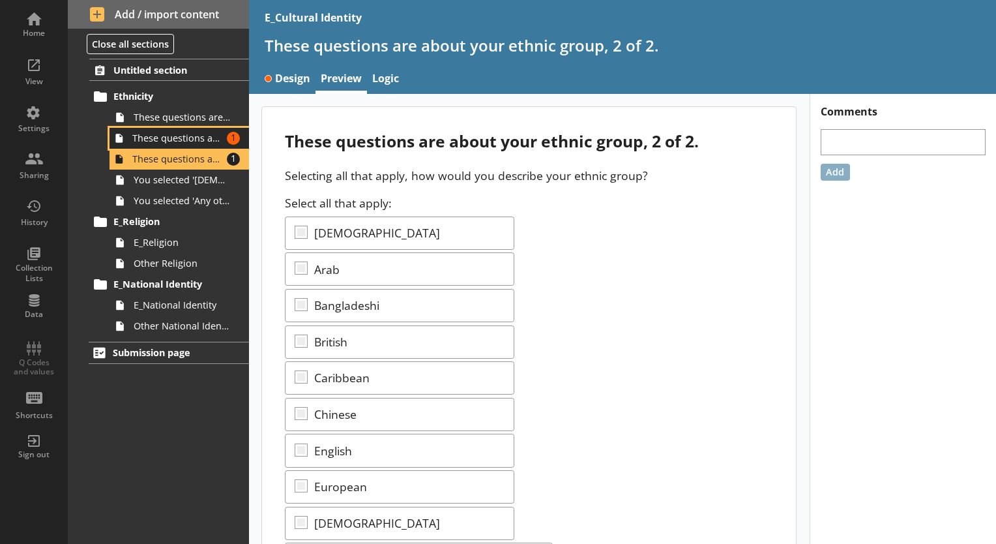
click at [211, 139] on span "These questions are about your ethnic group, 2 of 2." at bounding box center [177, 138] width 90 height 12
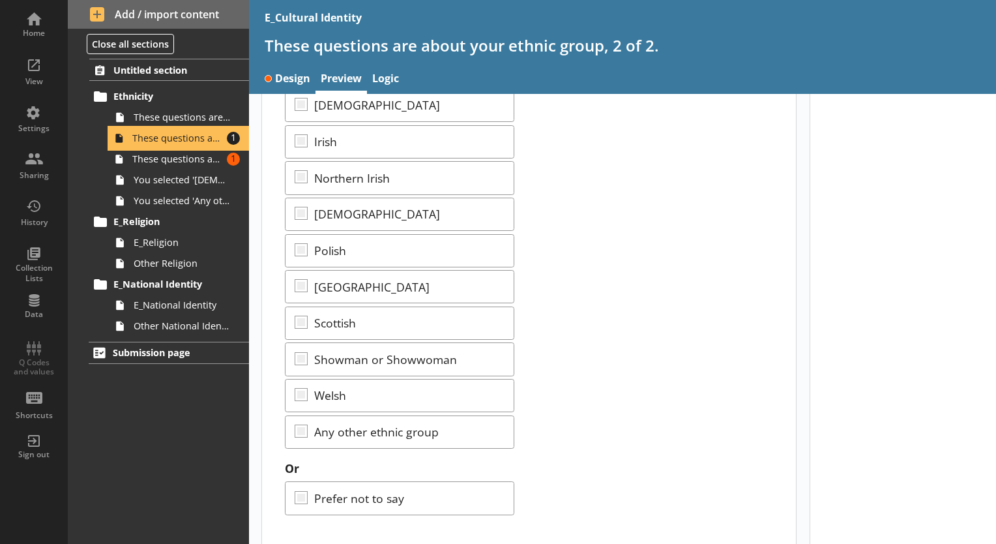
scroll to position [501, 0]
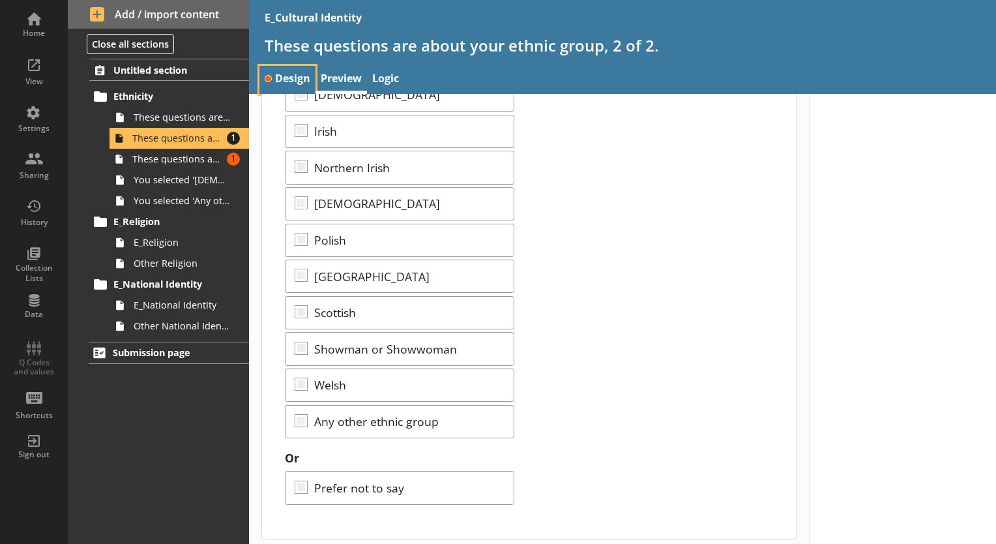
drag, startPoint x: 218, startPoint y: 139, endPoint x: 299, endPoint y: 80, distance: 100.8
click at [299, 80] on link "Design" at bounding box center [287, 80] width 56 height 28
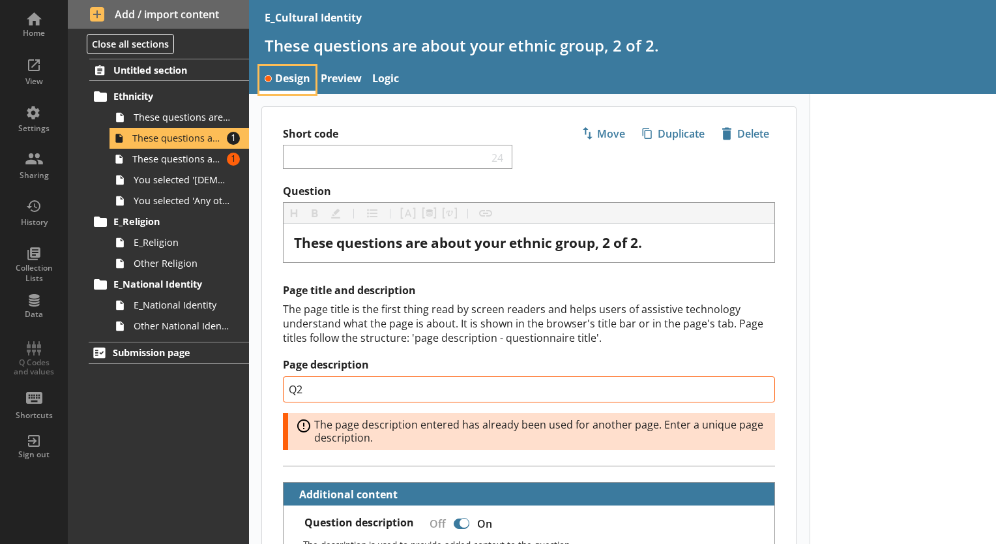
click at [299, 80] on link "Design" at bounding box center [287, 80] width 56 height 28
click at [742, 134] on span "icon-delete Created with Sketch. [GEOGRAPHIC_DATA]" at bounding box center [745, 133] width 58 height 21
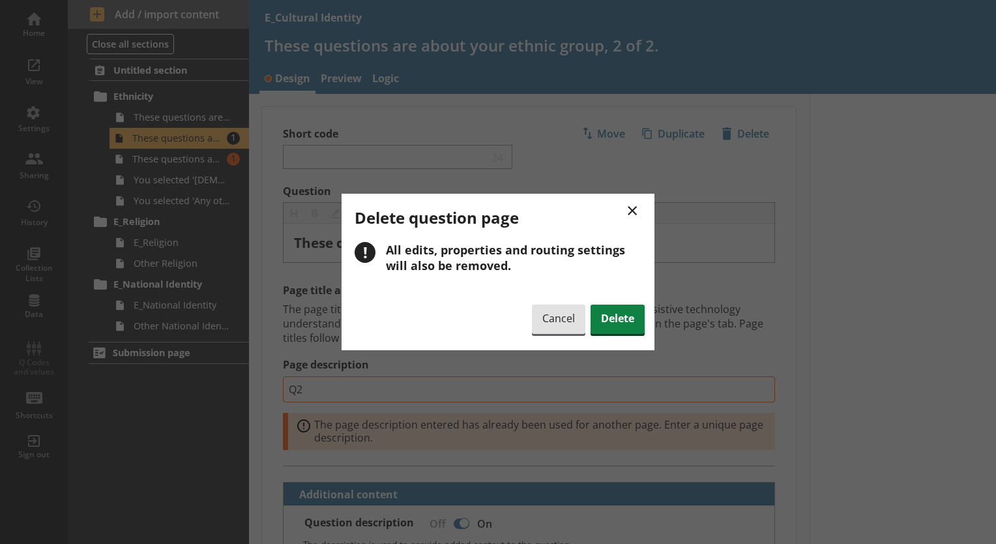
click at [628, 299] on div "× Delete question page ! All edits, properties and routing settings will also b…" at bounding box center [498, 272] width 313 height 156
click at [623, 309] on span "Delete" at bounding box center [618, 319] width 54 height 30
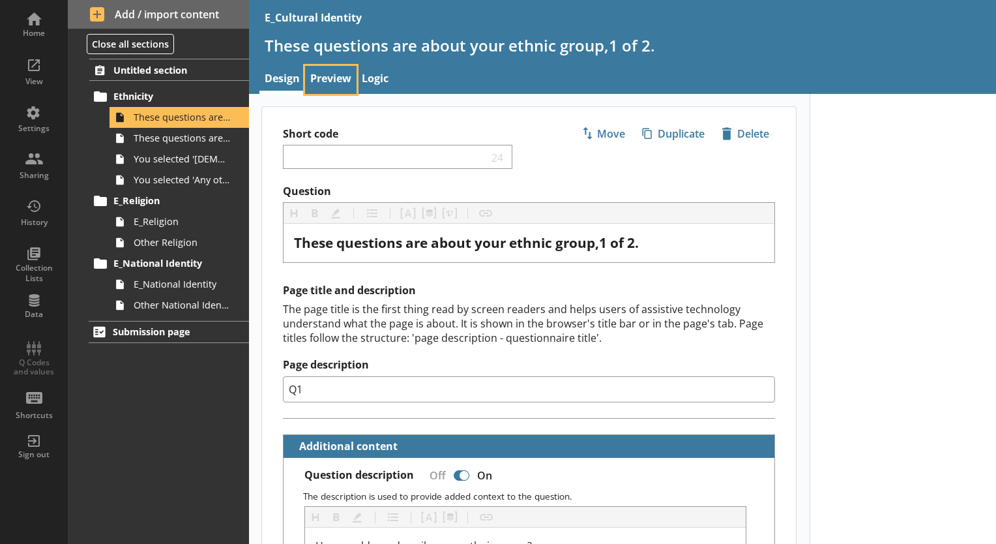
click at [327, 85] on link "Preview" at bounding box center [330, 80] width 51 height 28
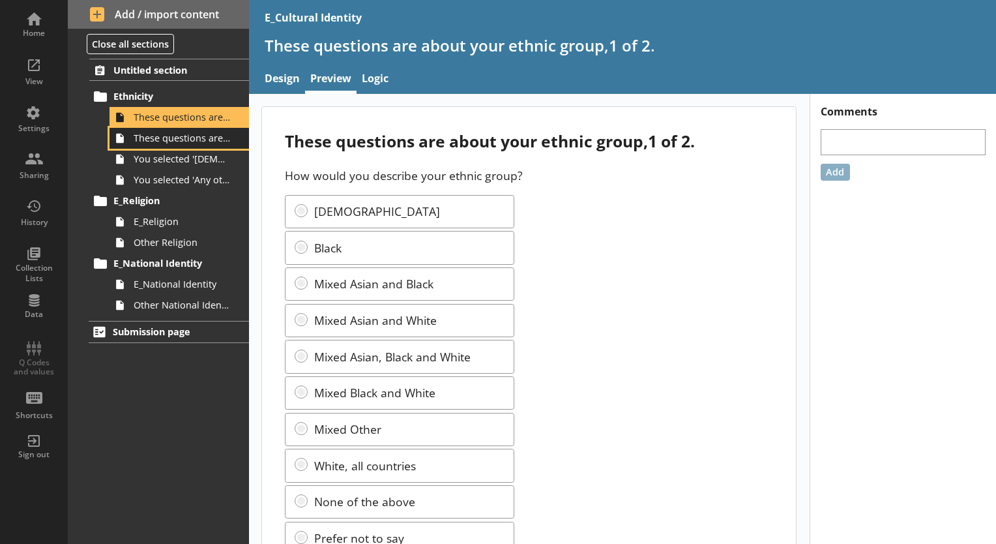
click at [201, 130] on link "These questions are about your ethnic group, 2 of 2." at bounding box center [179, 138] width 139 height 21
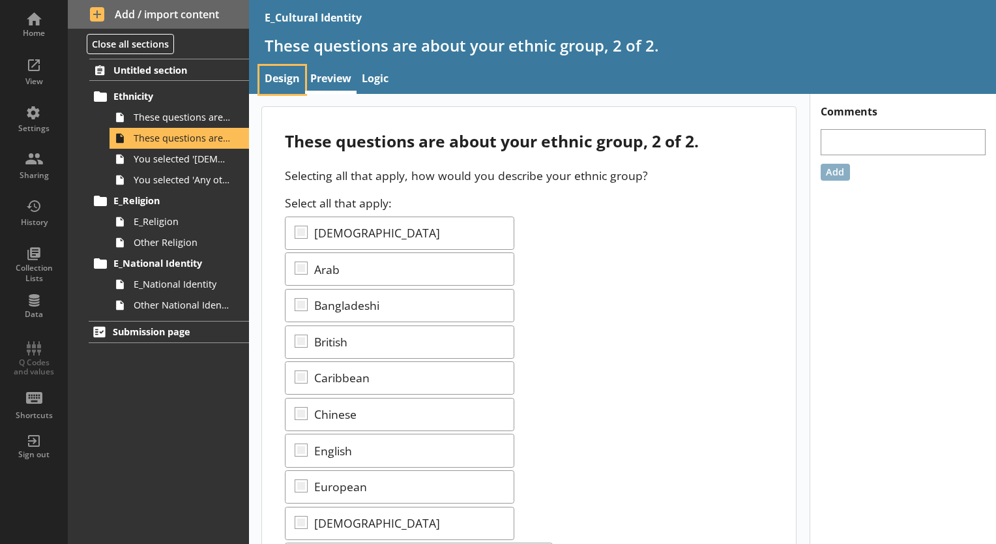
click at [284, 86] on link "Design" at bounding box center [282, 80] width 46 height 28
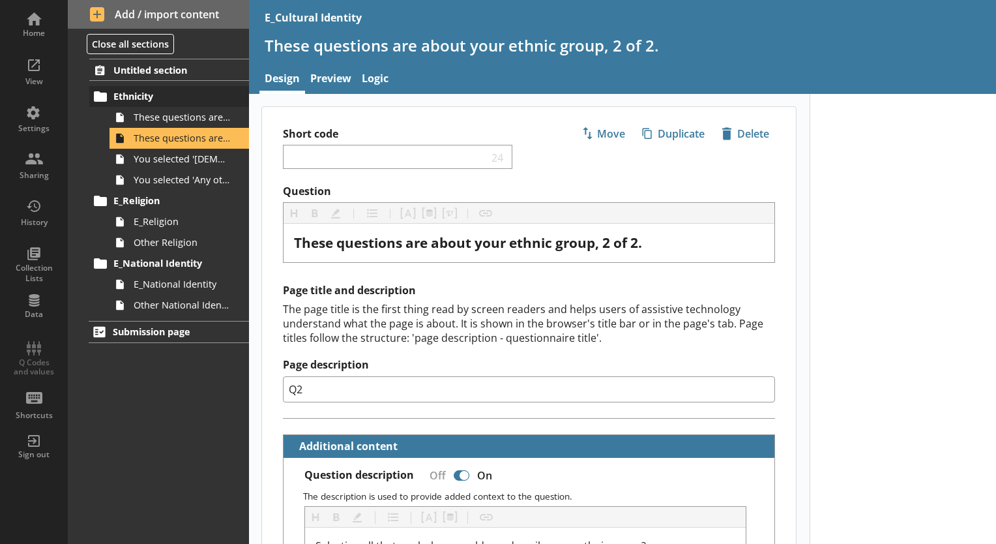
type textarea "x"
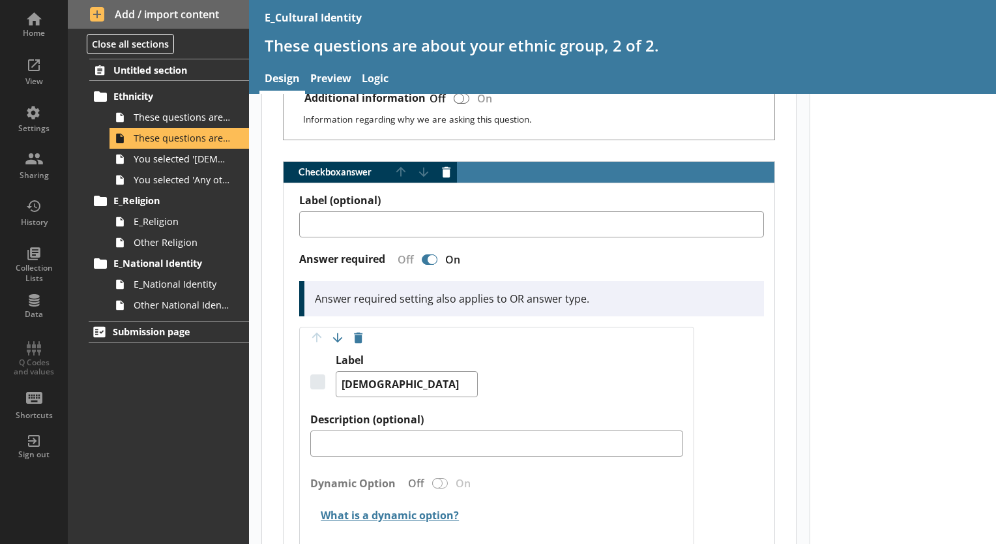
scroll to position [574, 0]
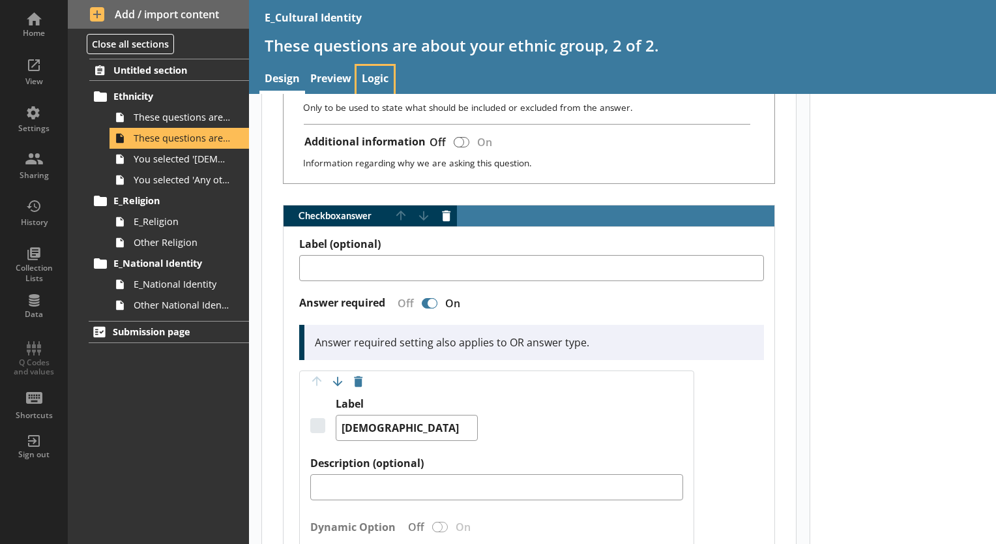
click at [381, 70] on link "Logic" at bounding box center [375, 80] width 37 height 28
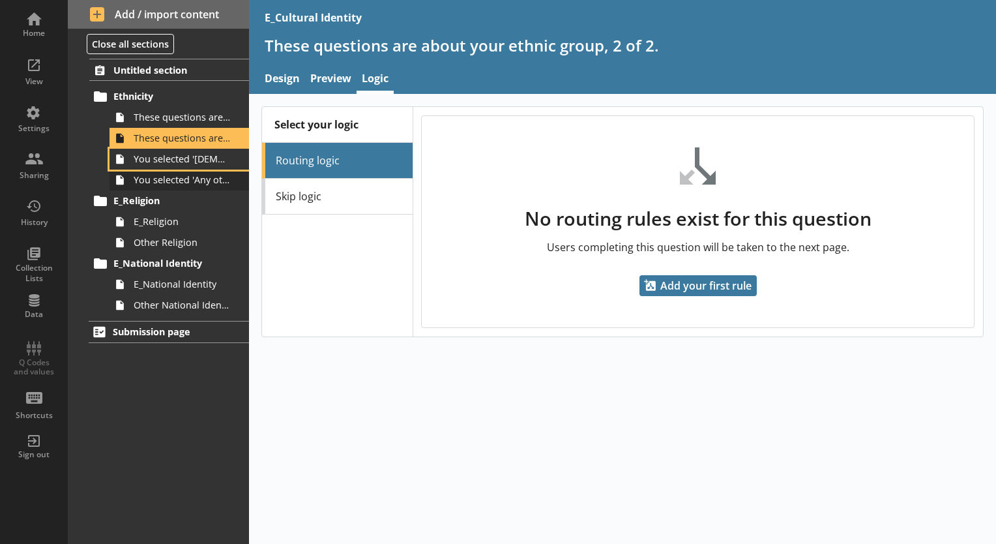
click at [227, 168] on link "You selected '[DEMOGRAPHIC_DATA]'." at bounding box center [179, 159] width 139 height 21
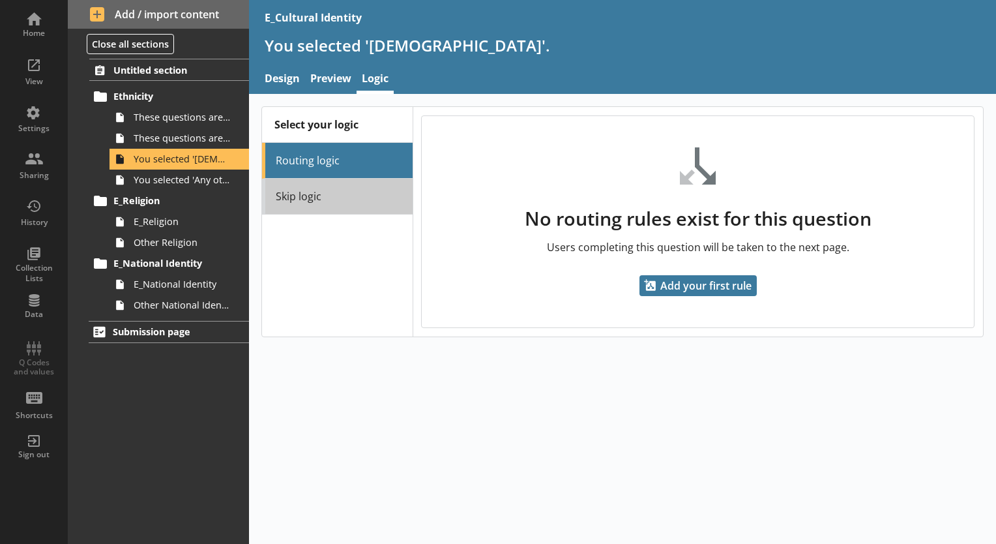
click at [366, 194] on link "Skip logic" at bounding box center [337, 197] width 150 height 36
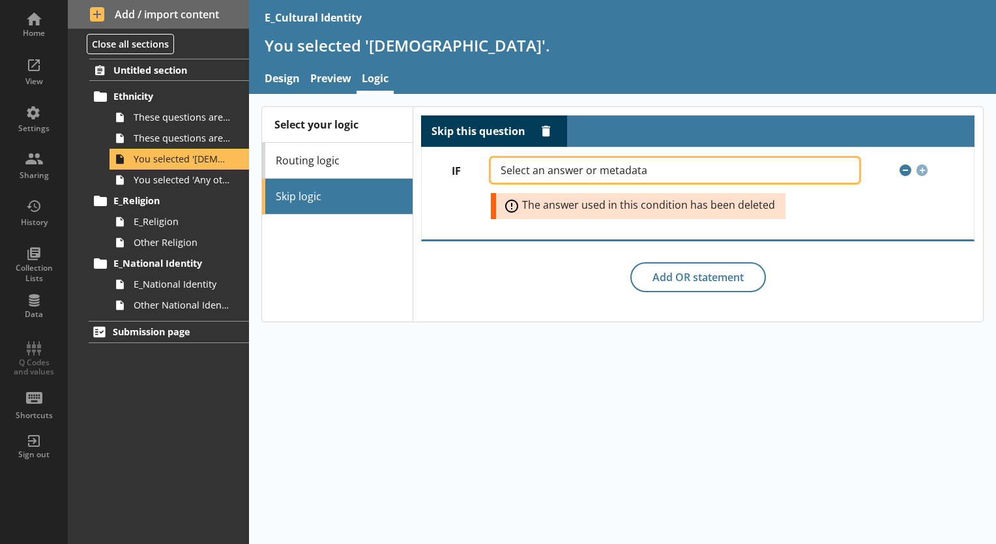
click at [535, 175] on button "Select an answer or metadata" at bounding box center [675, 170] width 368 height 25
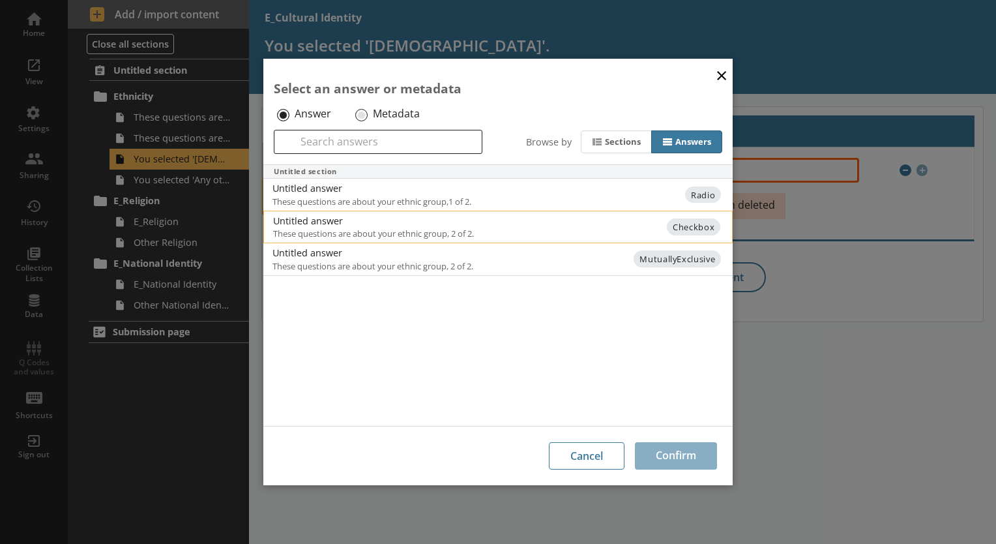
click at [422, 231] on span "These questions are about your ethnic group, 2 of 2." at bounding box center [391, 233] width 237 height 12
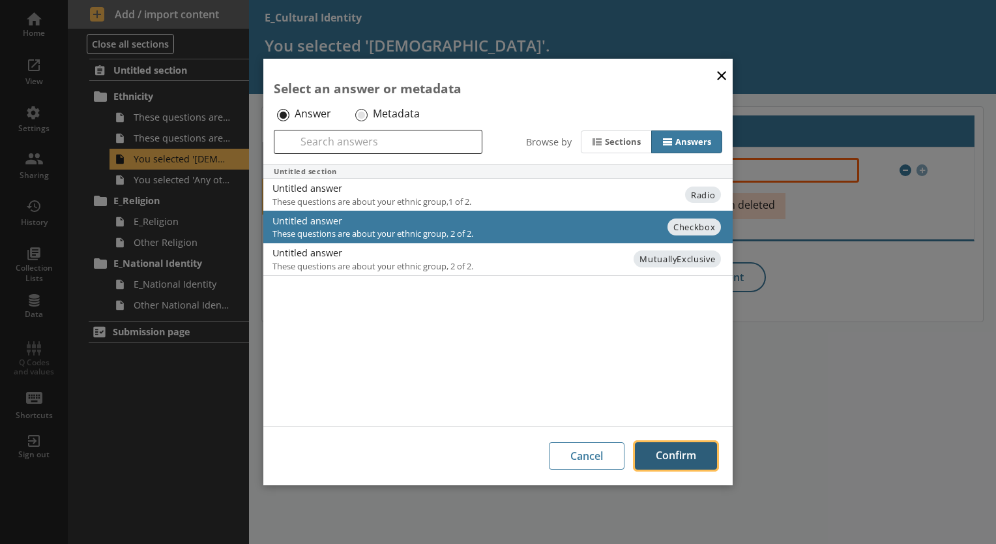
click at [659, 455] on button "Confirm" at bounding box center [676, 455] width 82 height 27
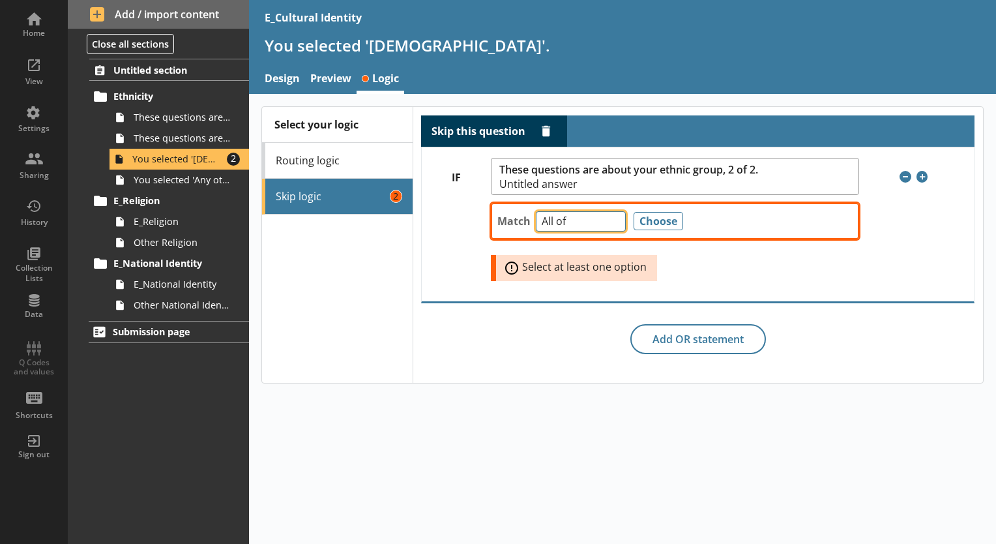
click at [576, 219] on select "Any of Not any of All of Count of Unanswered" at bounding box center [581, 221] width 90 height 20
select select "NotAnyOf"
click at [536, 211] on select "Any of Not any of All of Count of Unanswered" at bounding box center [581, 221] width 90 height 20
click at [652, 226] on button "Choose" at bounding box center [659, 221] width 50 height 18
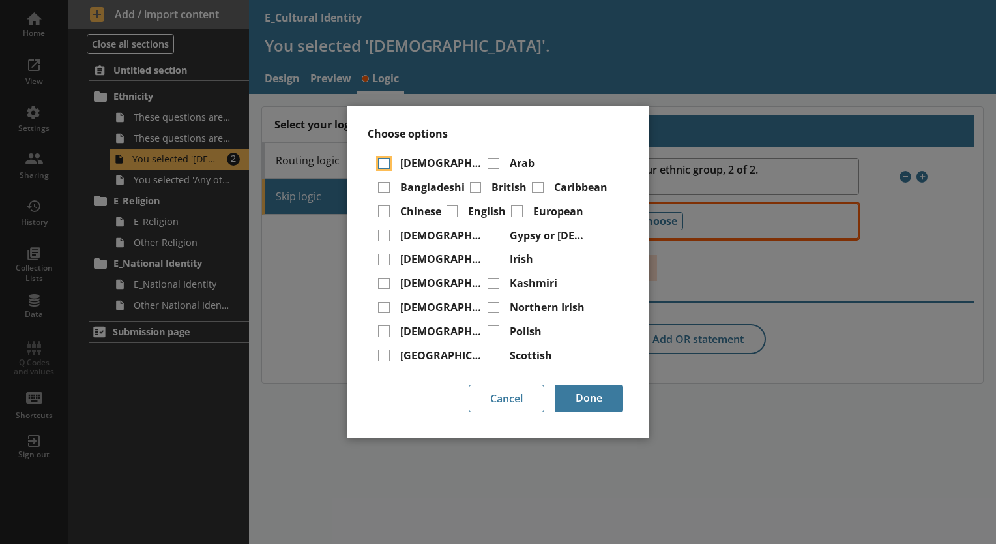
click at [388, 168] on input "[DEMOGRAPHIC_DATA]" at bounding box center [384, 164] width 12 height 12
checkbox input "true"
click at [592, 394] on button "Done" at bounding box center [589, 398] width 68 height 27
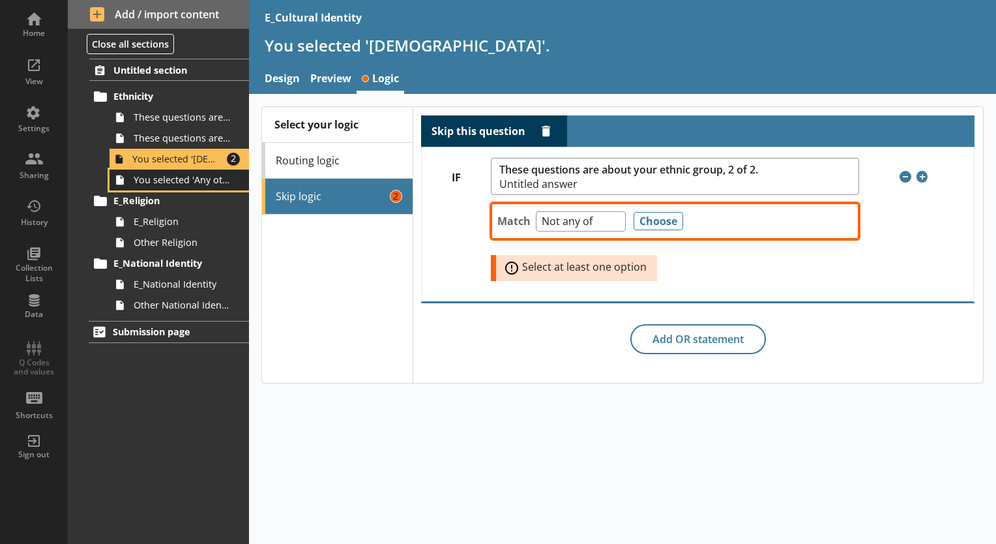
click at [198, 176] on span "You selected 'Any other ethnic group'." at bounding box center [183, 179] width 98 height 12
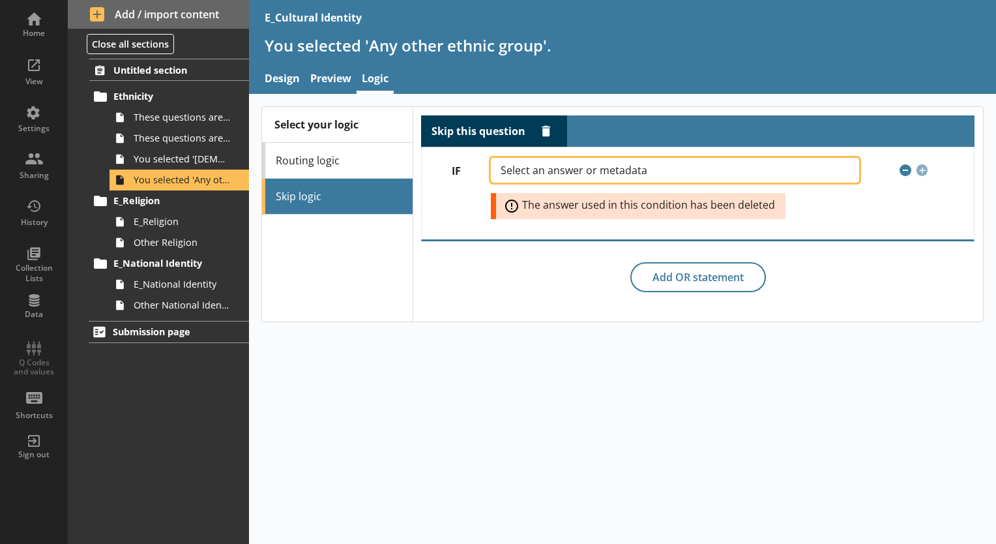
click at [566, 177] on button "Select an answer or metadata" at bounding box center [675, 170] width 368 height 25
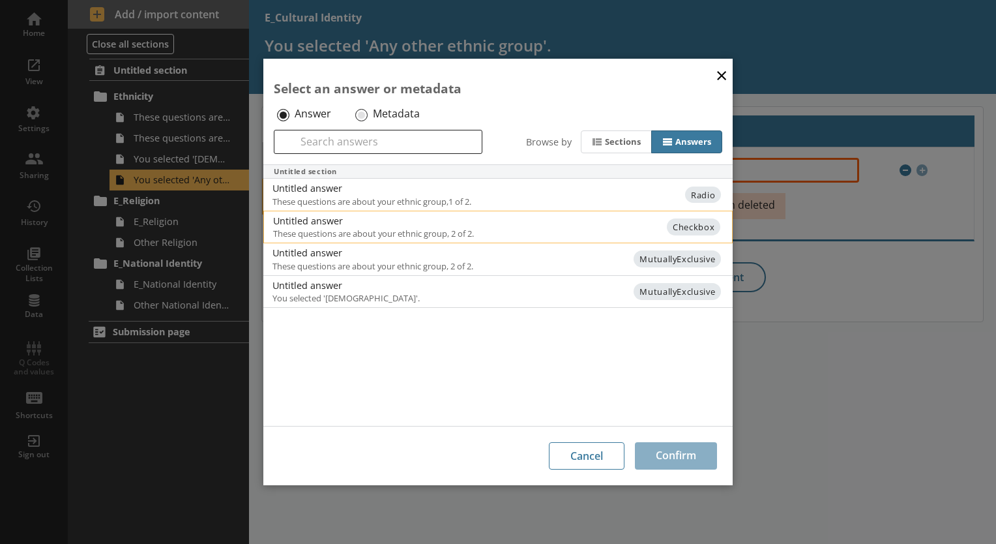
click at [477, 226] on div "Untitled answer" at bounding box center [404, 220] width 263 height 12
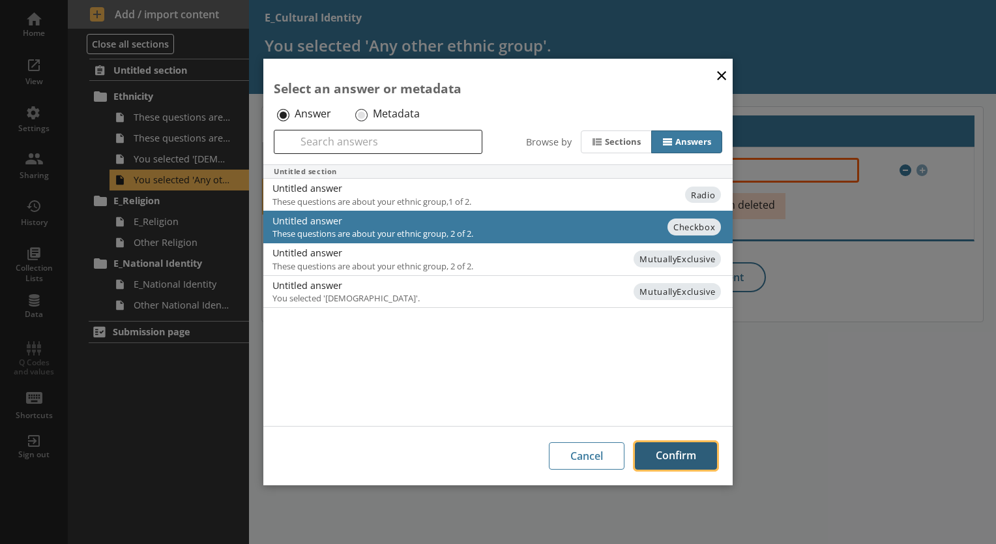
click at [658, 447] on button "Confirm" at bounding box center [676, 455] width 82 height 27
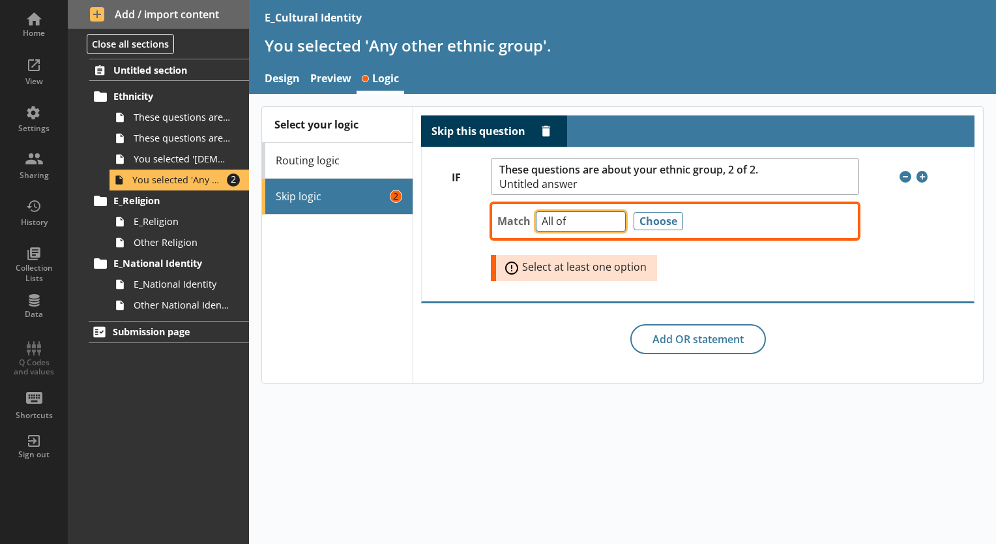
click at [579, 224] on select "Any of Not any of All of Count of Unanswered" at bounding box center [581, 221] width 90 height 20
select select "NotAnyOf"
click at [536, 211] on select "Any of Not any of All of Count of Unanswered" at bounding box center [581, 221] width 90 height 20
click at [664, 222] on button "Choose" at bounding box center [659, 221] width 50 height 18
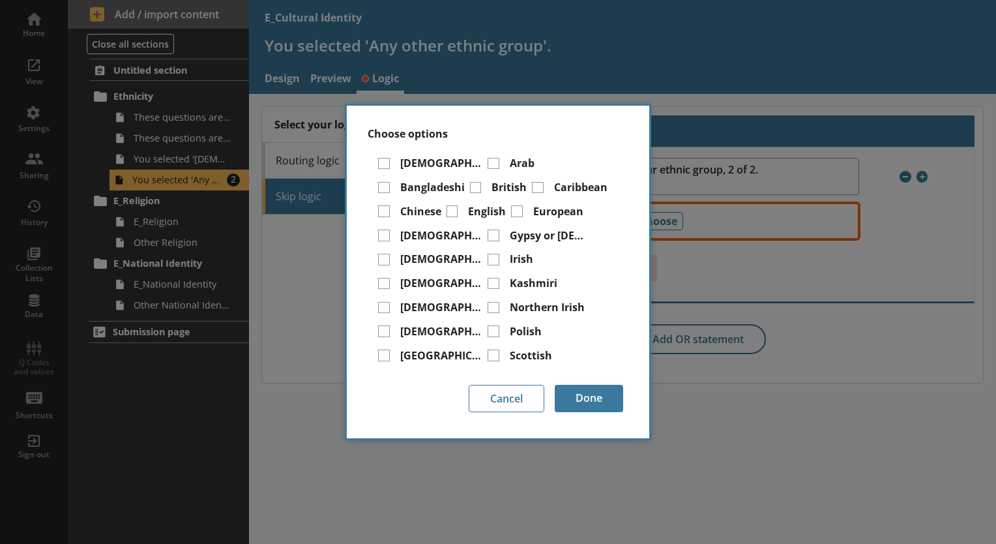
click at [458, 396] on label "Any other ethnic group" at bounding box center [499, 403] width 82 height 14
click at [437, 398] on input "Any other ethnic group" at bounding box center [443, 404] width 12 height 12
drag, startPoint x: 408, startPoint y: 358, endPoint x: 417, endPoint y: 359, distance: 9.1
click at [458, 396] on label "Any other ethnic group" at bounding box center [499, 403] width 82 height 14
click at [437, 398] on input "Any other ethnic group" at bounding box center [443, 404] width 12 height 12
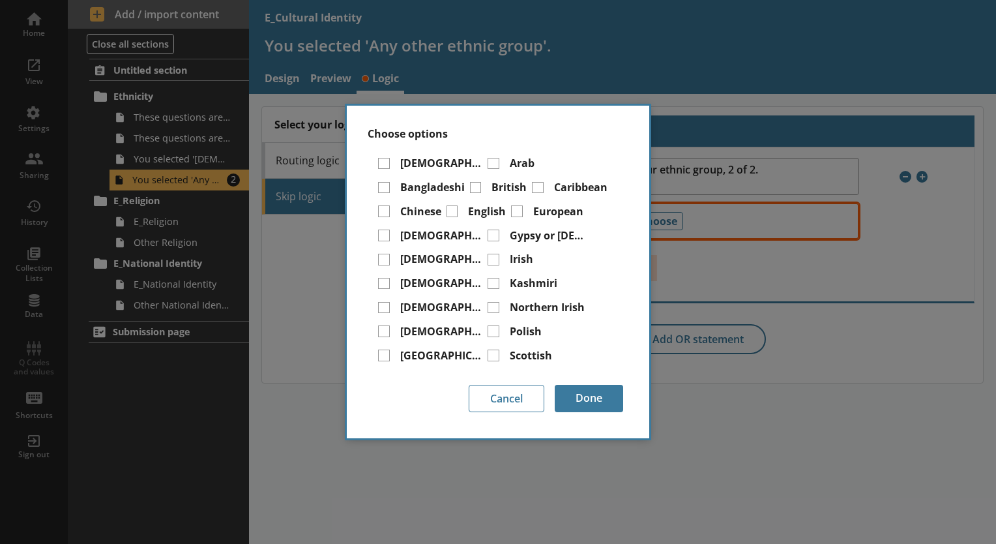
drag, startPoint x: 417, startPoint y: 359, endPoint x: 436, endPoint y: 361, distance: 19.1
click at [458, 396] on label "Any other ethnic group" at bounding box center [499, 403] width 82 height 14
click at [437, 398] on input "Any other ethnic group" at bounding box center [443, 404] width 12 height 12
checkbox input "true"
click at [436, 391] on div "Cancel Done" at bounding box center [498, 398] width 261 height 38
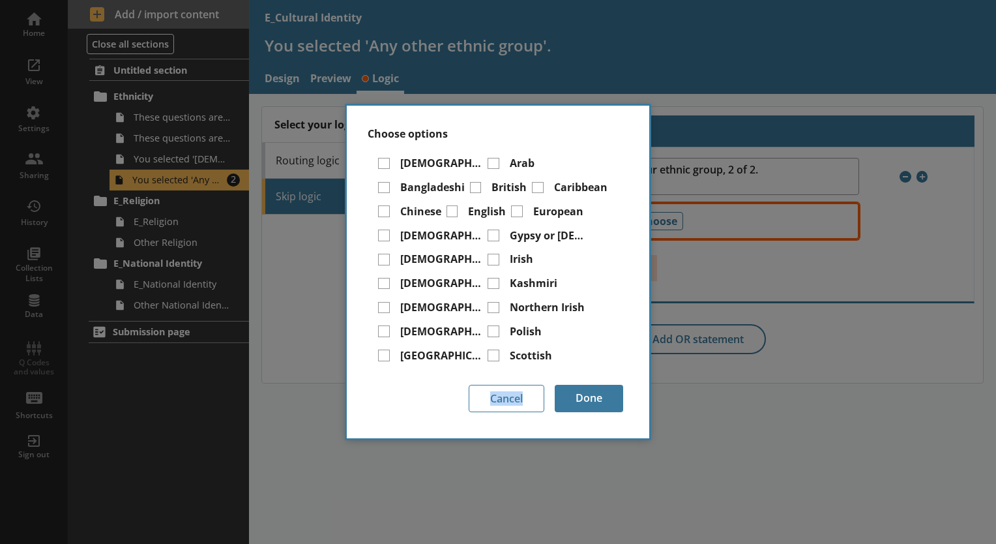
click at [436, 391] on div "Cancel Done" at bounding box center [498, 398] width 261 height 38
drag, startPoint x: 436, startPoint y: 391, endPoint x: 570, endPoint y: 399, distance: 134.5
click at [570, 399] on button "Done" at bounding box center [589, 398] width 68 height 27
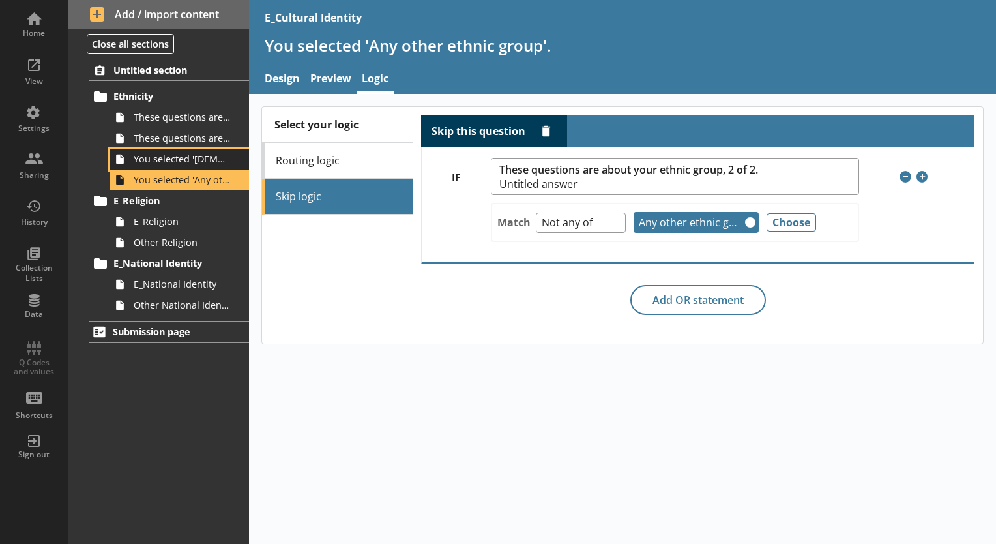
click at [203, 158] on span "You selected '[DEMOGRAPHIC_DATA]'." at bounding box center [183, 159] width 98 height 12
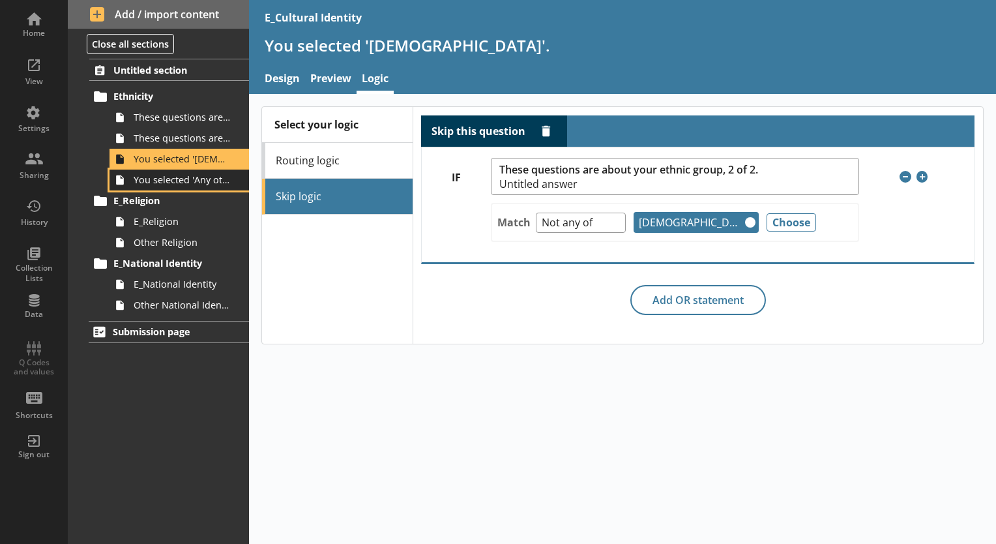
click at [204, 183] on span "You selected 'Any other ethnic group'." at bounding box center [183, 179] width 98 height 12
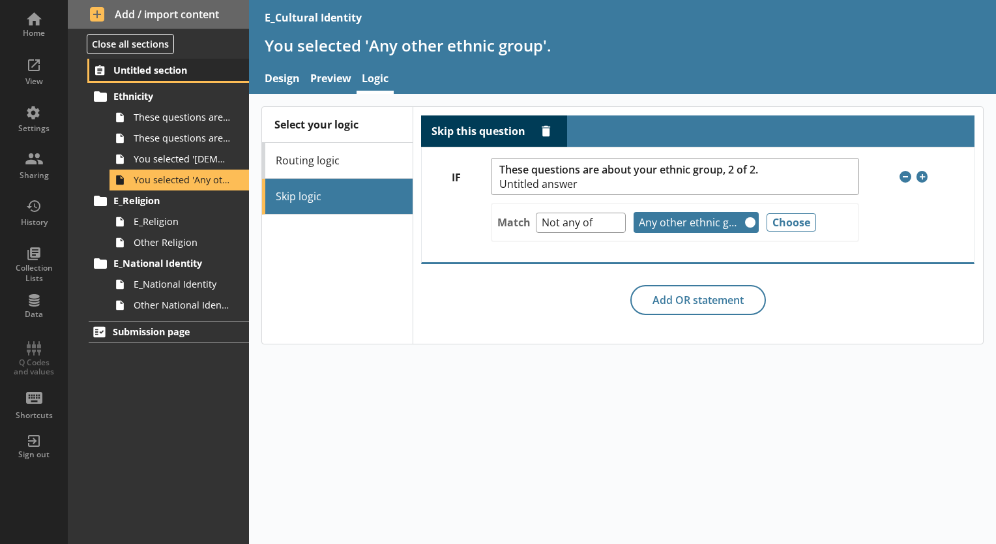
drag, startPoint x: 201, startPoint y: 70, endPoint x: 230, endPoint y: 73, distance: 29.4
click at [202, 70] on span "Untitled section" at bounding box center [169, 70] width 113 height 12
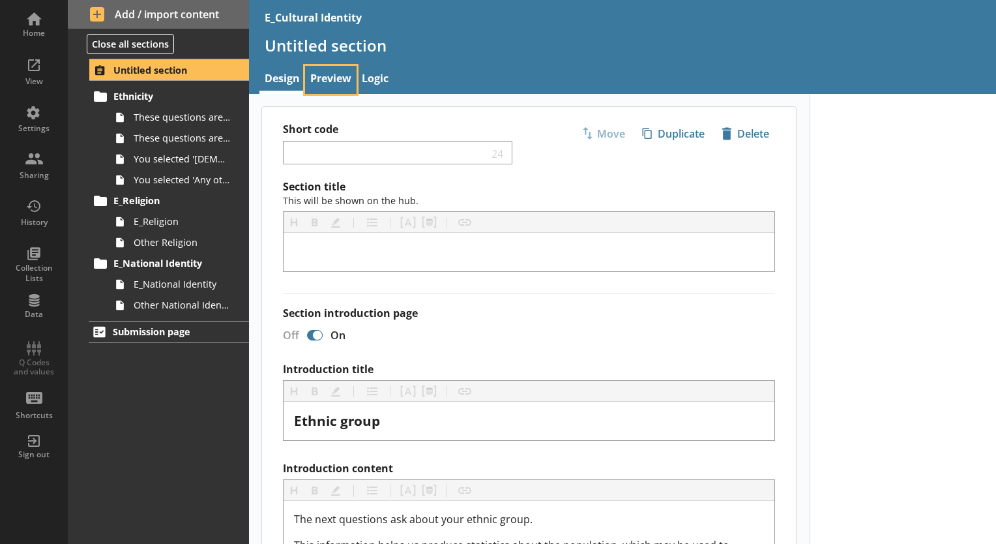
click at [310, 78] on link "Preview" at bounding box center [330, 80] width 51 height 28
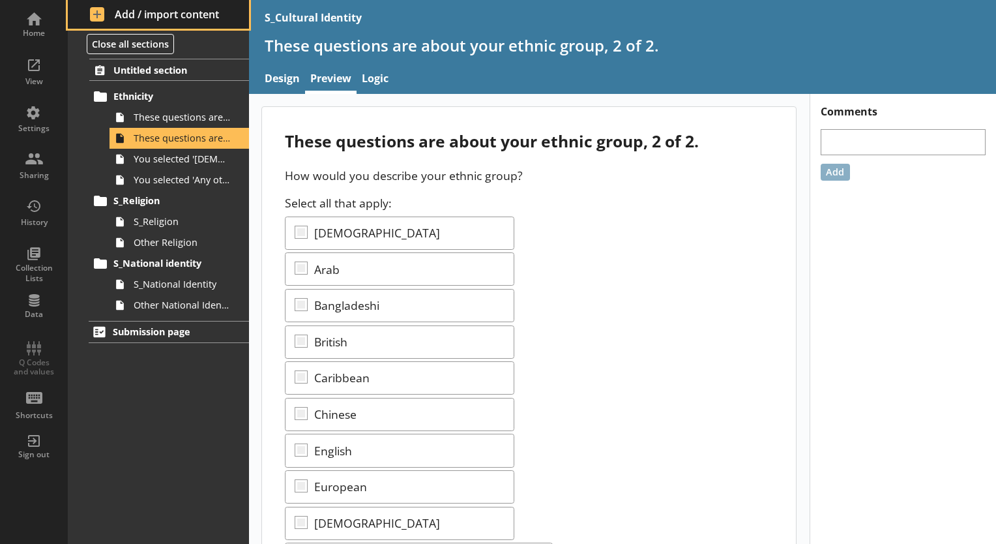
click at [141, 27] on button "Add / import content" at bounding box center [158, 14] width 181 height 29
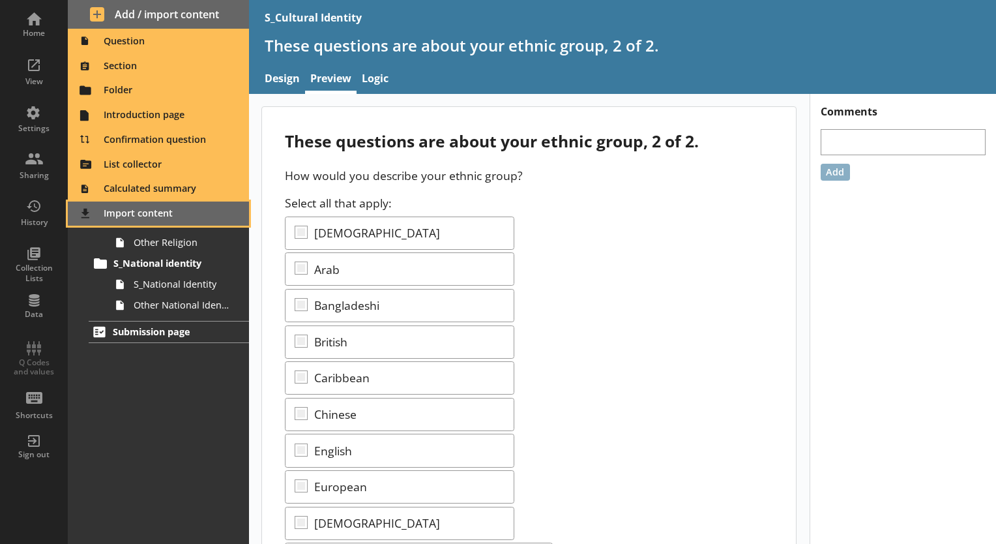
click at [168, 215] on span "Import content" at bounding box center [159, 213] width 166 height 21
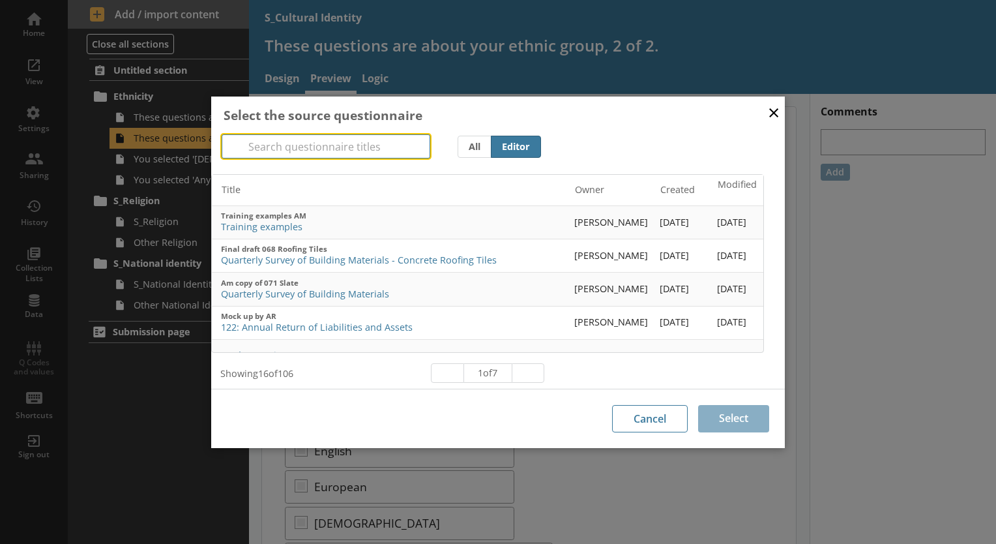
click at [378, 148] on input "Search" at bounding box center [326, 146] width 209 height 24
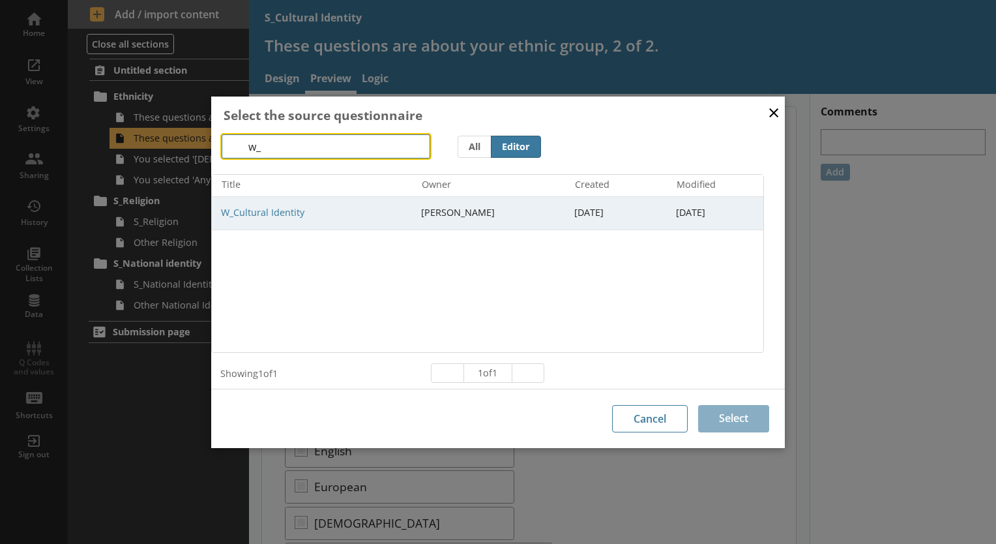
type input "w_"
click at [274, 207] on span "W_Cultural Identity" at bounding box center [316, 213] width 190 height 12
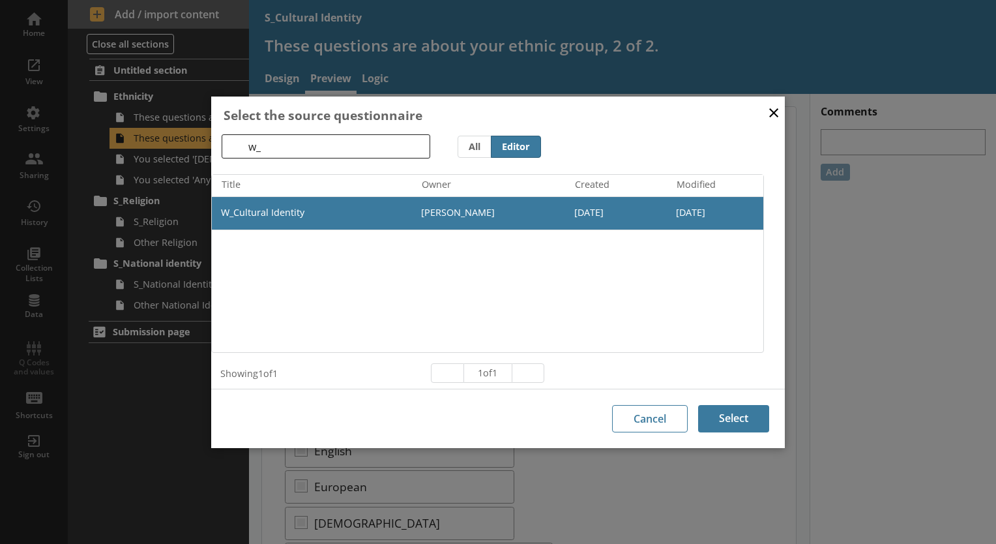
scroll to position [3, 0]
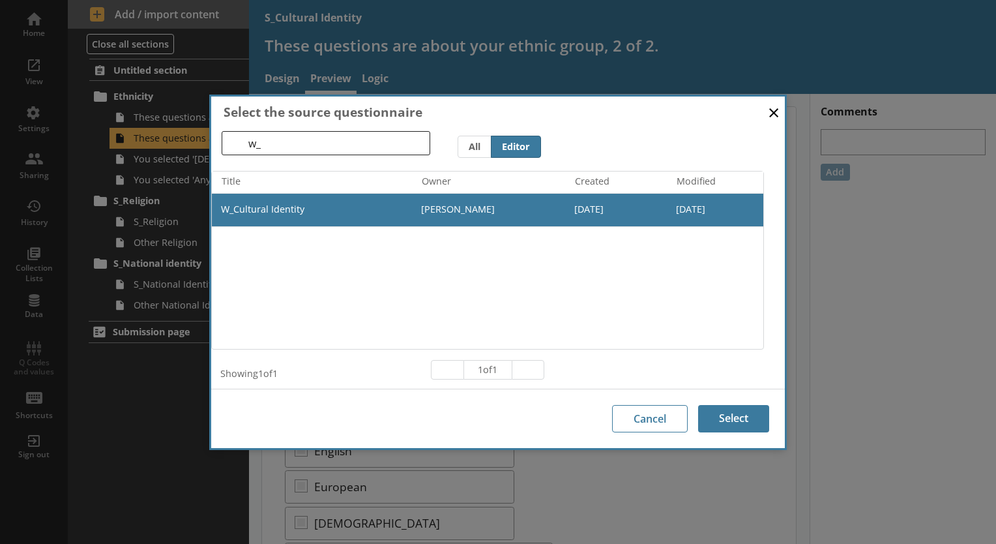
click at [725, 398] on footer "Cancel Select" at bounding box center [498, 417] width 574 height 59
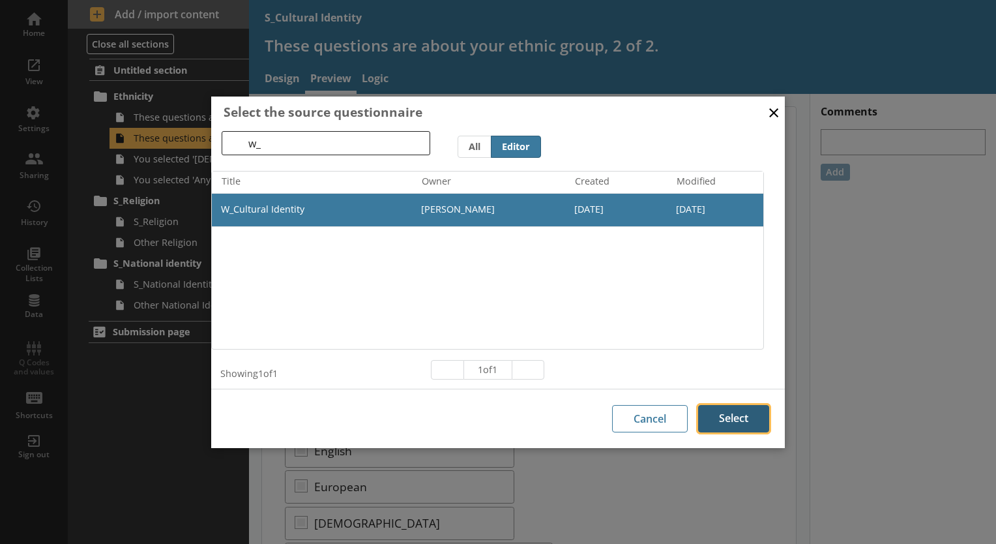
click at [725, 405] on button "Select" at bounding box center [733, 418] width 71 height 27
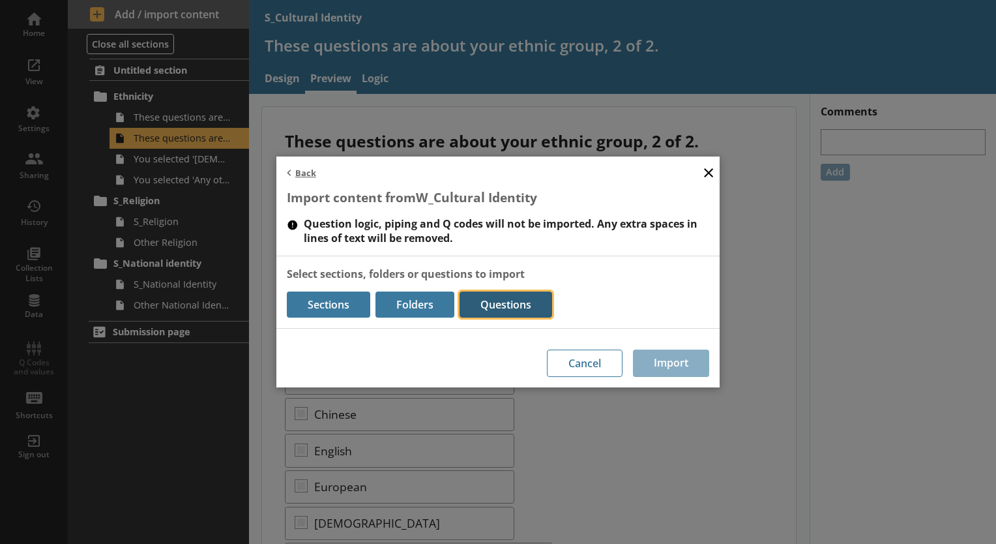
click at [471, 296] on button "Questions" at bounding box center [506, 304] width 93 height 26
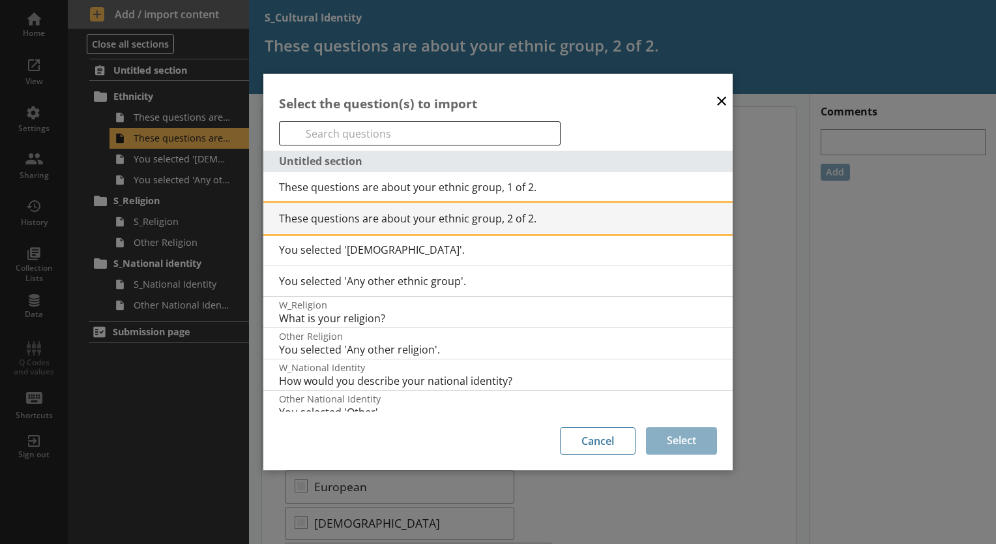
click at [427, 222] on span "These questions are about your ethnic group, 2 of 2." at bounding box center [506, 218] width 454 height 14
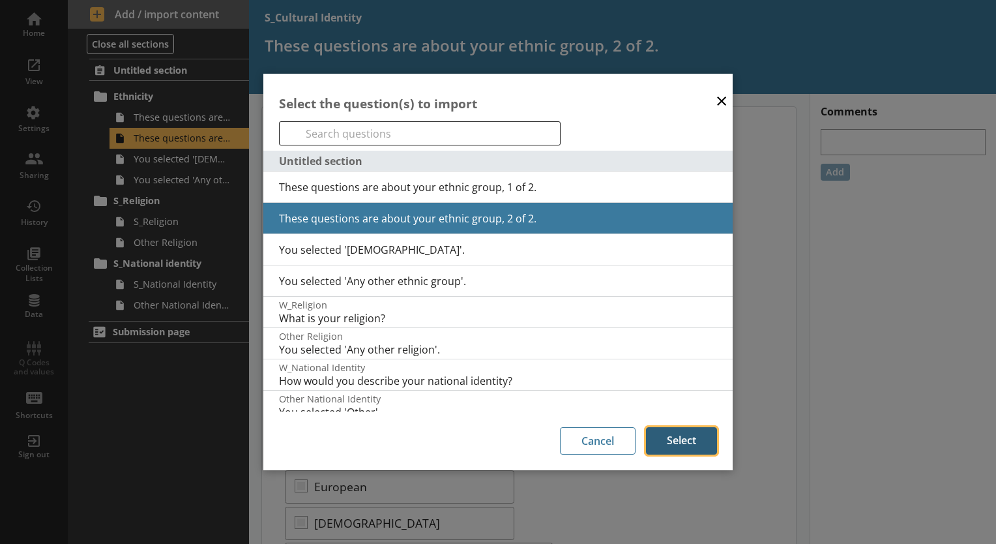
click at [679, 435] on button "Select" at bounding box center [681, 440] width 71 height 27
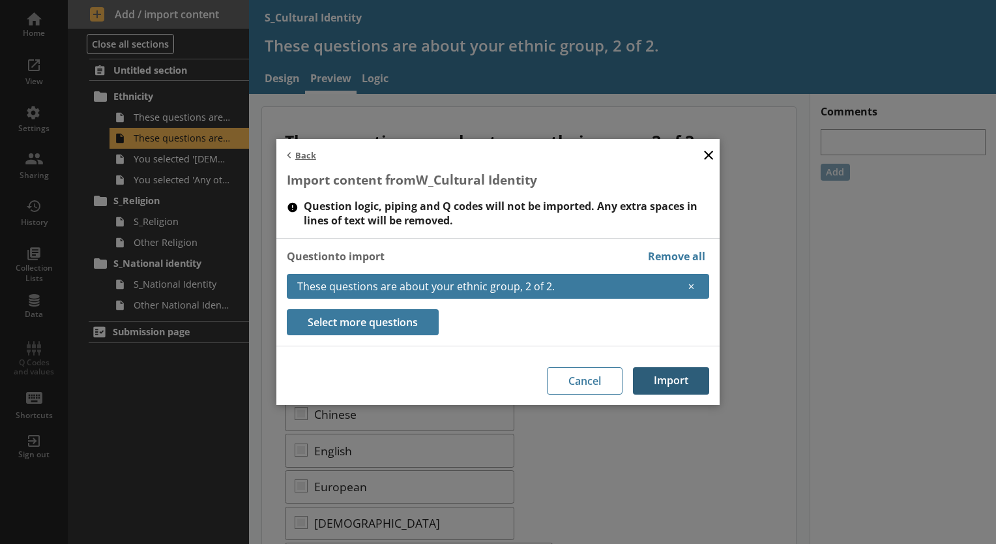
click at [675, 388] on button "Import" at bounding box center [671, 380] width 76 height 27
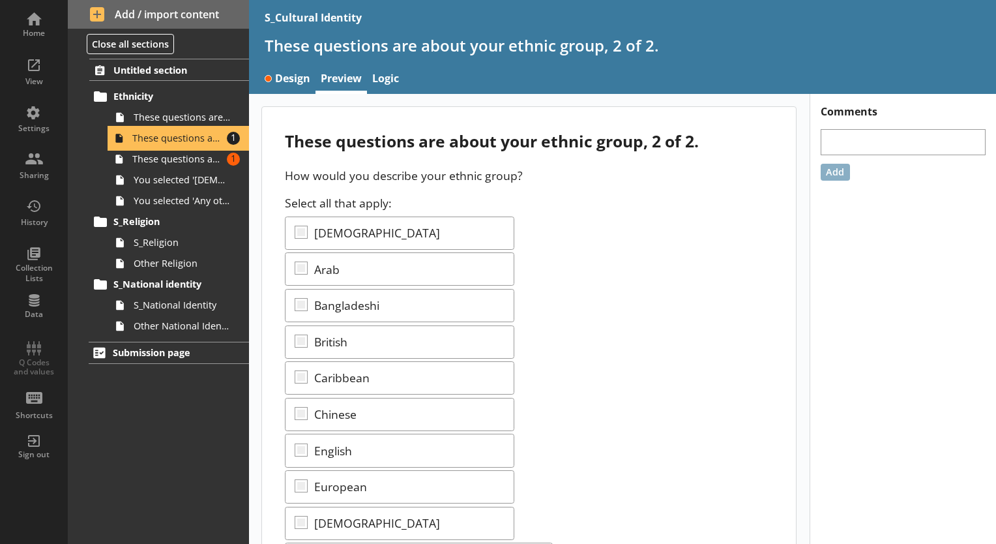
click at [199, 137] on span "These questions are about your ethnic group, 2 of 2." at bounding box center [177, 138] width 90 height 12
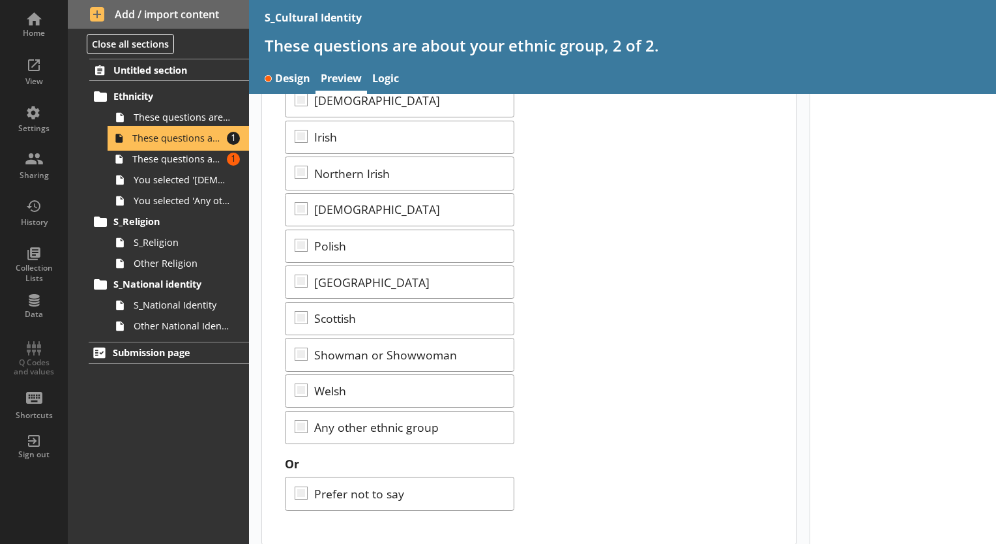
scroll to position [501, 0]
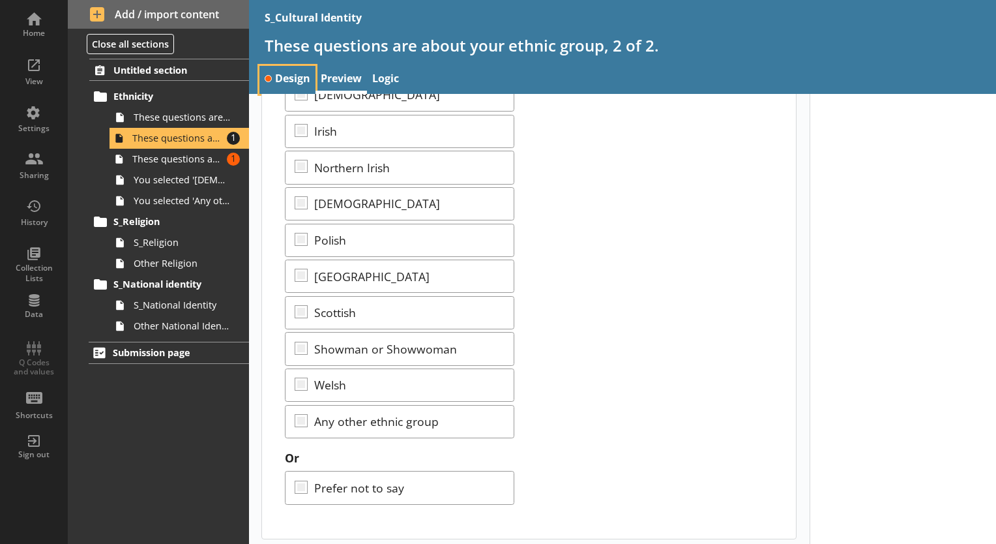
click at [304, 89] on link "Design" at bounding box center [287, 80] width 56 height 28
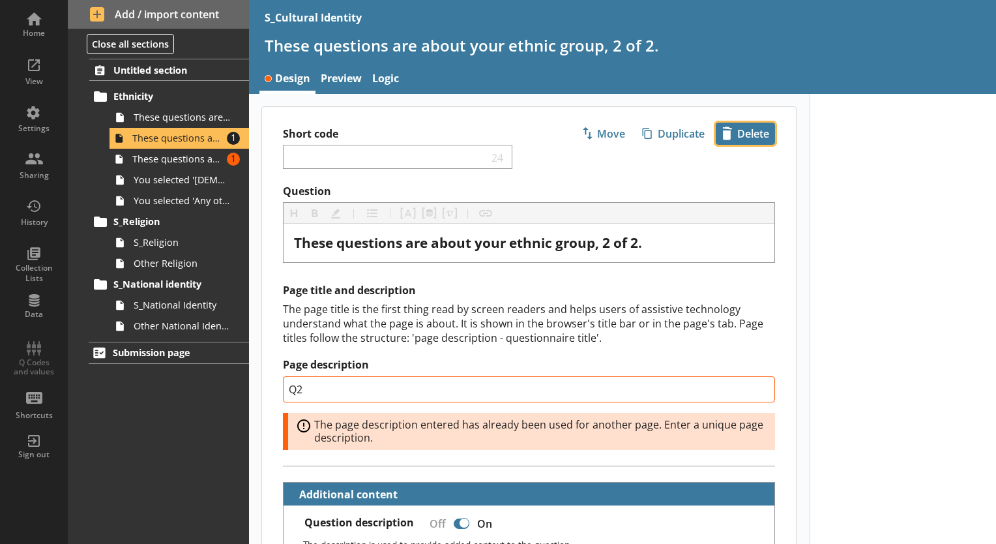
click at [720, 128] on span "icon-delete Created with Sketch. [GEOGRAPHIC_DATA]" at bounding box center [745, 133] width 58 height 21
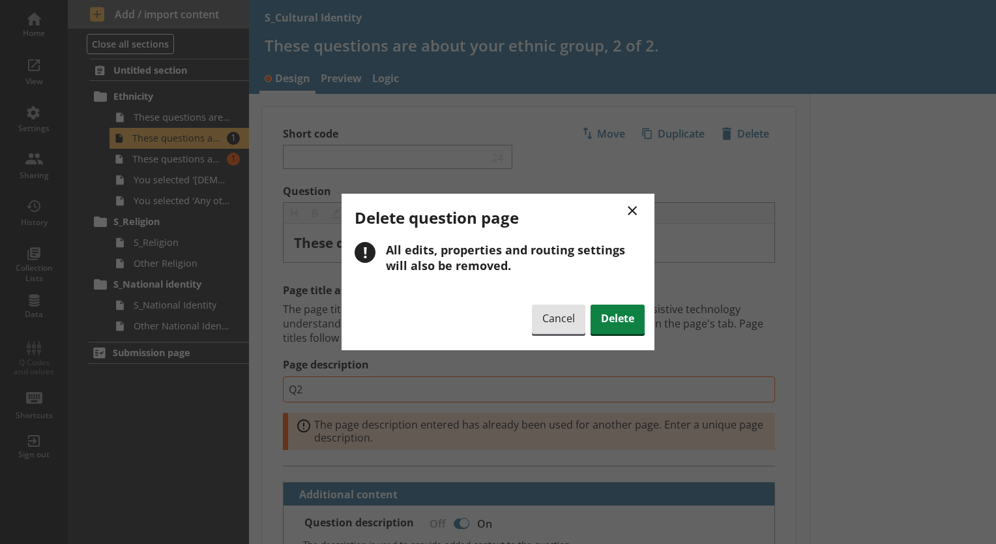
click at [628, 335] on div "Cancel Delete" at bounding box center [588, 320] width 113 height 33
click at [611, 308] on span "Delete" at bounding box center [618, 319] width 54 height 30
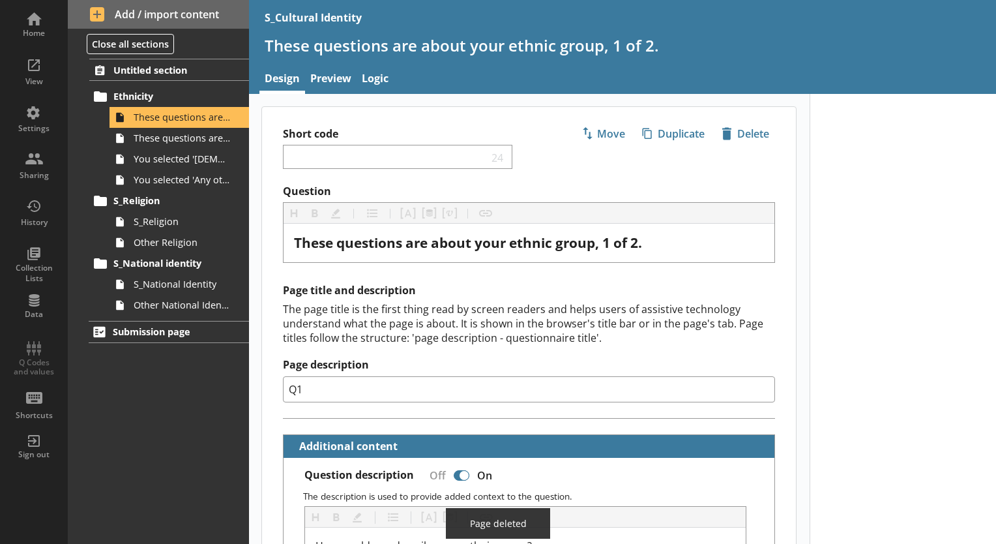
type textarea "x"
click at [342, 80] on link "Preview" at bounding box center [330, 80] width 51 height 28
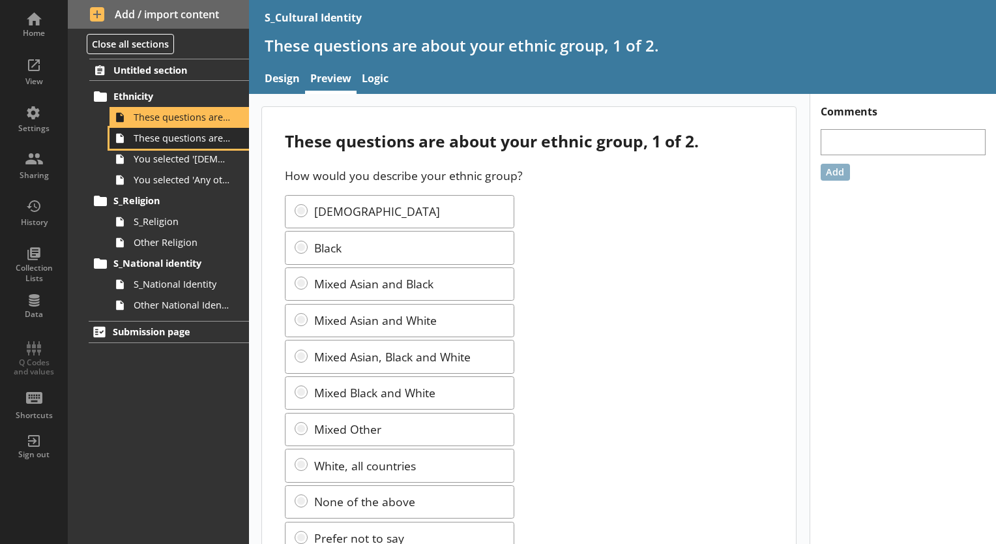
click at [188, 128] on link "These questions are about your ethnic group, 2 of 2." at bounding box center [179, 138] width 139 height 21
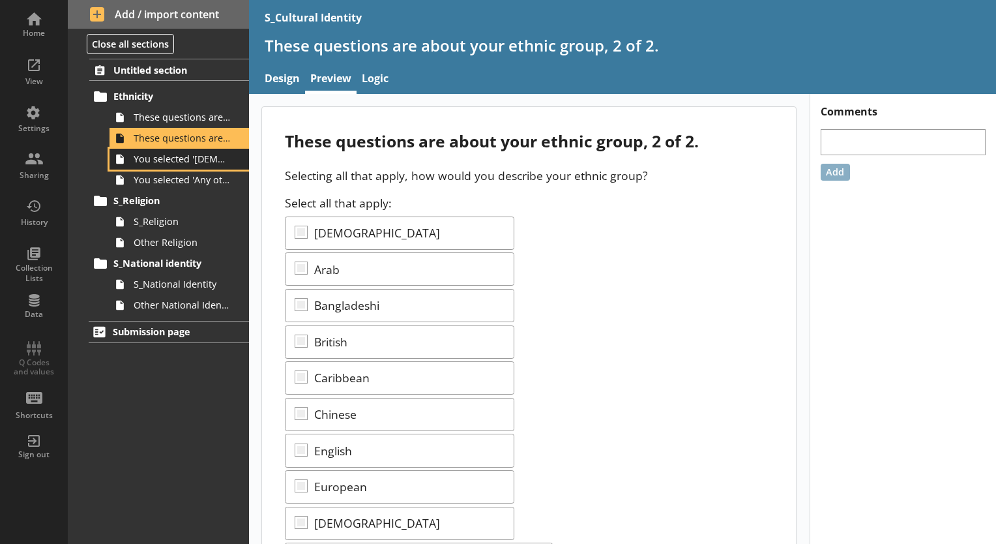
click at [231, 149] on link "You selected '[DEMOGRAPHIC_DATA]'." at bounding box center [179, 159] width 139 height 21
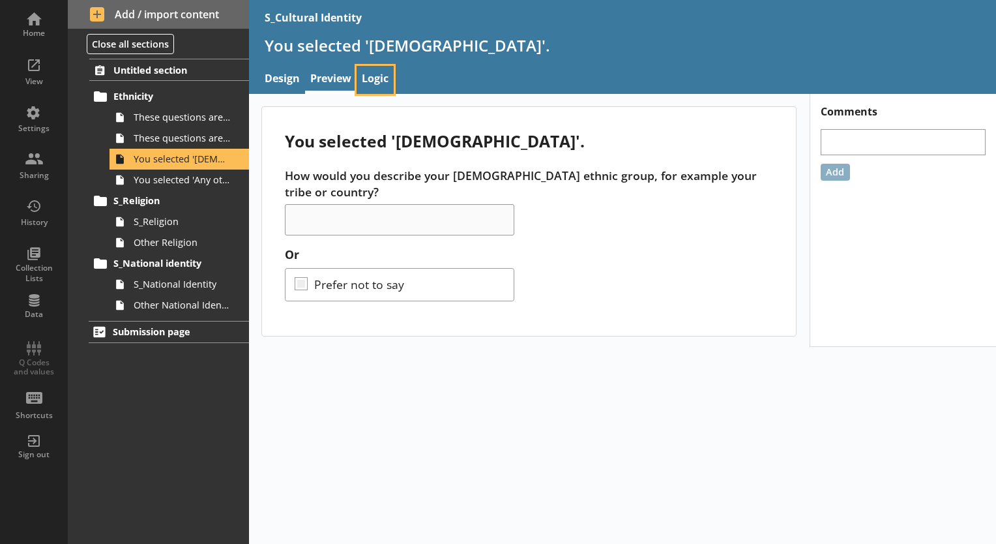
click at [371, 82] on link "Logic" at bounding box center [375, 80] width 37 height 28
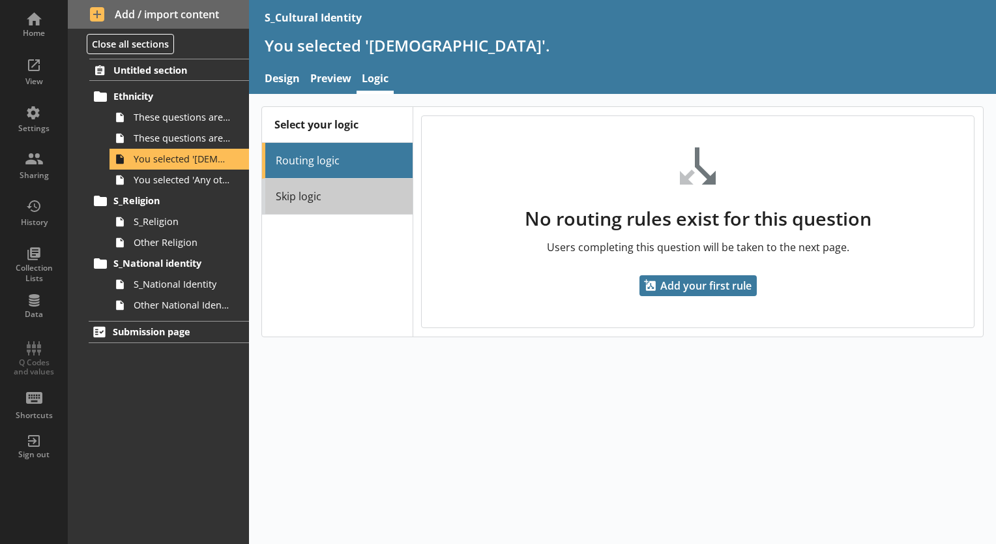
click at [353, 186] on link "Skip logic" at bounding box center [337, 197] width 150 height 36
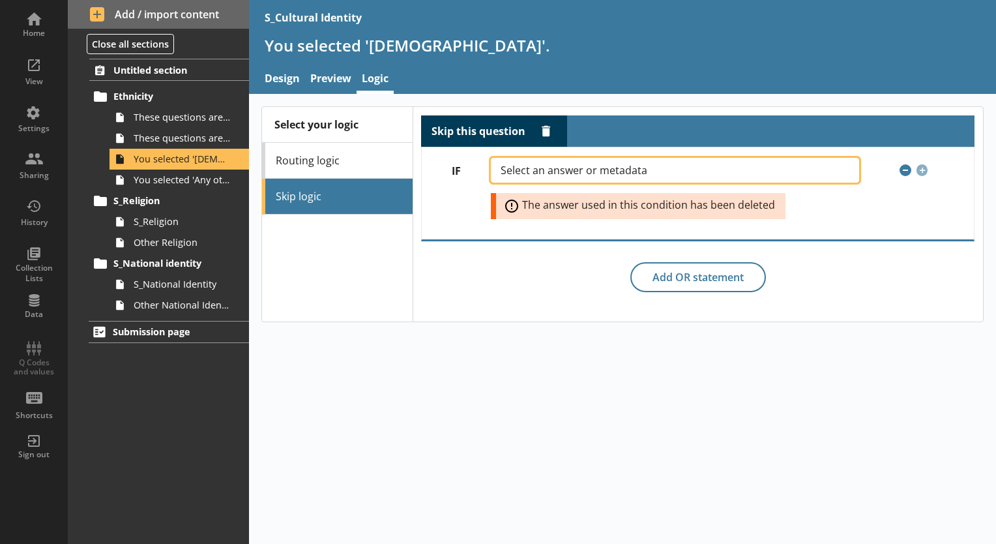
click at [572, 165] on span "Select an answer or metadata" at bounding box center [585, 170] width 168 height 10
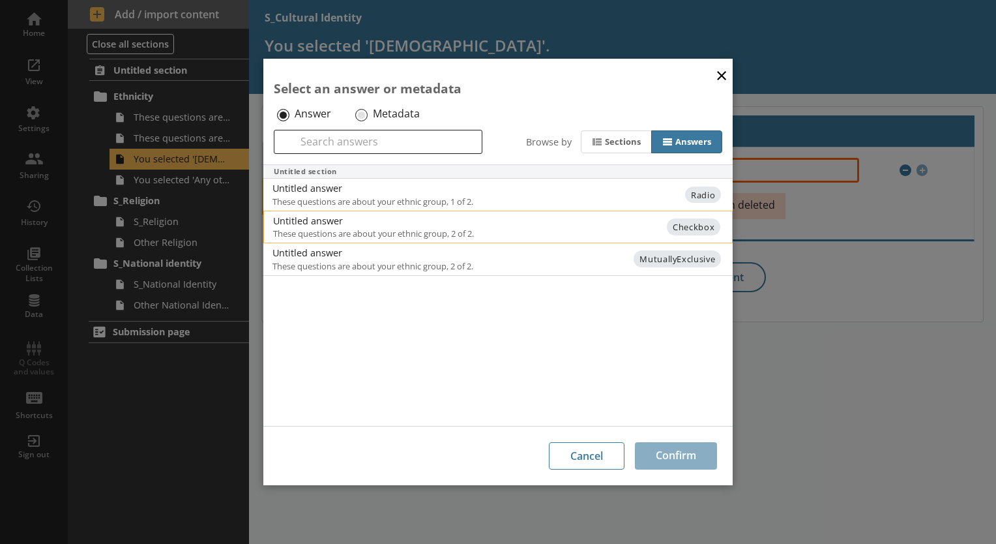
click at [451, 228] on span "These questions are about your ethnic group, 2 of 2." at bounding box center [391, 233] width 237 height 12
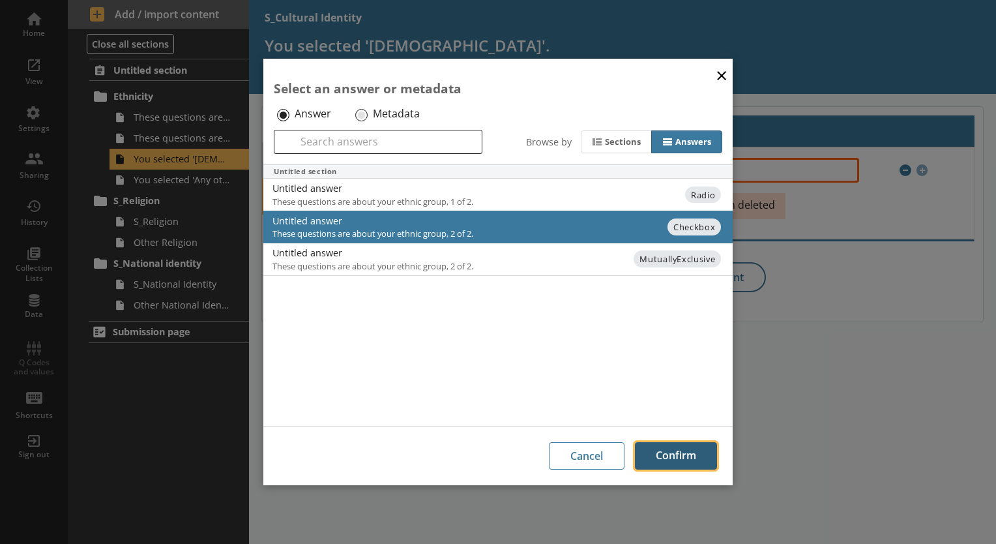
click at [650, 447] on button "Confirm" at bounding box center [676, 455] width 82 height 27
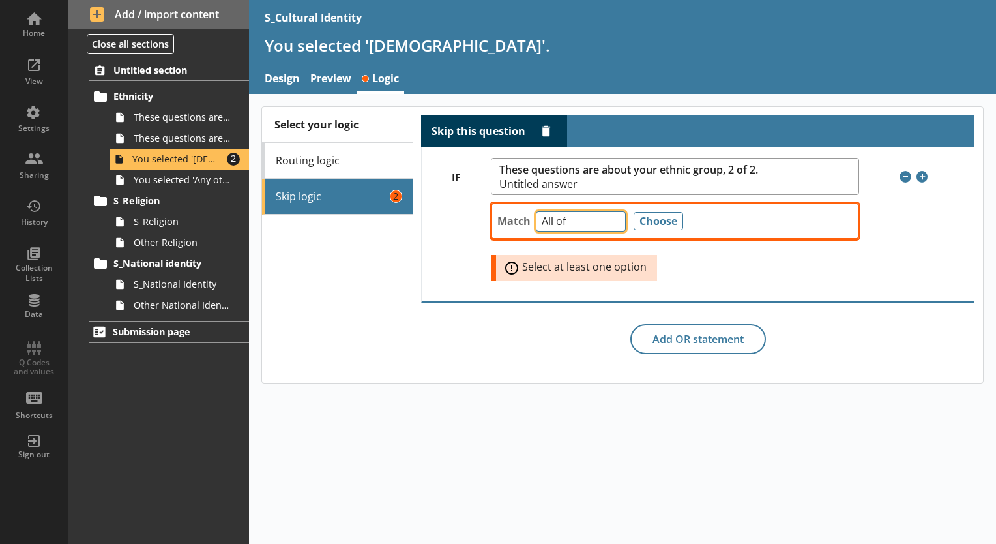
click at [573, 222] on select "Any of Not any of All of Count of Unanswered" at bounding box center [581, 221] width 90 height 20
select select "NotAnyOf"
click at [536, 211] on select "Any of Not any of All of Count of Unanswered" at bounding box center [581, 221] width 90 height 20
click at [639, 214] on button "Choose" at bounding box center [659, 221] width 50 height 18
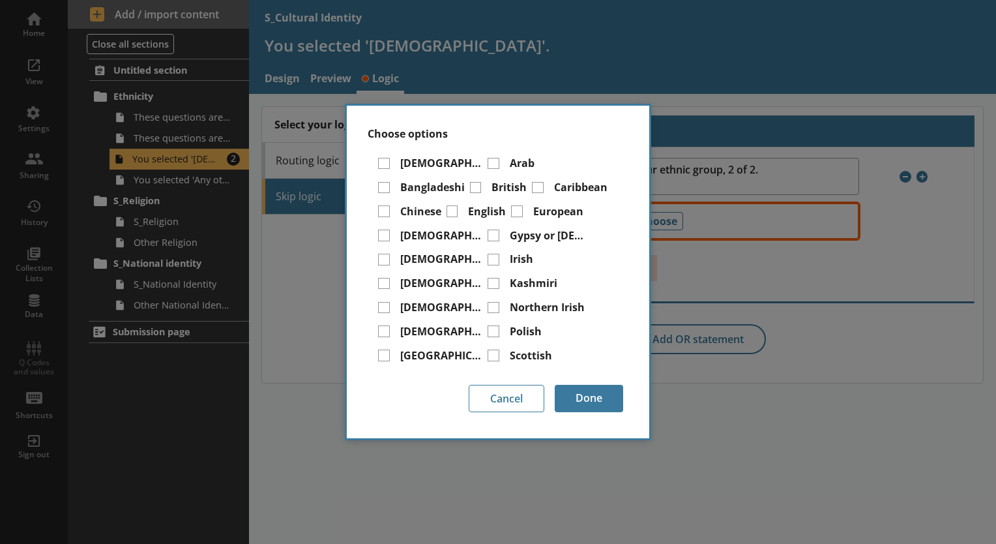
click at [402, 171] on div "[DEMOGRAPHIC_DATA]" at bounding box center [430, 165] width 104 height 19
click at [396, 166] on div "[DEMOGRAPHIC_DATA]" at bounding box center [430, 165] width 104 height 19
click at [378, 158] on input "[DEMOGRAPHIC_DATA]" at bounding box center [384, 164] width 12 height 12
checkbox input "true"
click at [432, 396] on div "Welsh" at bounding box center [404, 405] width 53 height 19
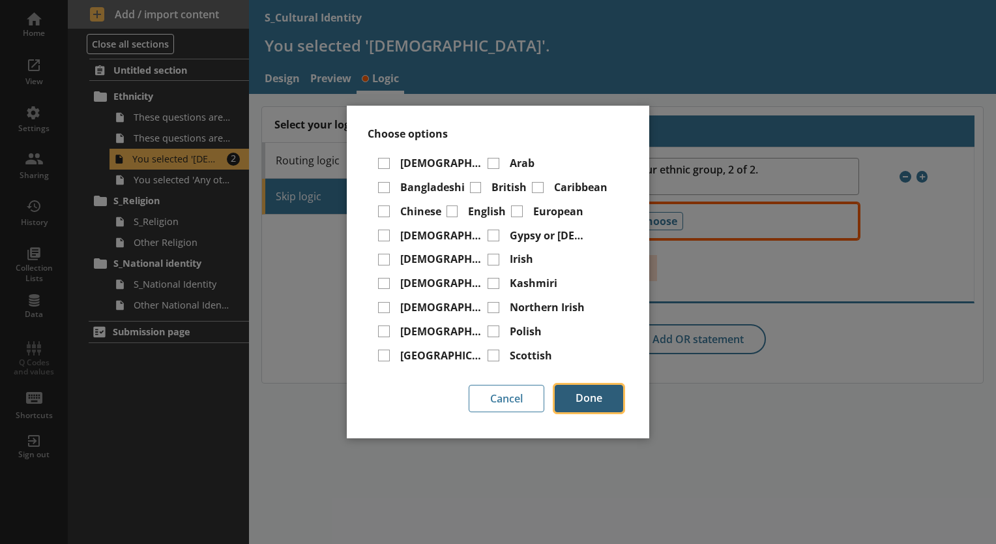
click at [586, 403] on button "Done" at bounding box center [589, 398] width 68 height 27
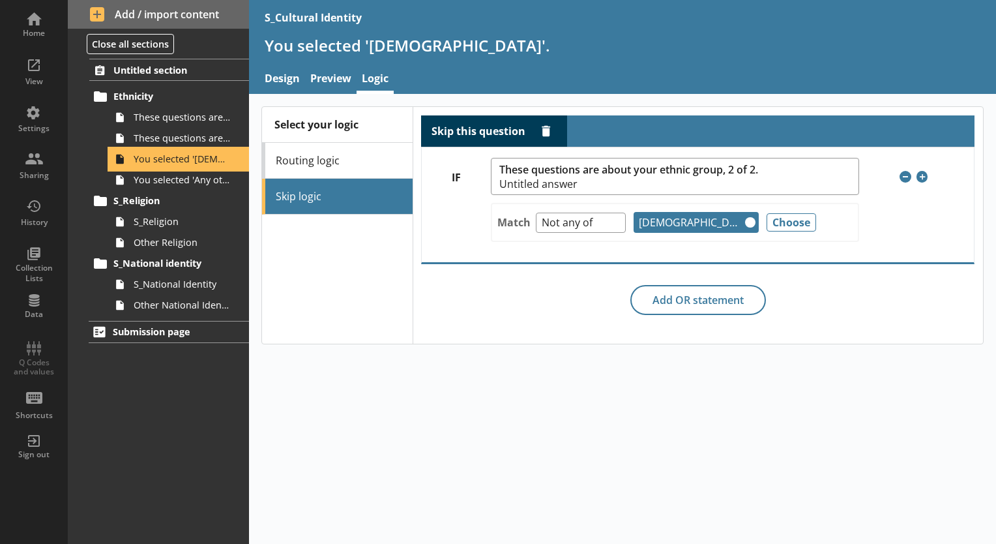
click at [203, 158] on span "You selected '[DEMOGRAPHIC_DATA]'." at bounding box center [183, 159] width 98 height 12
click at [334, 252] on div "Select your logic Routing logic Skip logic" at bounding box center [337, 225] width 150 height 237
click at [201, 184] on span "You selected 'Any other ethnic group'." at bounding box center [183, 179] width 98 height 12
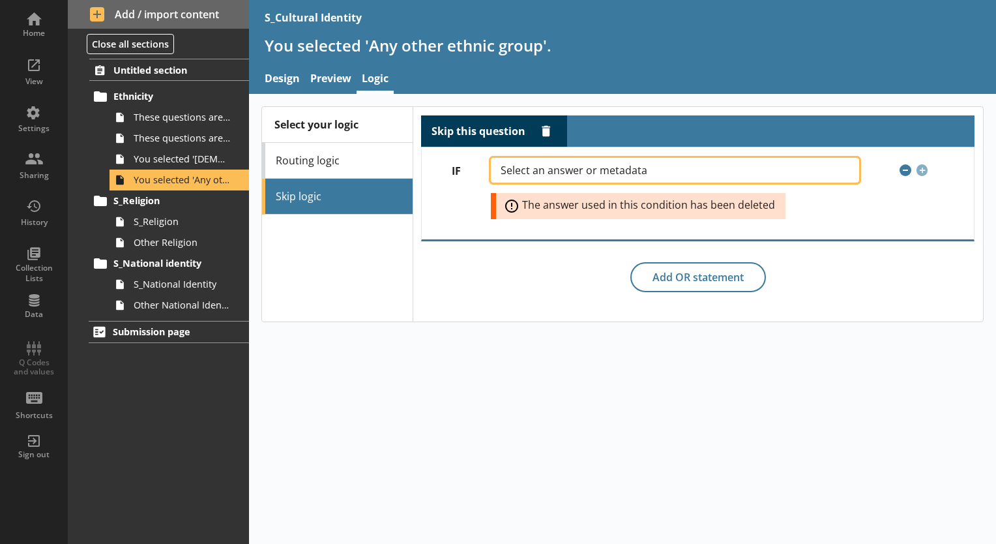
click at [598, 176] on button "Select an answer or metadata" at bounding box center [675, 170] width 368 height 25
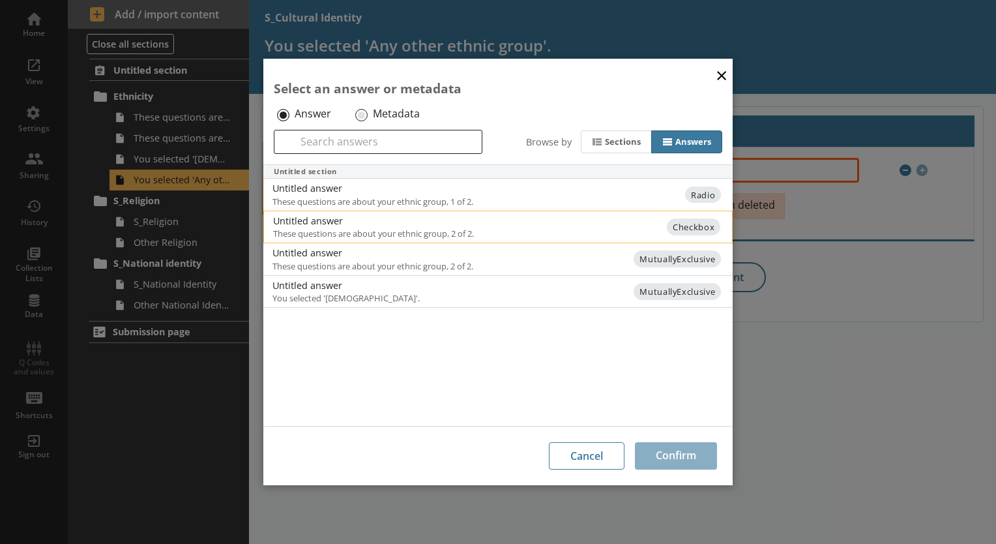
click at [416, 233] on span "These questions are about your ethnic group, 2 of 2." at bounding box center [391, 233] width 237 height 12
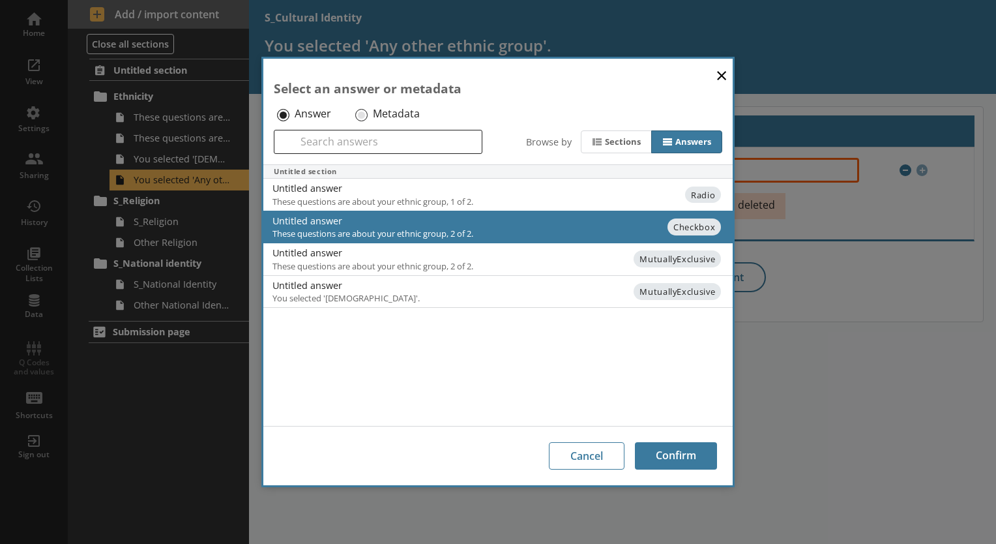
click at [670, 470] on div "Cancel Confirm" at bounding box center [497, 455] width 469 height 59
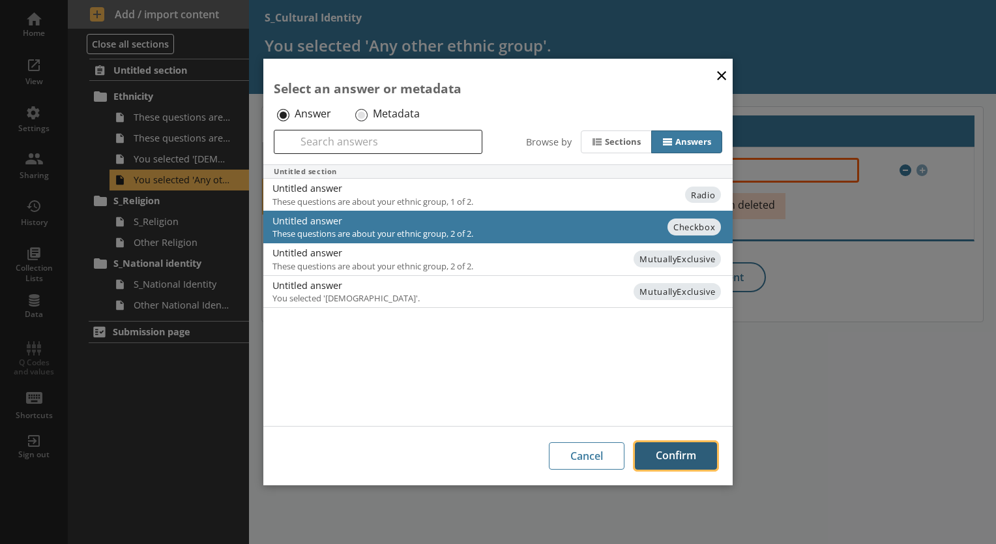
click at [664, 449] on button "Confirm" at bounding box center [676, 455] width 82 height 27
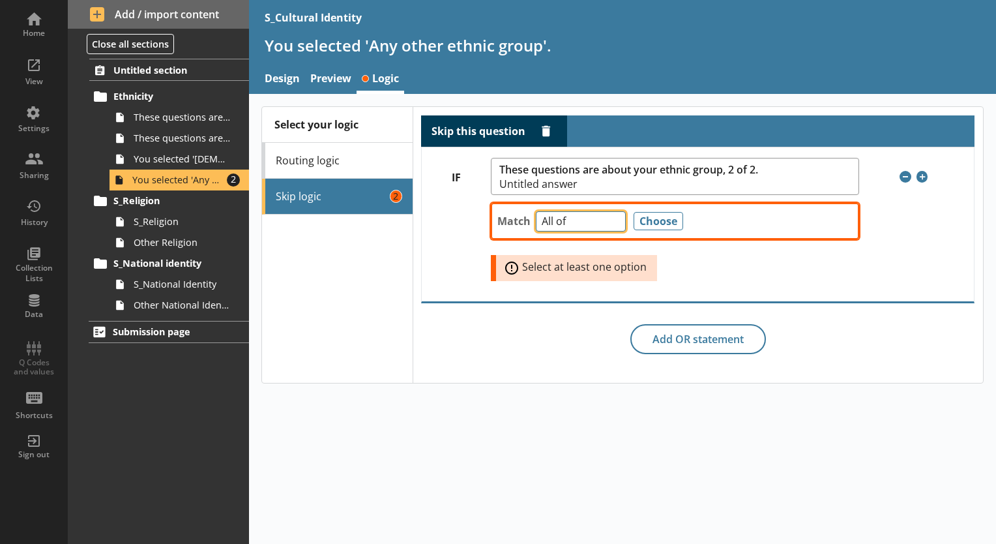
click at [564, 223] on select "Any of Not any of All of Count of Unanswered" at bounding box center [581, 221] width 90 height 20
select select "NotAnyOf"
click at [536, 211] on select "Any of Not any of All of Count of Unanswered" at bounding box center [581, 221] width 90 height 20
click at [649, 218] on button "Choose" at bounding box center [659, 221] width 50 height 18
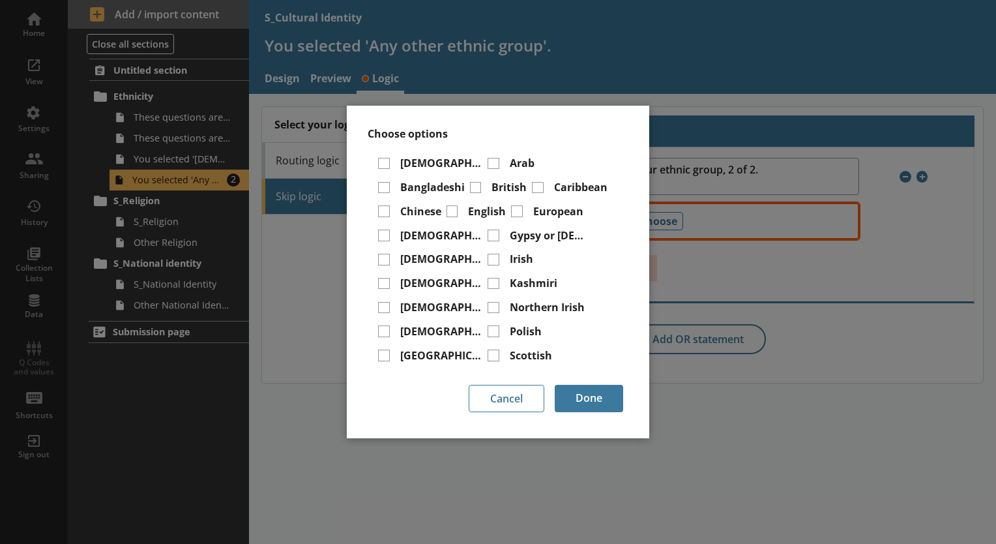
click at [437, 398] on input "Any other ethnic group" at bounding box center [443, 404] width 12 height 12
checkbox input "true"
click at [561, 405] on button "Done" at bounding box center [589, 398] width 68 height 27
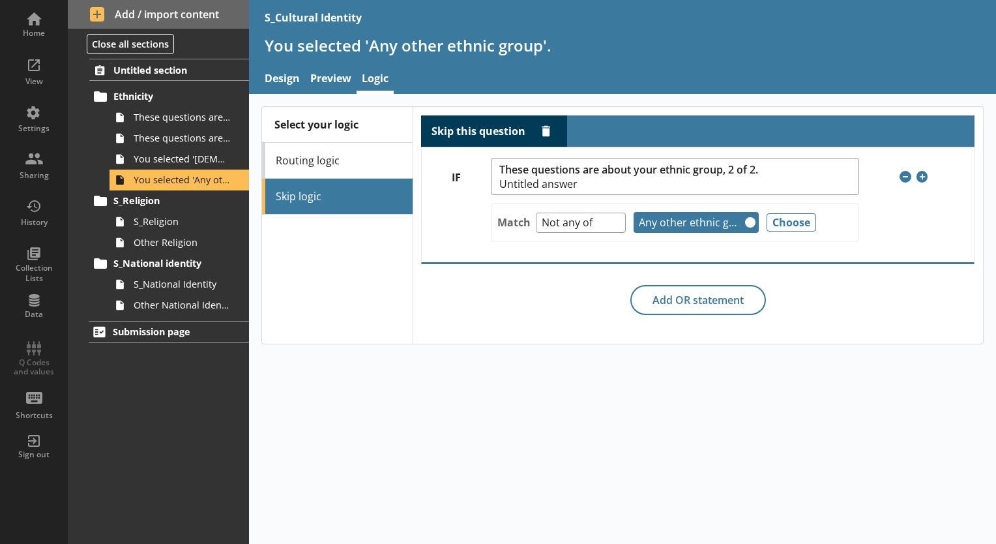
click at [487, 351] on div "Select your logic Routing logic Skip logic Skip this question Delete rule IF Th…" at bounding box center [622, 224] width 747 height 261
click at [212, 156] on span "You selected '[DEMOGRAPHIC_DATA]'." at bounding box center [183, 159] width 98 height 12
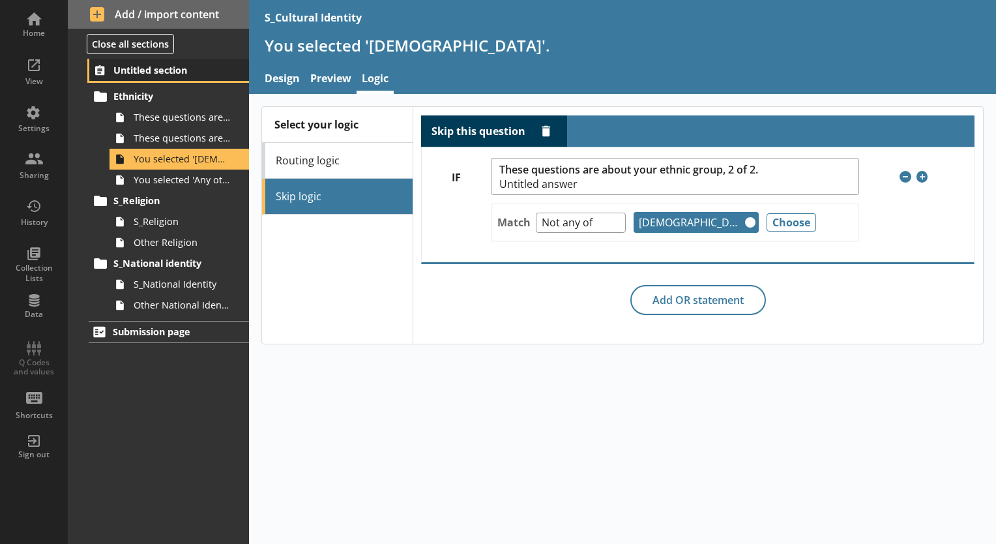
click at [171, 71] on span "Untitled section" at bounding box center [169, 70] width 113 height 12
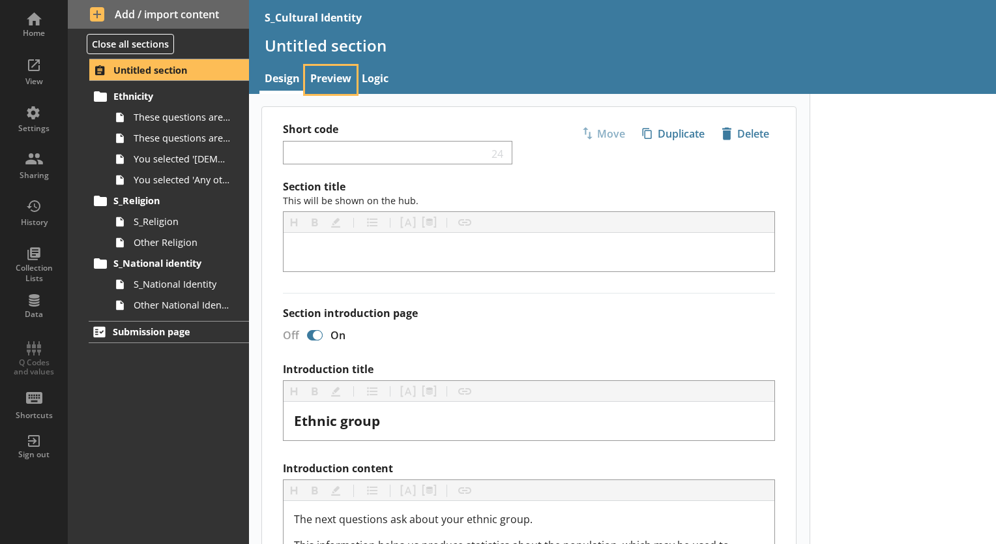
click at [330, 84] on link "Preview" at bounding box center [330, 80] width 51 height 28
